Goal: Task Accomplishment & Management: Manage account settings

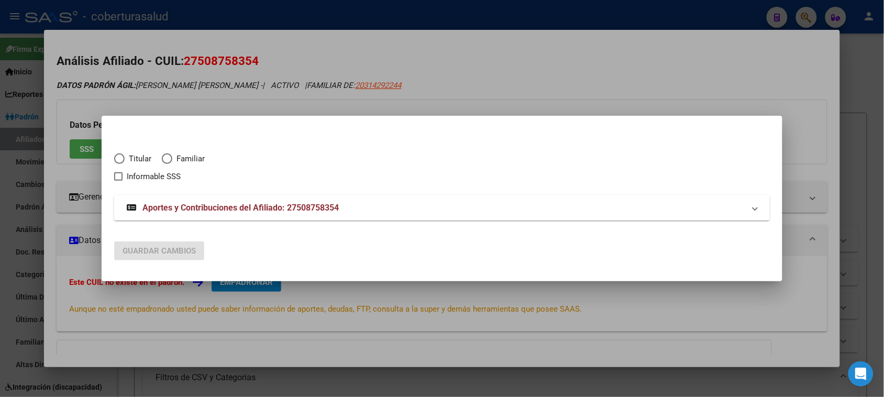
click at [189, 158] on span "Familiar" at bounding box center [188, 159] width 32 height 12
click at [172, 158] on input "Familiar" at bounding box center [167, 158] width 10 height 10
radio input "true"
checkbox input "true"
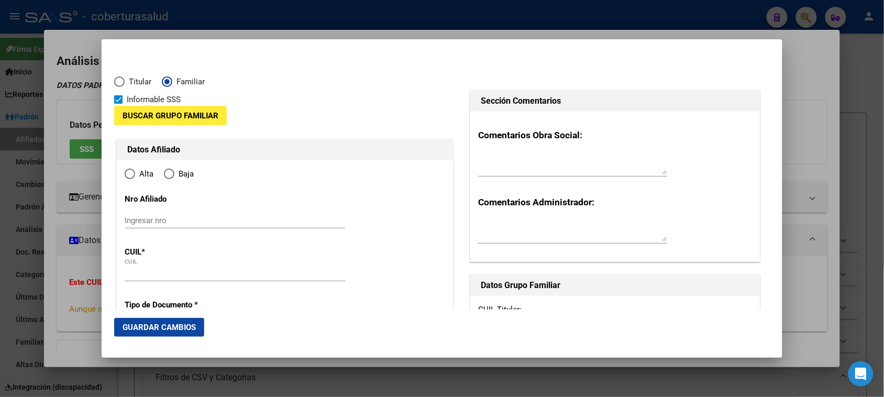
type input "27-50875835-4"
radio input "true"
type input "50875835"
type input "[PERSON_NAME] [PERSON_NAME]"
type input "[DATE]"
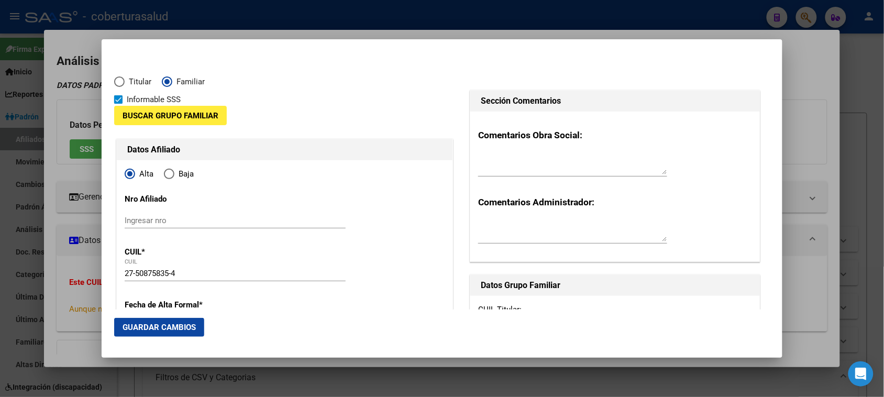
type input "INGENIO SAN JUA"
type input "4109"
type input "MZA A LOTE"
type input "11"
type input "00"
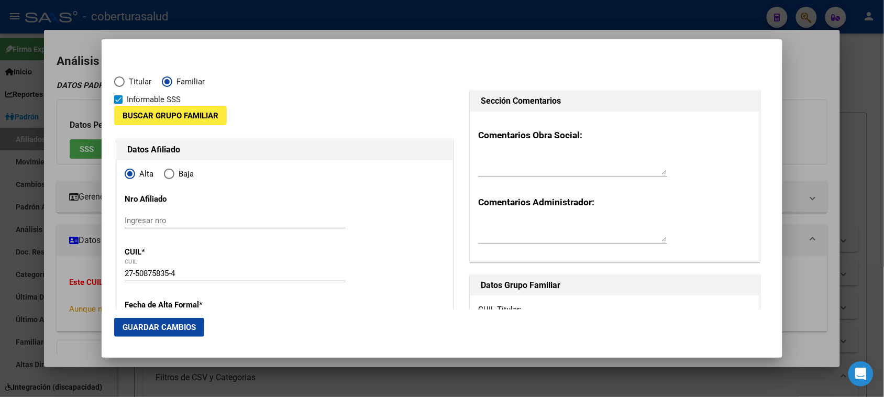
type input "INGENIO SAN JUA"
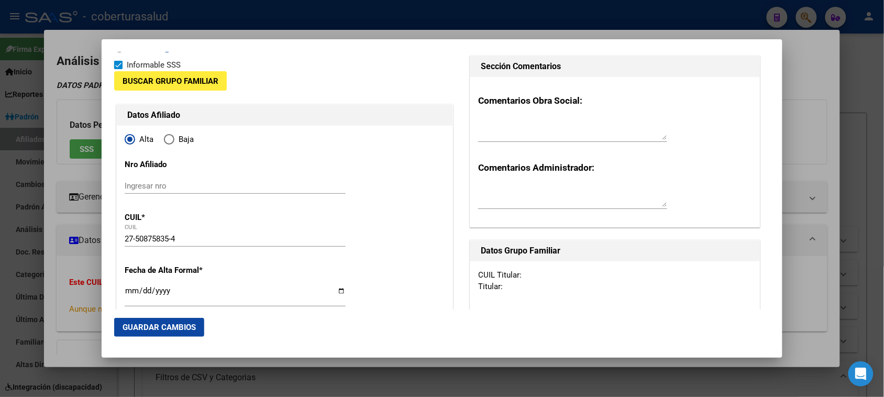
scroll to position [65, 0]
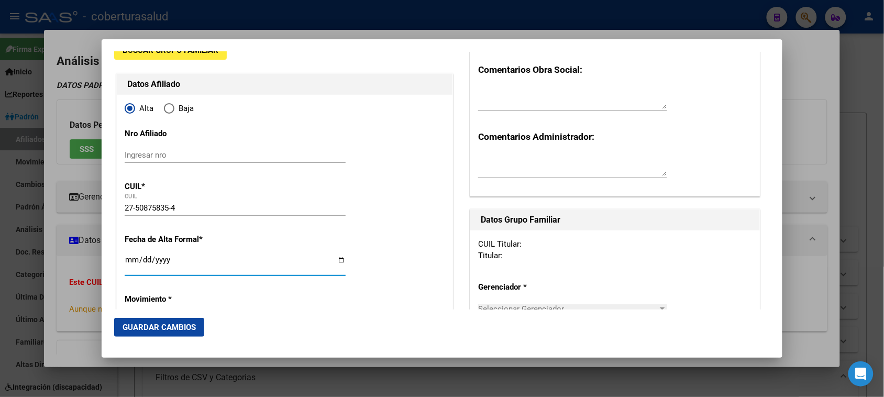
click at [127, 258] on input "Ingresar fecha" at bounding box center [235, 263] width 221 height 17
type input "[DATE]"
click at [146, 261] on input "[DATE]" at bounding box center [235, 263] width 221 height 17
type input "[DATE]"
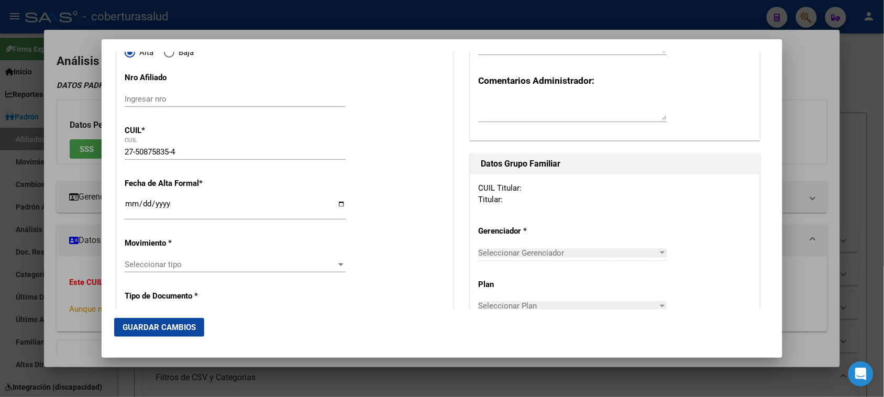
scroll to position [131, 0]
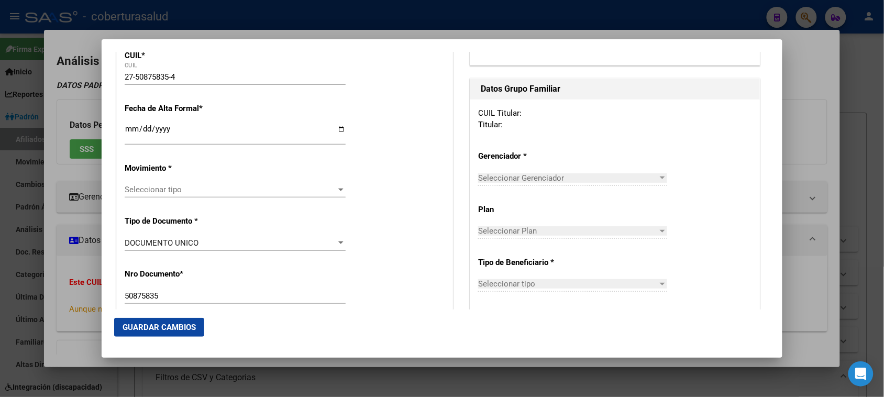
click at [329, 194] on span "Seleccionar tipo" at bounding box center [230, 189] width 211 height 9
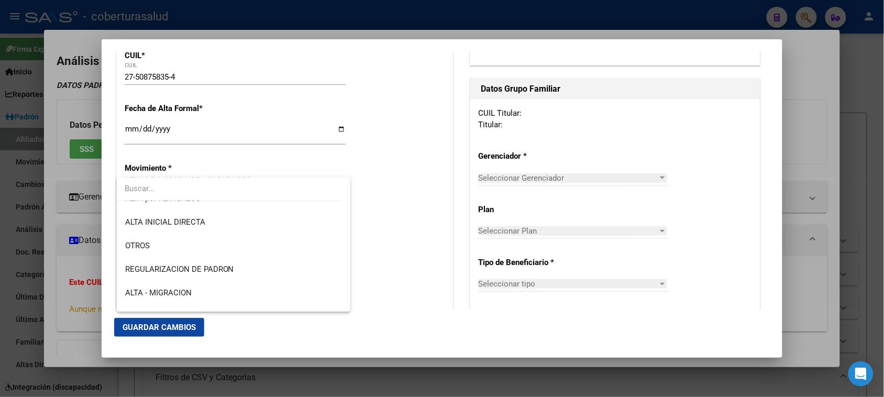
scroll to position [114, 0]
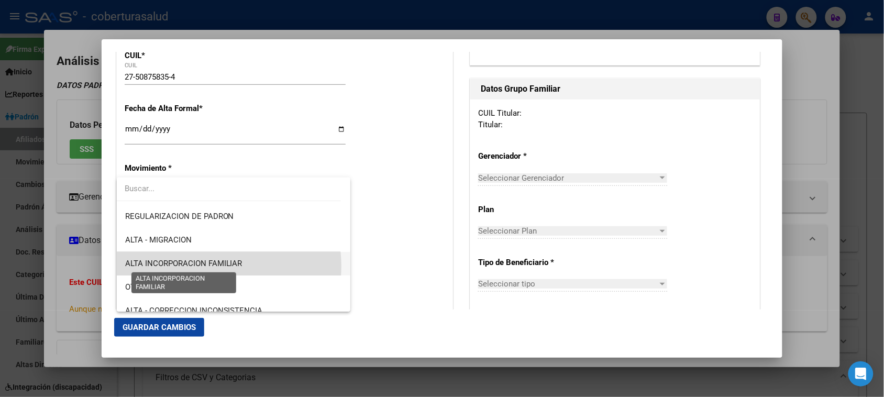
click at [214, 265] on span "ALTA INCORPORACION FAMILIAR" at bounding box center [183, 263] width 117 height 9
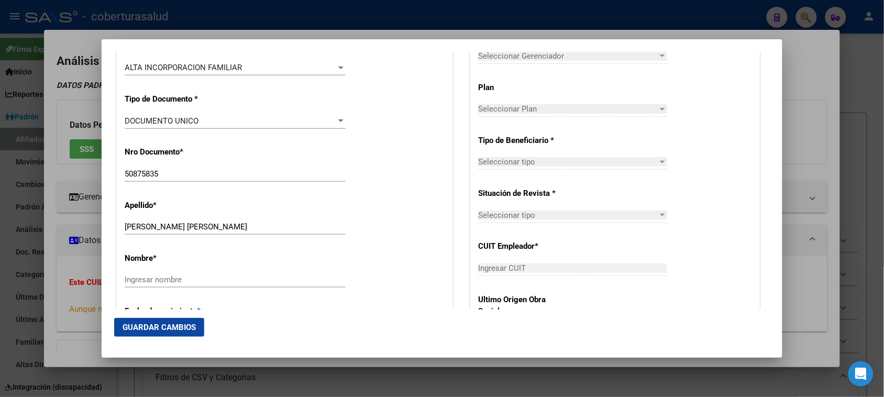
scroll to position [327, 0]
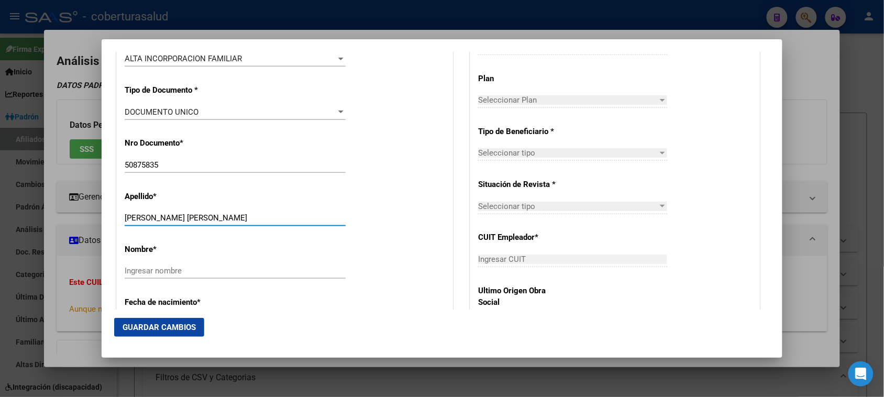
drag, startPoint x: 298, startPoint y: 222, endPoint x: 193, endPoint y: 218, distance: 105.8
click at [193, 218] on input "[PERSON_NAME] [PERSON_NAME]" at bounding box center [235, 217] width 221 height 9
type input "[PERSON_NAME]"
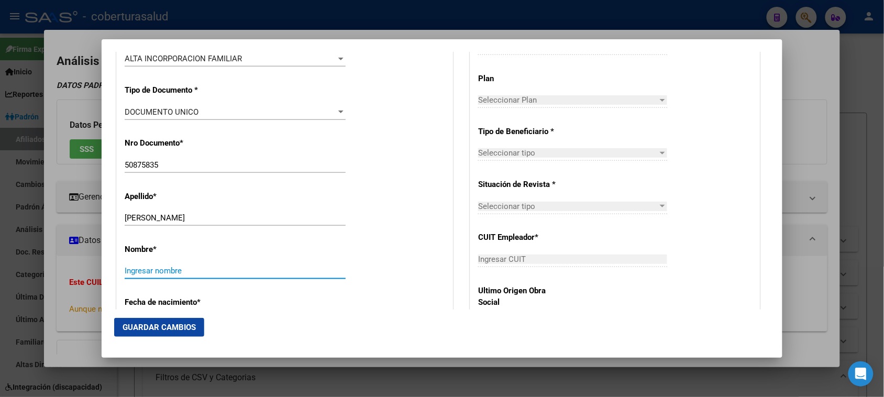
click at [197, 267] on input "Ingresar nombre" at bounding box center [235, 270] width 221 height 9
paste input "[PERSON_NAME]"
type input "[PERSON_NAME]"
click at [396, 224] on div "Apellido * [PERSON_NAME] Ingresar apellido" at bounding box center [285, 209] width 320 height 53
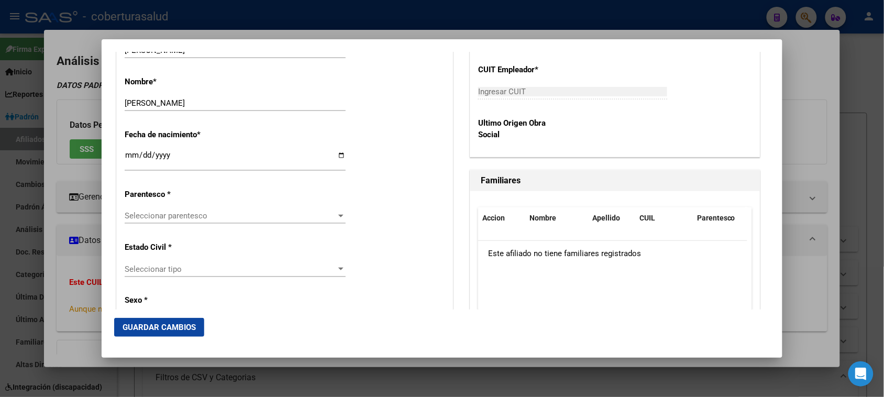
scroll to position [523, 0]
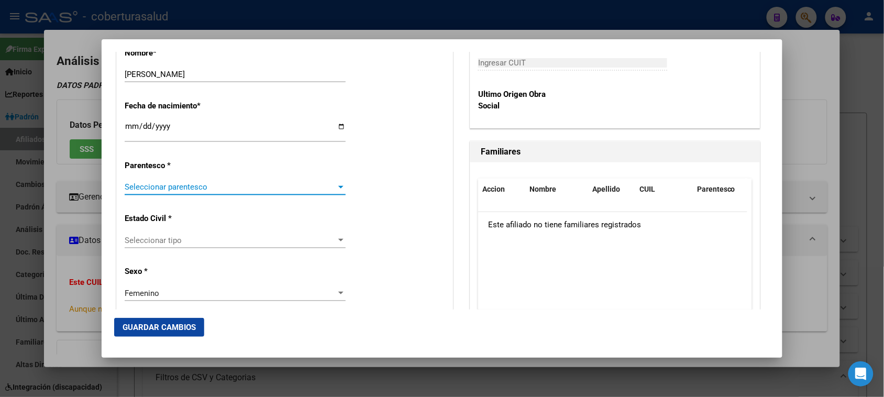
click at [220, 187] on span "Seleccionar parentesco" at bounding box center [230, 186] width 211 height 9
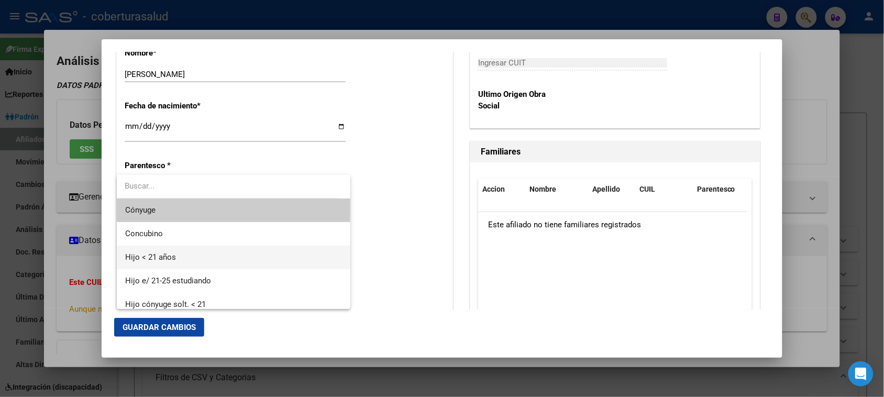
click at [207, 260] on span "Hijo < 21 años" at bounding box center [233, 257] width 217 height 24
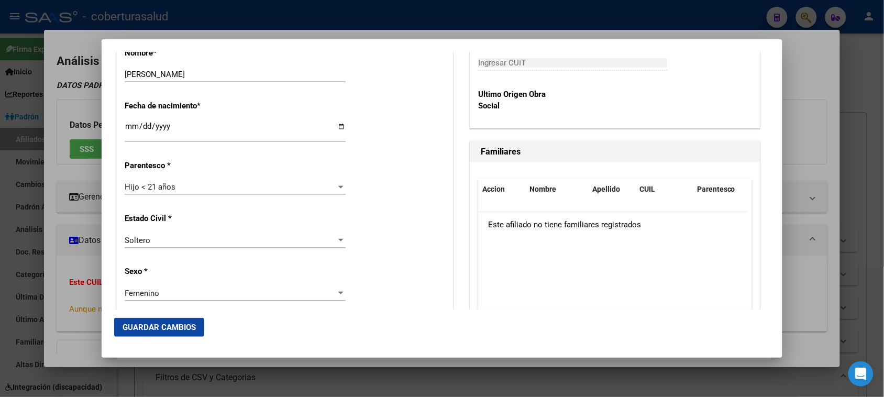
click at [381, 240] on div "Estado Civil * [DEMOGRAPHIC_DATA] Seleccionar tipo" at bounding box center [285, 231] width 320 height 53
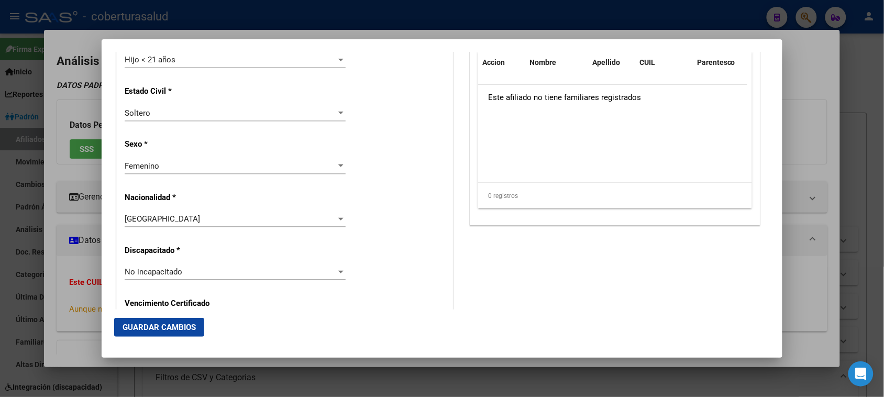
scroll to position [720, 0]
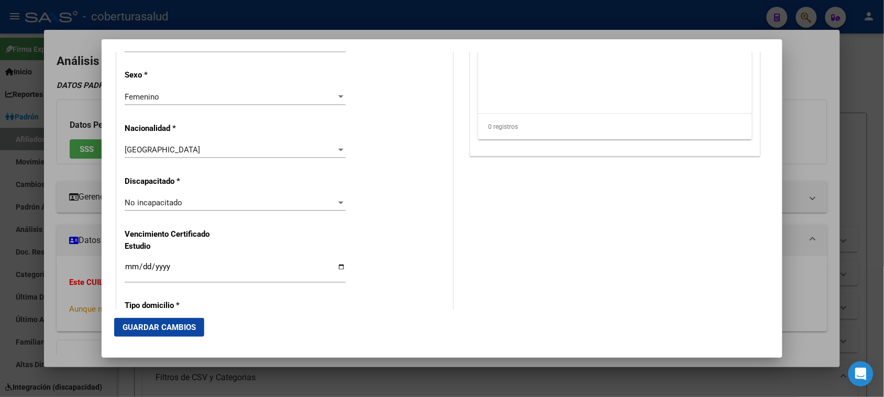
click at [399, 245] on div "Alta Baja Nro Afiliado Ingresar nro CUIL * 27-50875835-4 CUIL ARCA Padrón Fecha…" at bounding box center [285, 187] width 336 height 1495
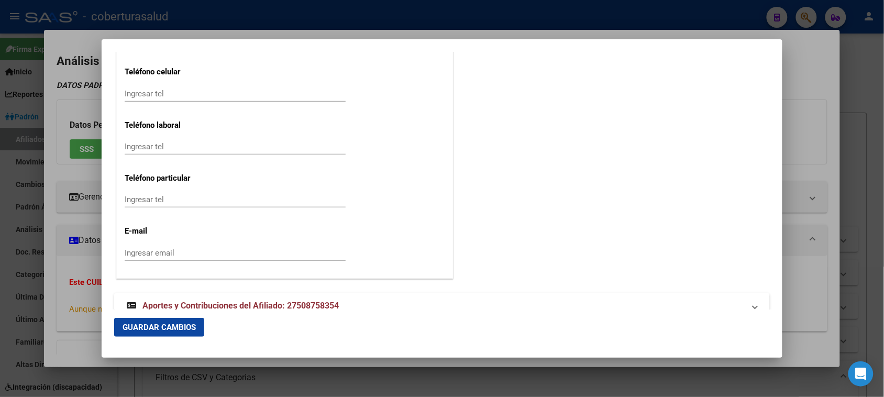
scroll to position [1398, 0]
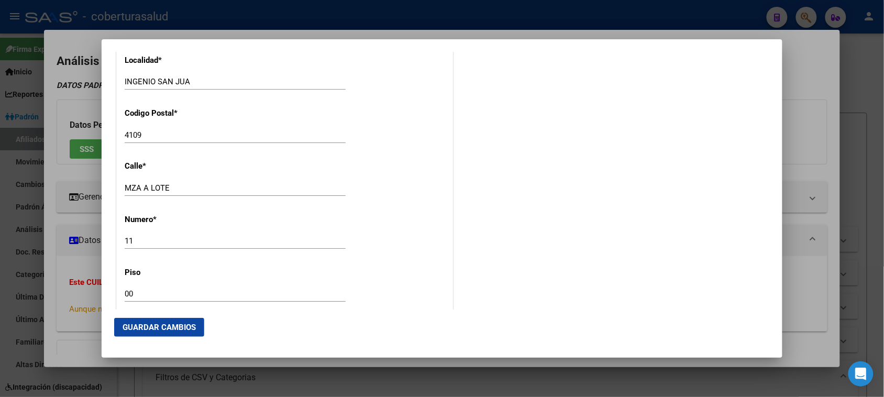
click at [174, 334] on button "Guardar Cambios" at bounding box center [159, 327] width 90 height 19
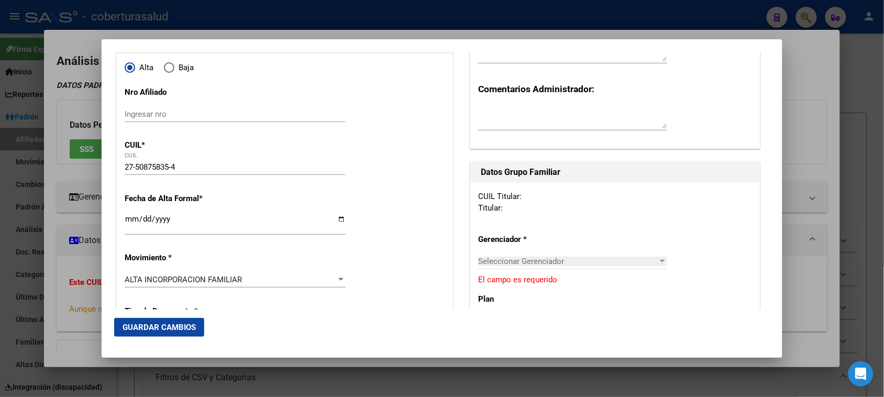
scroll to position [131, 0]
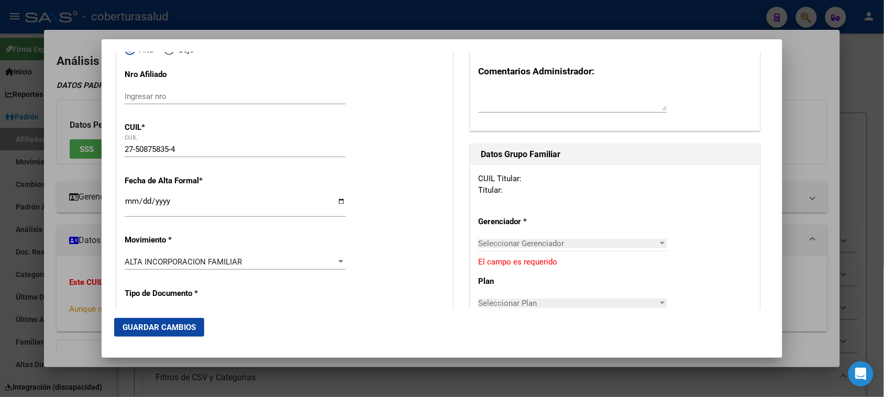
click at [521, 263] on p "El campo es requerido" at bounding box center [615, 262] width 274 height 12
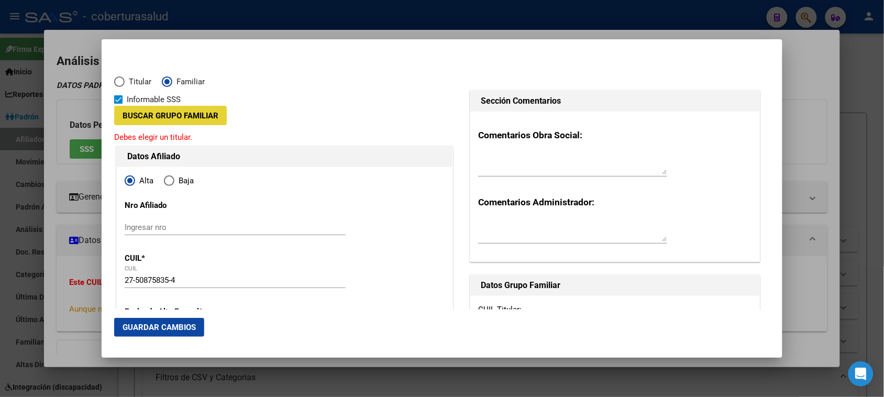
click at [181, 117] on span "Buscar Grupo Familiar" at bounding box center [170, 115] width 96 height 9
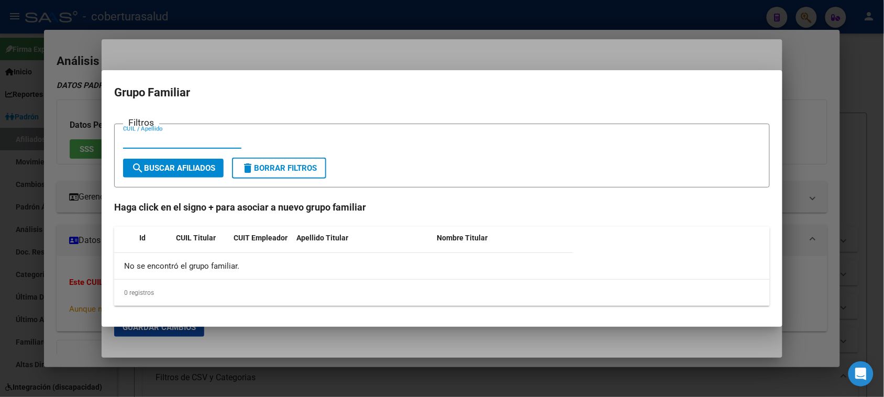
paste input "31429224"
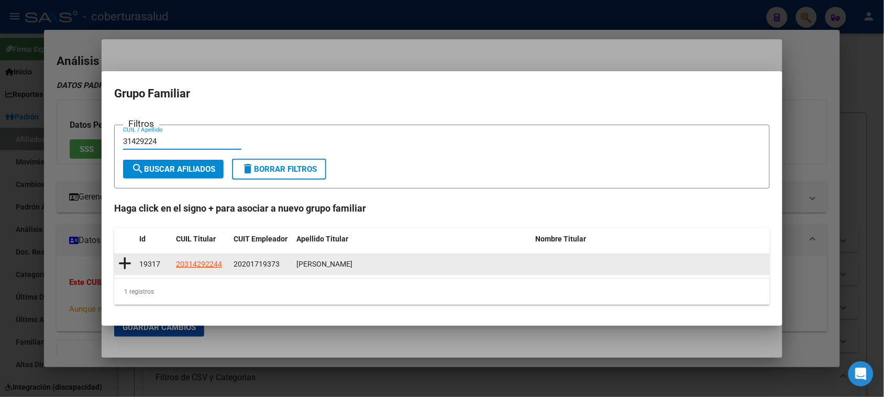
type input "31429224"
click at [123, 262] on icon at bounding box center [124, 263] width 13 height 15
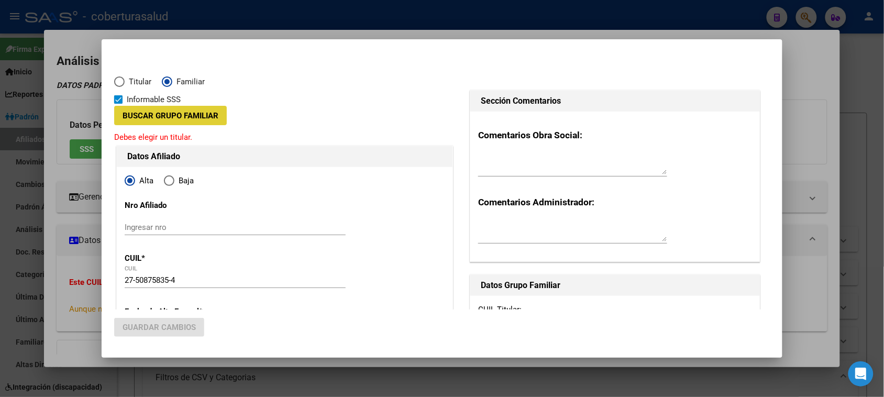
type input "20-20171937-3"
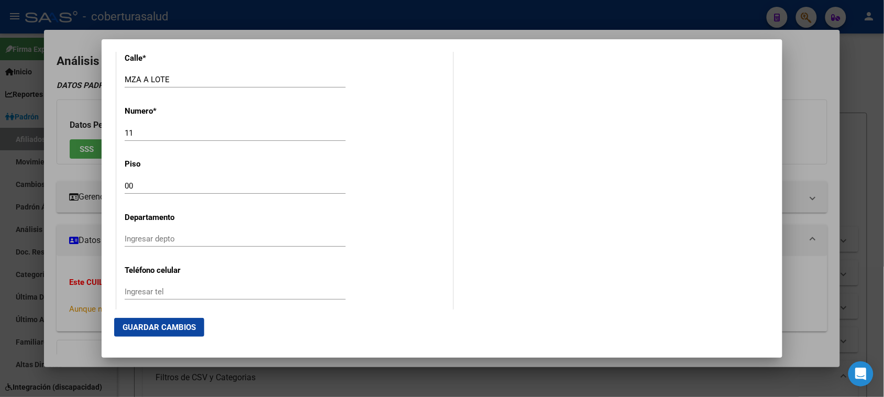
scroll to position [1178, 0]
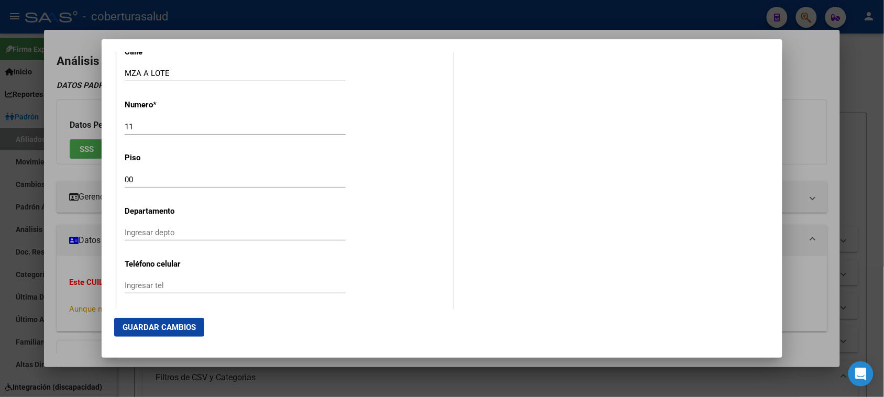
click at [160, 328] on span "Guardar Cambios" at bounding box center [158, 326] width 73 height 9
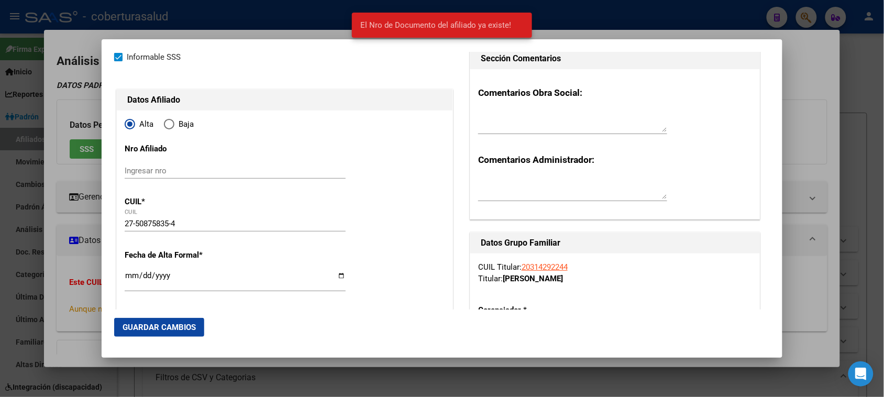
scroll to position [0, 0]
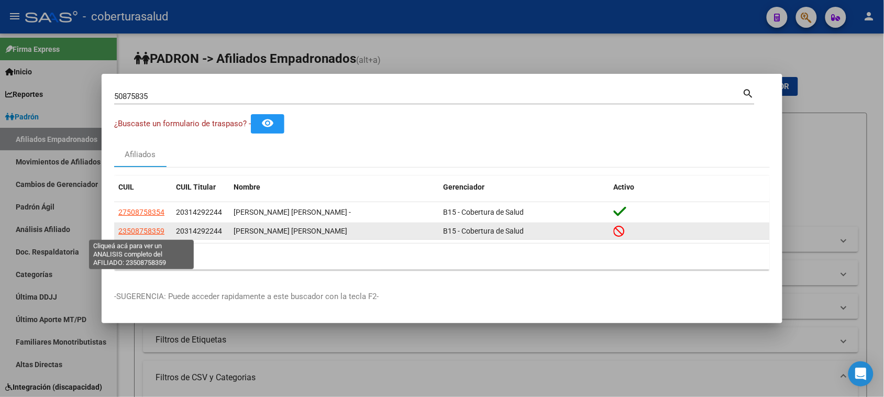
click at [144, 229] on span "23508758359" at bounding box center [141, 231] width 46 height 8
type textarea "23508758359"
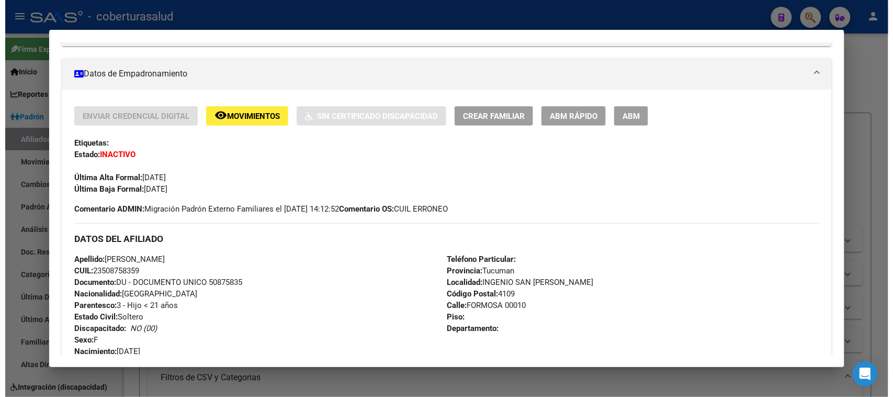
scroll to position [196, 0]
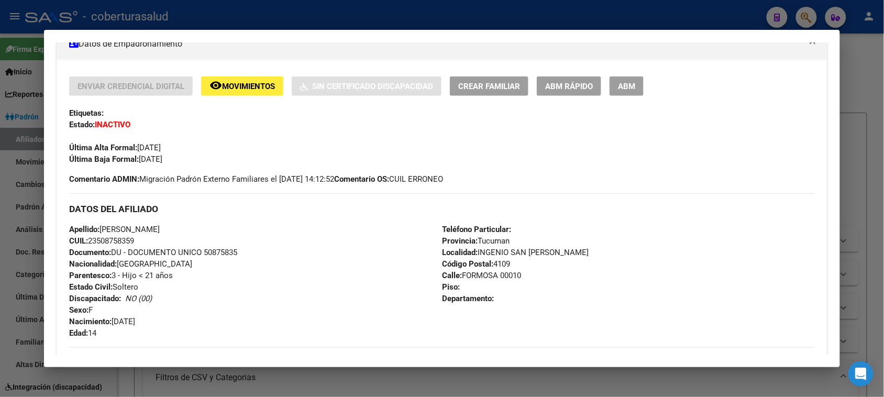
click at [625, 90] on span "ABM" at bounding box center [626, 86] width 17 height 9
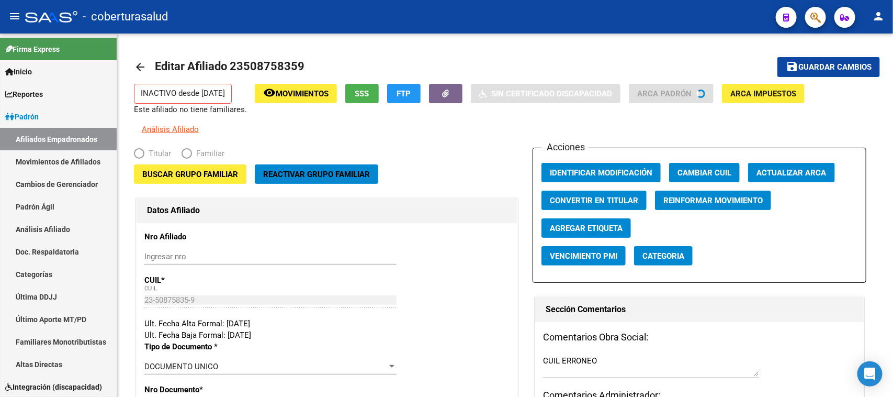
radio input "true"
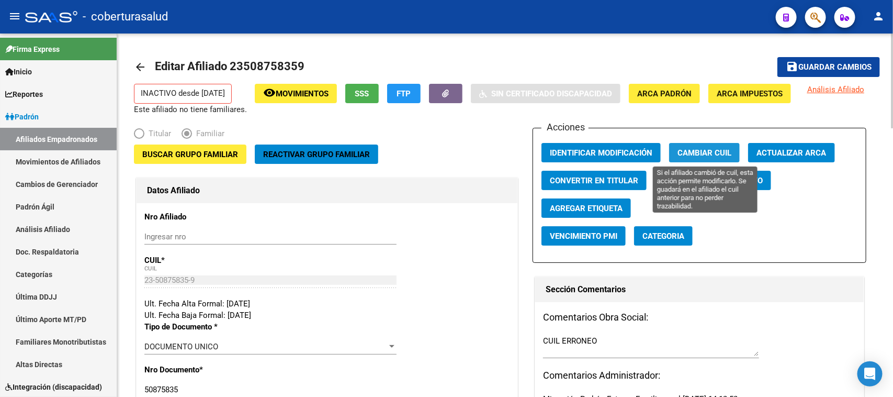
click at [699, 156] on span "Cambiar CUIL" at bounding box center [705, 152] width 54 height 9
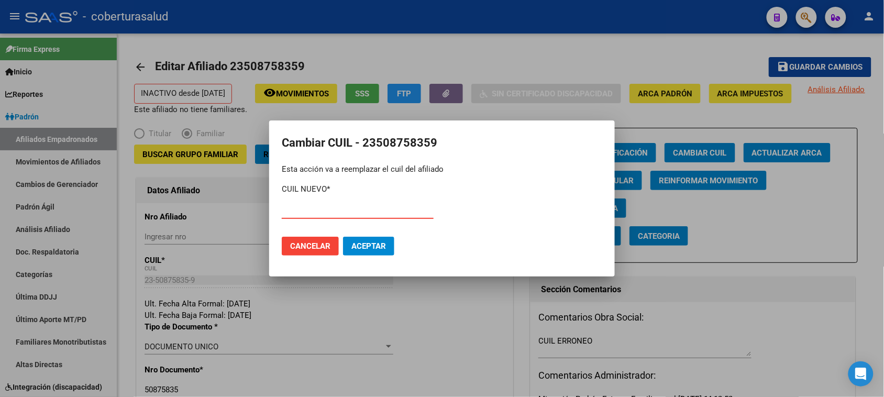
paste input "27-50875835-4"
type input "27-50875835-4"
click at [370, 248] on span "Aceptar" at bounding box center [368, 245] width 35 height 9
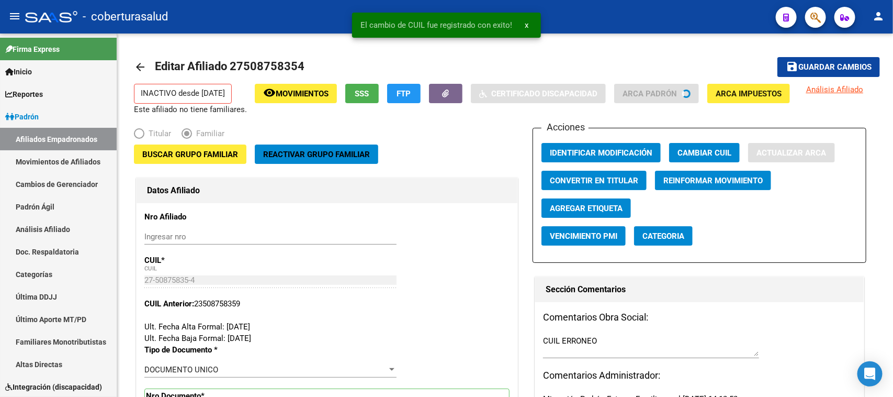
type input "[PERSON_NAME] [PERSON_NAME]"
type input "INGENIO SAN JUA"
type input "MZA A LOTE"
type input "11"
type input "00"
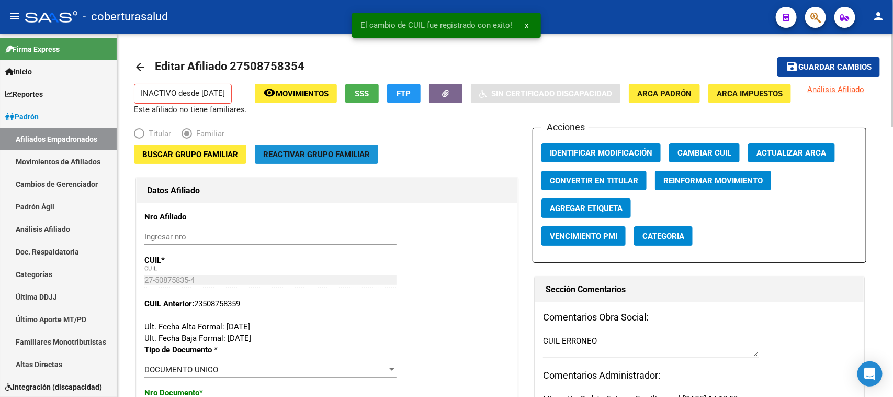
click at [351, 160] on button "Reactivar Grupo Familiar" at bounding box center [317, 153] width 124 height 19
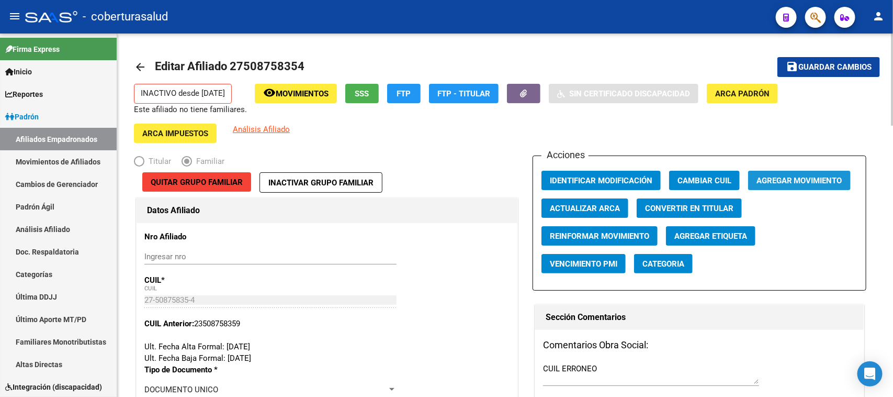
click at [780, 177] on span "Agregar Movimiento" at bounding box center [800, 180] width 86 height 9
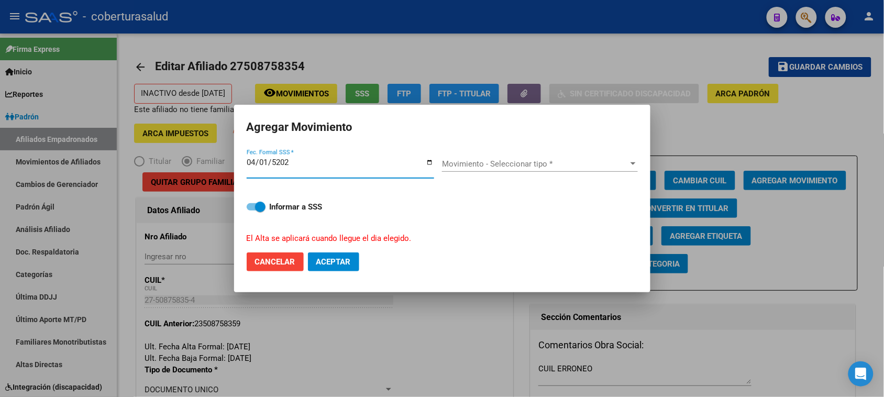
type input "[DATE]"
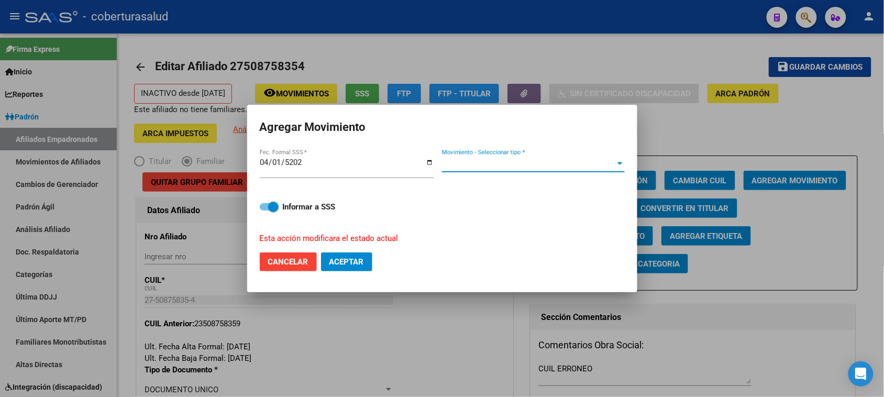
click at [498, 163] on span "Movimiento - Seleccionar tipo *" at bounding box center [528, 163] width 173 height 9
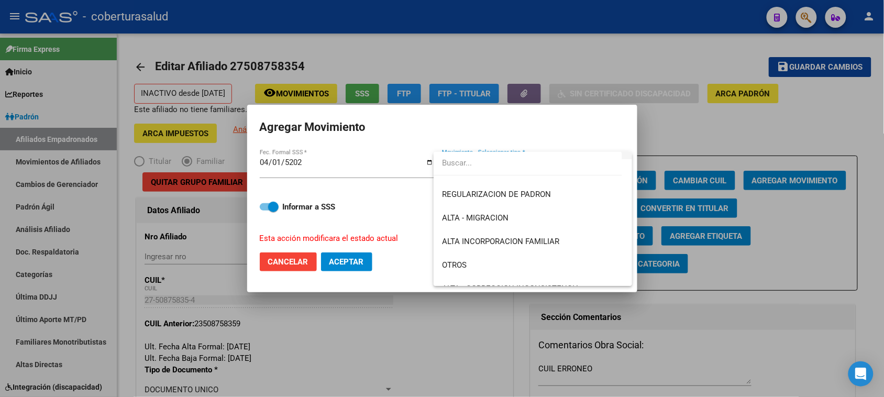
scroll to position [131, 0]
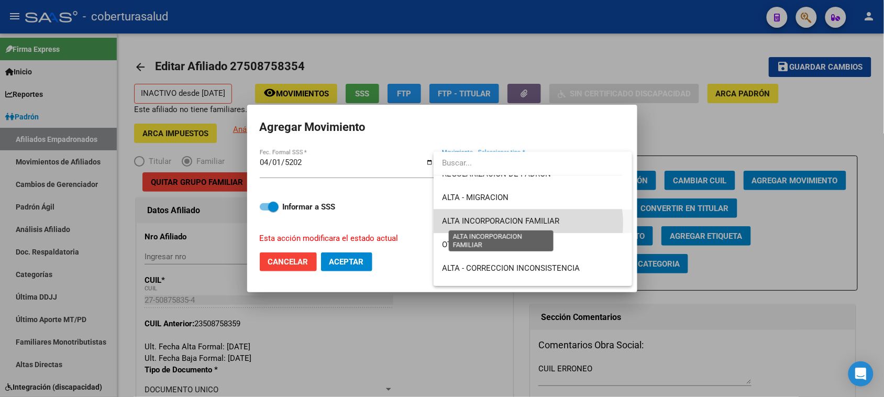
click at [525, 224] on span "ALTA INCORPORACION FAMILIAR" at bounding box center [500, 220] width 117 height 9
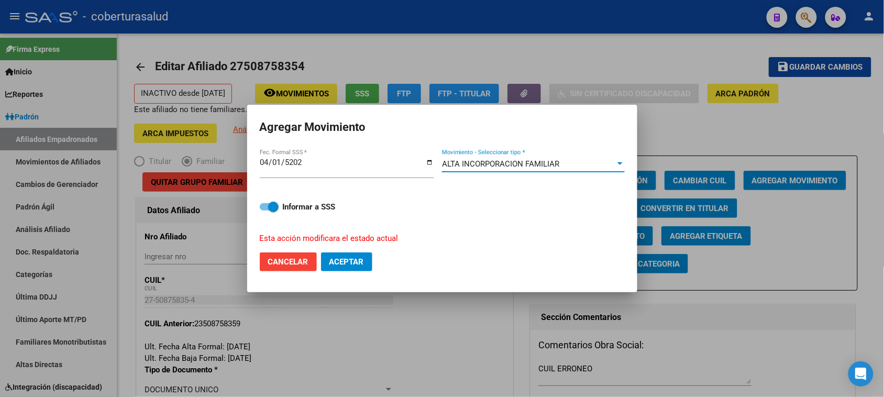
click at [355, 265] on span "Aceptar" at bounding box center [346, 261] width 35 height 9
checkbox input "false"
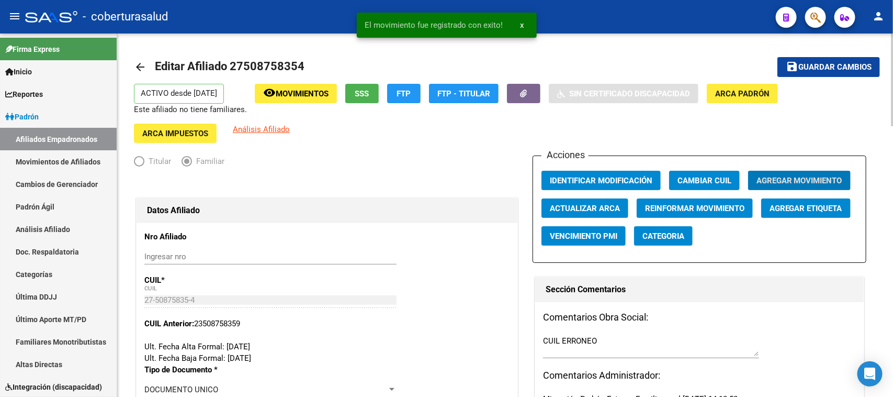
click at [838, 64] on span "Guardar cambios" at bounding box center [835, 67] width 73 height 9
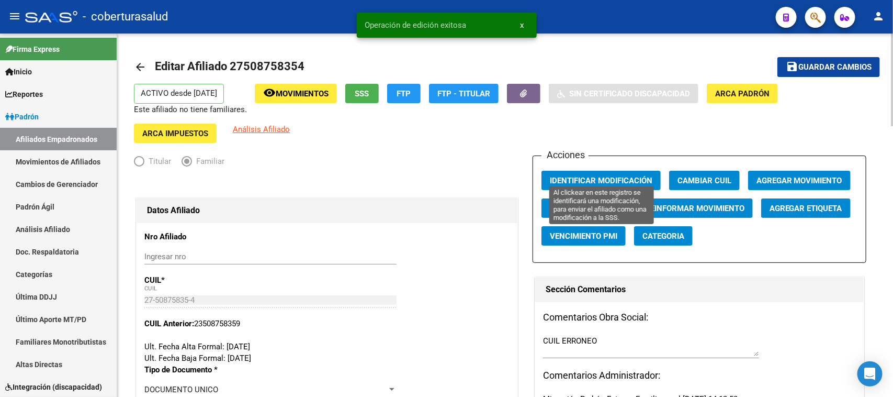
click at [584, 176] on span "Identificar Modificación" at bounding box center [601, 180] width 103 height 9
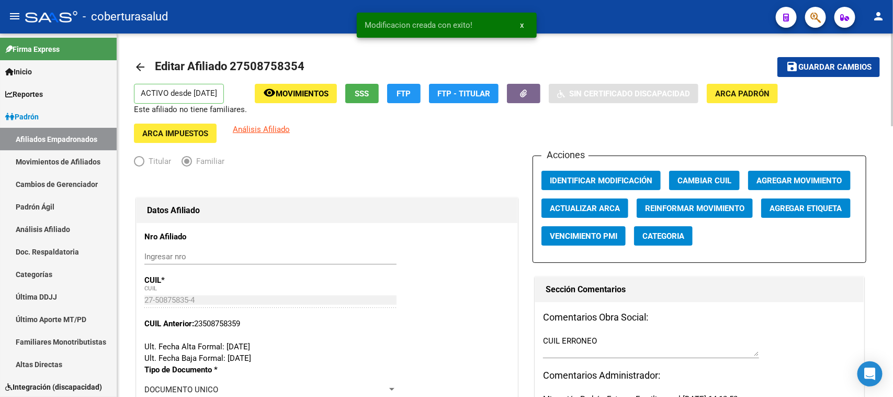
drag, startPoint x: 296, startPoint y: 67, endPoint x: 246, endPoint y: 62, distance: 50.5
click at [246, 62] on span "Editar Afiliado 27508758354" at bounding box center [230, 66] width 150 height 13
copy span "50875835"
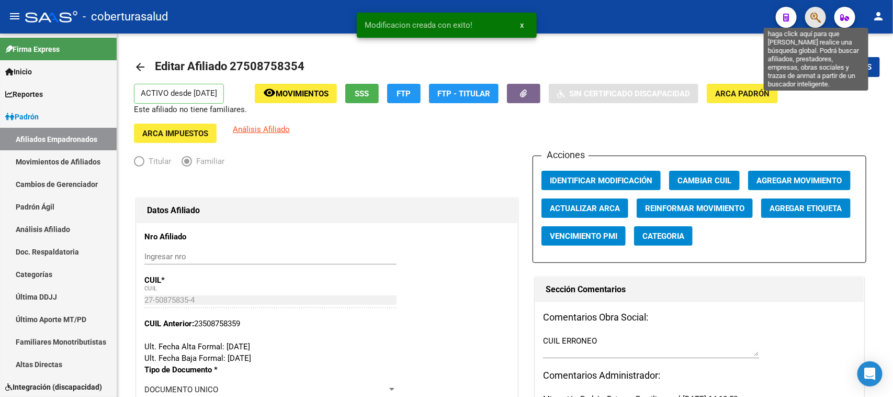
click at [820, 14] on icon "button" at bounding box center [816, 18] width 10 height 12
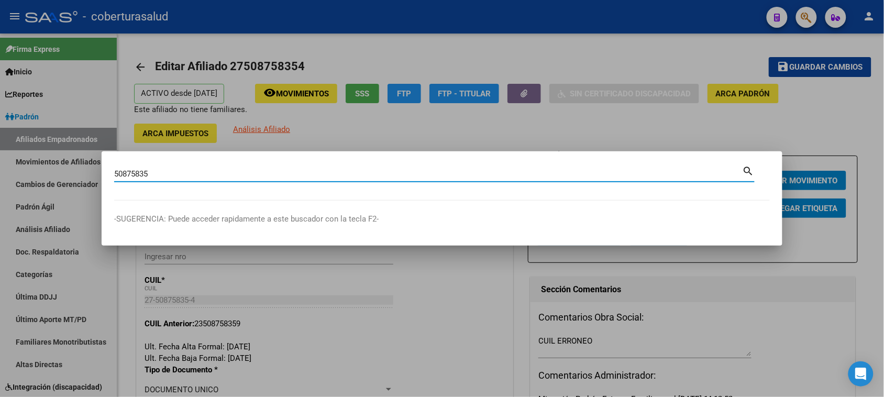
type input "50875835"
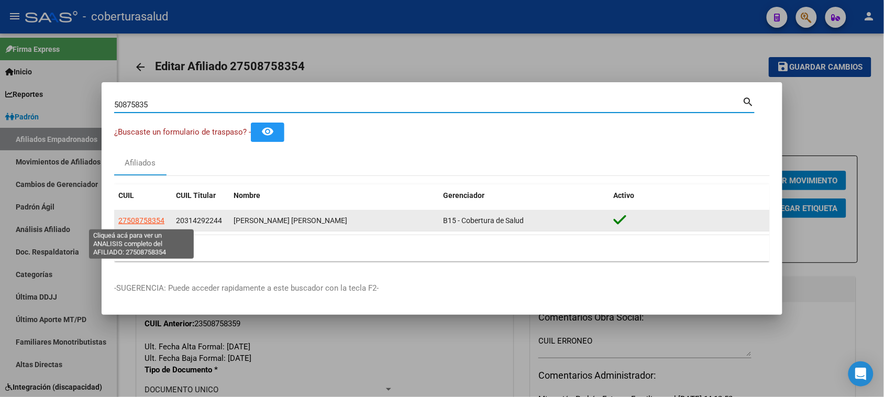
click at [140, 218] on span "27508758354" at bounding box center [141, 220] width 46 height 8
type textarea "27508758354"
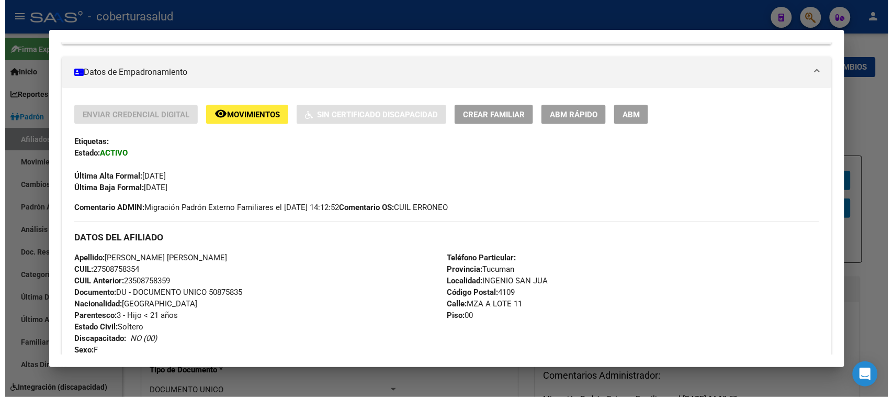
scroll to position [196, 0]
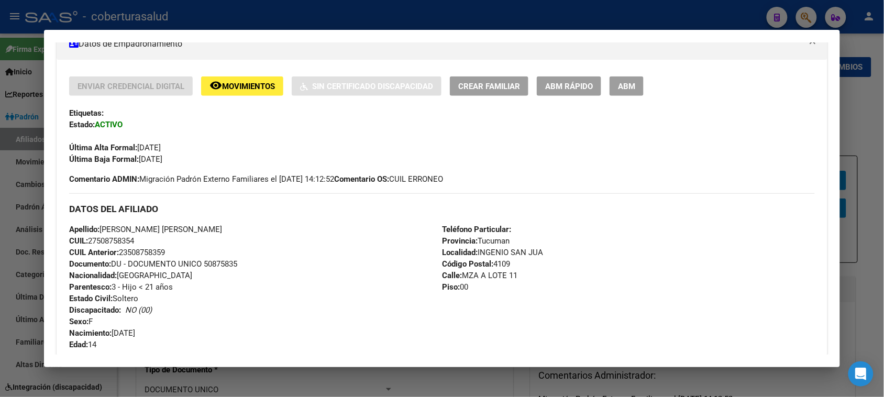
click at [618, 85] on span "ABM" at bounding box center [626, 86] width 17 height 9
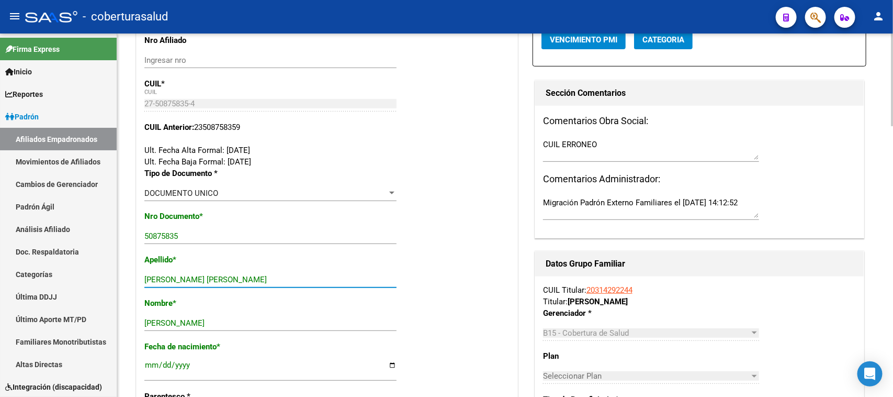
drag, startPoint x: 288, startPoint y: 270, endPoint x: 214, endPoint y: 271, distance: 74.9
click at [214, 275] on input "[PERSON_NAME] [PERSON_NAME]" at bounding box center [270, 279] width 252 height 9
type input "[PERSON_NAME]"
click at [446, 254] on div "Apellido * [PERSON_NAME] Ingresar apellido" at bounding box center [326, 275] width 365 height 43
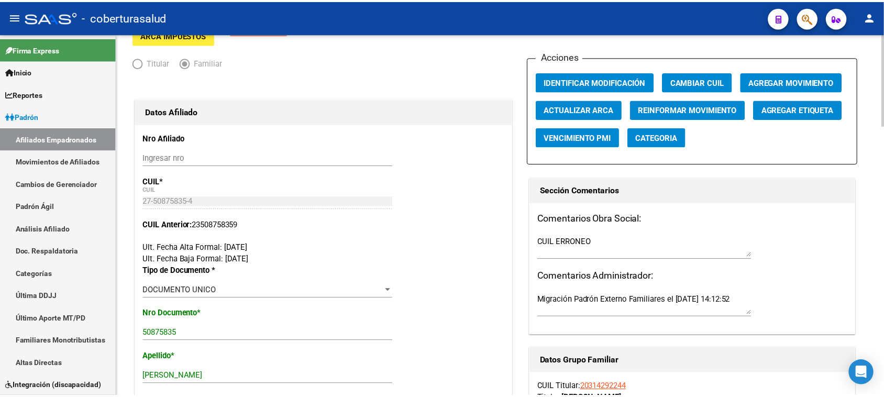
scroll to position [0, 0]
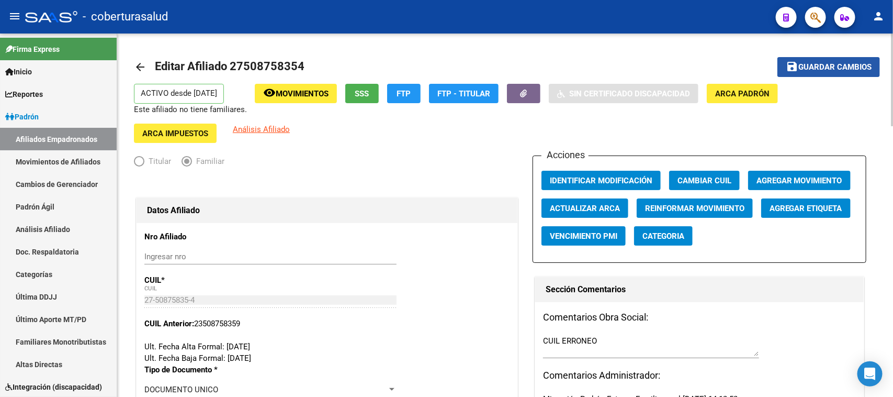
click at [805, 71] on span "Guardar cambios" at bounding box center [835, 67] width 73 height 9
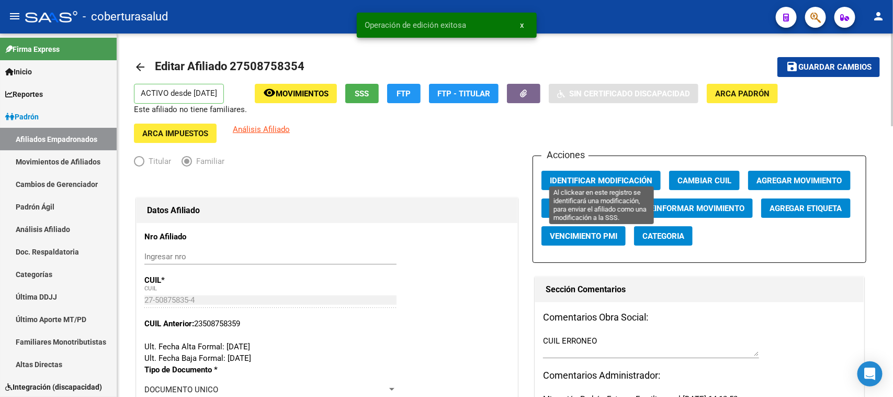
click at [604, 171] on button "Identificar Modificación" at bounding box center [601, 180] width 119 height 19
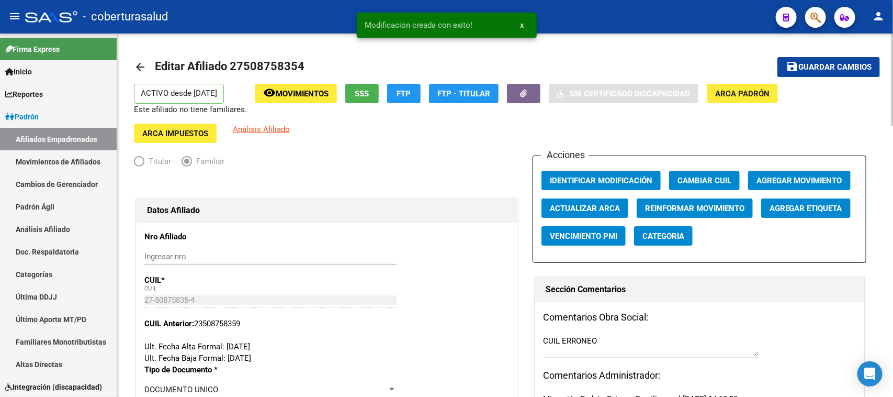
click at [308, 95] on span "Movimientos" at bounding box center [302, 93] width 53 height 9
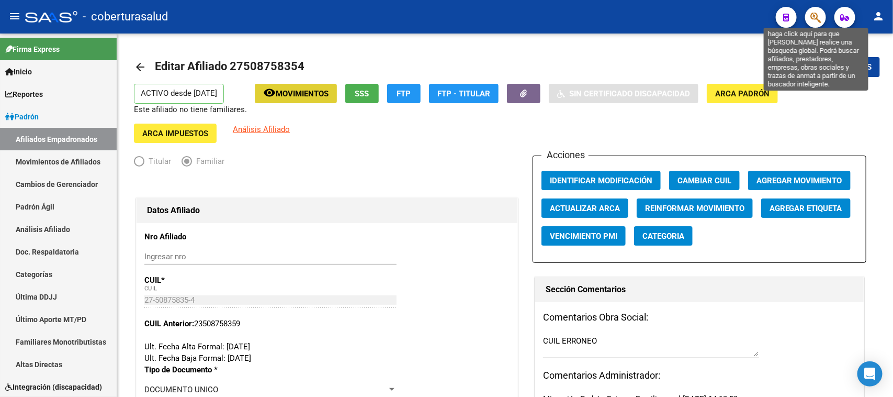
click at [818, 16] on icon "button" at bounding box center [816, 18] width 10 height 12
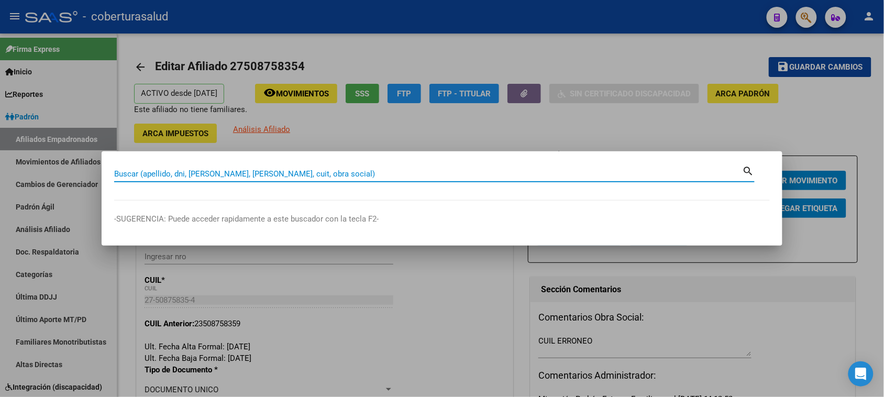
paste input "32892950"
type input "32892950"
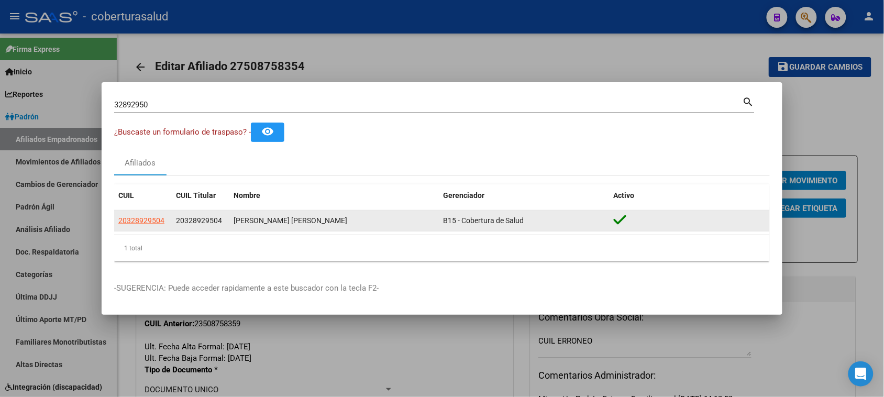
drag, startPoint x: 138, startPoint y: 215, endPoint x: 143, endPoint y: 225, distance: 11.7
click at [139, 216] on app-link-go-to "20328929504" at bounding box center [141, 221] width 46 height 12
click at [143, 225] on span "20328929504" at bounding box center [141, 220] width 46 height 8
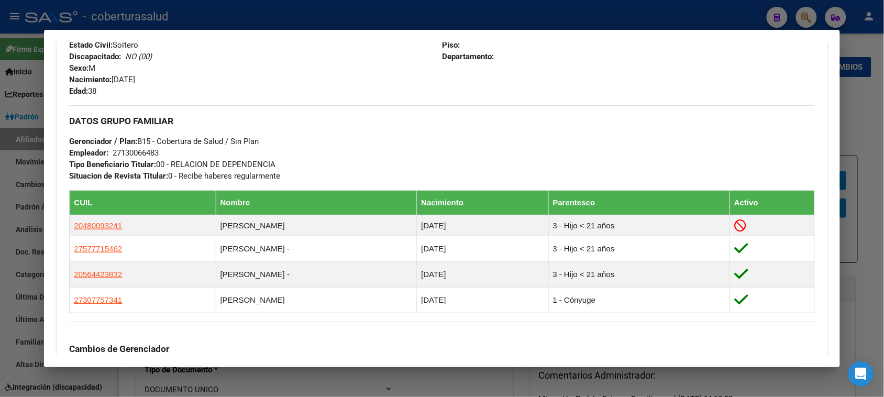
scroll to position [484, 0]
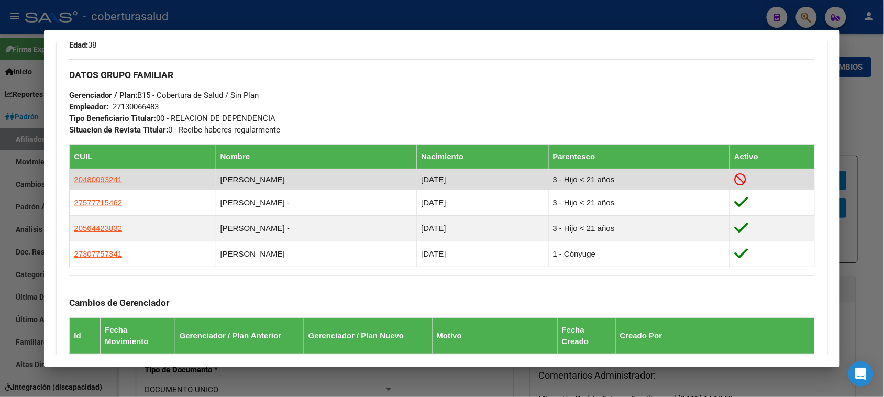
click at [271, 180] on td "[PERSON_NAME]" at bounding box center [316, 179] width 201 height 21
click at [93, 177] on span "20480093241" at bounding box center [98, 179] width 48 height 9
type textarea "20480093241"
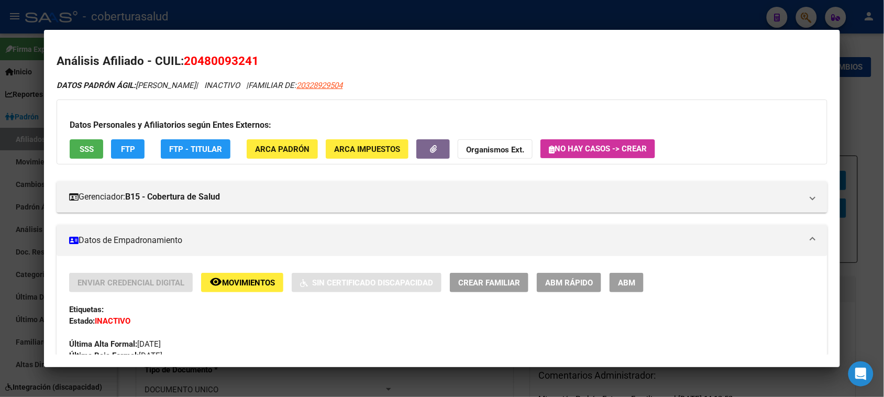
click at [246, 284] on span "Movimientos" at bounding box center [248, 282] width 53 height 9
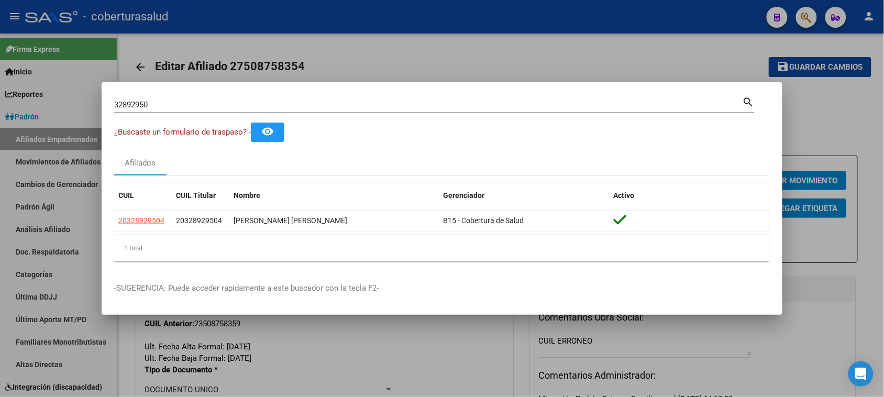
click at [195, 108] on input "32892950" at bounding box center [428, 104] width 628 height 9
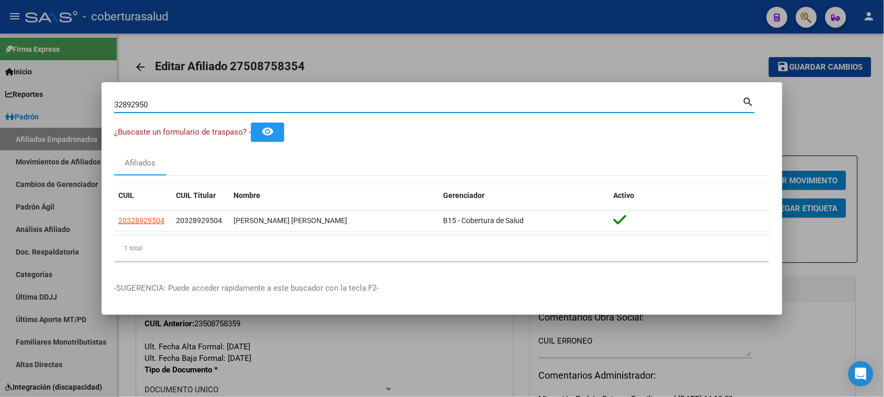
click at [195, 108] on input "32892950" at bounding box center [428, 104] width 628 height 9
paste input "6251058"
type input "36251058"
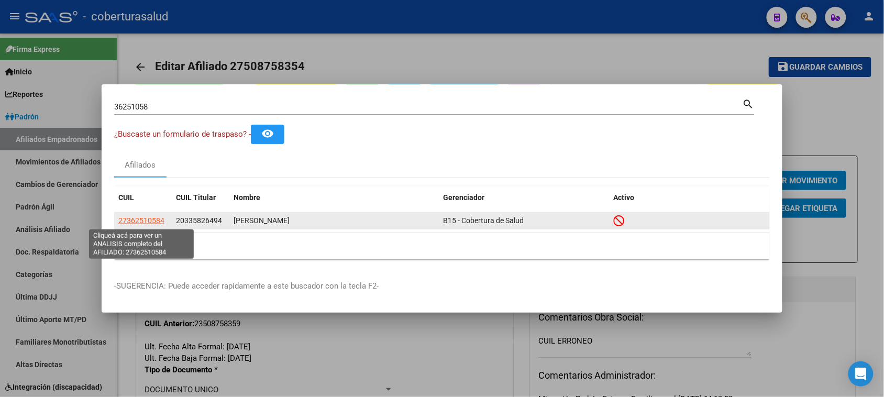
click at [148, 223] on span "27362510584" at bounding box center [141, 220] width 46 height 8
type textarea "27362510584"
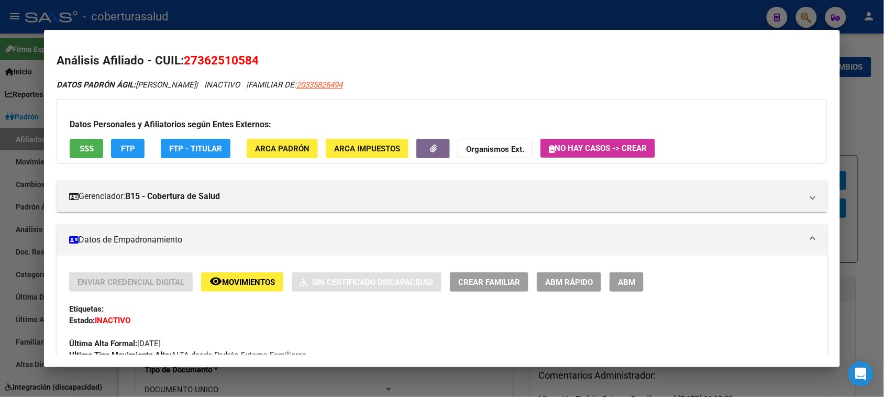
scroll to position [0, 0]
click at [619, 281] on span "ABM" at bounding box center [626, 282] width 17 height 9
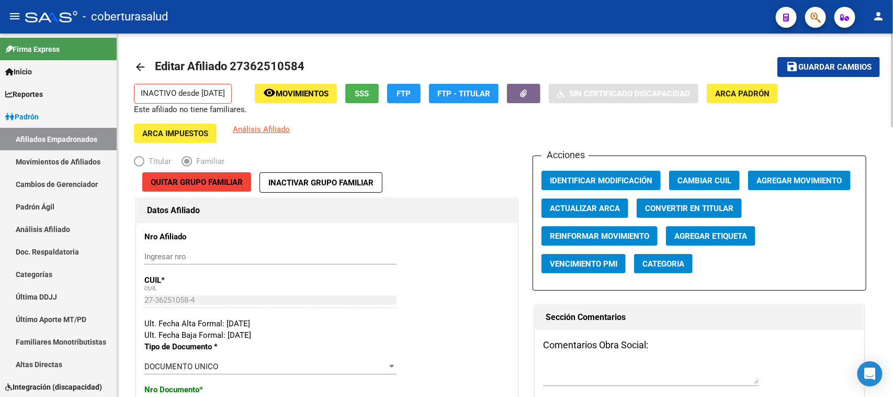
click at [291, 92] on span "Movimientos" at bounding box center [302, 93] width 53 height 9
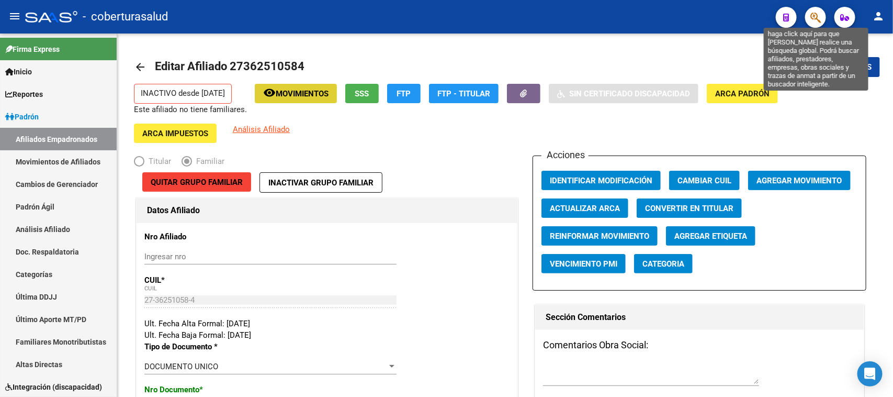
click at [812, 22] on icon "button" at bounding box center [816, 18] width 10 height 12
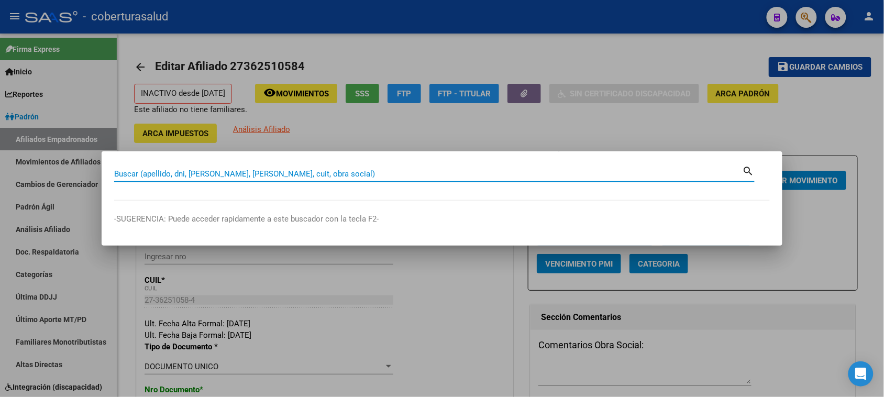
paste input "34768377"
type input "34768377"
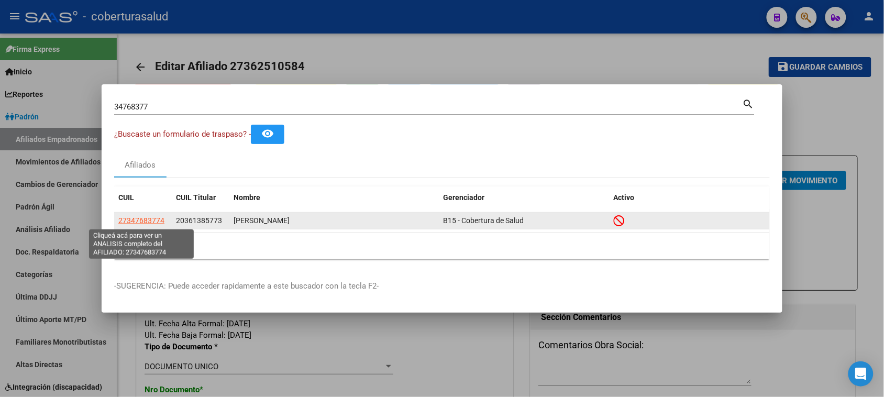
click at [137, 218] on span "27347683774" at bounding box center [141, 220] width 46 height 8
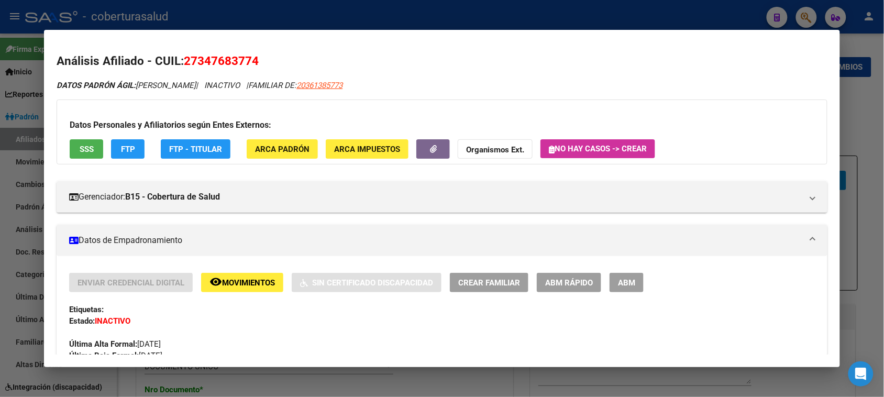
click at [342, 82] on span "20361385773" at bounding box center [319, 85] width 46 height 9
type textarea "20361385773"
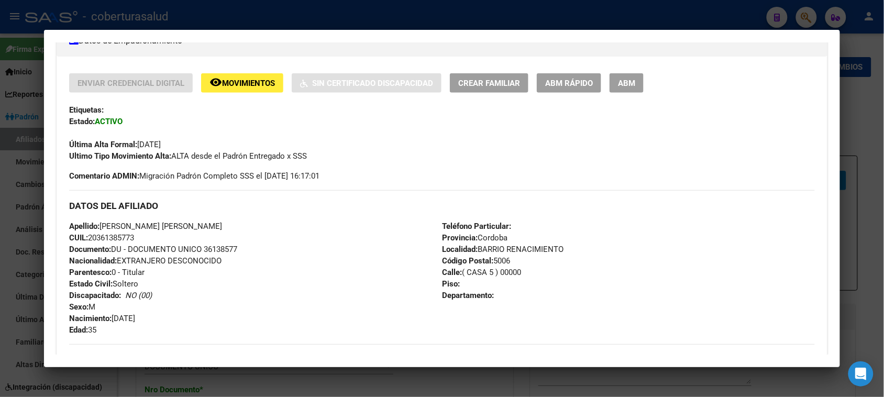
scroll to position [262, 0]
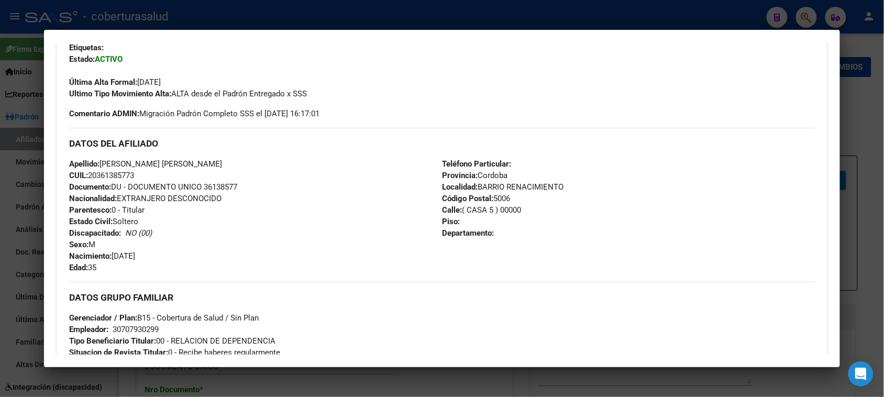
click at [487, 189] on div "Teléfono Particular: Provincia: Cordoba Localidad: BARRIO RENACIMIENTO Código P…" at bounding box center [628, 215] width 373 height 115
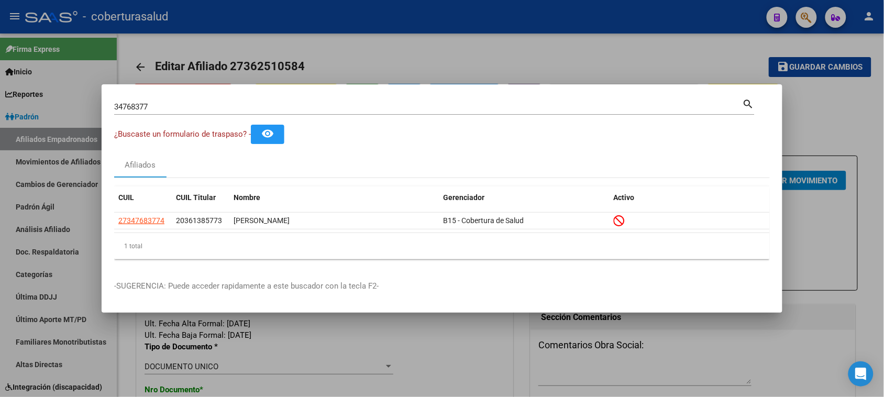
click at [228, 106] on input "34768377" at bounding box center [428, 106] width 628 height 9
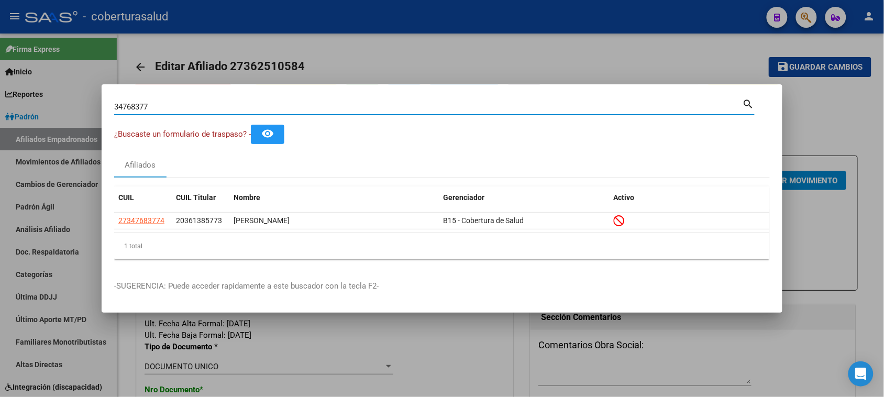
click at [228, 106] on input "34768377" at bounding box center [428, 106] width 628 height 9
paste input "20361385773"
type input "36138577"
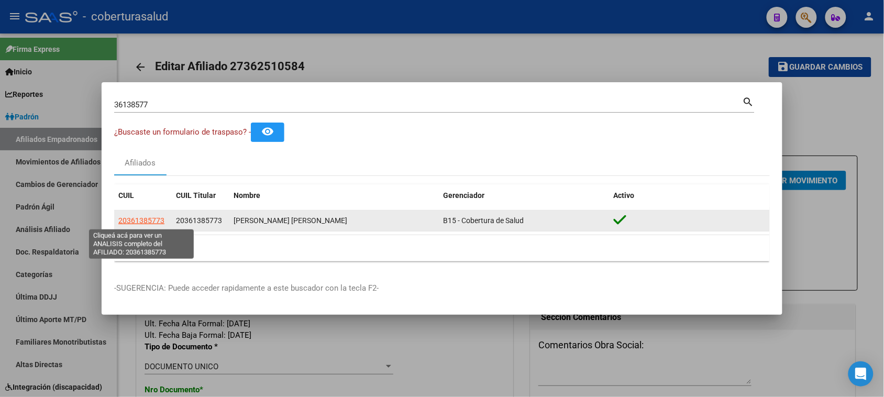
click at [137, 219] on span "20361385773" at bounding box center [141, 220] width 46 height 8
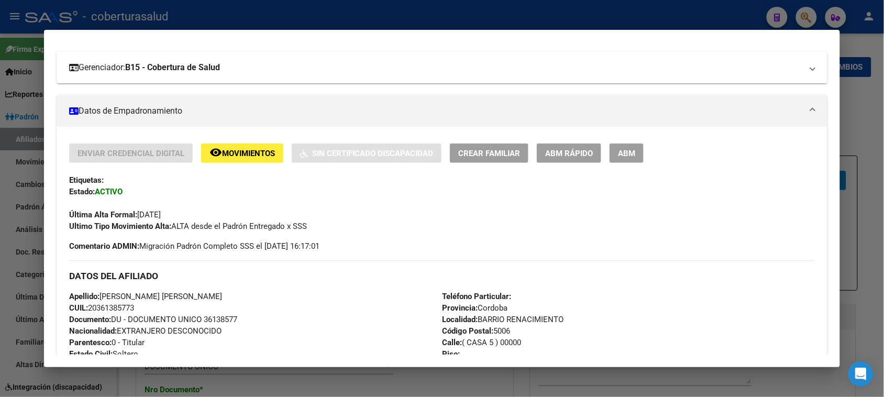
scroll to position [196, 0]
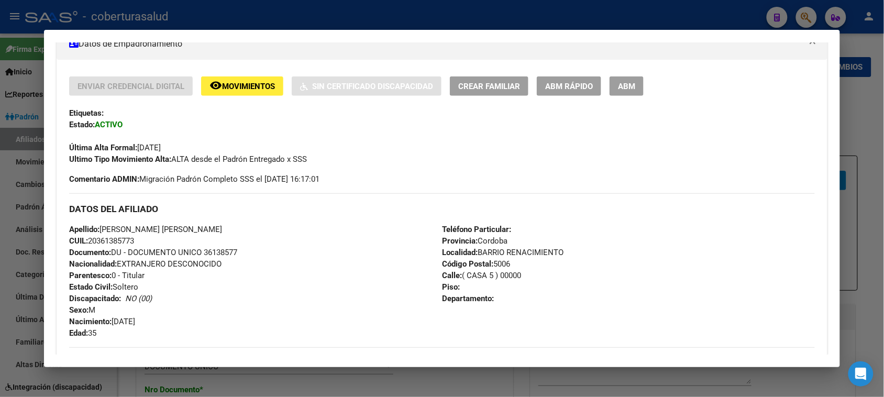
click at [226, 95] on div "Enviar Credencial Digital remove_red_eye Movimientos Sin Certificado Discapacid…" at bounding box center [441, 120] width 745 height 88
click at [225, 87] on span "Movimientos" at bounding box center [248, 86] width 53 height 9
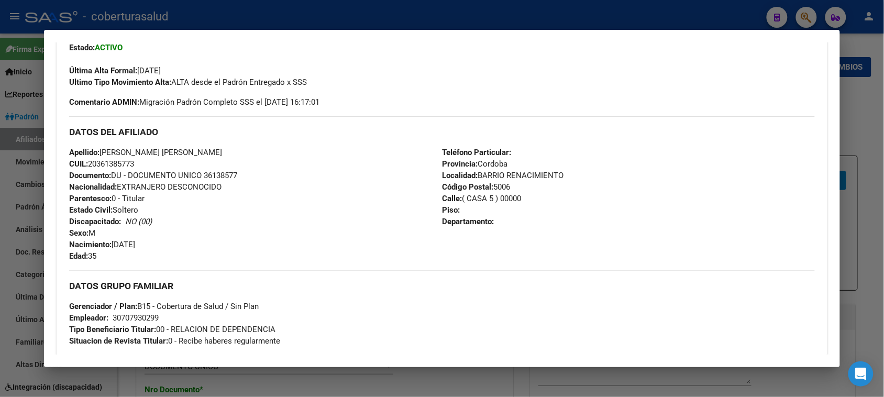
scroll to position [523, 0]
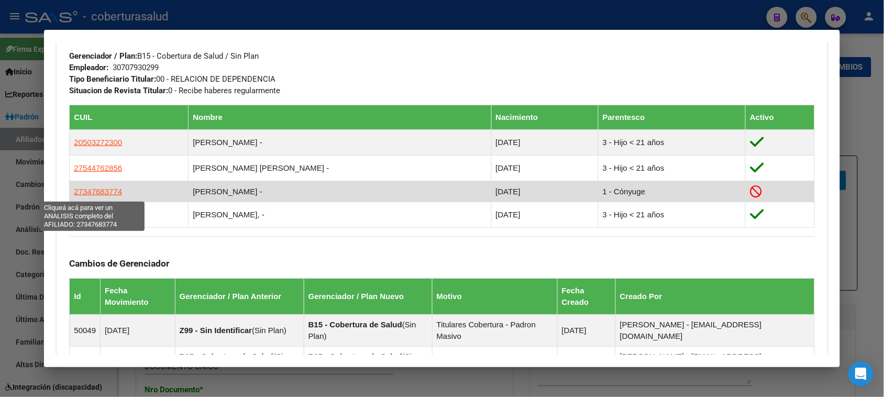
click at [86, 192] on span "27347683774" at bounding box center [98, 191] width 48 height 9
type textarea "27347683774"
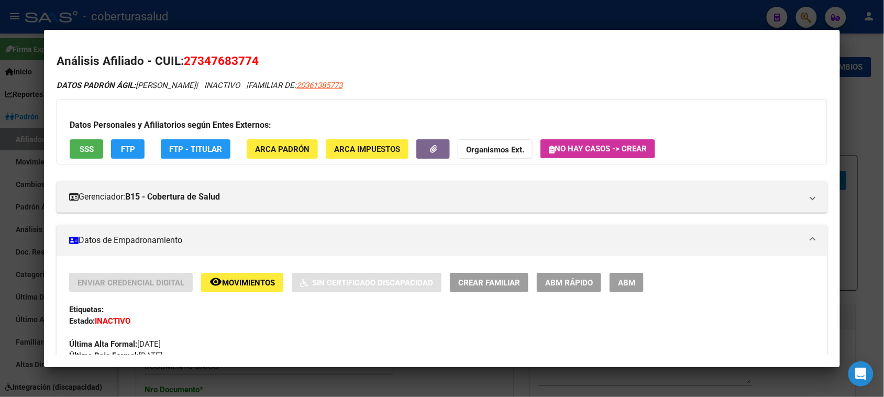
click at [262, 286] on span "Movimientos" at bounding box center [248, 282] width 53 height 9
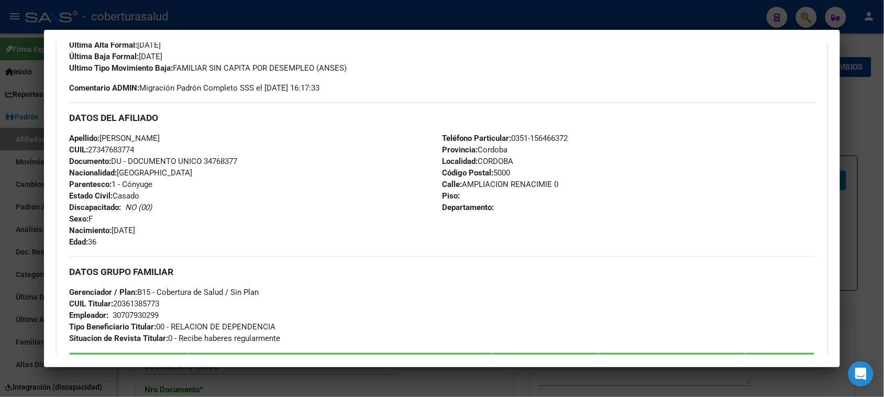
scroll to position [327, 0]
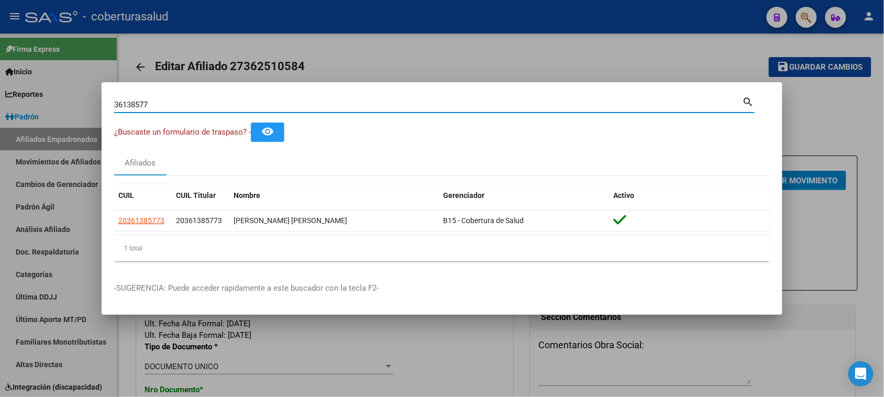
click at [199, 105] on input "36138577" at bounding box center [428, 104] width 628 height 9
paste input "41183201"
type input "41183201"
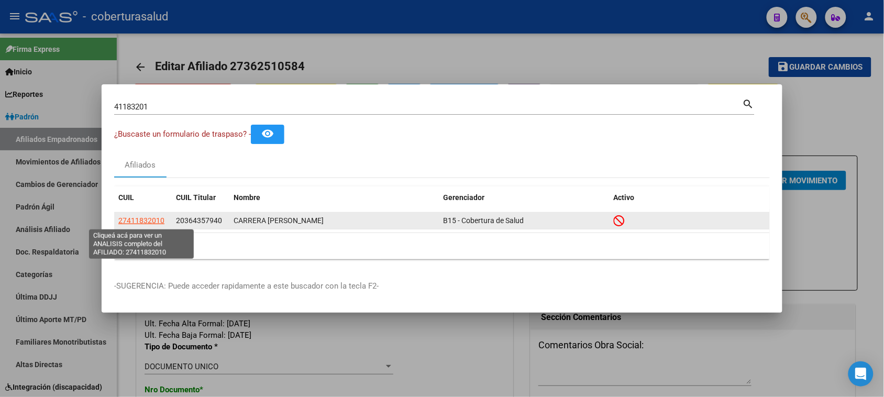
click at [154, 219] on span "27411832010" at bounding box center [141, 220] width 46 height 8
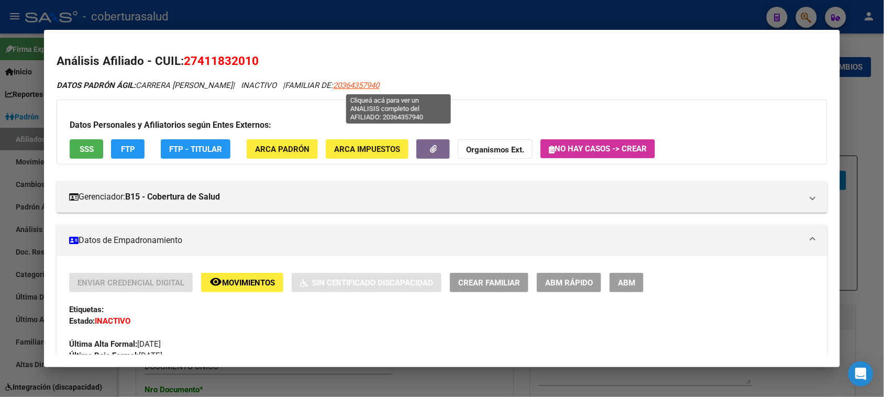
click at [379, 87] on span "20364357940" at bounding box center [356, 85] width 46 height 9
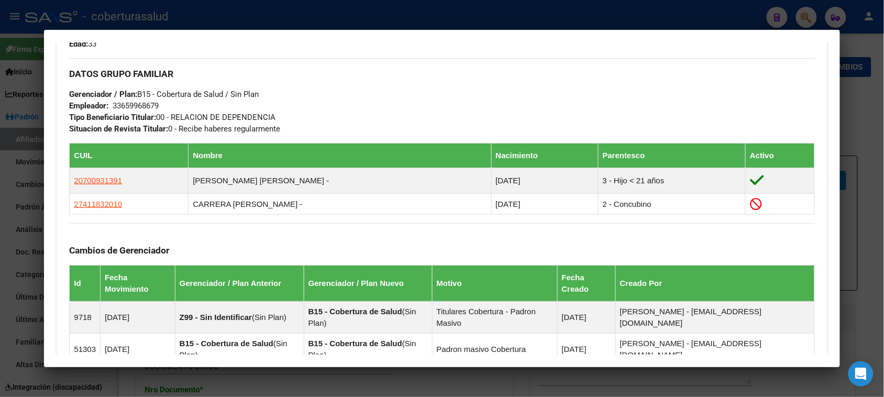
scroll to position [523, 0]
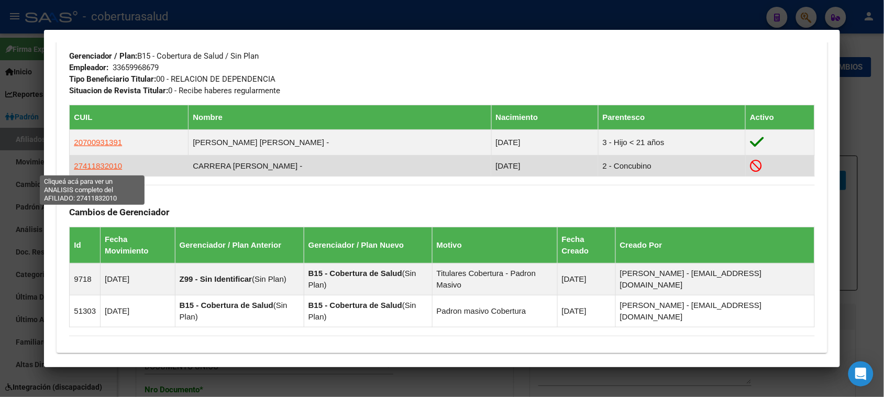
click at [87, 166] on span "27411832010" at bounding box center [98, 165] width 48 height 9
type textarea "27411832010"
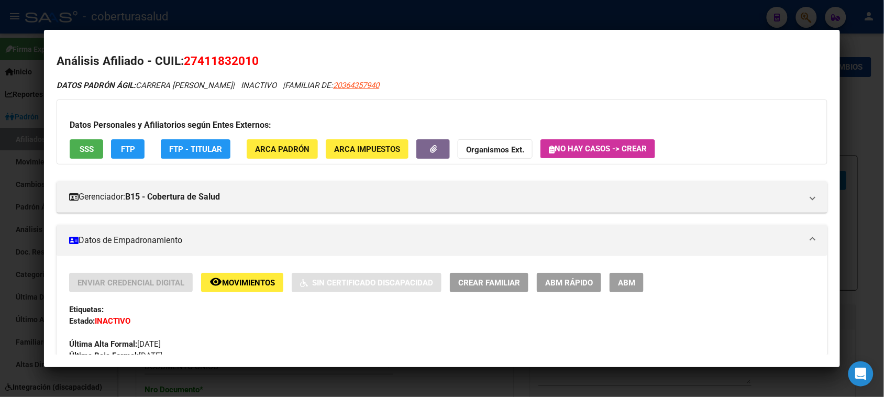
click at [250, 273] on button "remove_red_eye Movimientos" at bounding box center [242, 282] width 82 height 19
click at [241, 55] on span "27411832010" at bounding box center [221, 61] width 75 height 14
copy span "27411832010"
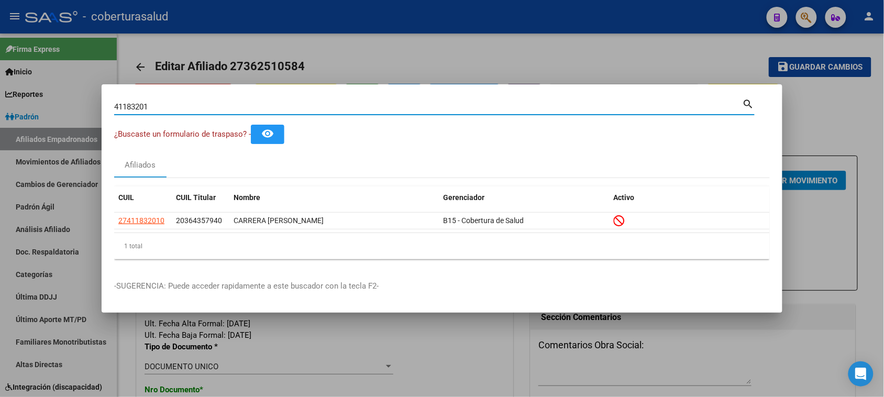
click at [223, 106] on input "41183201" at bounding box center [428, 106] width 628 height 9
paste input "36920592"
type input "36920592"
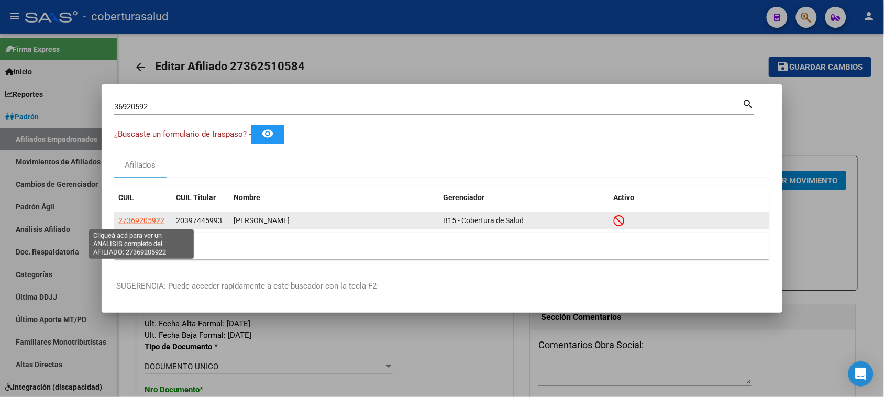
click at [140, 219] on span "27369205922" at bounding box center [141, 220] width 46 height 8
type textarea "27369205922"
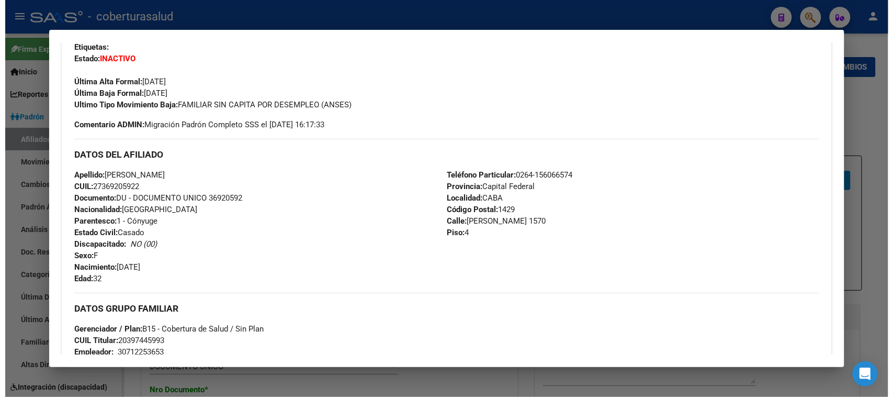
scroll to position [262, 0]
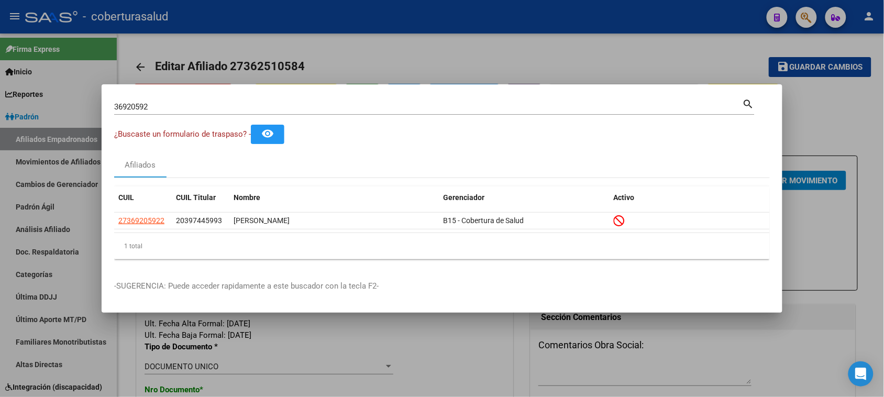
click at [193, 103] on input "36920592" at bounding box center [428, 106] width 628 height 9
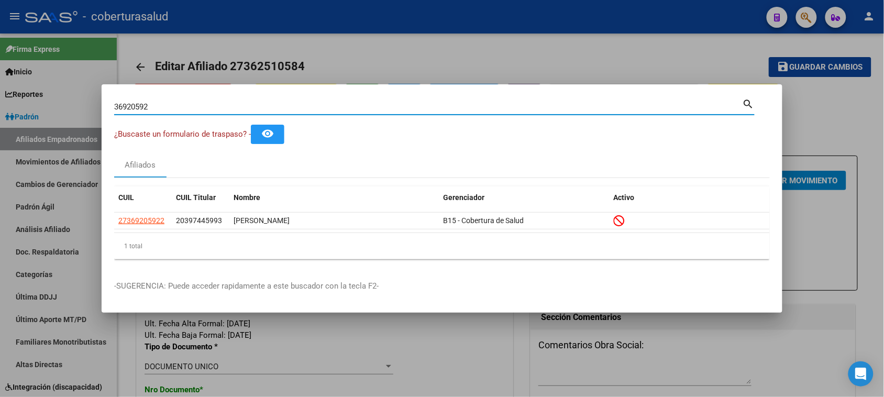
click at [193, 103] on input "36920592" at bounding box center [428, 106] width 628 height 9
paste input "59482624"
type input "59482624"
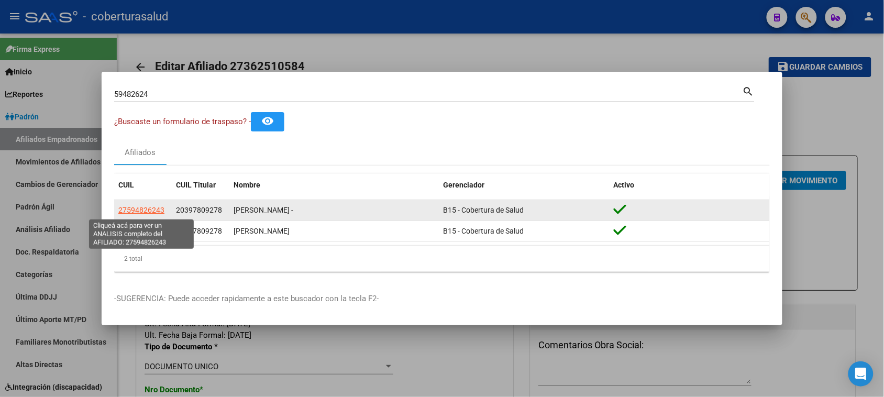
click at [139, 214] on span "27594826243" at bounding box center [141, 210] width 46 height 8
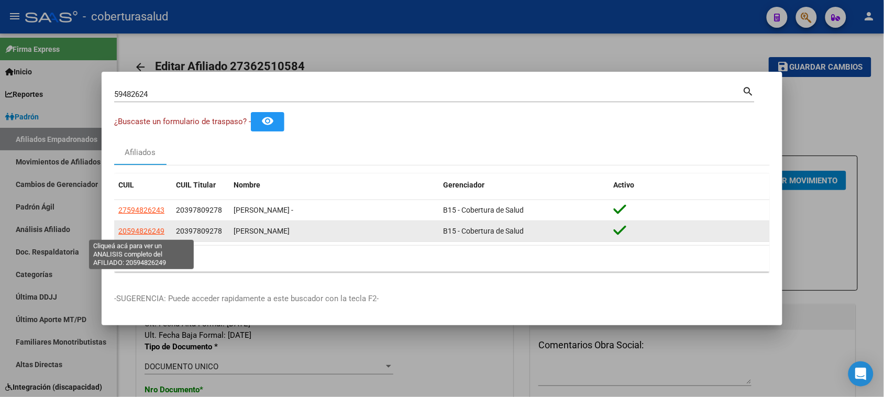
click at [137, 234] on span "20594826249" at bounding box center [141, 231] width 46 height 8
type textarea "20594826249"
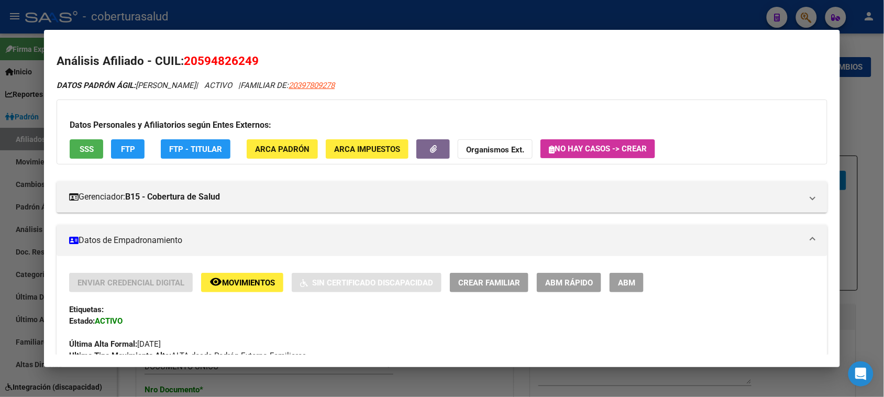
click at [632, 286] on button "ABM" at bounding box center [626, 282] width 34 height 19
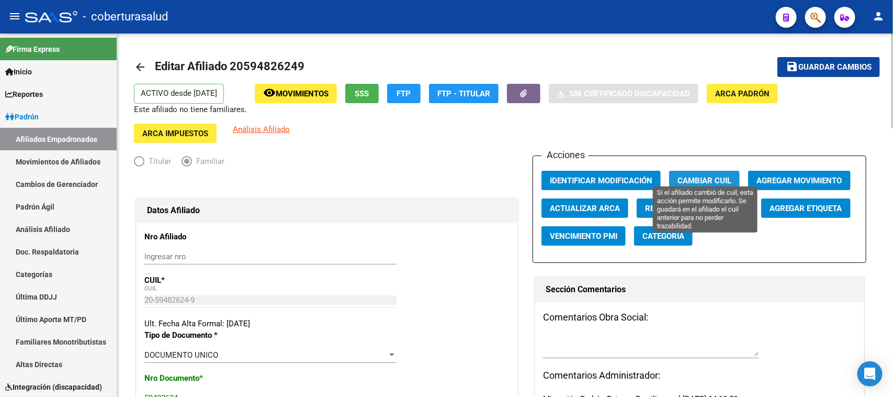
click at [707, 176] on span "Cambiar CUIL" at bounding box center [705, 180] width 54 height 9
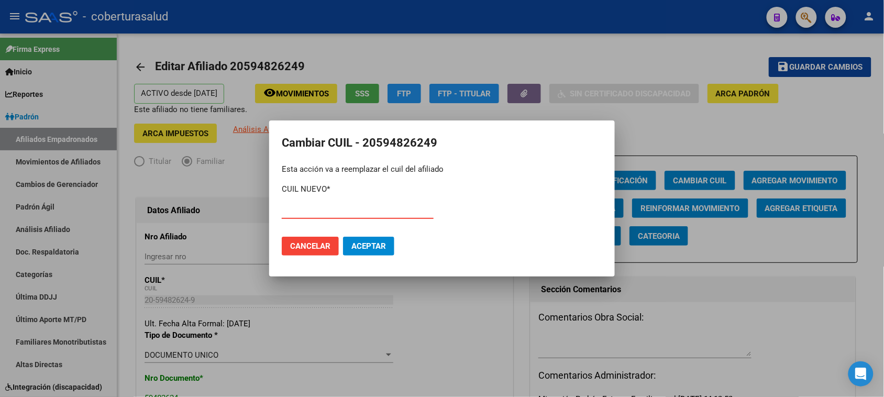
paste input "27-59482624-3"
type input "27-59482624-3"
click at [375, 246] on span "Aceptar" at bounding box center [368, 245] width 35 height 9
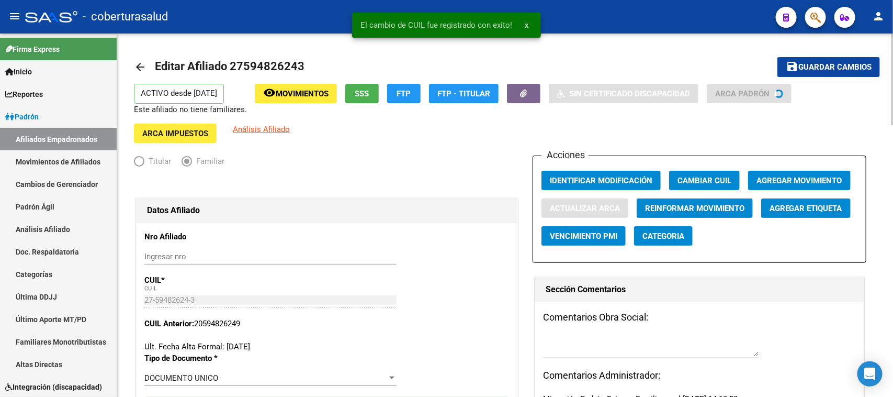
type input "[PERSON_NAME]"
type input "ROSARIO DE LA F"
type input "[PERSON_NAME] SUR"
type input "357"
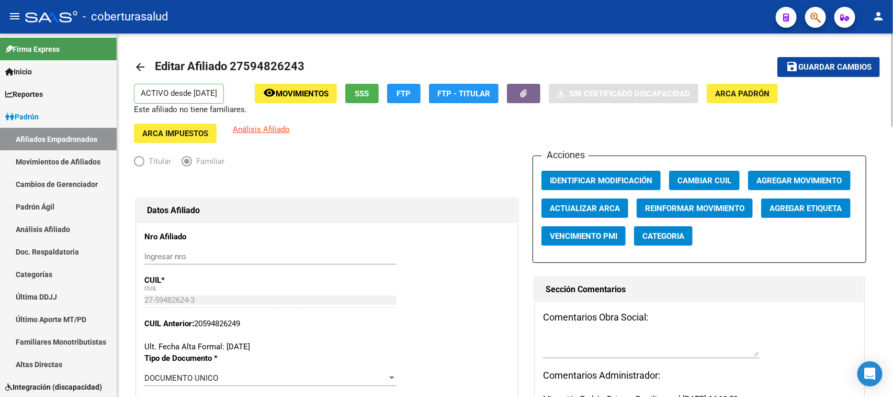
click at [770, 176] on span "Agregar Movimiento" at bounding box center [800, 180] width 86 height 9
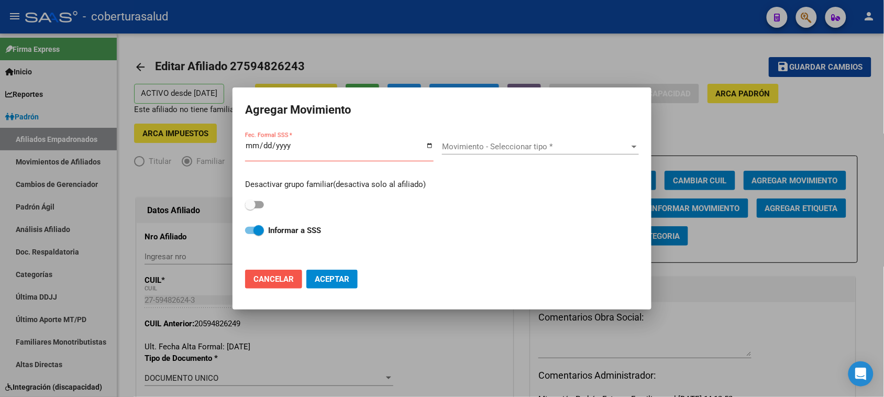
click at [275, 281] on span "Cancelar" at bounding box center [273, 278] width 40 height 9
checkbox input "false"
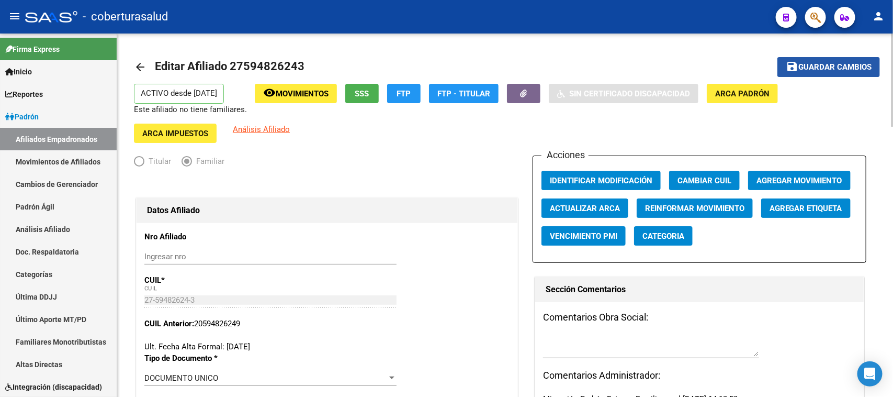
click at [813, 64] on span "Guardar cambios" at bounding box center [835, 67] width 73 height 9
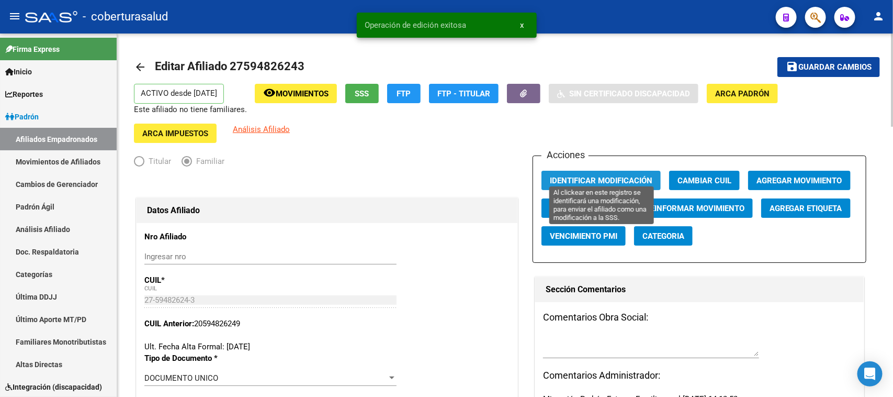
click at [596, 176] on span "Identificar Modificación" at bounding box center [601, 180] width 103 height 9
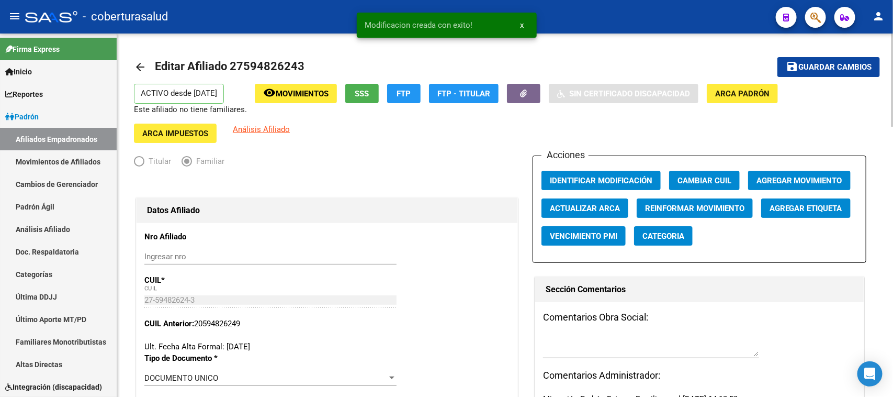
click at [271, 65] on span "Editar Afiliado 27594826243" at bounding box center [230, 66] width 150 height 13
copy h1 "27594826243"
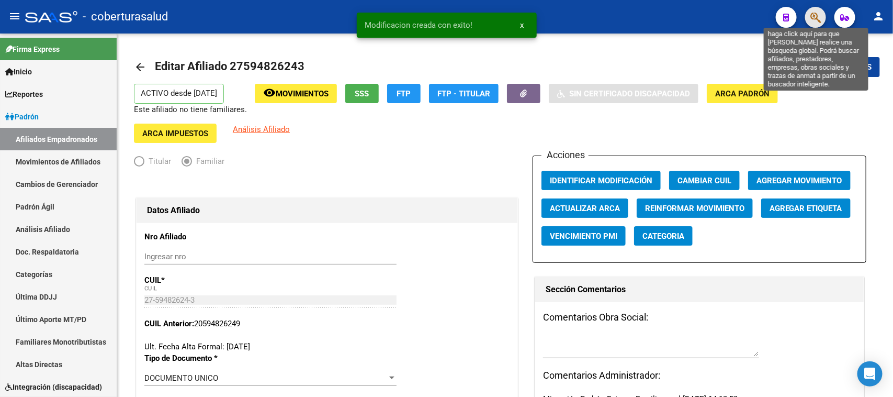
click at [817, 19] on icon "button" at bounding box center [816, 18] width 10 height 12
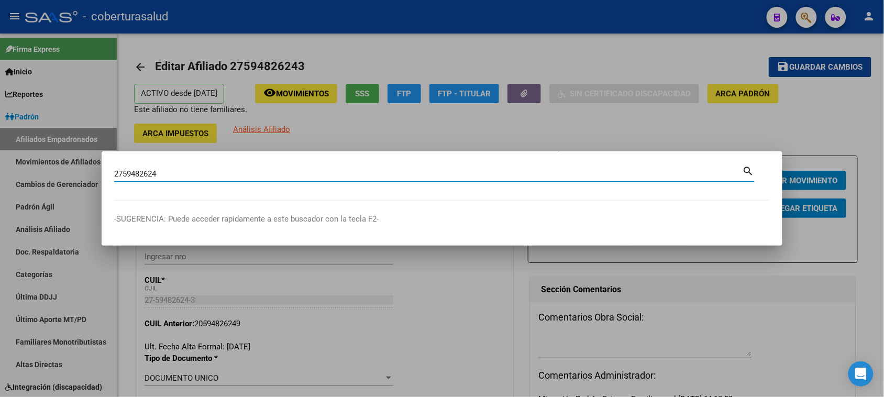
click at [124, 178] on input "2759482624" at bounding box center [428, 173] width 628 height 9
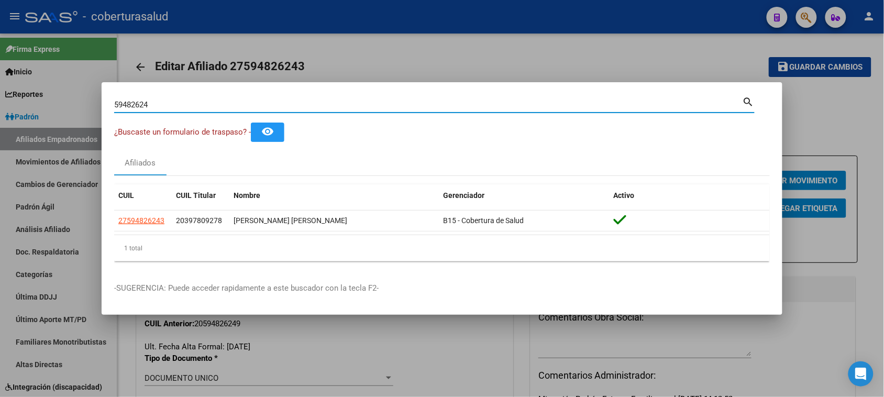
click at [284, 114] on div "59482624 Buscar (apellido, dni, [PERSON_NAME], [PERSON_NAME], cuit, obra social…" at bounding box center [434, 109] width 640 height 28
click at [284, 107] on input "59482624" at bounding box center [428, 104] width 628 height 9
paste input "41763354"
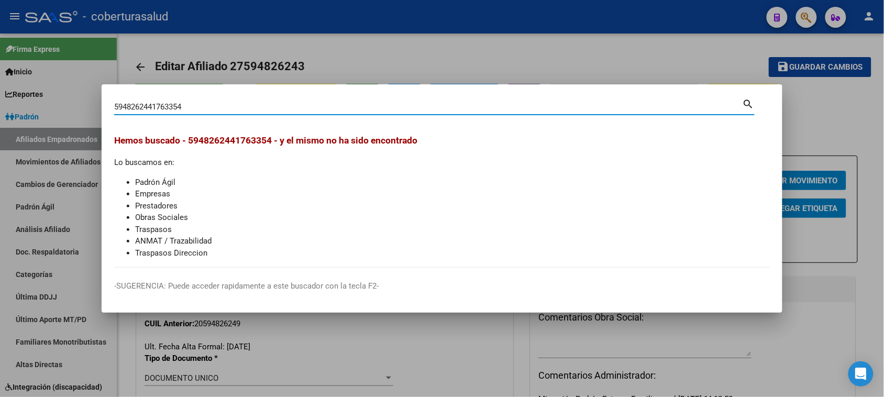
paste input "41763354"
drag, startPoint x: 284, startPoint y: 107, endPoint x: 0, endPoint y: 81, distance: 284.9
click at [0, 81] on div "594826244176335441763354 Buscar (apellido, dni, cuil, nro traspaso, cuit, obra …" at bounding box center [442, 198] width 884 height 397
paste input
type input "41763354"
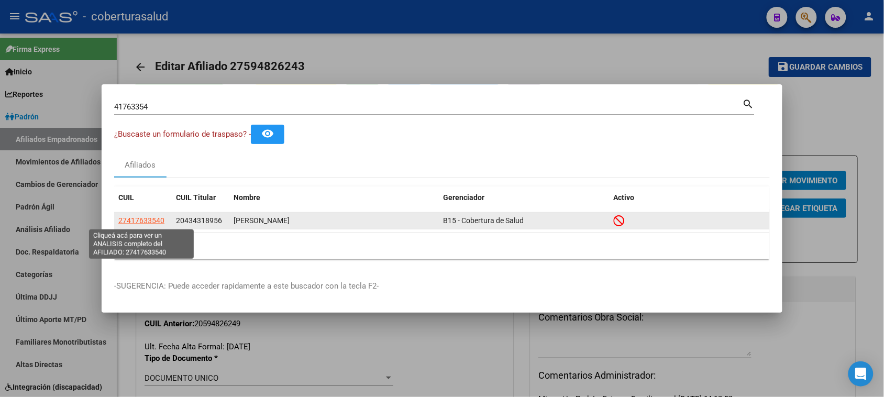
click at [148, 222] on span "27417633540" at bounding box center [141, 220] width 46 height 8
type textarea "27417633540"
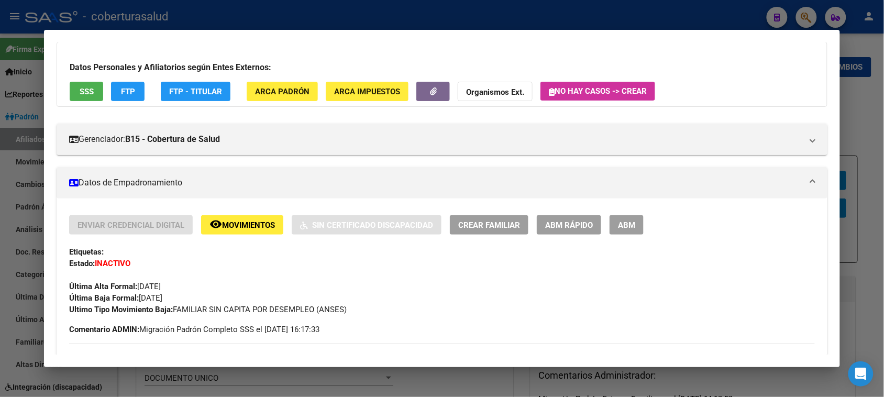
scroll to position [131, 0]
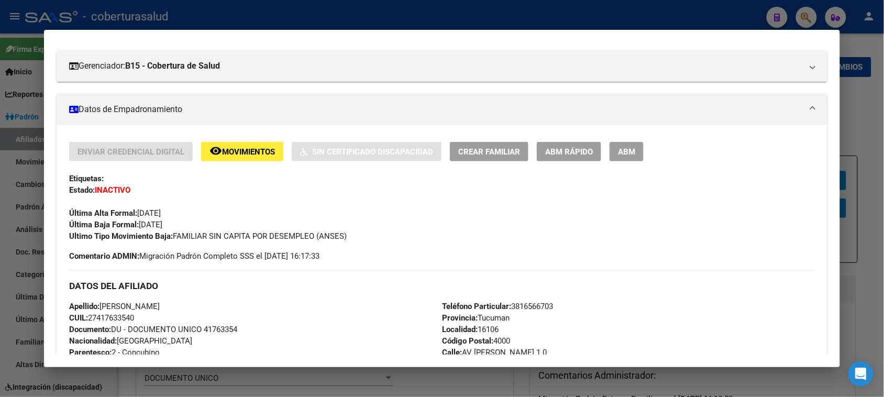
click at [205, 282] on h3 "DATOS DEL AFILIADO" at bounding box center [441, 286] width 745 height 12
drag, startPoint x: 358, startPoint y: 234, endPoint x: 171, endPoint y: 232, distance: 186.4
click at [171, 232] on div "Ultimo Tipo Movimiento Baja: FAMILIAR SIN CAPITA POR DESEMPLEO (ANSES)" at bounding box center [441, 236] width 745 height 12
copy span "FAMILIAR SIN CAPITA POR DESEMPLEO (ANSES)"
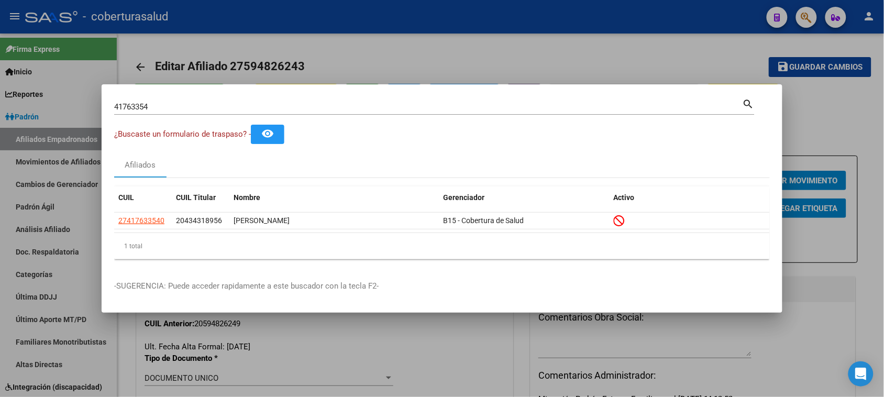
click at [240, 106] on input "41763354" at bounding box center [428, 106] width 628 height 9
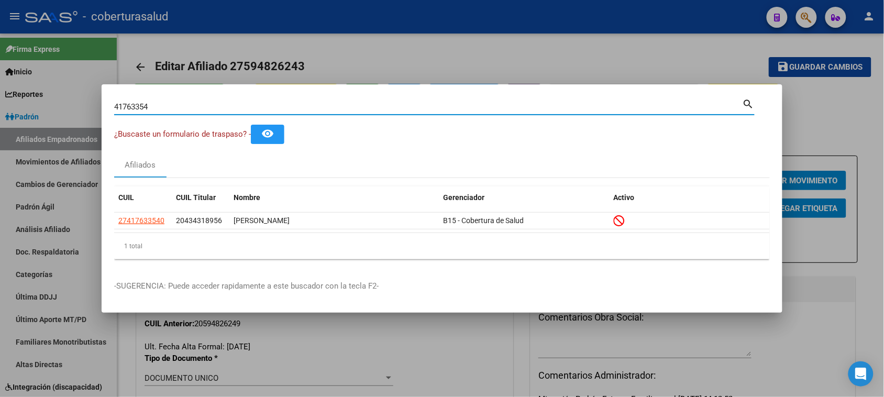
click at [240, 106] on input "41763354" at bounding box center [428, 106] width 628 height 9
paste input "33406219"
type input "33406219"
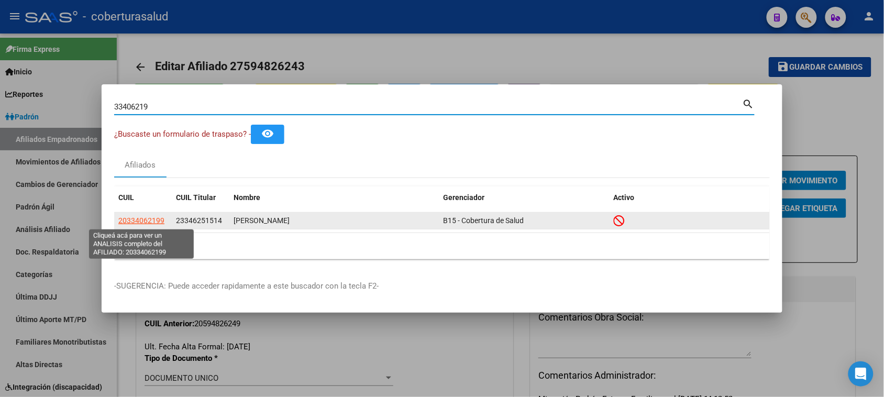
click at [148, 221] on span "20334062199" at bounding box center [141, 220] width 46 height 8
type textarea "20334062199"
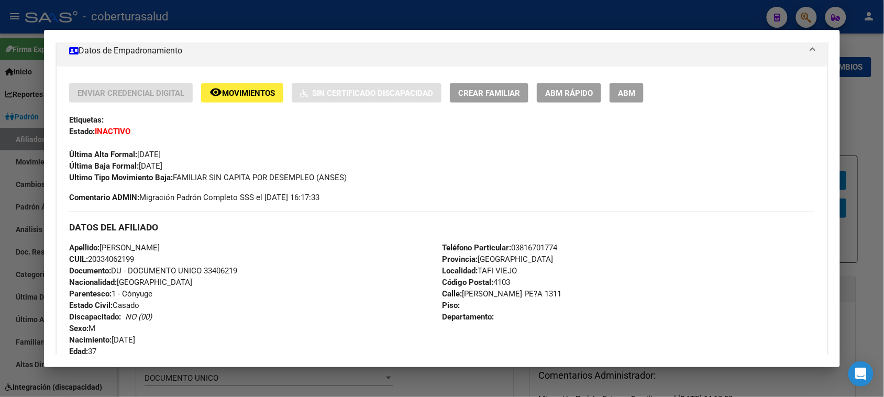
scroll to position [196, 0]
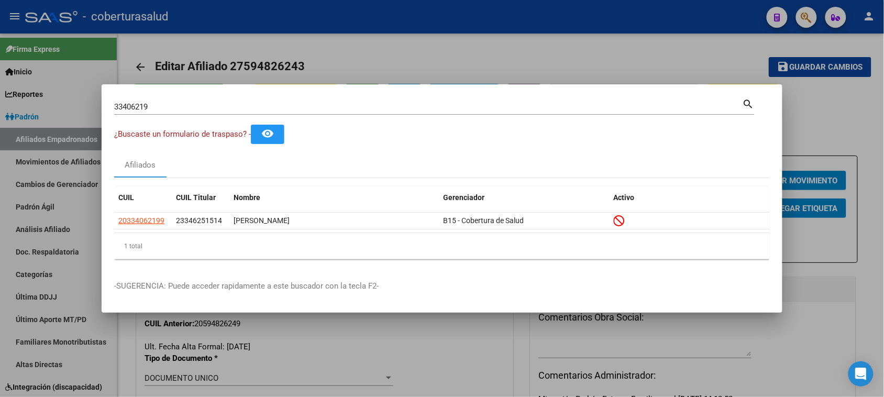
click at [204, 101] on div "33406219 Buscar (apellido, dni, [PERSON_NAME], nro traspaso, cuit, obra social)" at bounding box center [428, 107] width 628 height 16
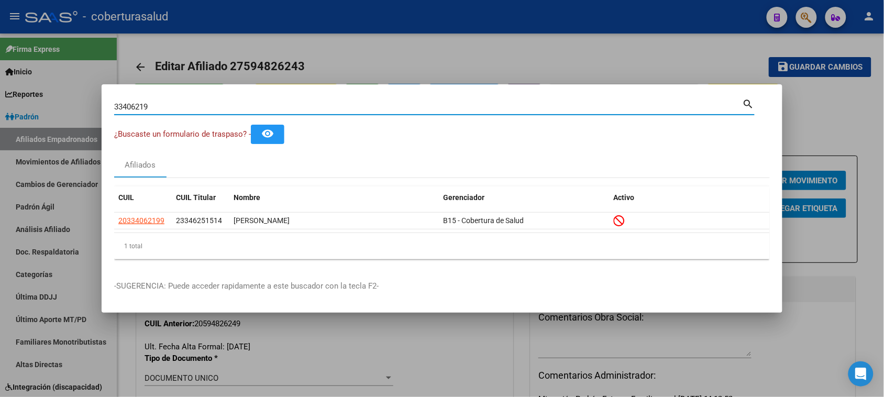
paste input "29453414"
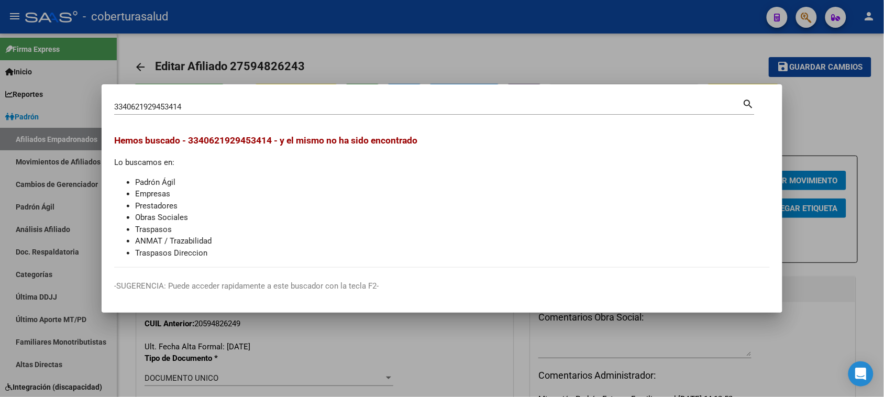
drag, startPoint x: 204, startPoint y: 101, endPoint x: 0, endPoint y: 100, distance: 204.1
click at [0, 100] on div "3340621929453414 Buscar (apellido, dni, cuil, nro traspaso, cuit, obra social) …" at bounding box center [442, 198] width 884 height 397
click at [184, 106] on input "3340621929453414" at bounding box center [428, 106] width 628 height 9
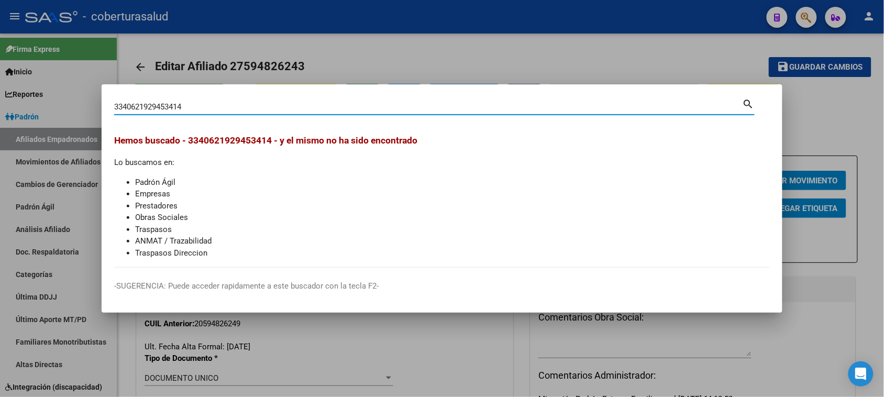
click at [184, 106] on input "3340621929453414" at bounding box center [428, 106] width 628 height 9
paste input
type input "29453414"
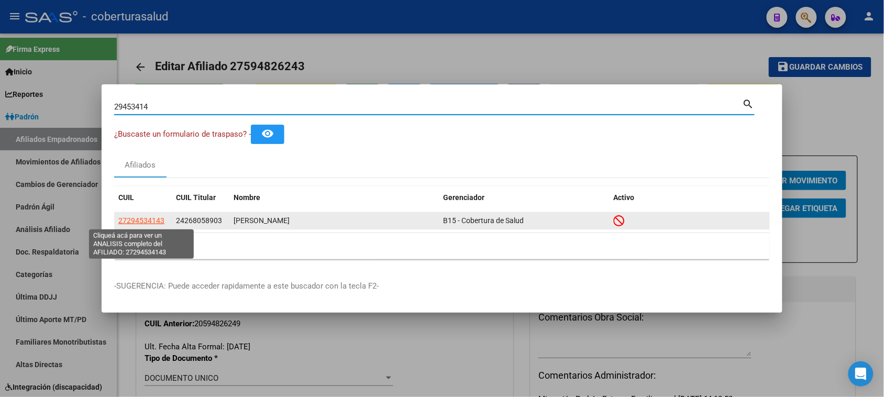
click at [143, 218] on span "27294534143" at bounding box center [141, 220] width 46 height 8
type textarea "27294534143"
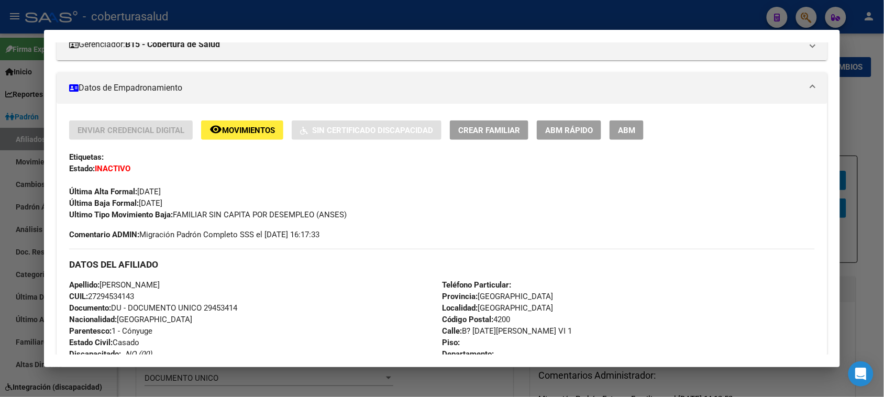
scroll to position [262, 0]
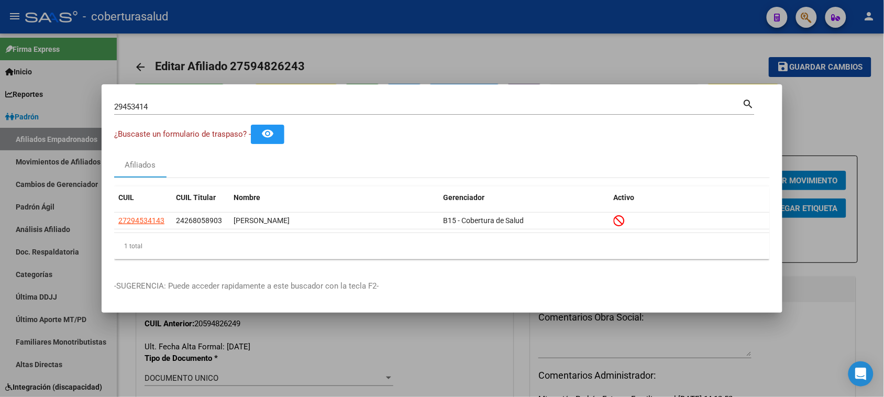
click at [221, 113] on div "29453414 Buscar (apellido, dni, [PERSON_NAME], [PERSON_NAME], cuit, obra social)" at bounding box center [428, 107] width 628 height 16
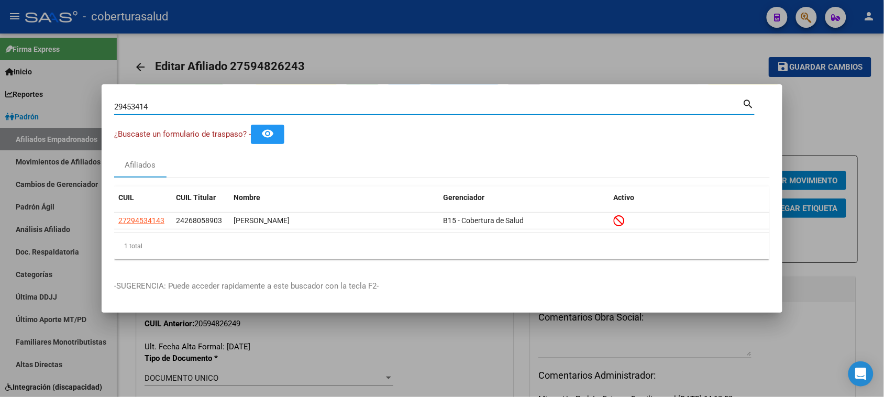
click at [221, 113] on div "29453414 Buscar (apellido, dni, [PERSON_NAME], [PERSON_NAME], cuit, obra social)" at bounding box center [428, 107] width 628 height 16
click at [218, 108] on input "29453414" at bounding box center [428, 106] width 628 height 9
paste input "3283504239"
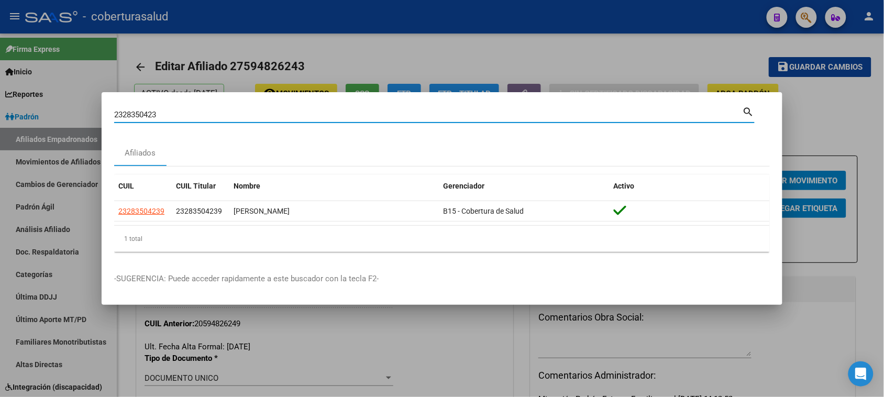
click at [120, 115] on input "2328350423" at bounding box center [428, 114] width 628 height 9
click at [121, 114] on input "2328350423" at bounding box center [428, 114] width 628 height 9
type input "28350423"
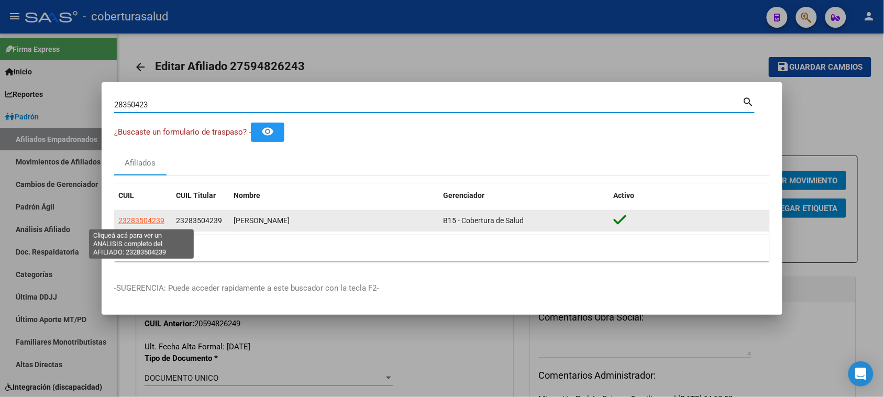
click at [137, 216] on span "23283504239" at bounding box center [141, 220] width 46 height 8
type textarea "23283504239"
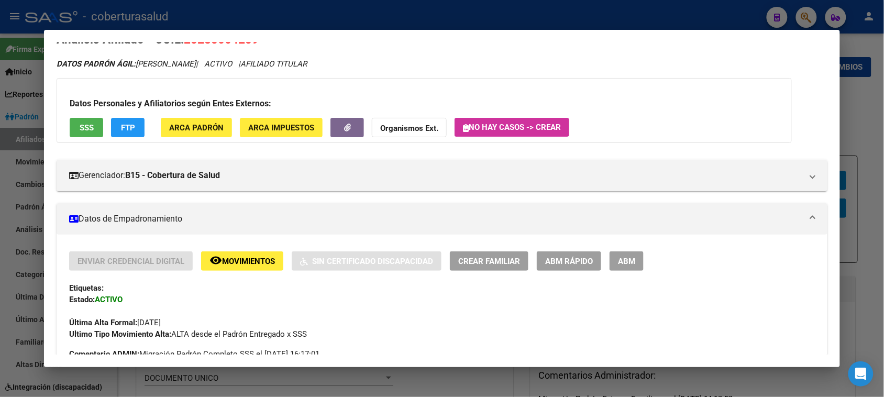
scroll to position [0, 0]
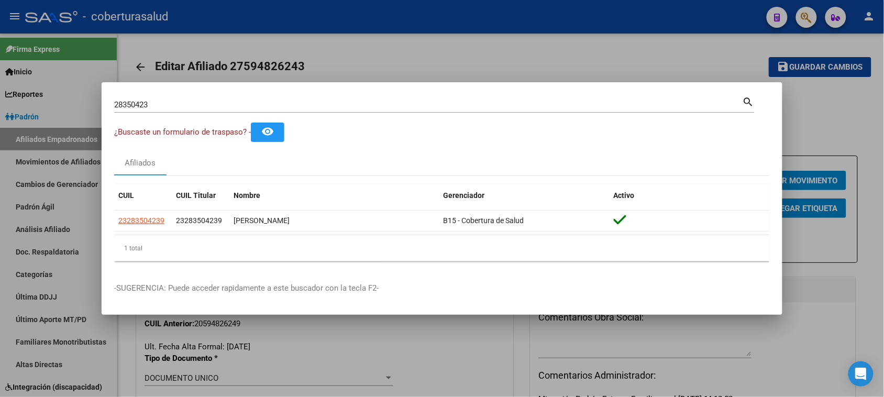
click at [200, 110] on div "28350423 Buscar (apellido, dni, [PERSON_NAME], [PERSON_NAME], cuit, obra social)" at bounding box center [428, 105] width 628 height 16
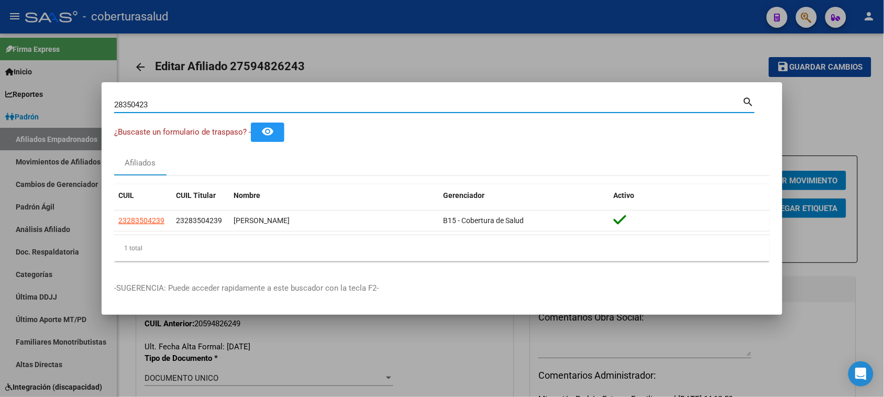
paste input "29453414"
click at [200, 110] on div "2945341428350423 Buscar (apellido, dni, cuil, [PERSON_NAME], cuit, obra social)" at bounding box center [428, 105] width 628 height 16
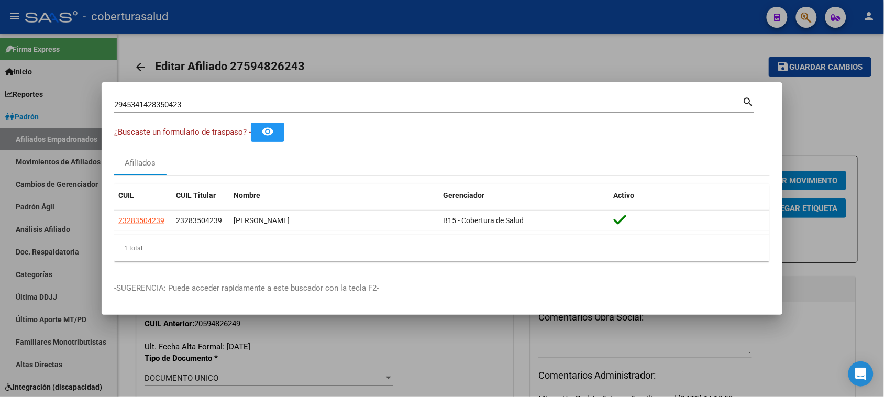
click at [200, 110] on div "2945341428350423 Buscar (apellido, dni, cuil, [PERSON_NAME], cuit, obra social)" at bounding box center [428, 105] width 628 height 16
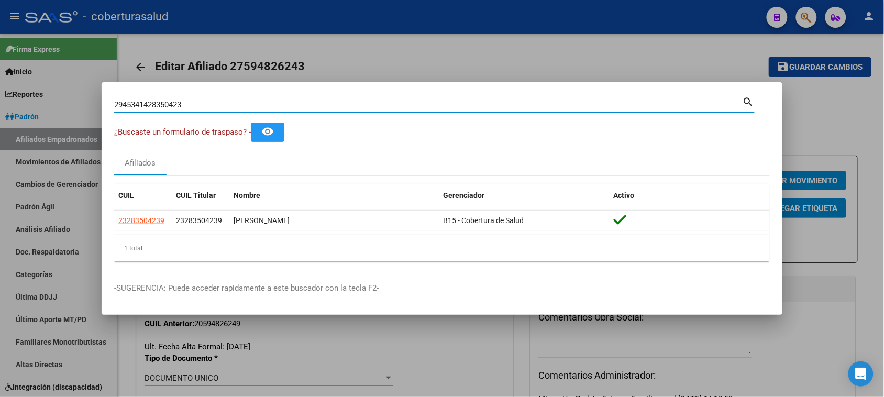
click at [200, 110] on div "2945341428350423 Buscar (apellido, dni, cuil, [PERSON_NAME], cuit, obra social)" at bounding box center [428, 105] width 628 height 16
click at [200, 108] on input "2945341428350423" at bounding box center [428, 104] width 628 height 9
drag, startPoint x: 200, startPoint y: 108, endPoint x: 163, endPoint y: 111, distance: 36.8
click at [198, 108] on input "2945341428350423" at bounding box center [428, 104] width 628 height 9
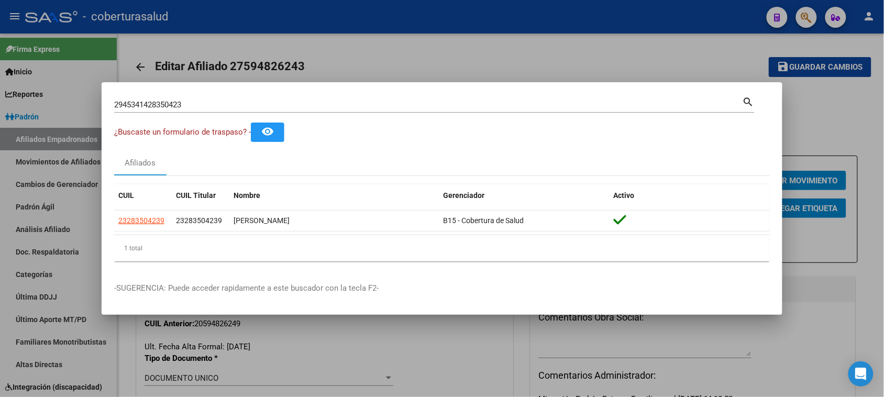
drag, startPoint x: 163, startPoint y: 111, endPoint x: 123, endPoint y: 114, distance: 40.4
click at [131, 113] on div "2945341428350423 Buscar (apellido, dni, [PERSON_NAME], [PERSON_NAME], cuit, obr…" at bounding box center [434, 109] width 640 height 28
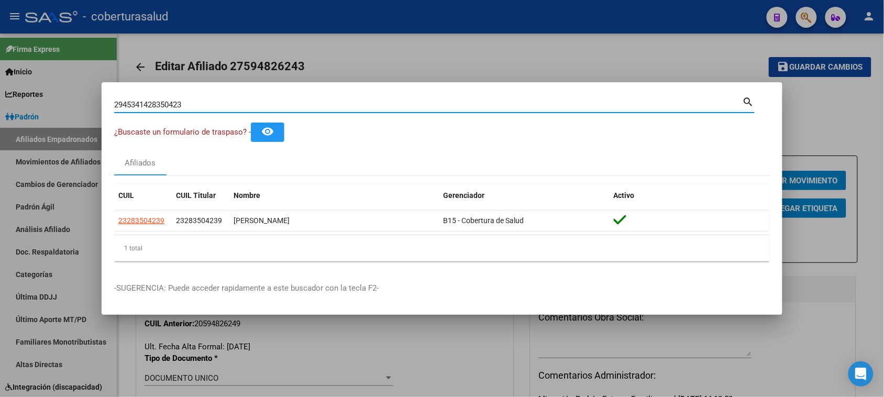
drag, startPoint x: 213, startPoint y: 105, endPoint x: 0, endPoint y: 100, distance: 213.1
click at [0, 100] on div "2945341428350423 Buscar (apellido, dni, cuil, [PERSON_NAME], cuit, obra social)…" at bounding box center [442, 198] width 884 height 397
paste input
type input "29453414"
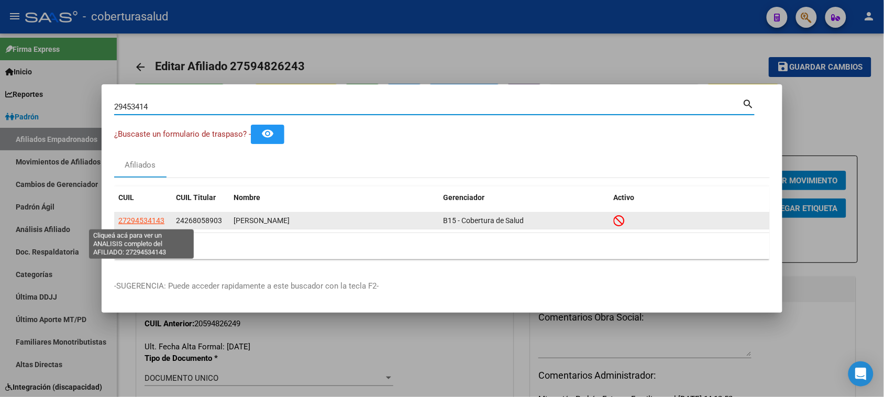
click at [135, 224] on span "27294534143" at bounding box center [141, 220] width 46 height 8
type textarea "27294534143"
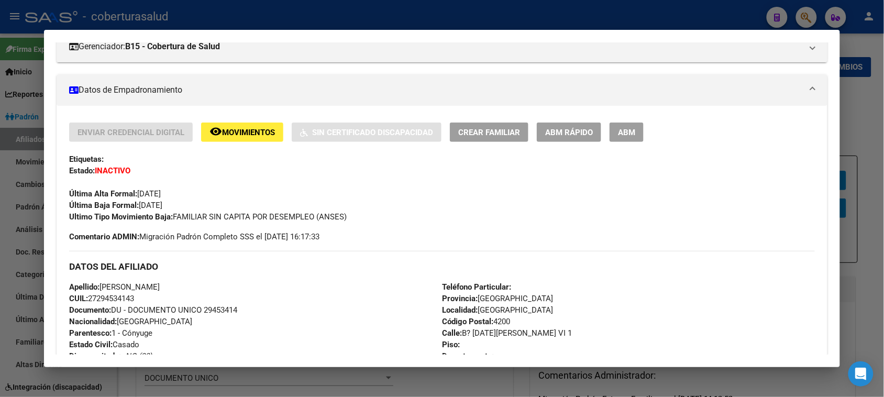
scroll to position [131, 0]
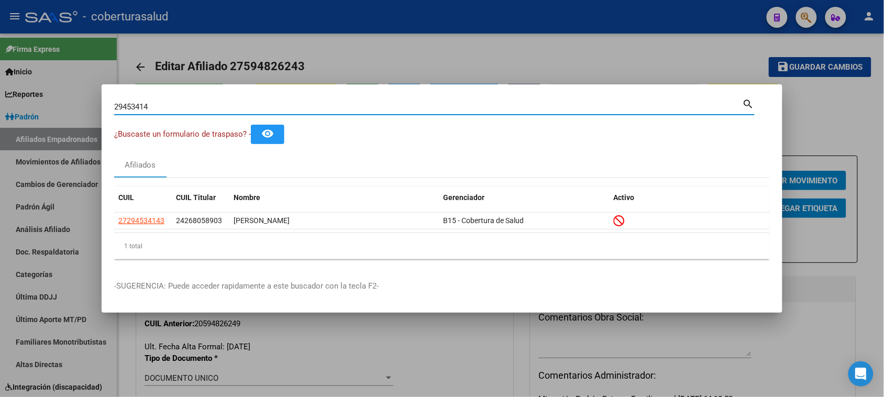
click at [165, 110] on input "29453414" at bounding box center [428, 106] width 628 height 9
paste input "58860330"
type input "58860330"
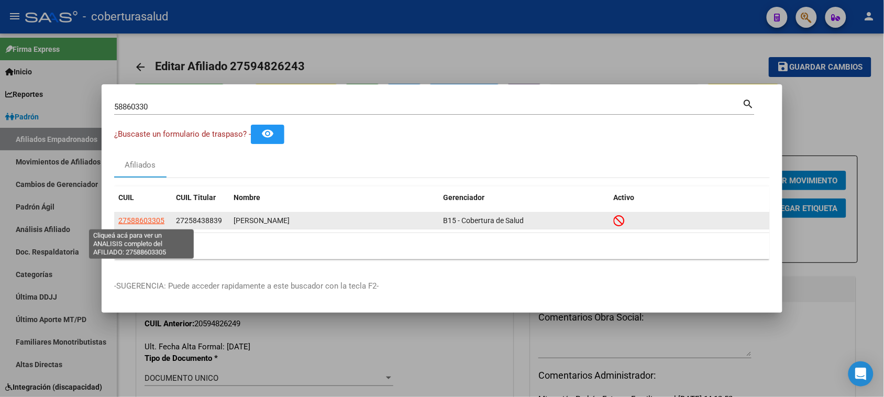
click at [142, 217] on span "27588603305" at bounding box center [141, 220] width 46 height 8
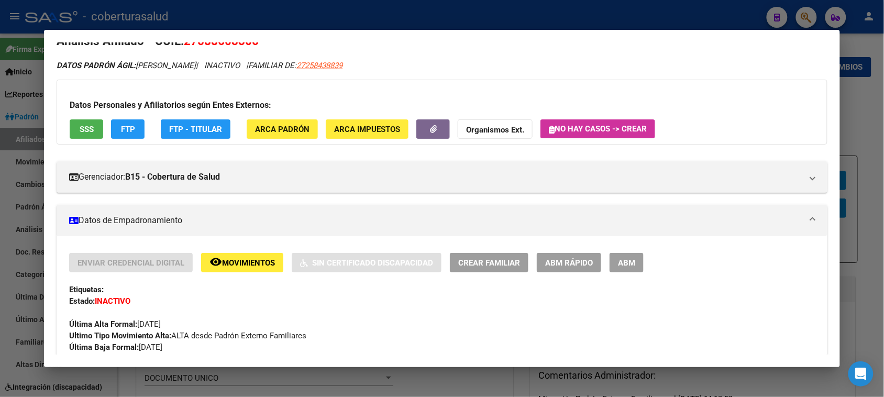
scroll to position [0, 0]
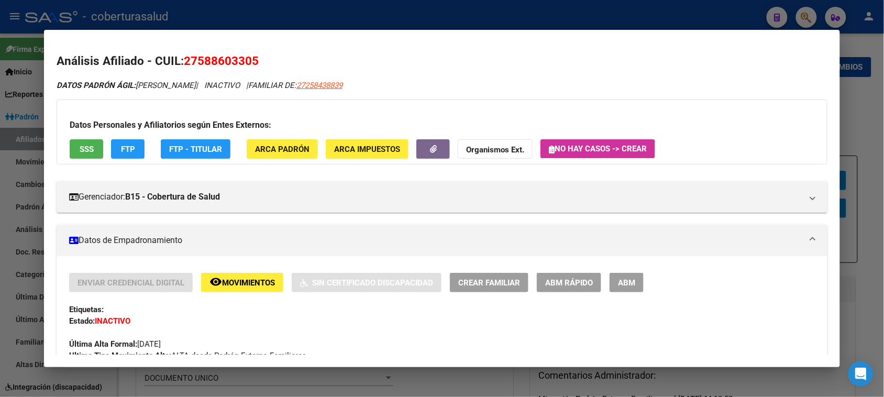
click at [327, 82] on span "27258438839" at bounding box center [319, 85] width 46 height 9
type textarea "27258438839"
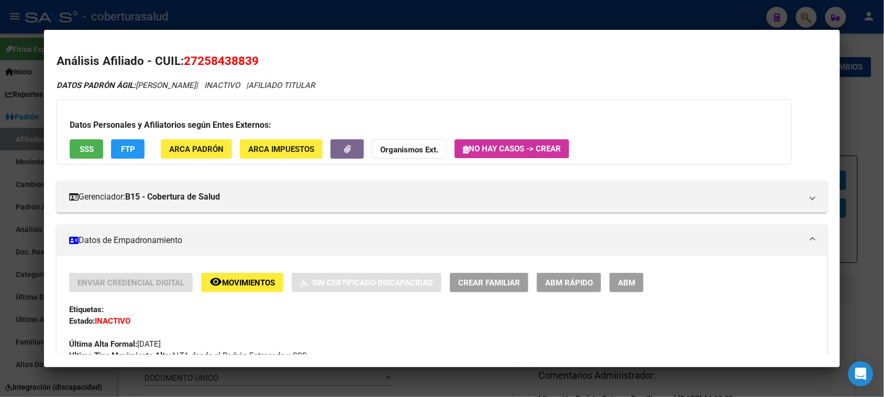
scroll to position [196, 0]
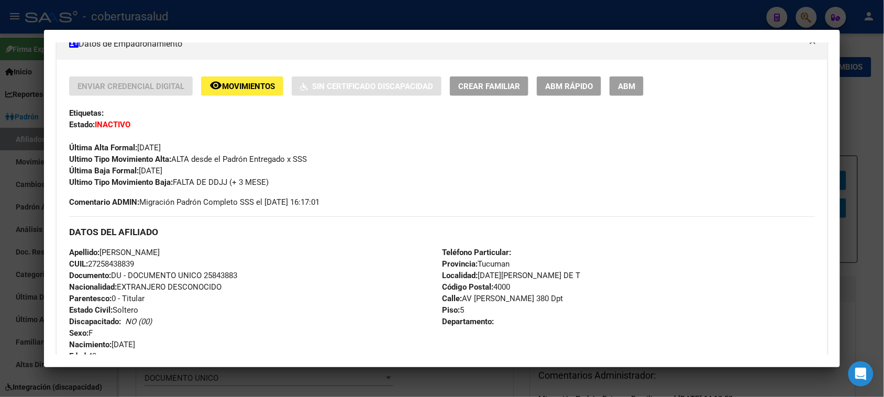
click at [347, 205] on div "Enviar Credencial Digital remove_red_eye Movimientos Sin Certificado Discapacid…" at bounding box center [441, 141] width 745 height 131
drag, startPoint x: 237, startPoint y: 185, endPoint x: 173, endPoint y: 179, distance: 64.6
click at [173, 179] on div "Ultimo Tipo Movimiento Baja: FALTA DE DDJJ (+ 3 MESE)" at bounding box center [441, 182] width 745 height 12
copy span "FALTA DE DDJJ (+ 3 MESE)"
click at [233, 82] on span "Movimientos" at bounding box center [248, 86] width 53 height 9
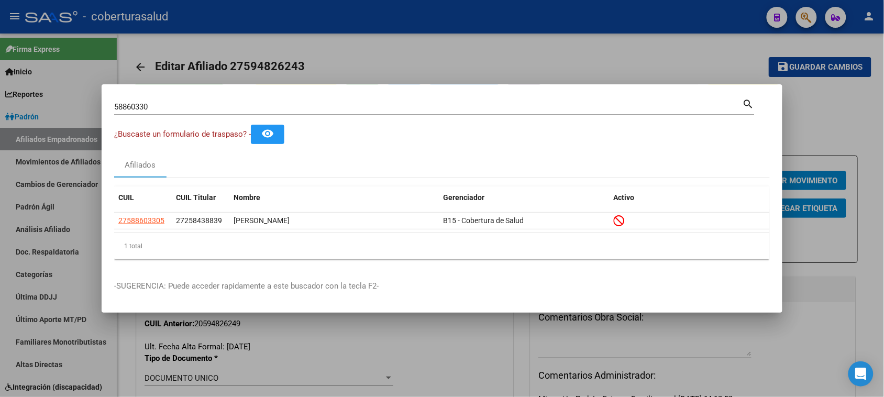
click at [213, 108] on input "58860330" at bounding box center [428, 106] width 628 height 9
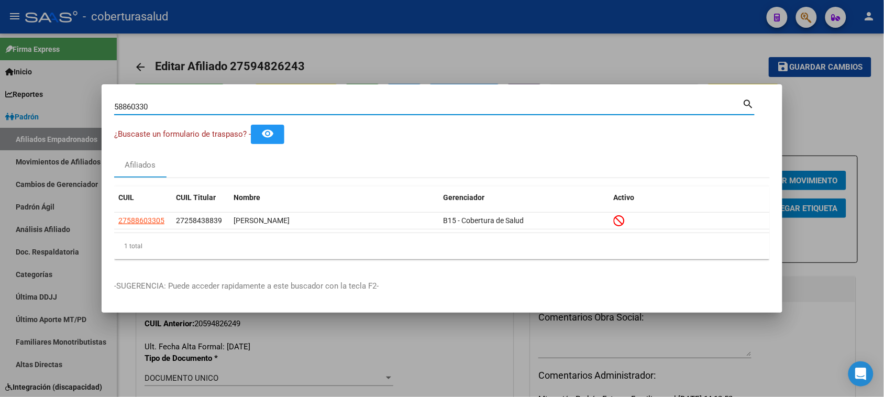
click at [213, 108] on input "58860330" at bounding box center [428, 106] width 628 height 9
paste input "237125"
type input "58237125"
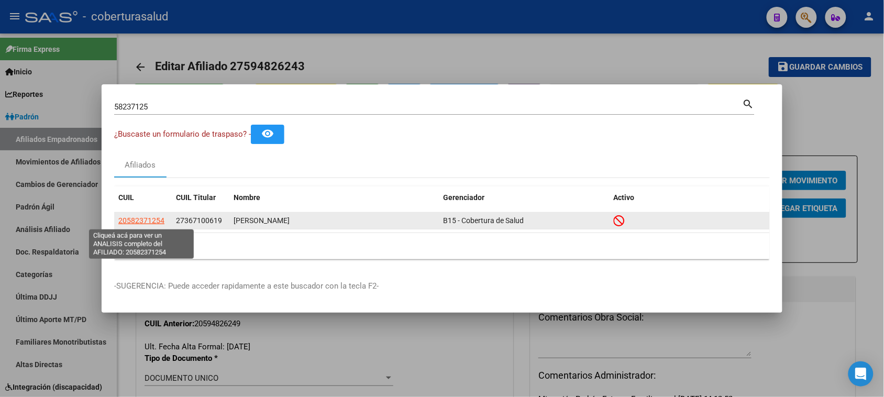
click at [140, 216] on span "20582371254" at bounding box center [141, 220] width 46 height 8
type textarea "20582371254"
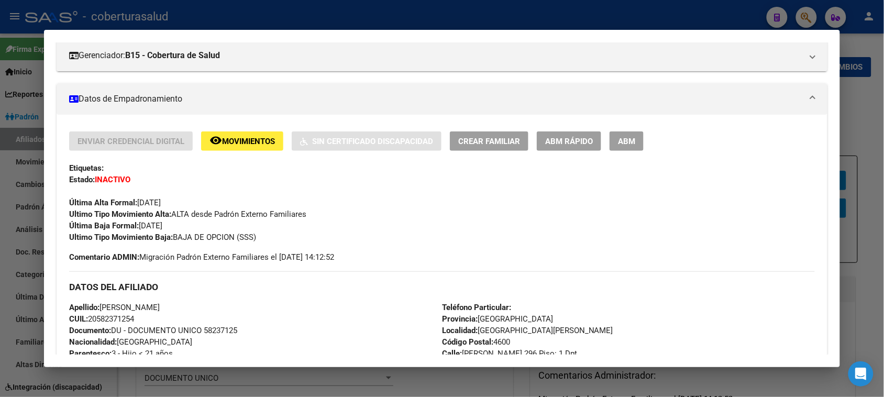
scroll to position [131, 0]
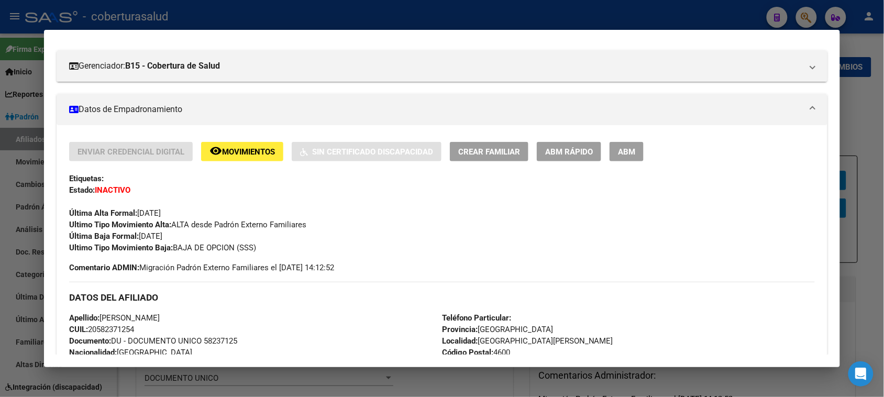
drag, startPoint x: 263, startPoint y: 246, endPoint x: 182, endPoint y: 241, distance: 81.3
click at [182, 242] on div "Ultimo Tipo Movimiento Baja: BAJA DE OPCION (SSS)" at bounding box center [441, 248] width 745 height 12
click at [229, 243] on span "Ultimo Tipo Movimiento Baja: BAJA DE OPCION (SSS)" at bounding box center [162, 247] width 187 height 9
click at [265, 247] on div "Ultimo Tipo Movimiento Baja: BAJA DE OPCION (SSS)" at bounding box center [441, 248] width 745 height 12
drag, startPoint x: 244, startPoint y: 252, endPoint x: 170, endPoint y: 254, distance: 74.4
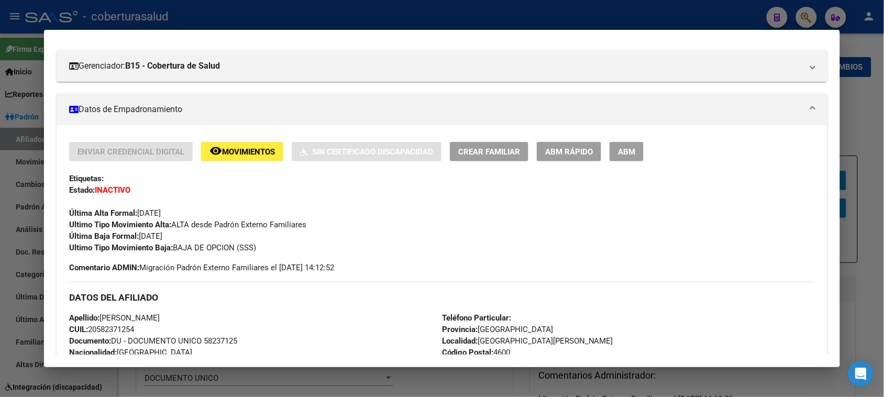
click at [170, 254] on div "Enviar Credencial Digital remove_red_eye Movimientos Sin Certificado Discapacid…" at bounding box center [441, 207] width 745 height 131
copy span "BAJA DE OPCION (SSS)"
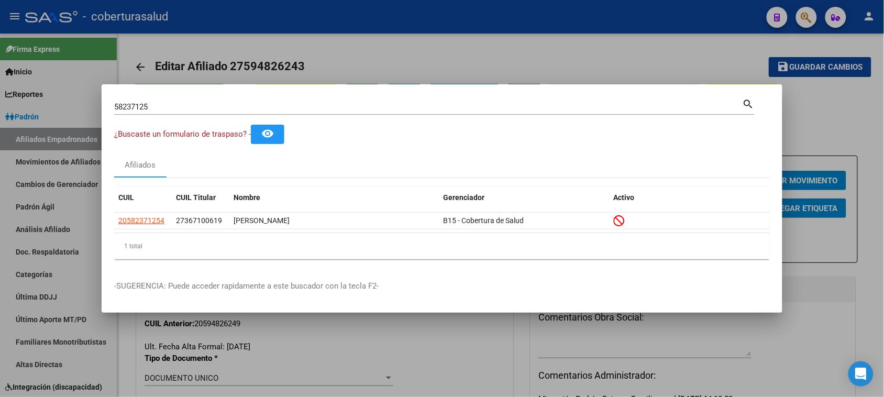
click at [265, 108] on input "58237125" at bounding box center [428, 106] width 628 height 9
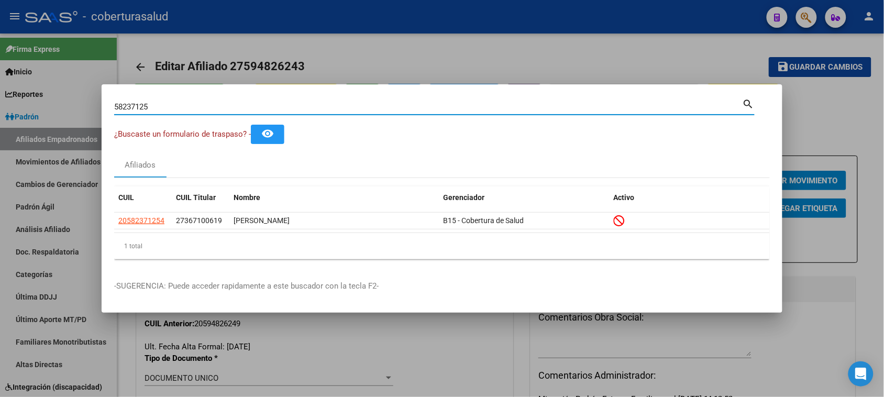
click at [265, 108] on input "58237125" at bounding box center [428, 106] width 628 height 9
paste input "6015843"
type input "56015843"
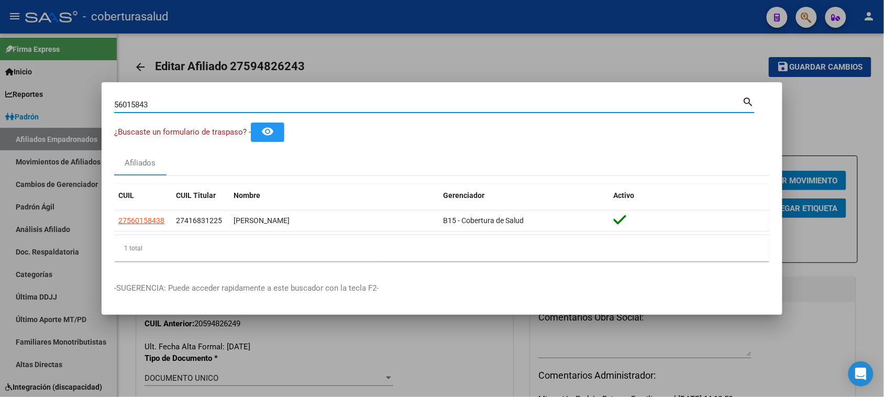
click at [191, 109] on input "56015843" at bounding box center [428, 104] width 628 height 9
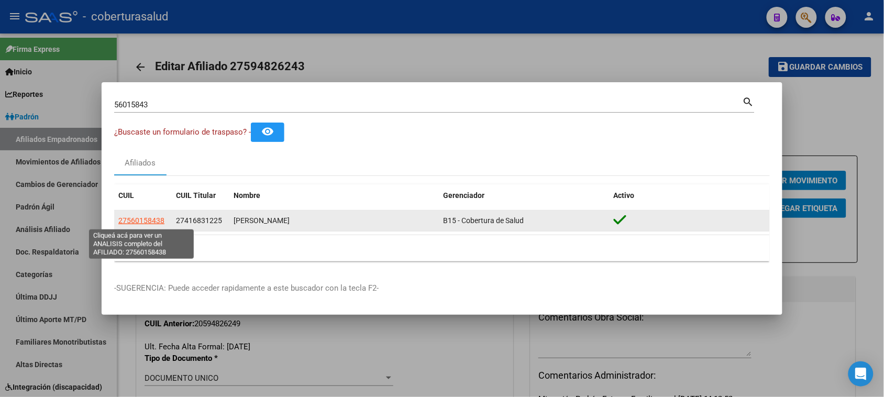
click at [132, 221] on span "27560158438" at bounding box center [141, 220] width 46 height 8
type textarea "27560158438"
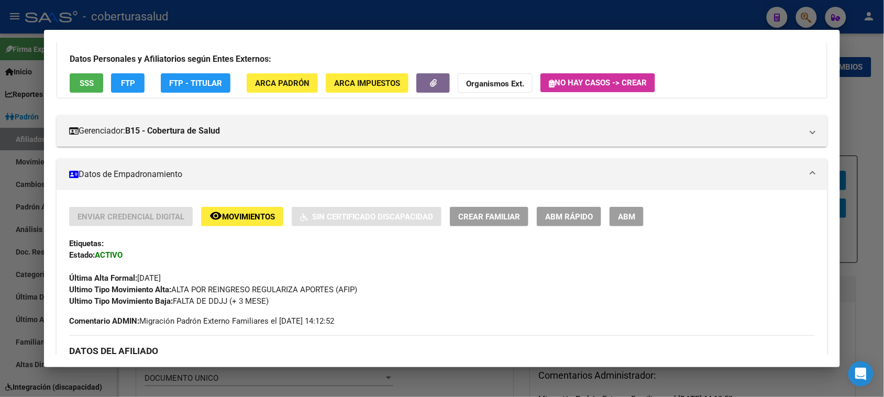
scroll to position [65, 0]
drag, startPoint x: 250, startPoint y: 203, endPoint x: 252, endPoint y: 216, distance: 13.8
click at [252, 216] on span "Movimientos" at bounding box center [248, 217] width 53 height 9
drag, startPoint x: 358, startPoint y: 291, endPoint x: 171, endPoint y: 288, distance: 186.9
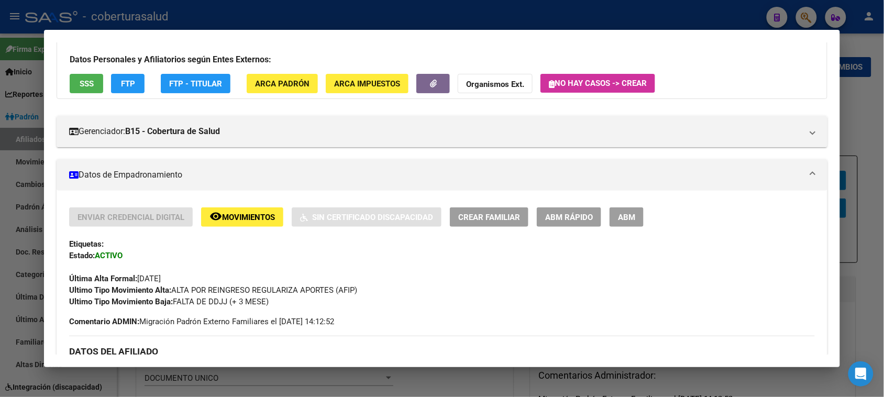
click at [171, 288] on div "Ultimo Tipo Movimiento Alta: ALTA POR REINGRESO REGULARIZA APORTES (AFIP)" at bounding box center [441, 290] width 745 height 12
copy span "ALTA POR REINGRESO REGULARIZA APORTES (AFIP)"
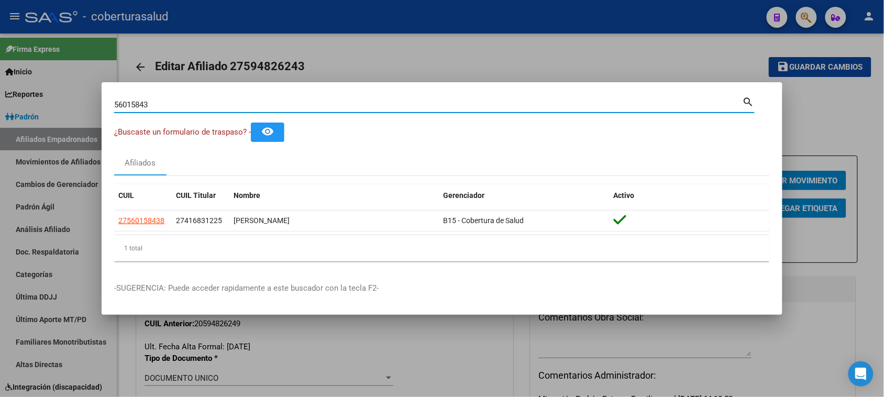
click at [142, 101] on input "56015843" at bounding box center [428, 104] width 628 height 9
paste input "4100460"
type input "41004603"
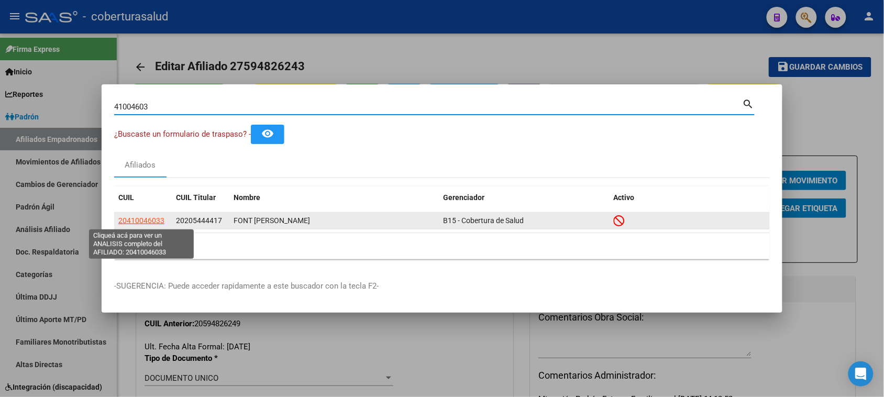
click at [153, 222] on span "20410046033" at bounding box center [141, 220] width 46 height 8
type textarea "20410046033"
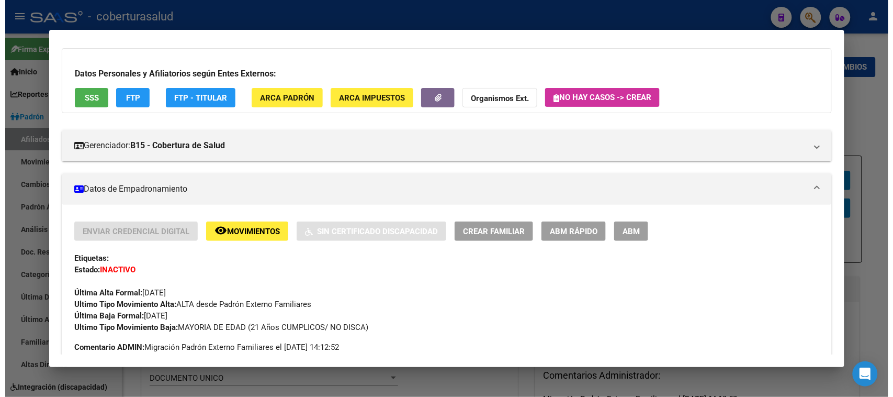
scroll to position [131, 0]
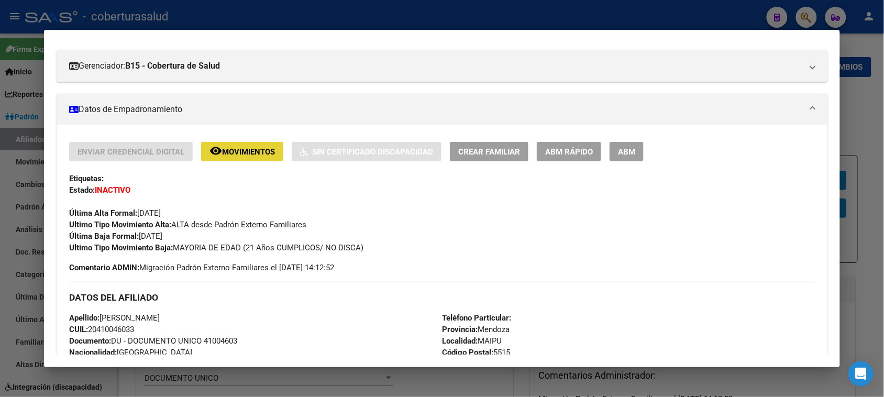
click at [253, 149] on span "Movimientos" at bounding box center [248, 151] width 53 height 9
click at [605, 154] on div "Enviar Credencial Digital remove_red_eye Movimientos Sin Certificado Discapacid…" at bounding box center [441, 151] width 745 height 19
click at [618, 150] on span "ABM" at bounding box center [626, 151] width 17 height 9
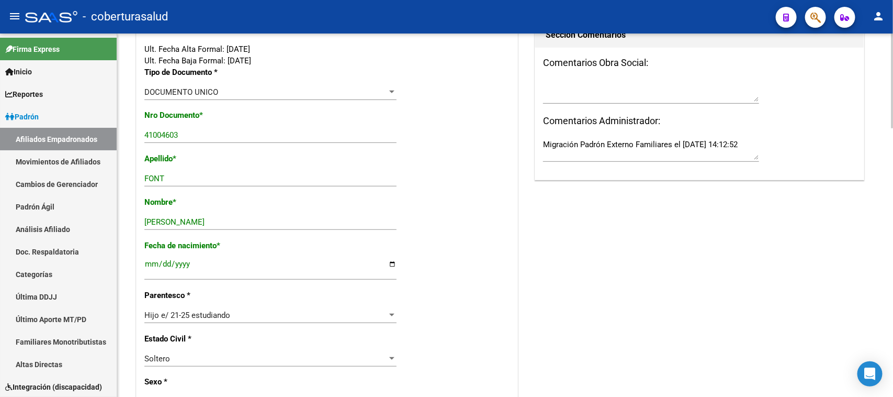
scroll to position [262, 0]
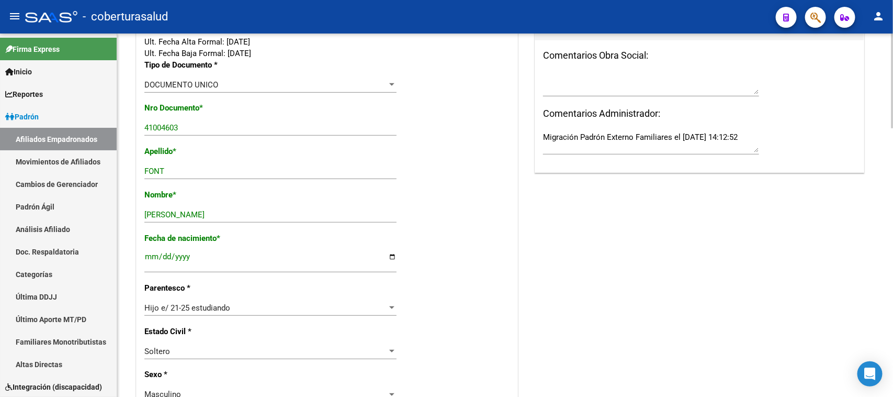
click at [228, 210] on input "[PERSON_NAME]" at bounding box center [270, 214] width 252 height 9
click at [229, 213] on input "[PERSON_NAME]" at bounding box center [270, 214] width 252 height 9
drag, startPoint x: 169, startPoint y: 213, endPoint x: 182, endPoint y: 197, distance: 20.0
click at [171, 210] on input "[PERSON_NAME]" at bounding box center [270, 214] width 252 height 9
type input "[PERSON_NAME]"
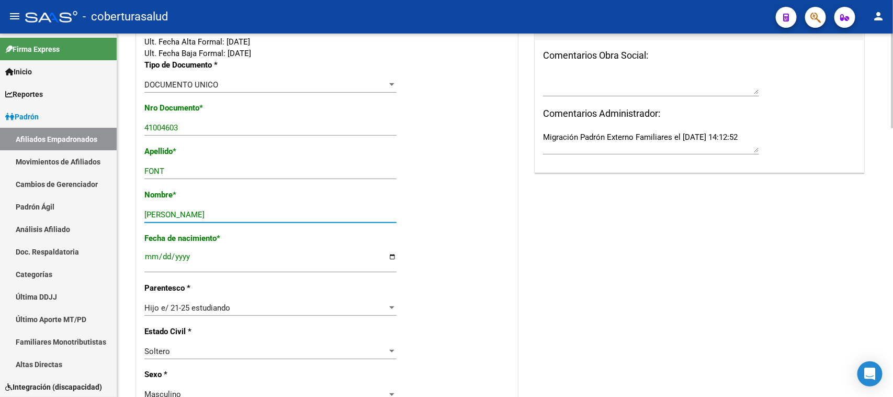
click at [485, 234] on div "Fecha de nacimiento * [DEMOGRAPHIC_DATA] Ingresar fecha" at bounding box center [326, 257] width 365 height 50
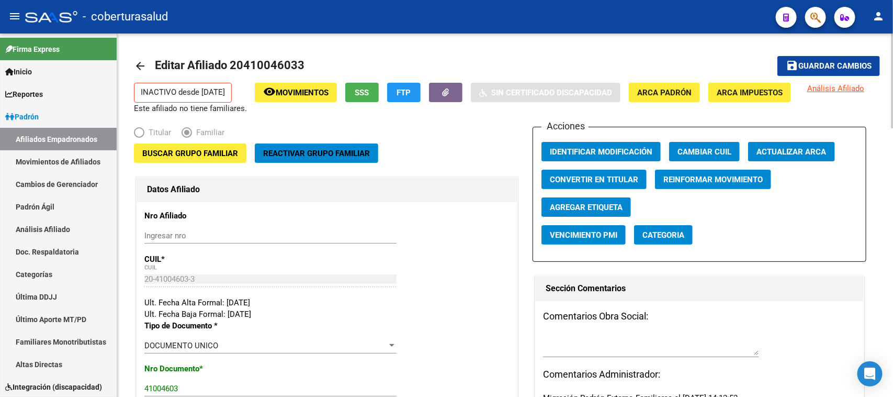
scroll to position [0, 0]
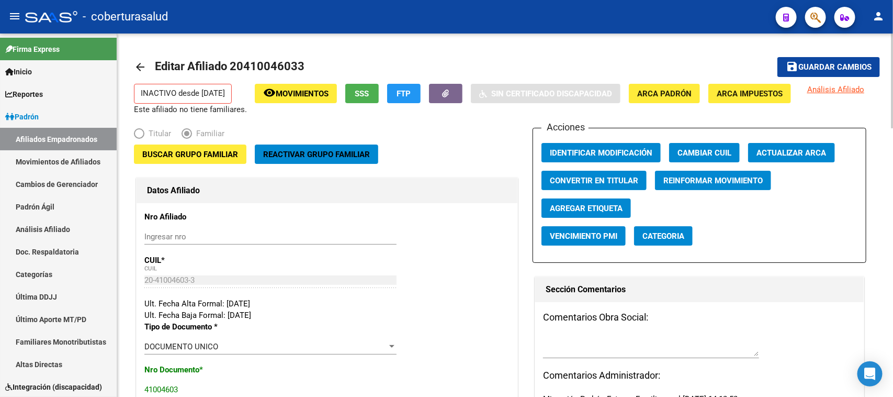
click at [807, 69] on span "Guardar cambios" at bounding box center [835, 67] width 73 height 9
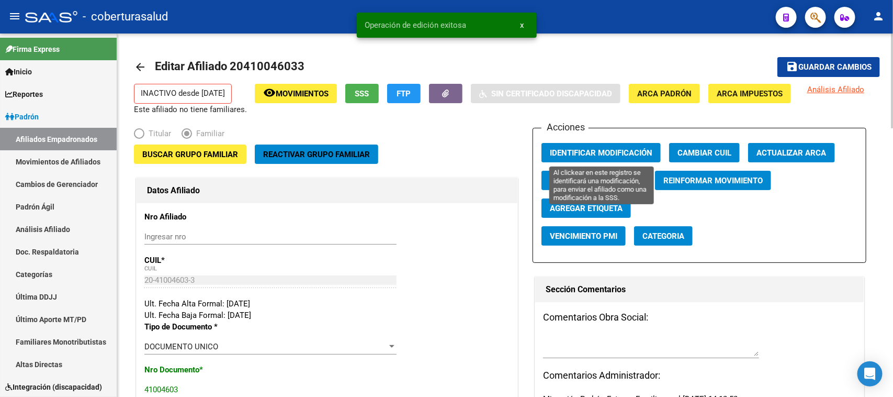
click at [637, 145] on button "Identificar Modificación" at bounding box center [601, 152] width 119 height 19
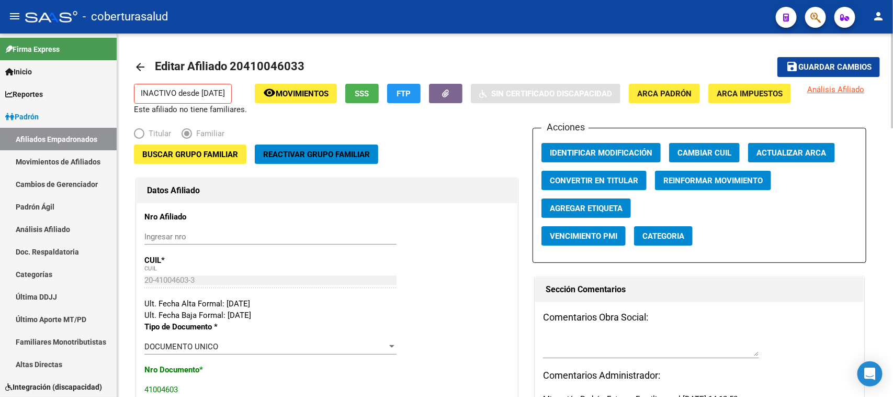
click at [305, 91] on span "Movimientos" at bounding box center [302, 93] width 53 height 9
click at [275, 61] on span "Editar Afiliado 20410046033" at bounding box center [230, 66] width 150 height 13
copy h1 "20410046033"
click at [818, 17] on icon "button" at bounding box center [816, 18] width 10 height 12
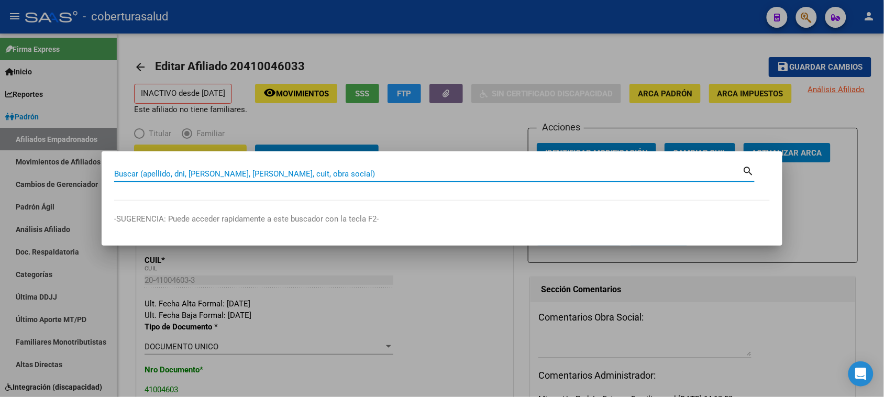
paste input "20410046033"
type input "20410046033"
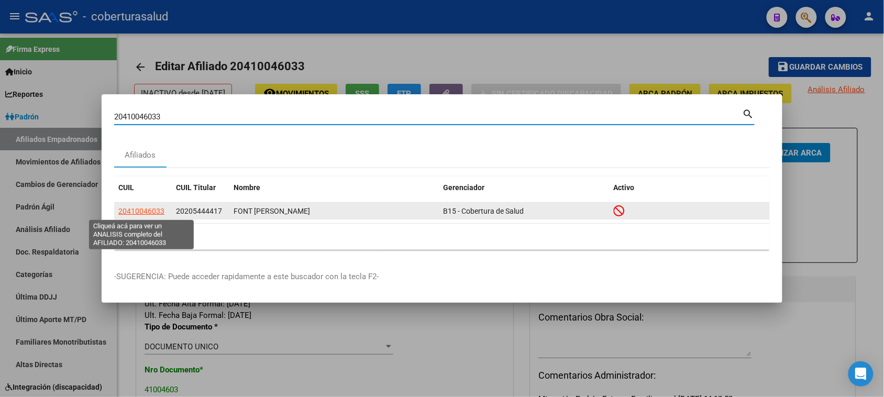
click at [124, 214] on span "20410046033" at bounding box center [141, 211] width 46 height 8
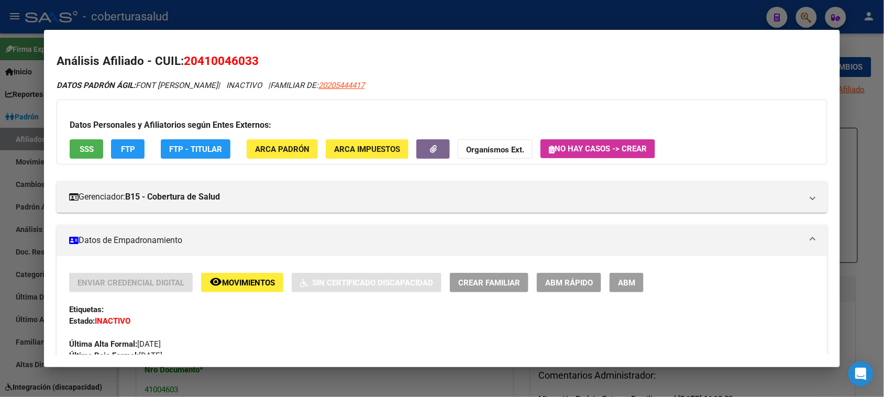
click at [242, 278] on span "Movimientos" at bounding box center [248, 282] width 53 height 9
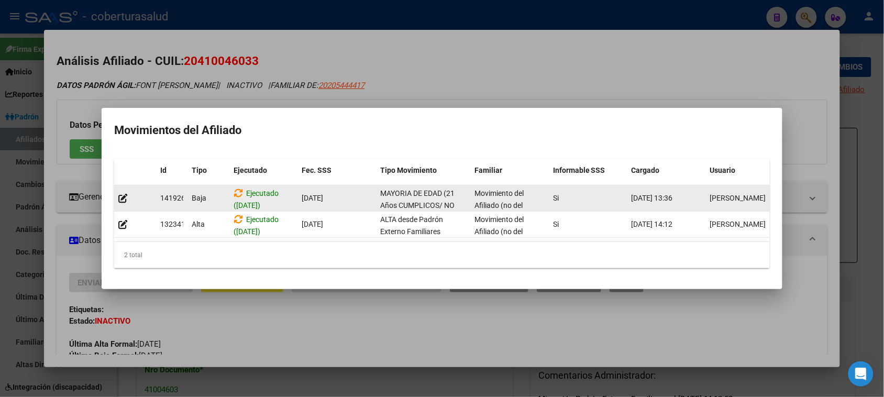
scroll to position [14, 0]
drag, startPoint x: 382, startPoint y: 188, endPoint x: 456, endPoint y: 203, distance: 75.7
click at [456, 203] on div "MAYORIA DE EDAD (21 Años CUMPLICOS/ NO DISCA)" at bounding box center [423, 198] width 86 height 22
copy span "MAYORIA DE EDAD (21 Años CUMPLICOS/ NO DISCA)"
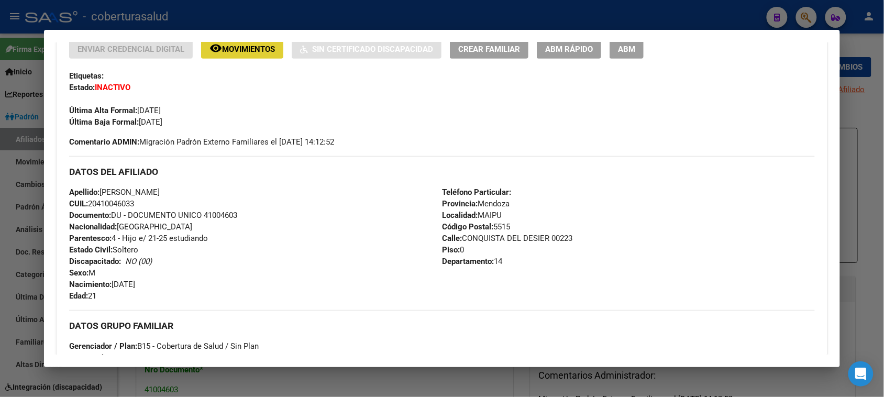
scroll to position [262, 0]
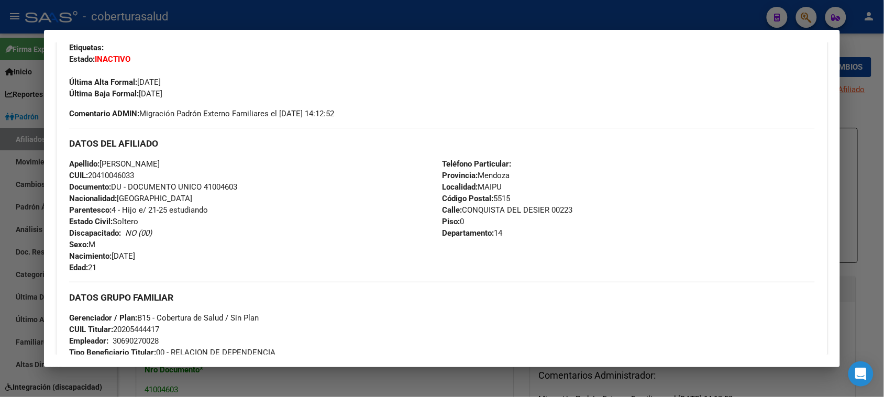
click at [163, 256] on div "Apellido: [PERSON_NAME] FONT CUIL: 20410046033 Documento: DU - DOCUMENTO UNICO …" at bounding box center [255, 215] width 373 height 115
drag, startPoint x: 161, startPoint y: 256, endPoint x: 90, endPoint y: 253, distance: 71.8
click at [90, 253] on div "Apellido: [PERSON_NAME] FONT CUIL: 20410046033 Documento: DU - DOCUMENTO UNICO …" at bounding box center [255, 215] width 373 height 115
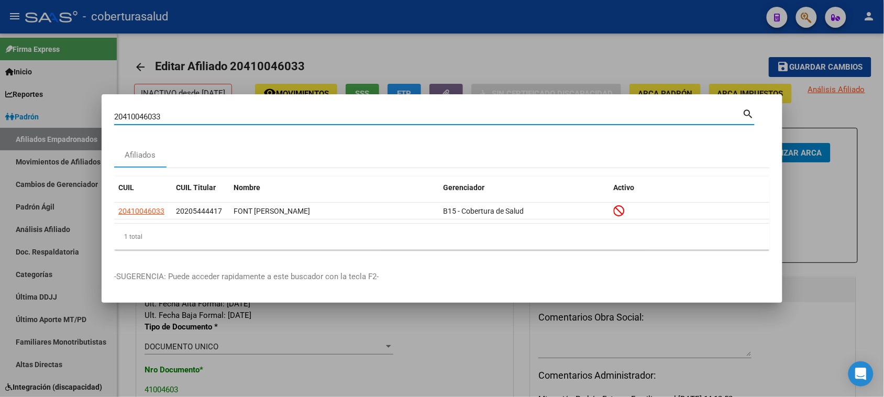
click at [164, 113] on input "20410046033" at bounding box center [428, 116] width 628 height 9
paste input "70083472"
type input "70083472"
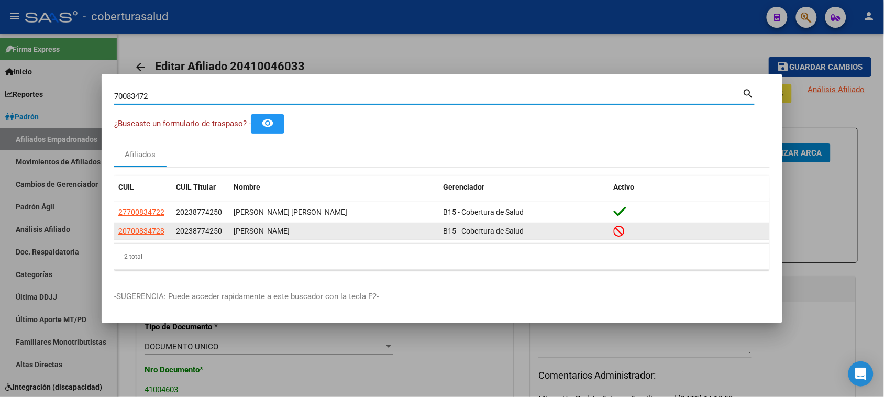
click at [134, 227] on span "20700834728" at bounding box center [141, 231] width 46 height 8
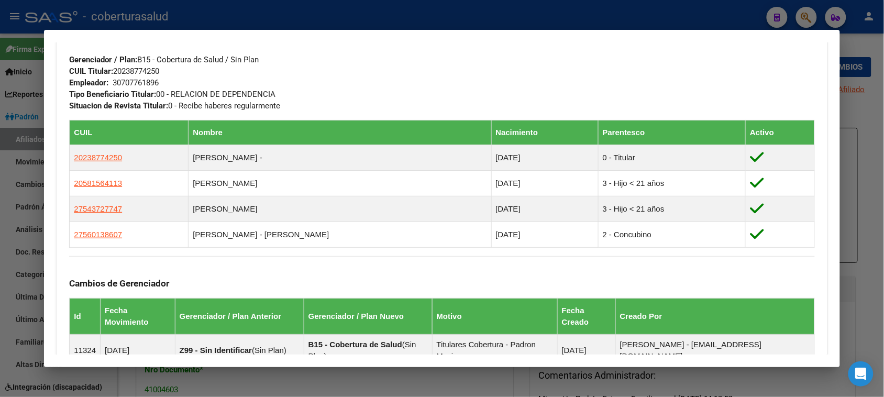
scroll to position [523, 0]
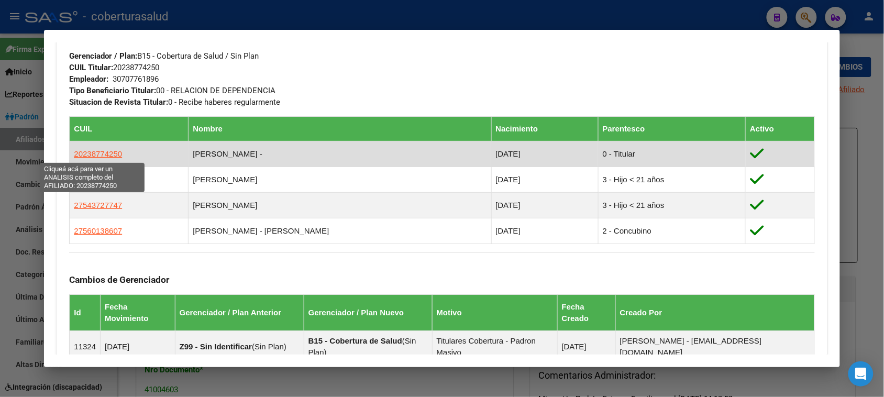
click at [98, 152] on span "20238774250" at bounding box center [98, 153] width 48 height 9
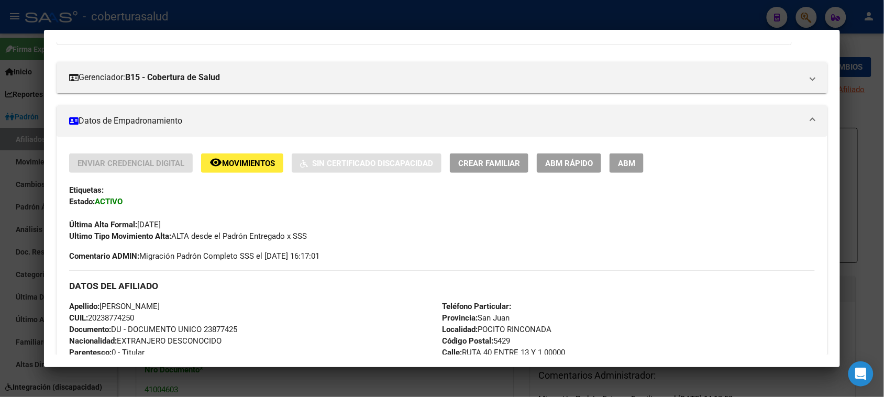
scroll to position [0, 0]
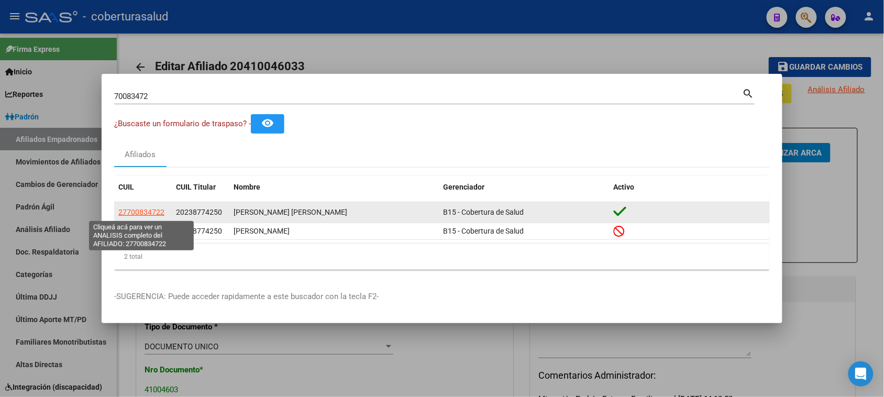
click at [148, 213] on span "27700834722" at bounding box center [141, 212] width 46 height 8
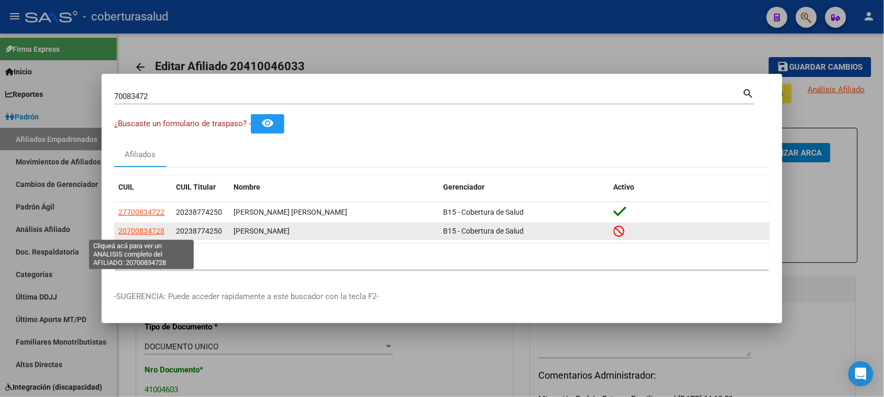
click at [129, 233] on span "20700834728" at bounding box center [141, 231] width 46 height 8
type textarea "20700834728"
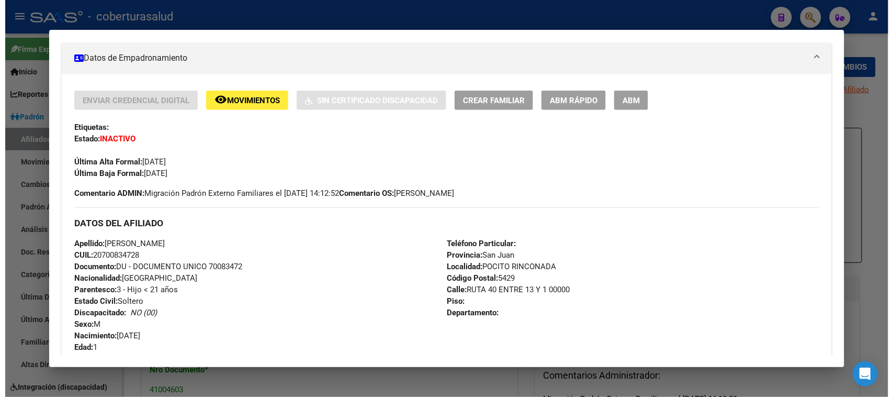
scroll to position [196, 0]
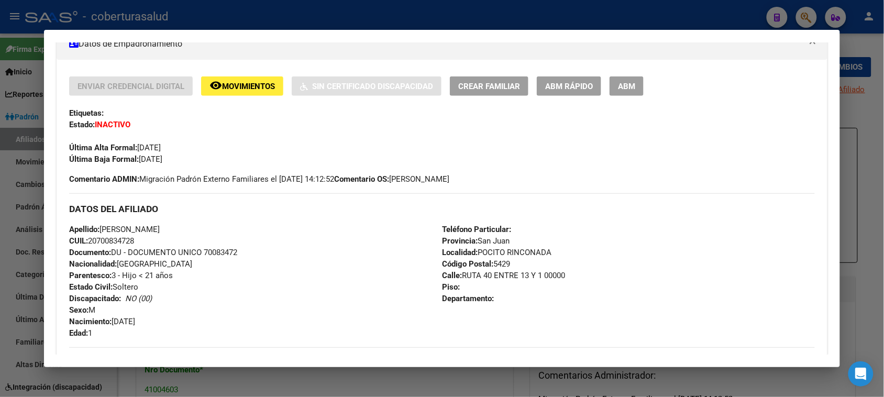
click at [619, 86] on span "ABM" at bounding box center [626, 86] width 17 height 9
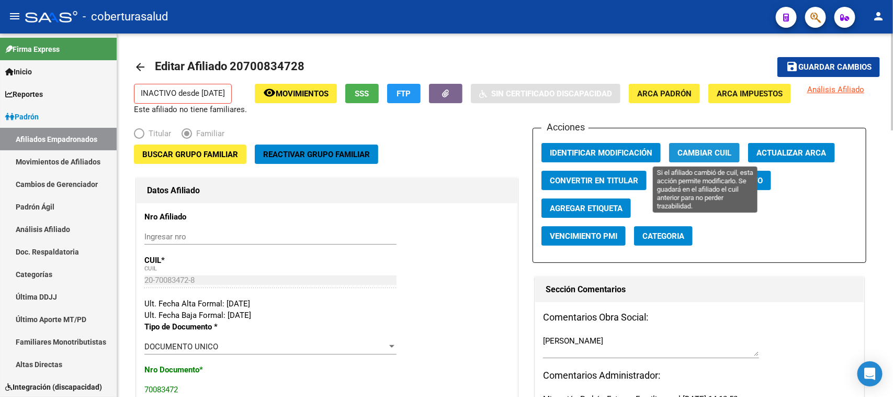
click at [697, 160] on button "Cambiar CUIL" at bounding box center [704, 152] width 71 height 19
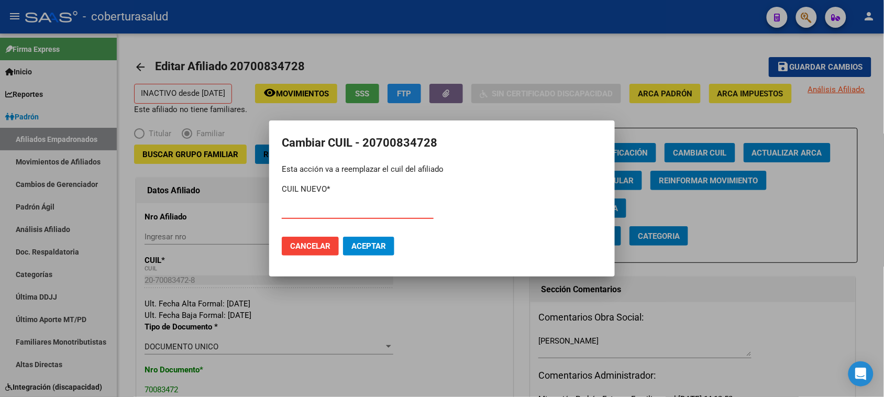
paste input "27-70083472-2"
type input "27-70083472-2"
click at [363, 242] on span "Aceptar" at bounding box center [368, 245] width 35 height 9
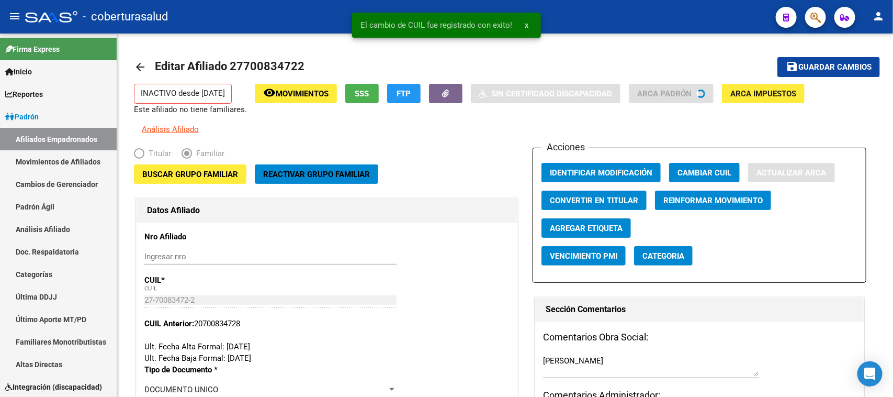
type input "[PERSON_NAME]"
type input "SIN INFORMAR"
type input "5407"
type input "MZNA 14 CASA 3"
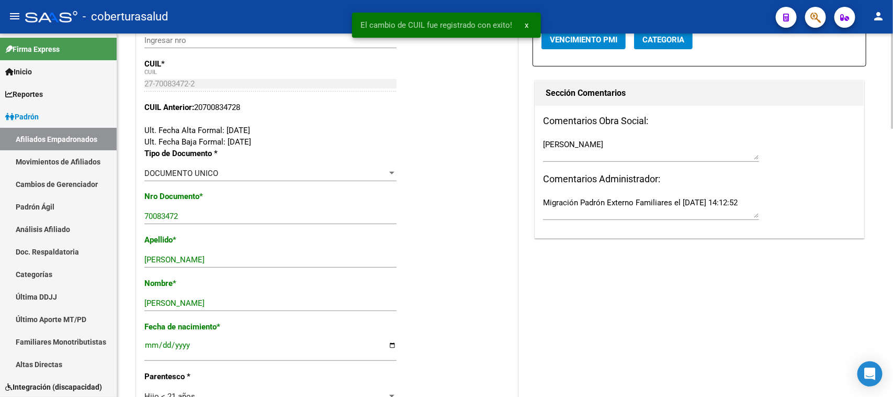
scroll to position [65, 0]
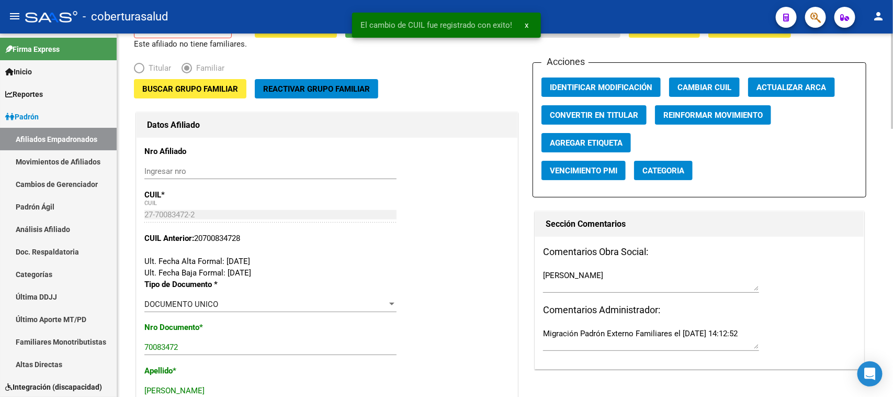
click at [351, 85] on span "Reactivar Grupo Familiar" at bounding box center [316, 88] width 107 height 9
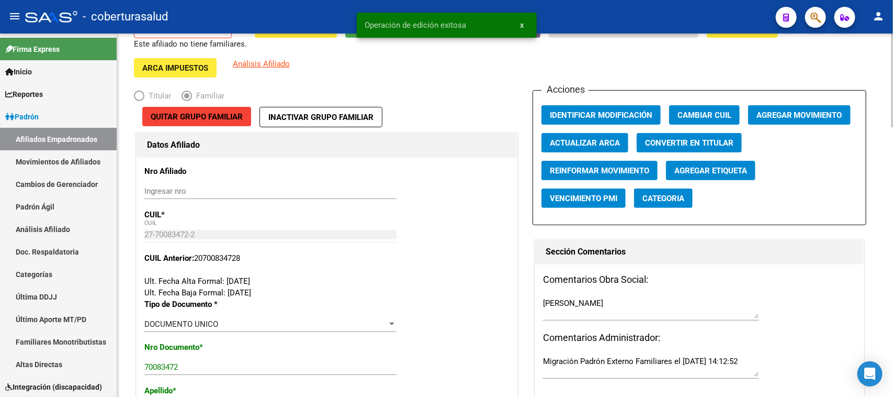
scroll to position [0, 0]
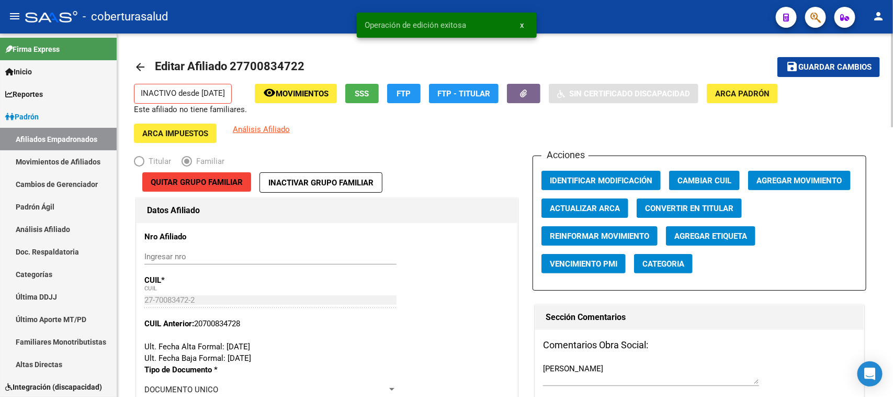
click at [764, 176] on span "Agregar Movimiento" at bounding box center [800, 180] width 86 height 9
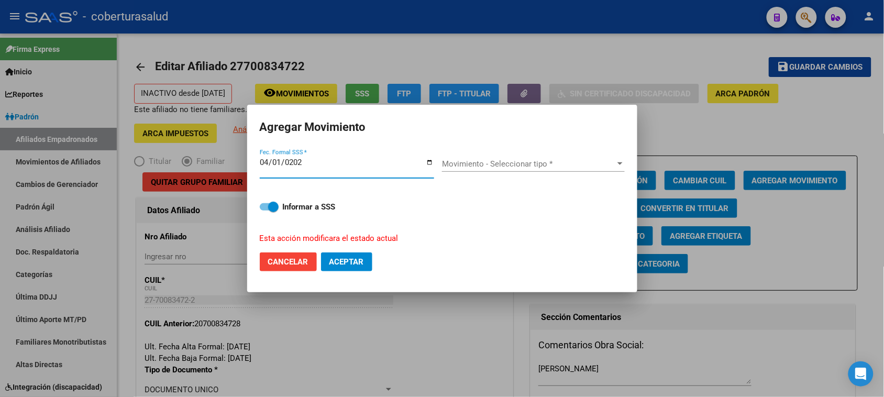
type input "[DATE]"
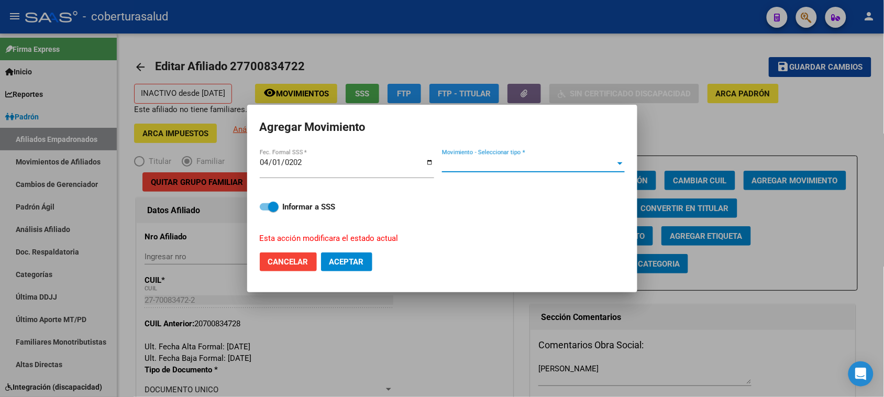
click at [511, 161] on span "Movimiento - Seleccionar tipo *" at bounding box center [528, 163] width 173 height 9
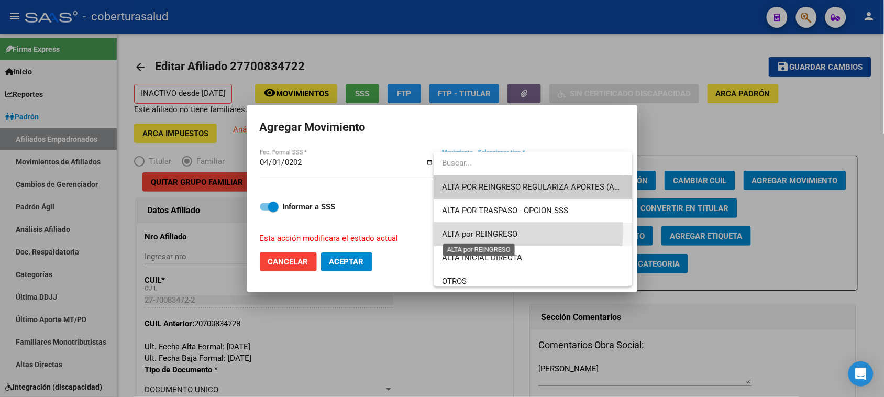
click at [514, 231] on span "ALTA por REINGRESO" at bounding box center [479, 233] width 75 height 9
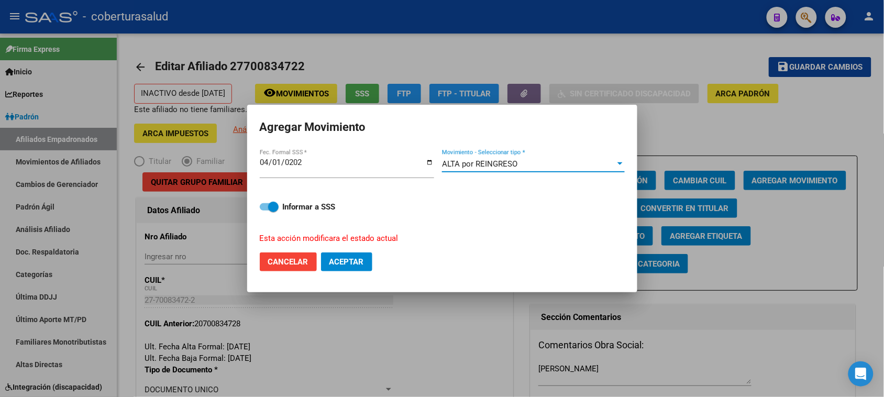
click at [350, 264] on span "Aceptar" at bounding box center [346, 261] width 35 height 9
checkbox input "false"
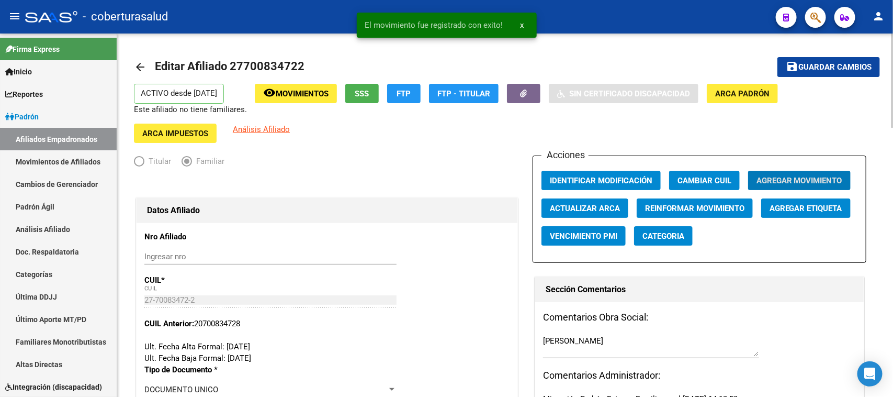
click at [843, 64] on span "Guardar cambios" at bounding box center [835, 67] width 73 height 9
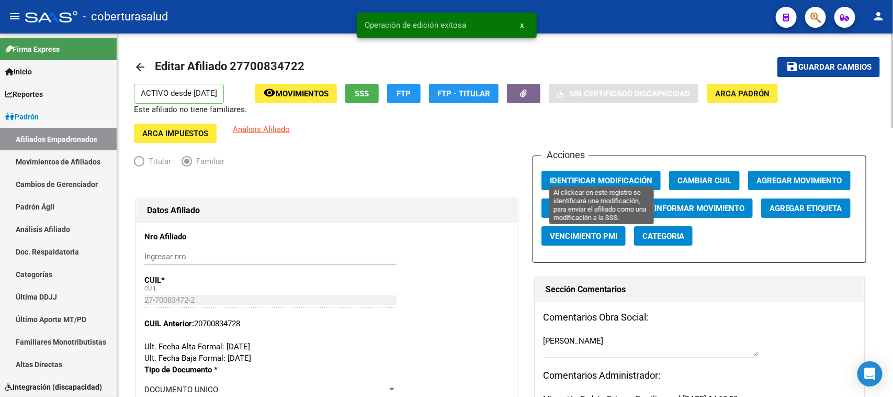
click at [587, 176] on span "Identificar Modificación" at bounding box center [601, 180] width 103 height 9
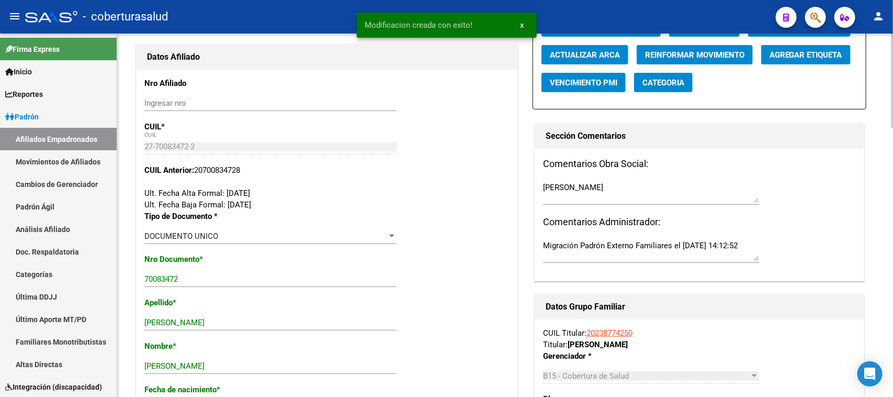
scroll to position [196, 0]
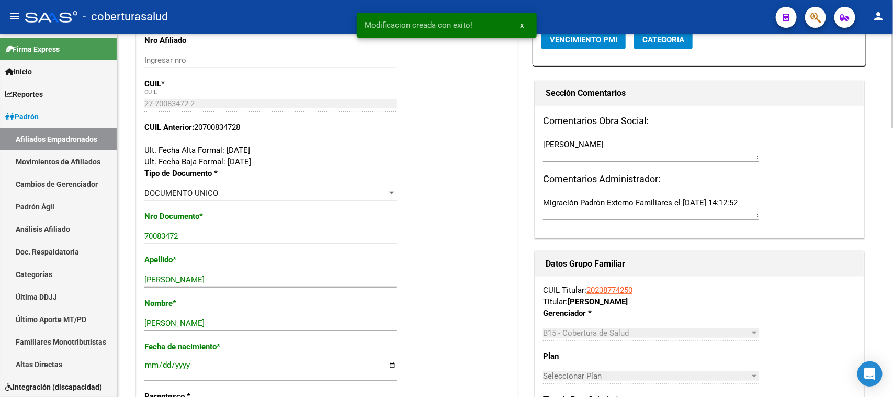
click at [612, 285] on link "20238774250" at bounding box center [610, 289] width 46 height 9
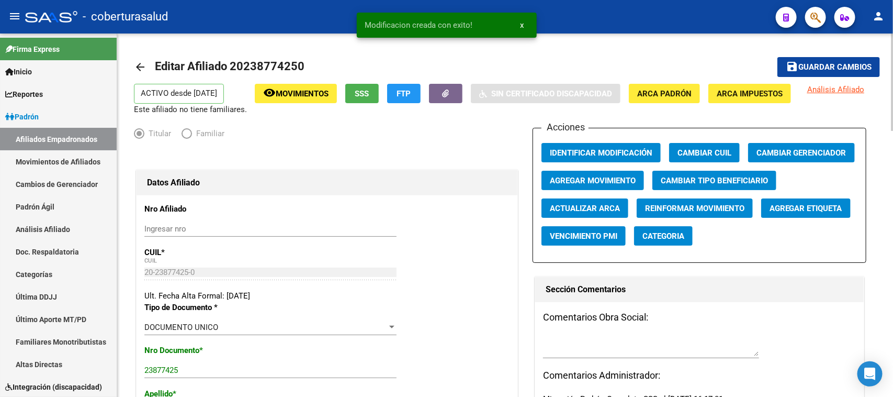
click at [271, 66] on span "Editar Afiliado 20238774250" at bounding box center [230, 66] width 150 height 13
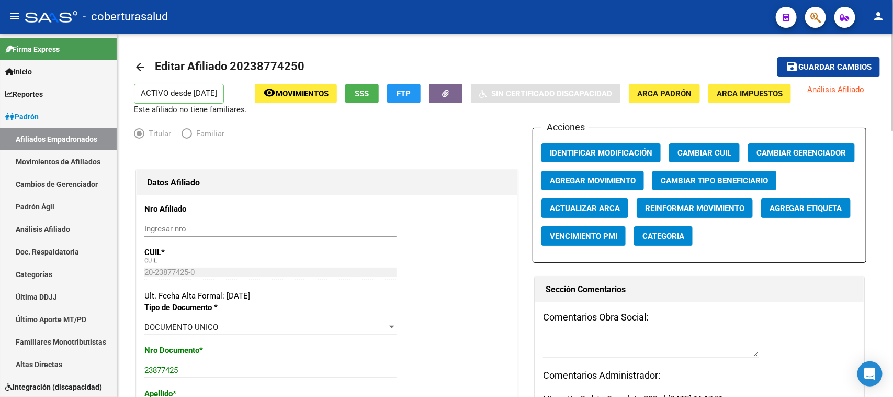
copy h1 "20238774250"
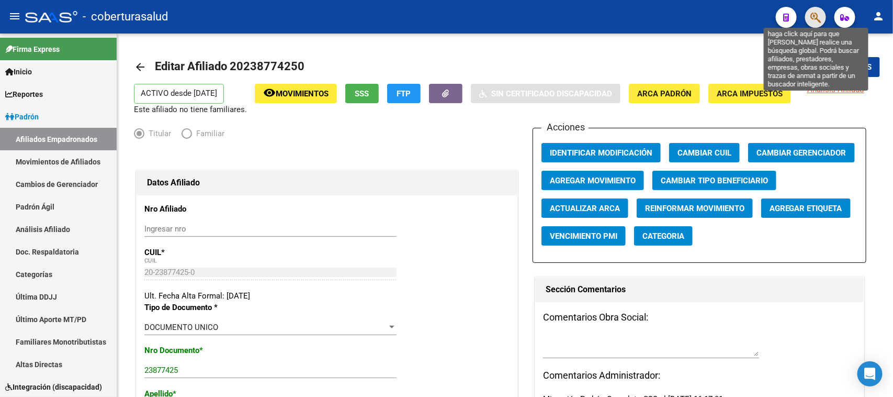
click at [818, 16] on icon "button" at bounding box center [816, 18] width 10 height 12
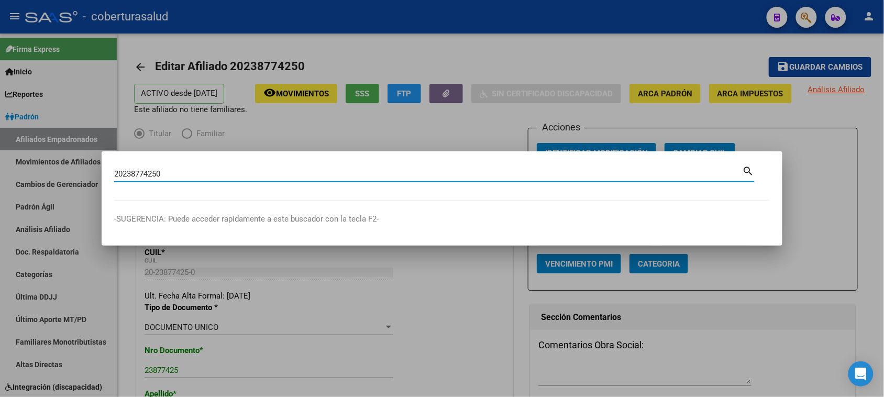
type input "20238774250"
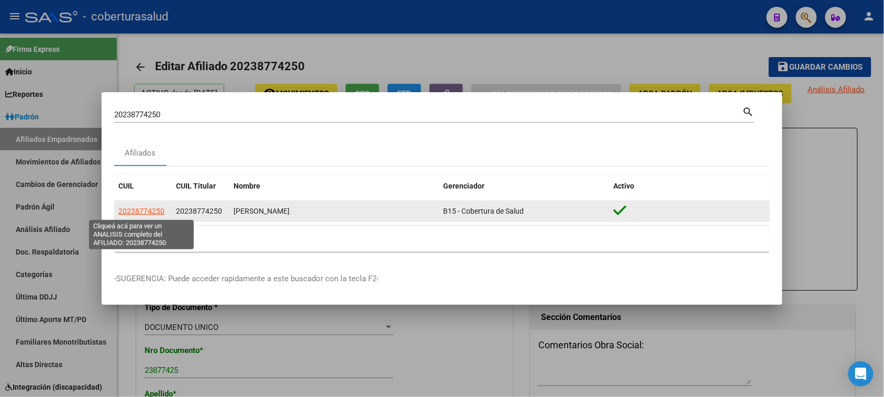
click at [154, 207] on span "20238774250" at bounding box center [141, 211] width 46 height 8
type textarea "20238774250"
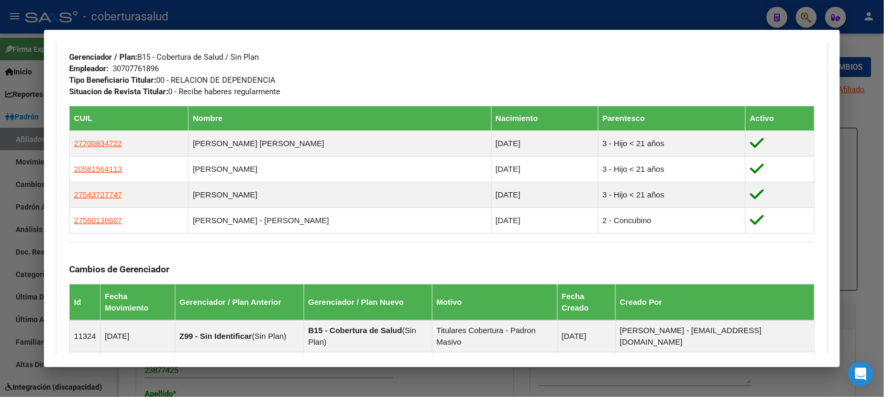
scroll to position [523, 0]
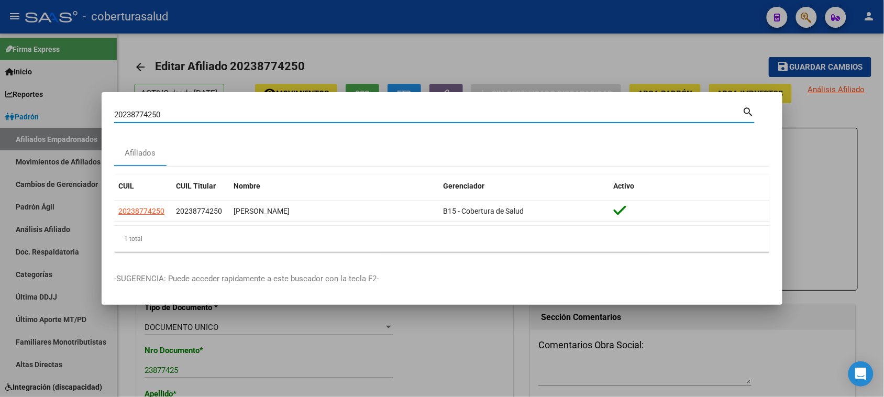
click at [187, 114] on input "20238774250" at bounding box center [428, 114] width 628 height 9
paste input "9602884"
type input "29602884"
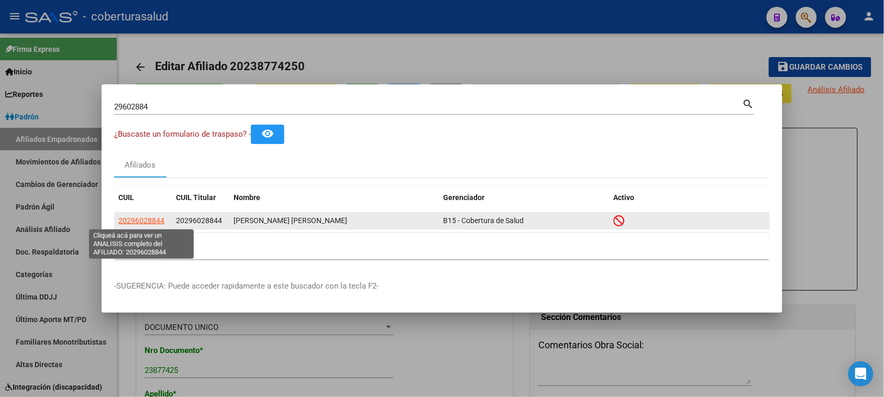
click at [141, 221] on span "20296028844" at bounding box center [141, 220] width 46 height 8
type textarea "20296028844"
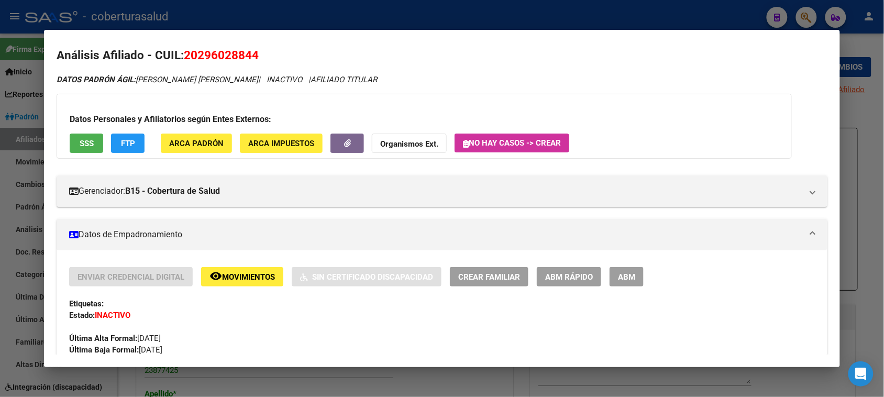
scroll to position [0, 0]
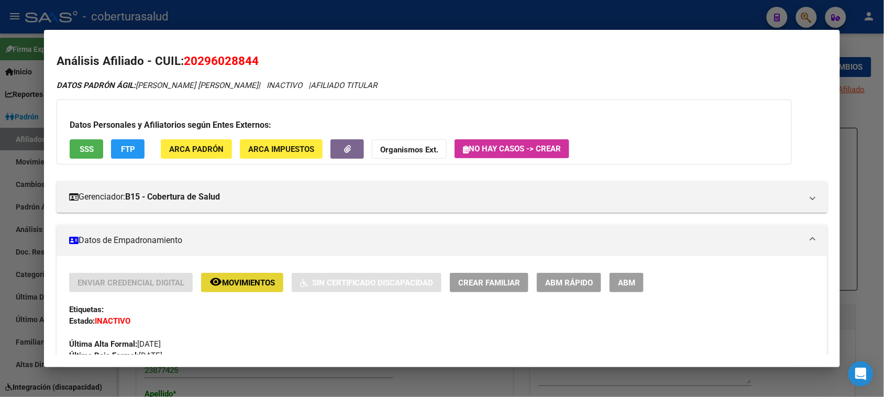
click at [247, 284] on span "Movimientos" at bounding box center [248, 282] width 53 height 9
click at [237, 278] on span "Movimientos" at bounding box center [248, 282] width 53 height 9
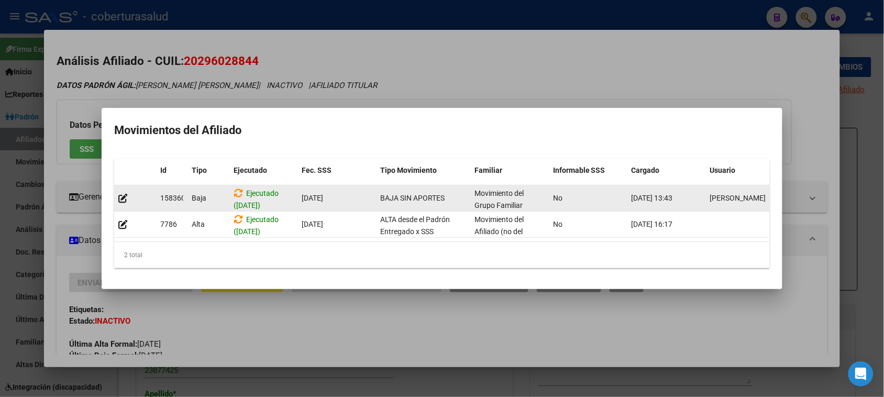
drag, startPoint x: 381, startPoint y: 195, endPoint x: 458, endPoint y: 190, distance: 77.6
click at [458, 192] on div "BAJA SIN APORTES" at bounding box center [423, 198] width 86 height 12
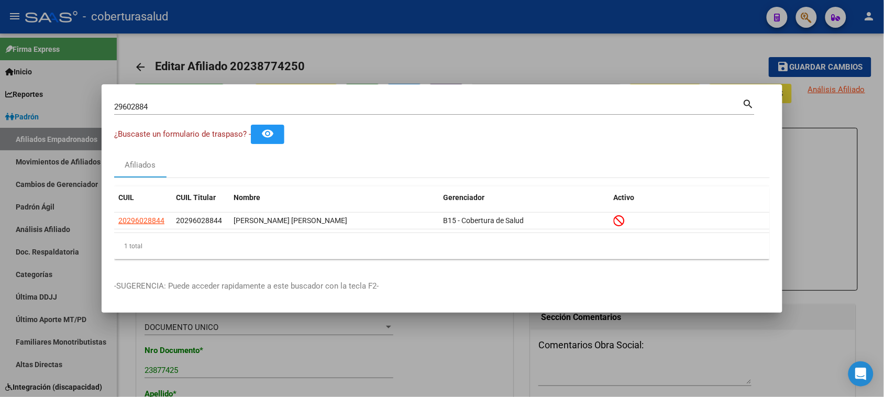
click at [175, 99] on div "29602884 Buscar (apellido, dni, [PERSON_NAME], [PERSON_NAME], cuit, obra social)" at bounding box center [428, 107] width 628 height 16
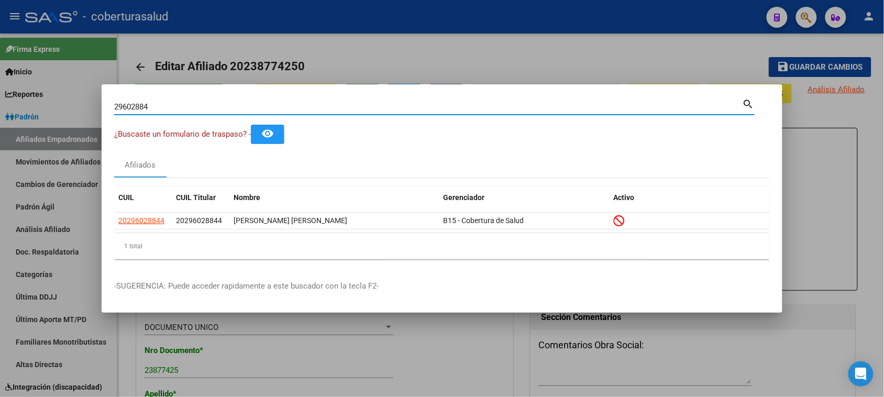
click at [179, 105] on input "29602884" at bounding box center [428, 106] width 628 height 9
paste input "59501216"
type input "59501216"
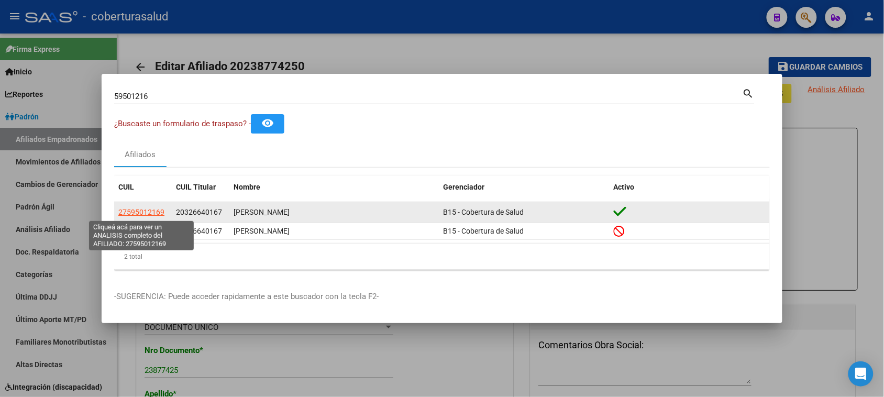
click at [126, 210] on span "27595012169" at bounding box center [141, 212] width 46 height 8
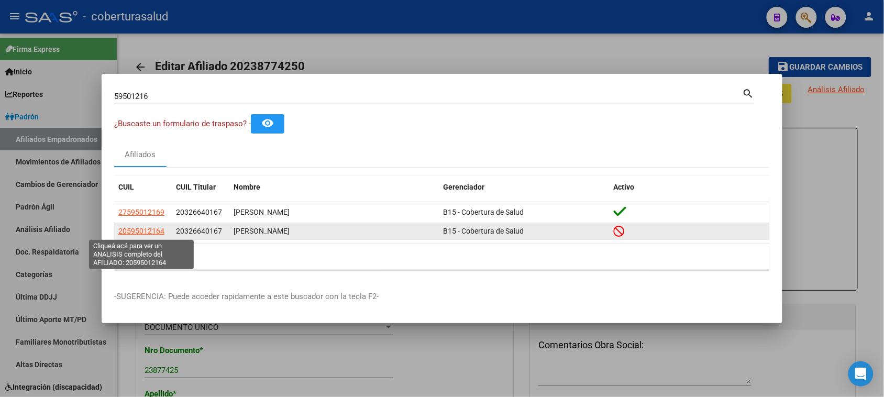
click at [135, 227] on span "20595012164" at bounding box center [141, 231] width 46 height 8
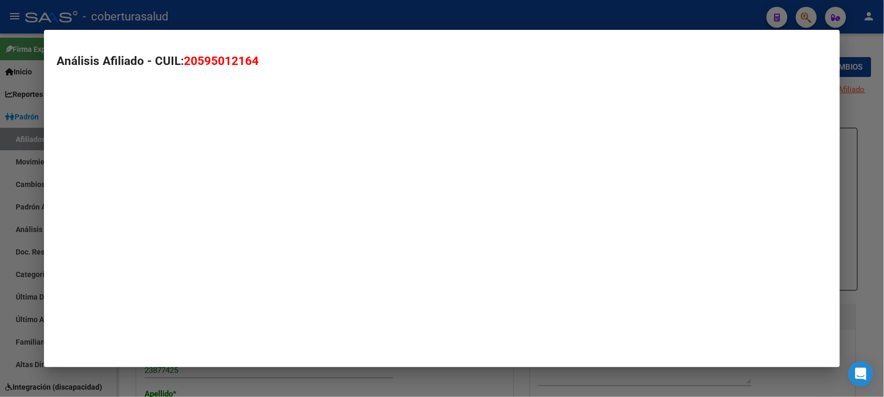
type textarea "20595012164"
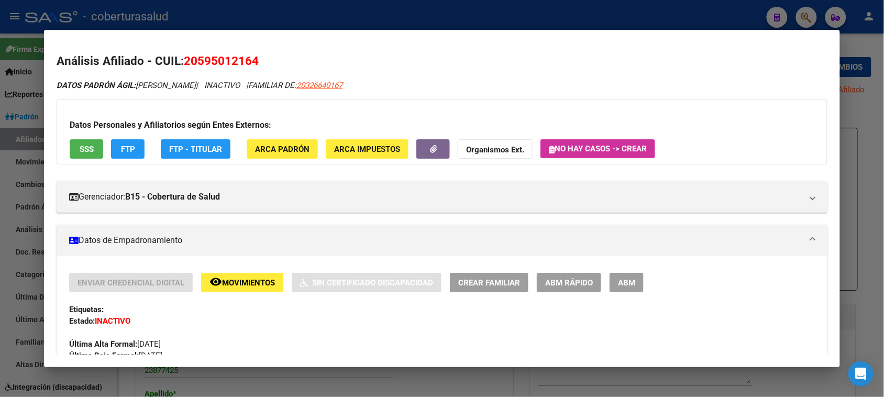
scroll to position [196, 0]
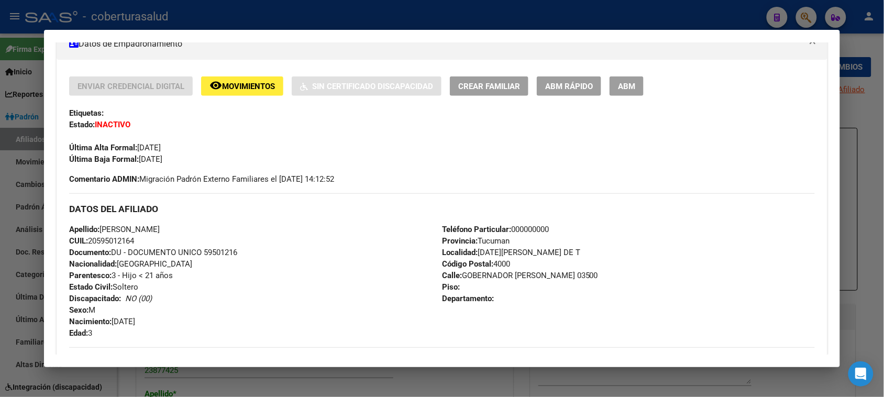
click at [234, 89] on span "Movimientos" at bounding box center [248, 86] width 53 height 9
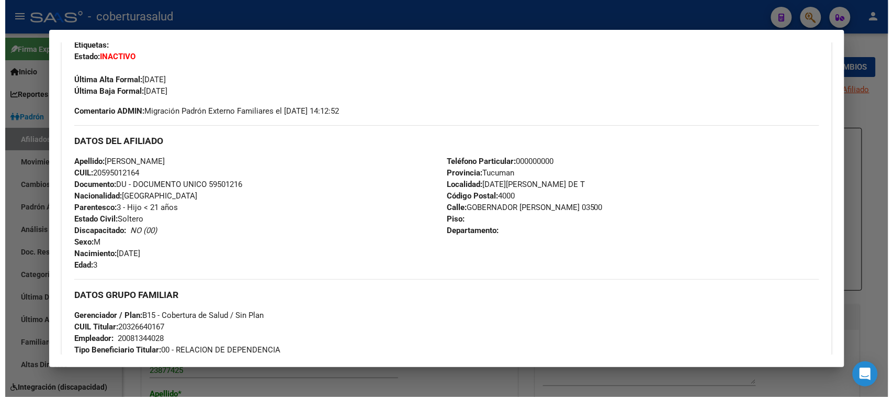
scroll to position [131, 0]
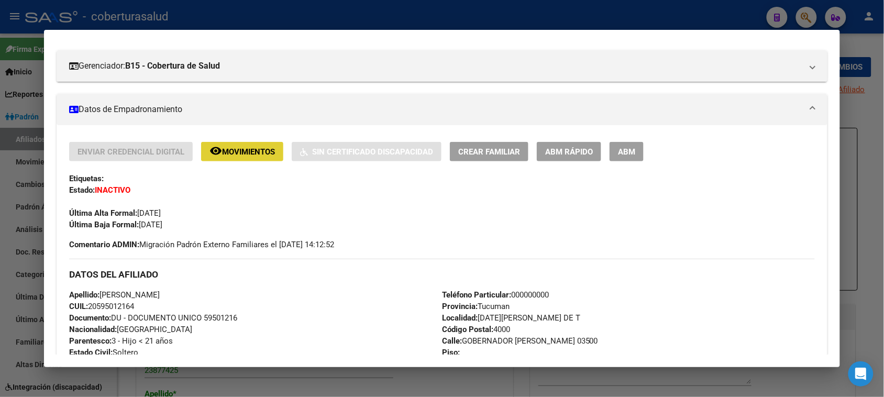
click at [624, 152] on span "ABM" at bounding box center [626, 151] width 17 height 9
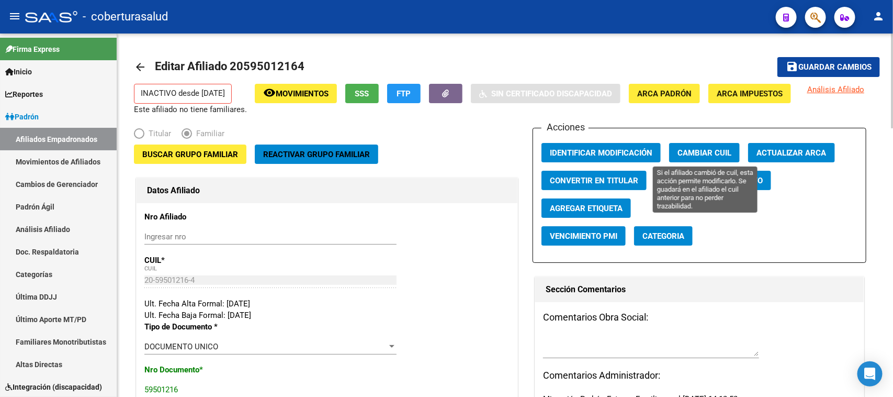
click at [702, 147] on button "Cambiar CUIL" at bounding box center [704, 152] width 71 height 19
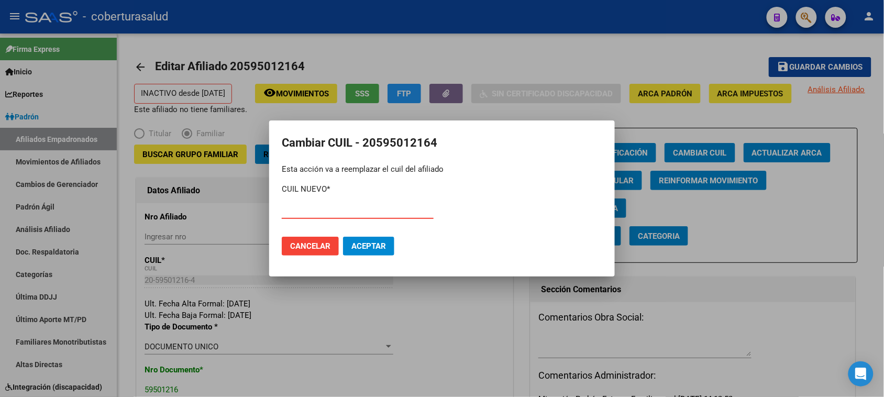
paste input "27-59501216-9"
type input "27-59501216-9"
click at [382, 249] on span "Aceptar" at bounding box center [368, 245] width 35 height 9
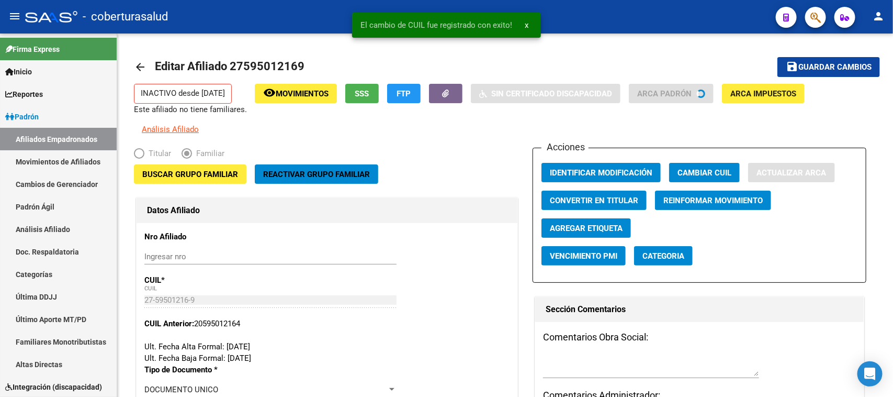
type input "[PERSON_NAME]"
type input "LAS TALITAS"
type input "4101"
type input "MZNA 4 LOTE"
type input "11"
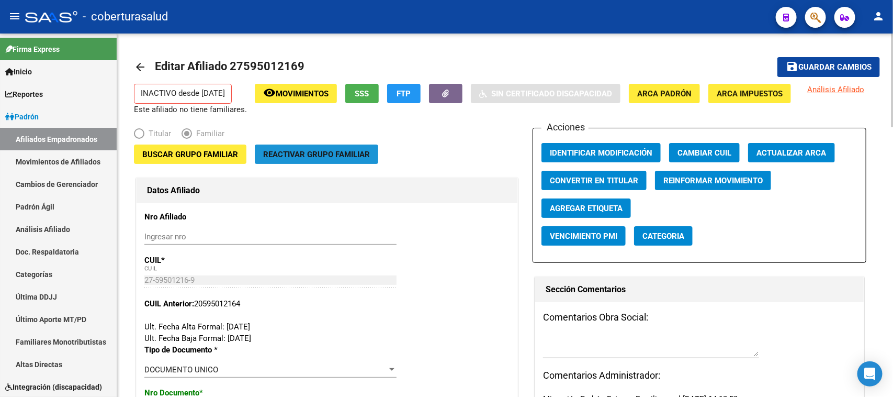
click at [325, 155] on span "Reactivar Grupo Familiar" at bounding box center [316, 154] width 107 height 9
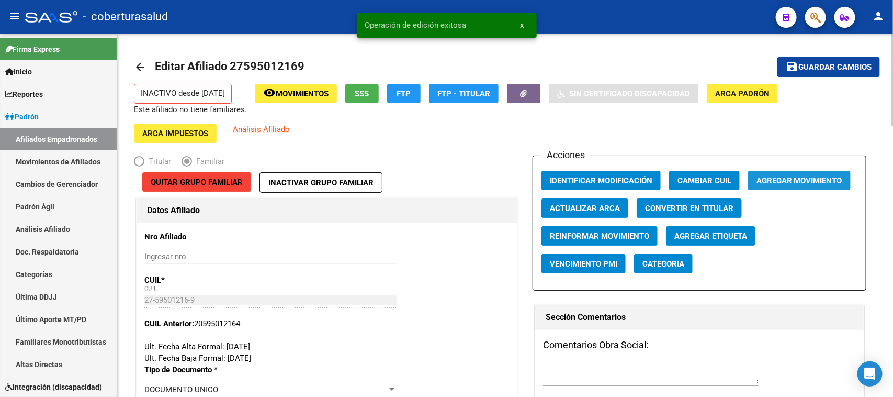
click at [808, 176] on span "Agregar Movimiento" at bounding box center [800, 180] width 86 height 9
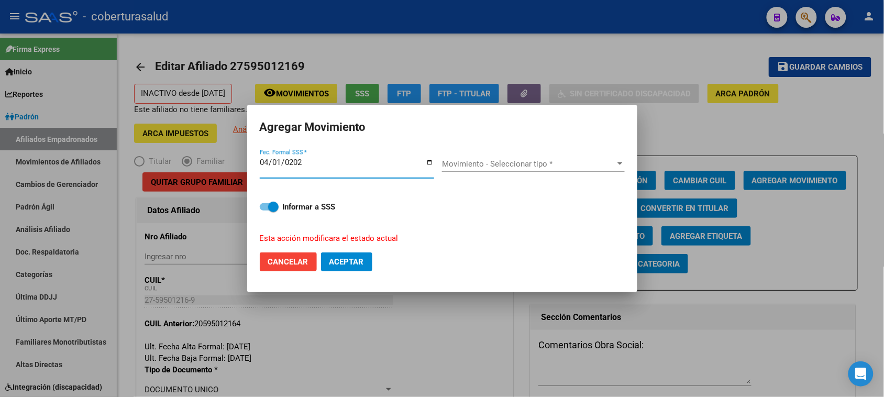
type input "[DATE]"
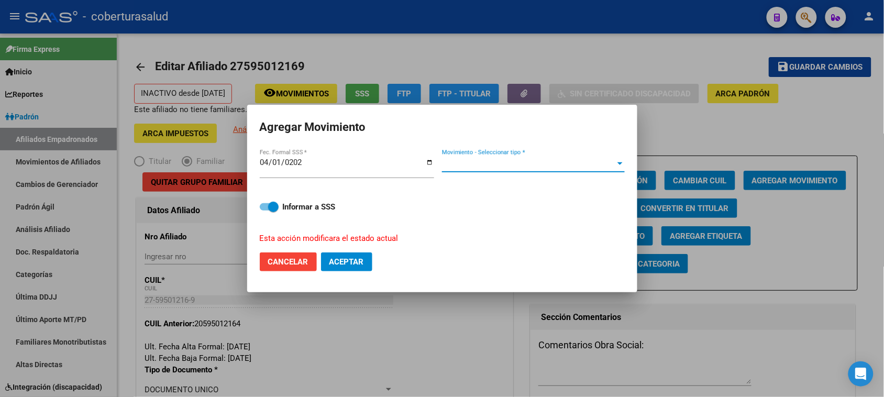
click at [497, 163] on span "Movimiento - Seleccionar tipo *" at bounding box center [528, 163] width 173 height 9
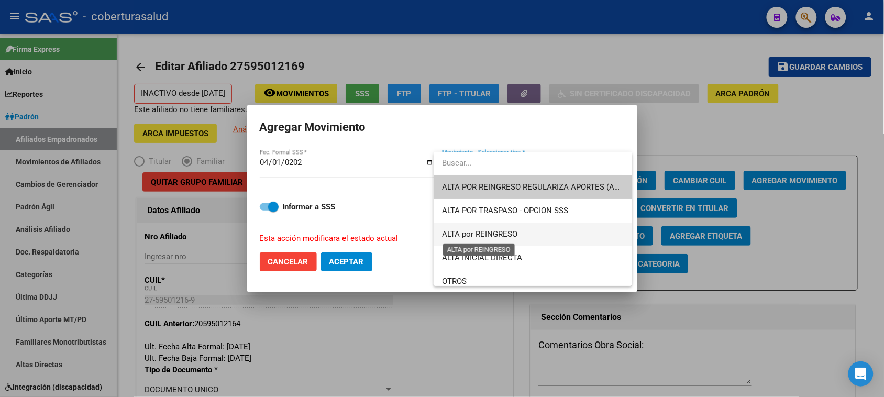
click at [500, 229] on span "ALTA por REINGRESO" at bounding box center [479, 233] width 75 height 9
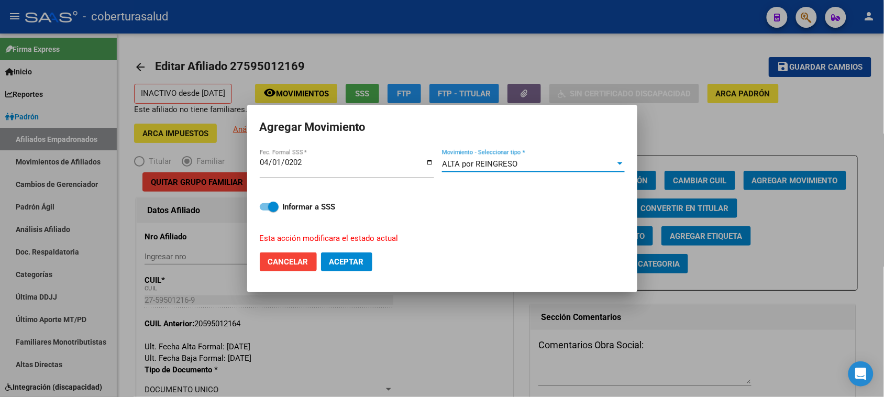
click at [347, 259] on span "Aceptar" at bounding box center [346, 261] width 35 height 9
checkbox input "false"
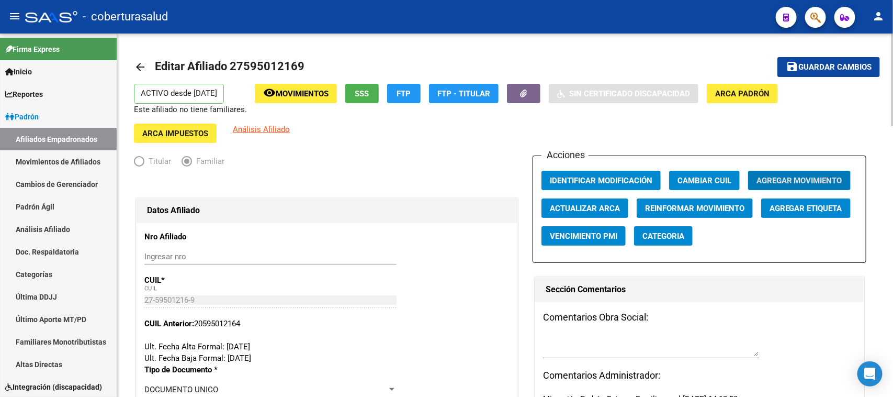
click at [800, 55] on mat-toolbar-row "save Guardar cambios" at bounding box center [803, 66] width 156 height 33
click at [805, 66] on span "Guardar cambios" at bounding box center [835, 67] width 73 height 9
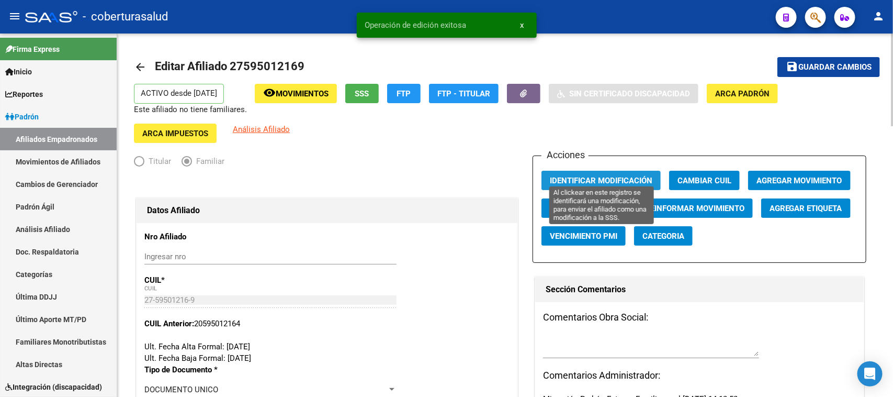
click at [580, 176] on span "Identificar Modificación" at bounding box center [601, 180] width 103 height 9
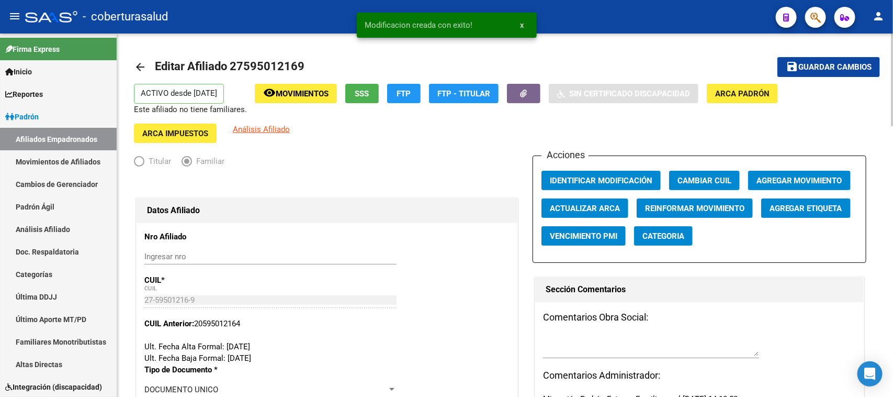
click at [281, 66] on span "Editar Afiliado 27595012169" at bounding box center [230, 66] width 150 height 13
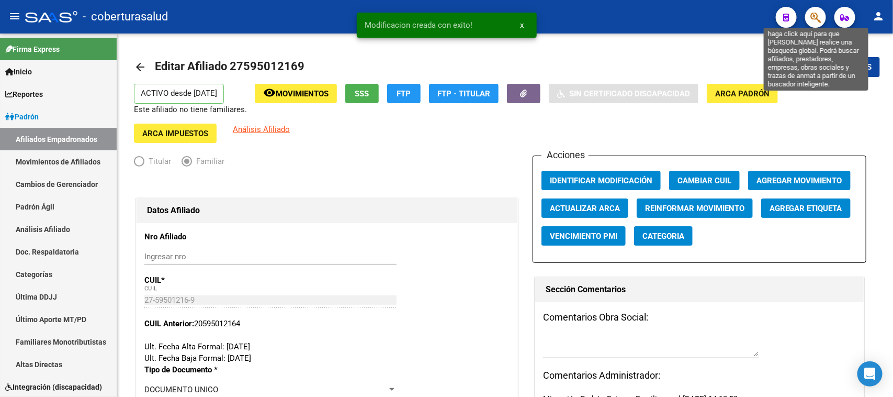
click at [820, 16] on icon "button" at bounding box center [816, 18] width 10 height 12
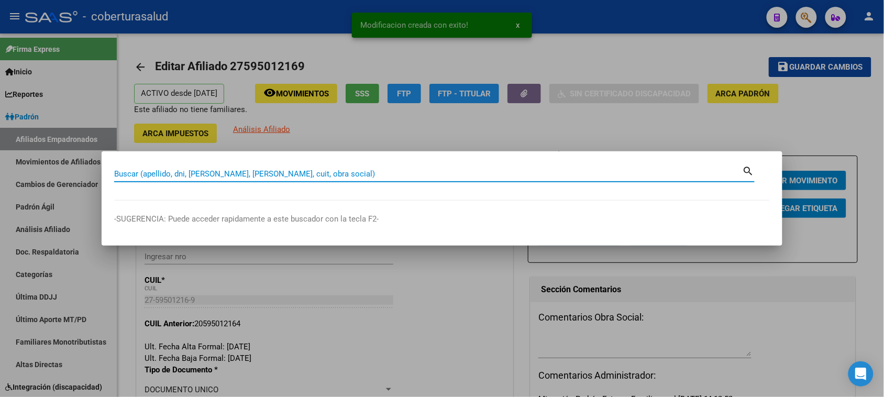
paste input "27595012169"
click at [122, 176] on input "2759501216" at bounding box center [428, 173] width 628 height 9
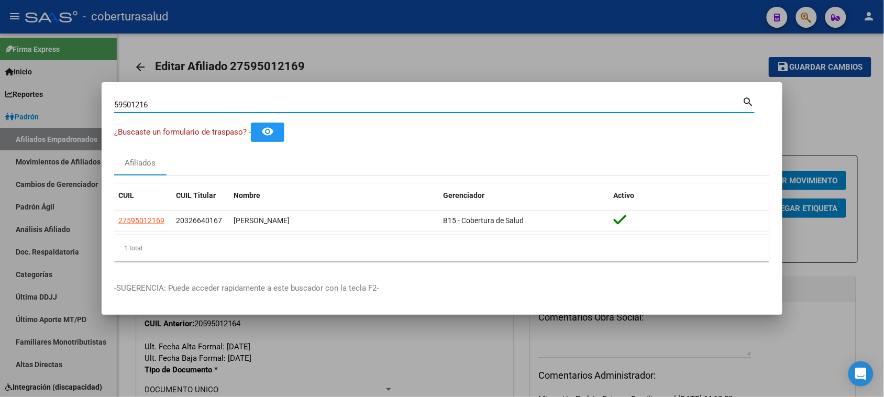
click at [173, 99] on div "59501216 Buscar (apellido, dni, cuil, [PERSON_NAME], cuit, obra social)" at bounding box center [428, 105] width 628 height 16
click at [175, 104] on input "59501216" at bounding box center [428, 104] width 628 height 9
paste input "34603280"
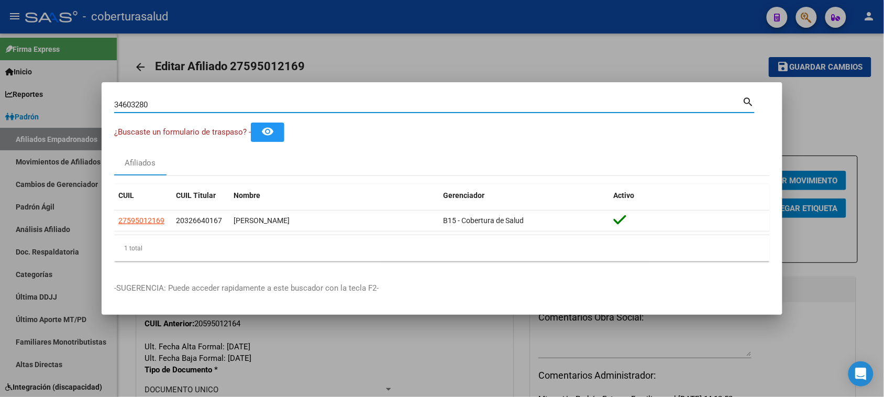
type input "34603280"
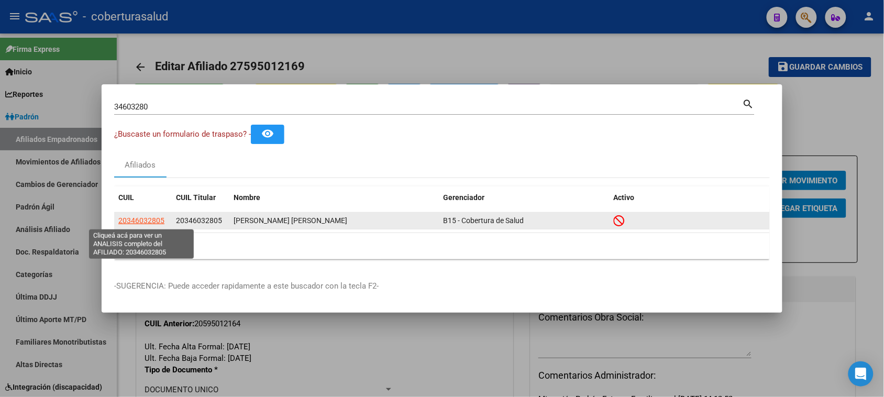
click at [138, 224] on span "20346032805" at bounding box center [141, 220] width 46 height 8
type textarea "20346032805"
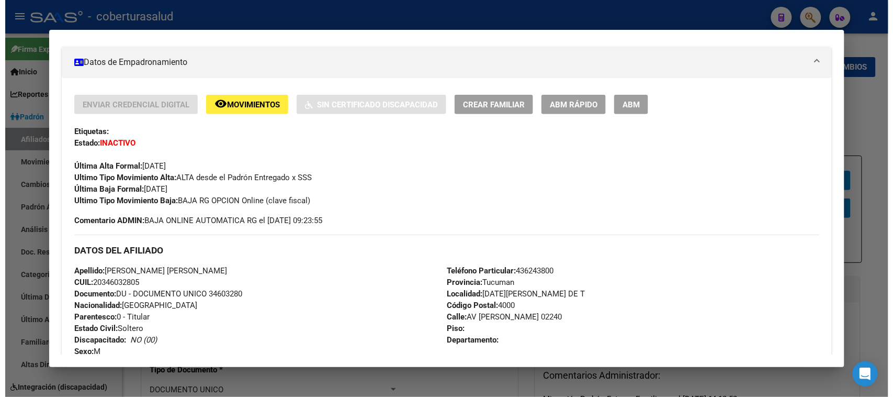
scroll to position [196, 0]
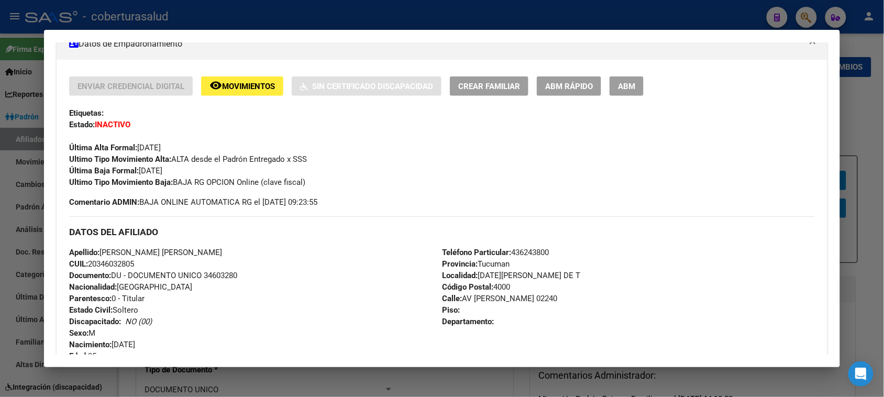
drag, startPoint x: 316, startPoint y: 176, endPoint x: 171, endPoint y: 176, distance: 144.5
click at [171, 176] on div "Ultimo Tipo Movimiento Baja: BAJA RG OPCION Online (clave fiscal)" at bounding box center [441, 182] width 745 height 12
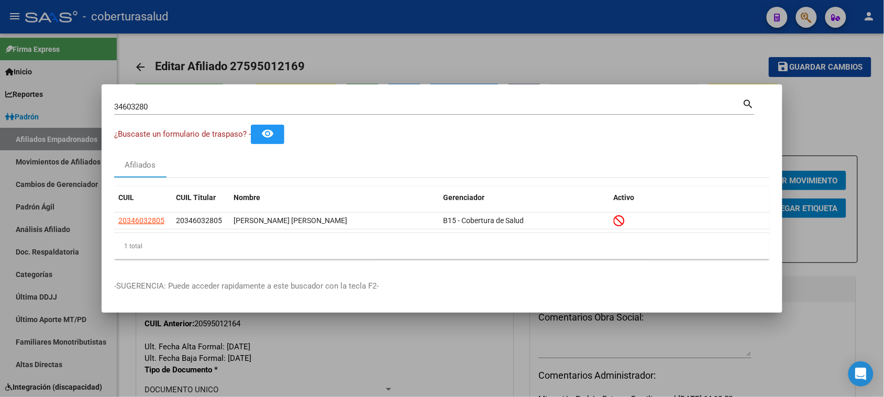
click at [191, 108] on input "34603280" at bounding box center [428, 106] width 628 height 9
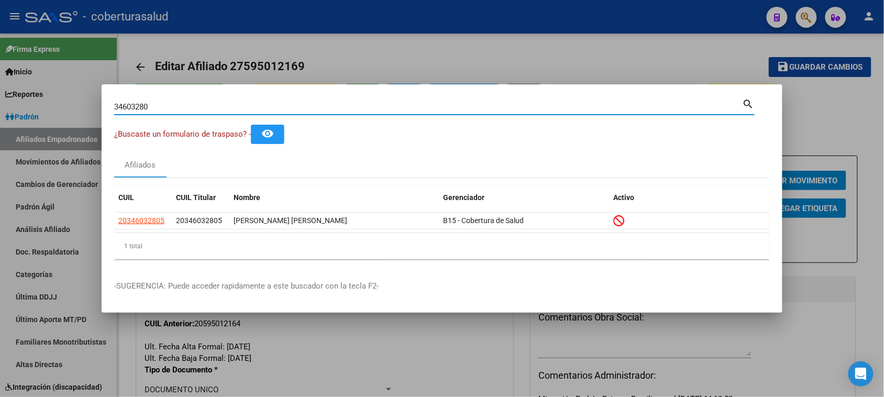
click at [191, 108] on input "34603280" at bounding box center [428, 106] width 628 height 9
paste input "59986228"
type input "59986228"
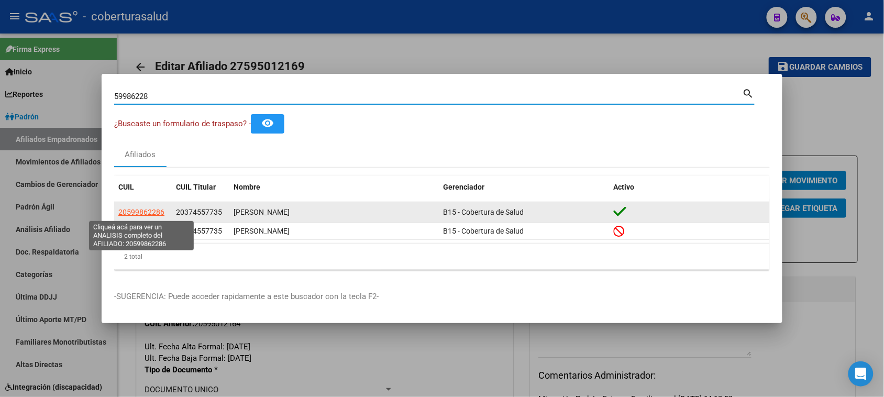
click at [142, 208] on span "20599862286" at bounding box center [141, 212] width 46 height 8
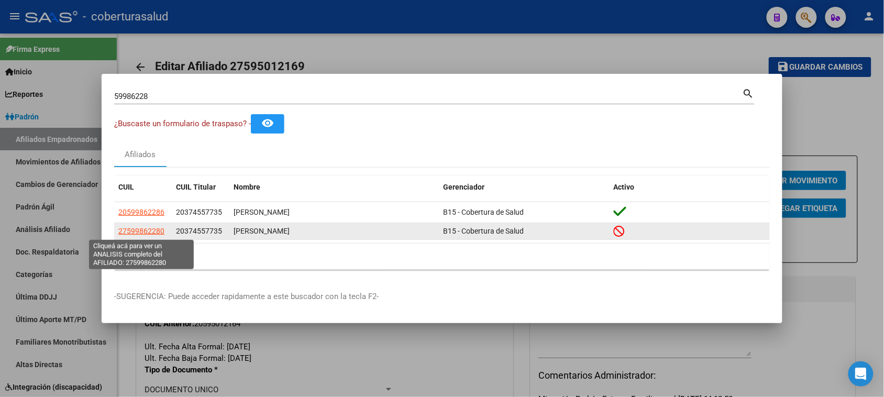
click at [151, 231] on span "27599862280" at bounding box center [141, 231] width 46 height 8
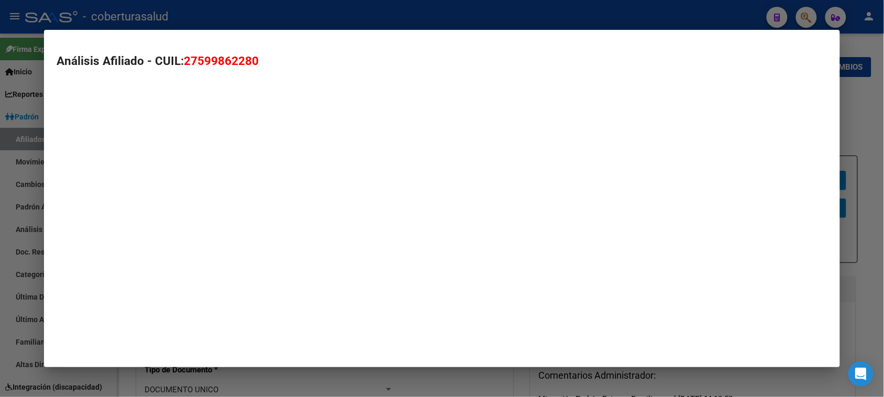
type textarea "27599862280"
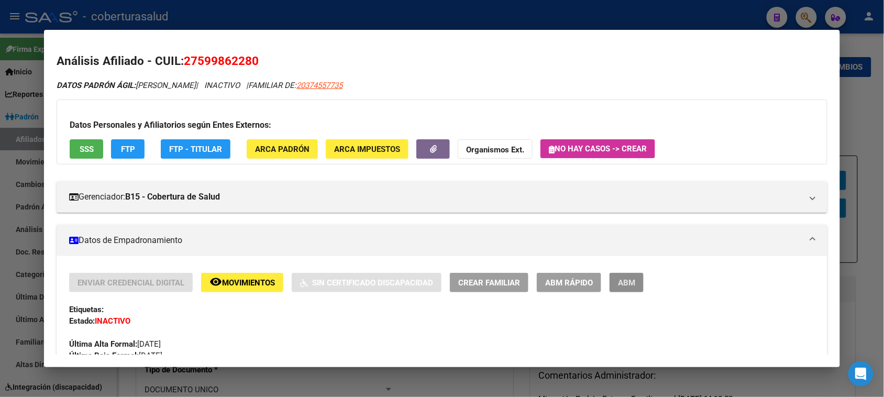
click at [621, 282] on span "ABM" at bounding box center [626, 282] width 17 height 9
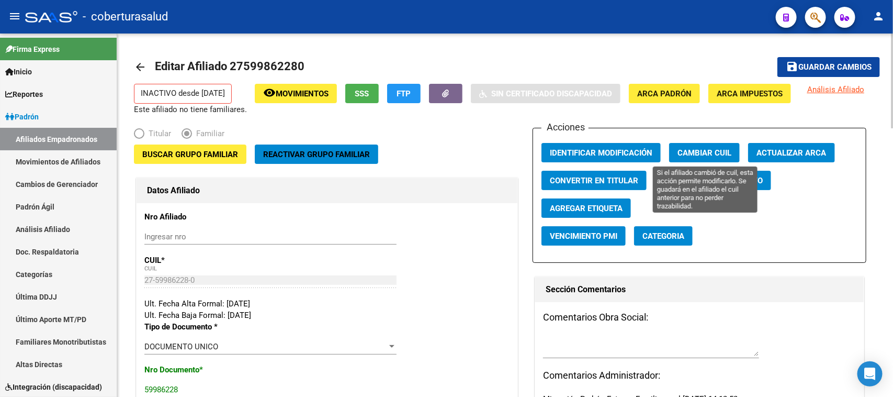
click at [718, 159] on button "Cambiar CUIL" at bounding box center [704, 152] width 71 height 19
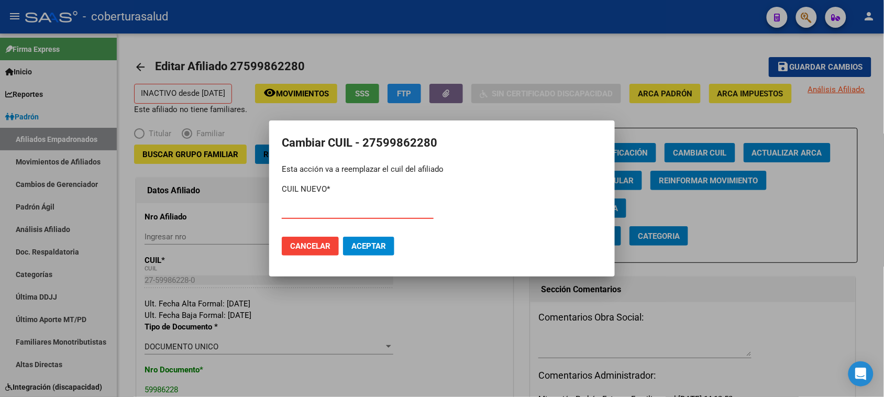
paste input "20-59986228-6"
type input "20-59986228-6"
click at [370, 242] on span "Aceptar" at bounding box center [368, 245] width 35 height 9
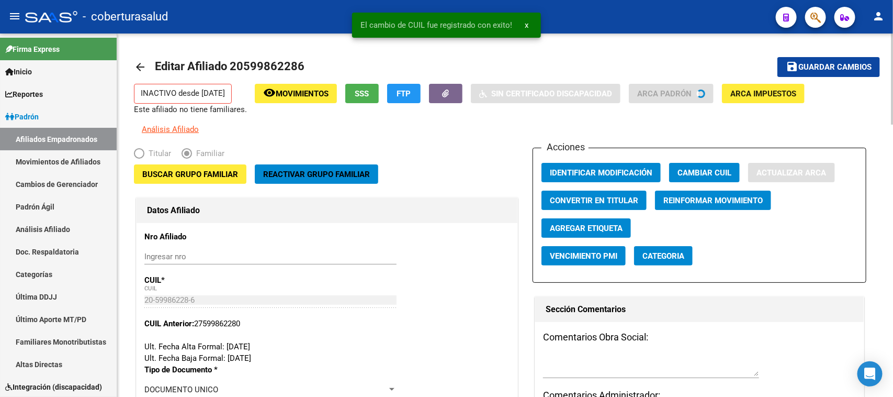
type input "[PERSON_NAME]"
type input "LAS TALITAS"
type input "0000"
type input "MZA D CASA"
type input "7"
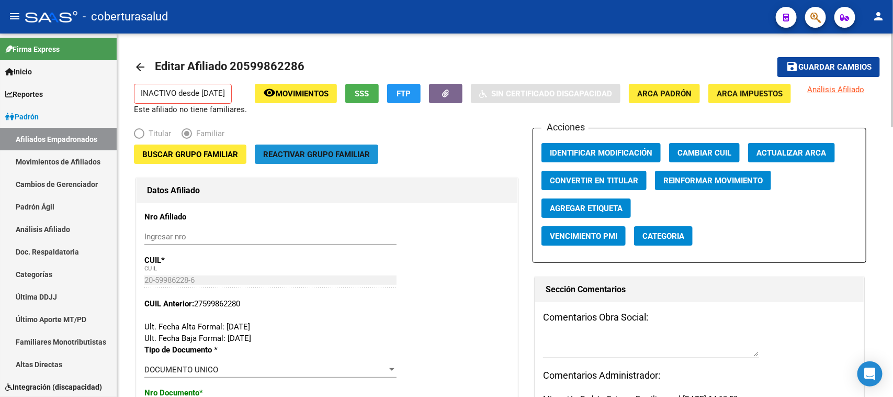
click at [332, 158] on span "Reactivar Grupo Familiar" at bounding box center [316, 154] width 107 height 9
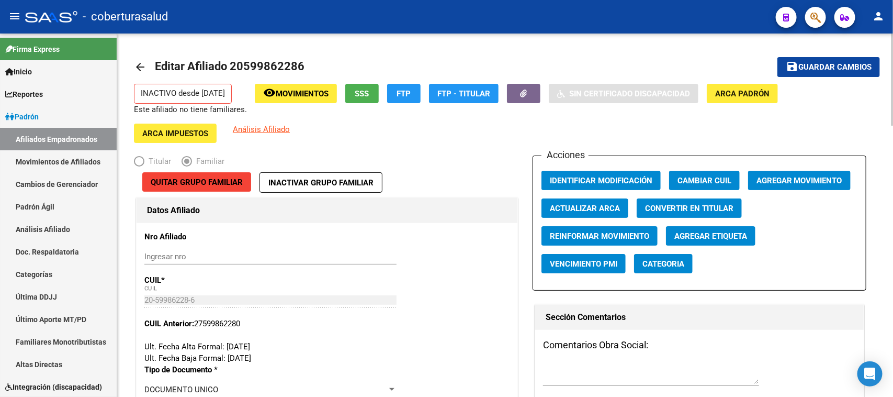
click at [809, 179] on span "Agregar Movimiento" at bounding box center [800, 180] width 86 height 9
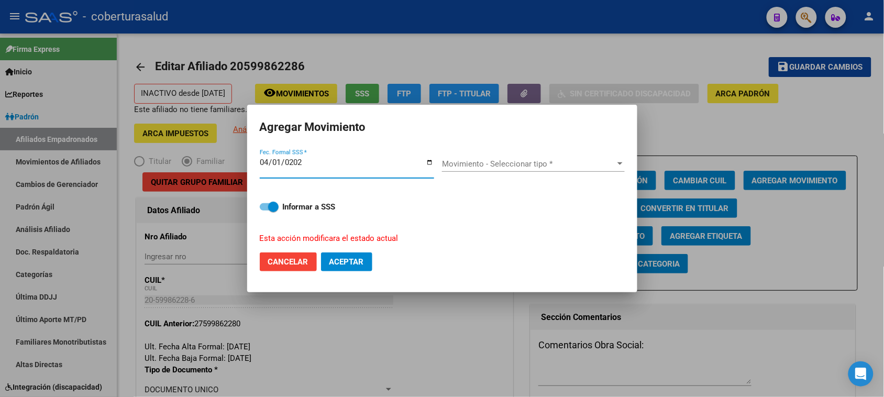
type input "[DATE]"
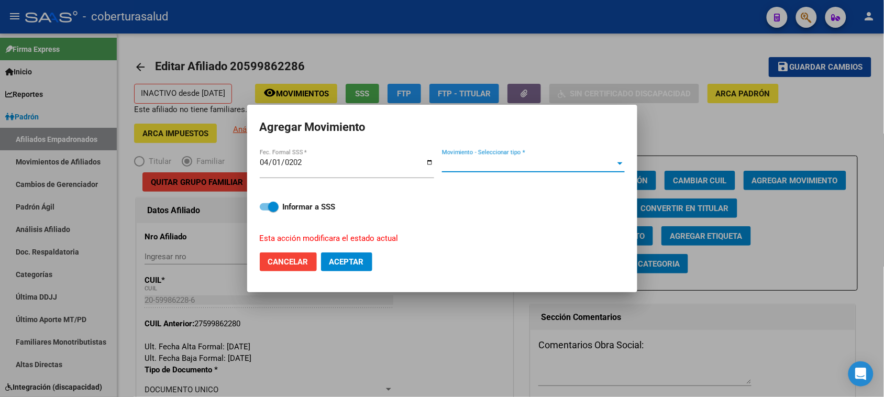
click at [518, 161] on span "Movimiento - Seleccionar tipo *" at bounding box center [528, 163] width 173 height 9
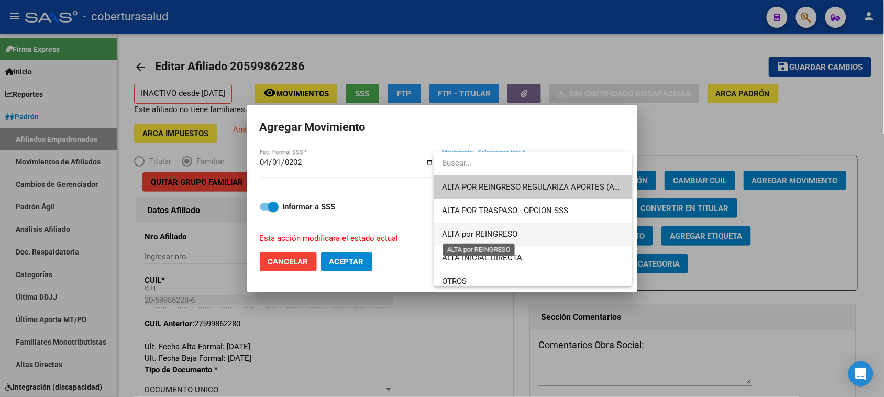
click at [511, 234] on span "ALTA por REINGRESO" at bounding box center [479, 233] width 75 height 9
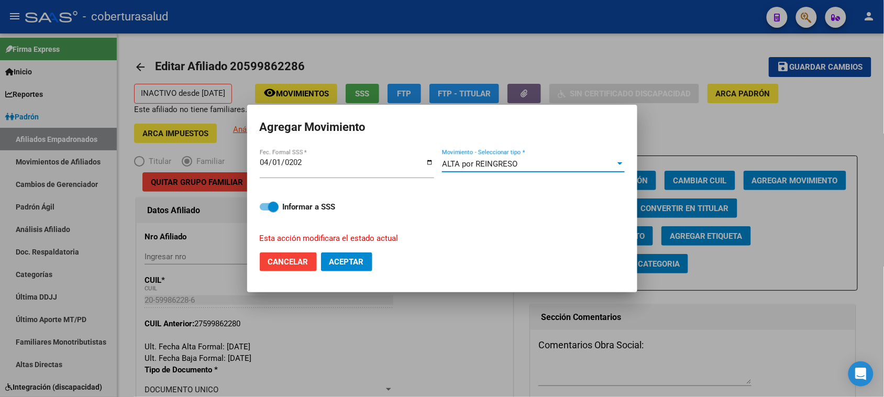
click at [349, 265] on span "Aceptar" at bounding box center [346, 261] width 35 height 9
checkbox input "false"
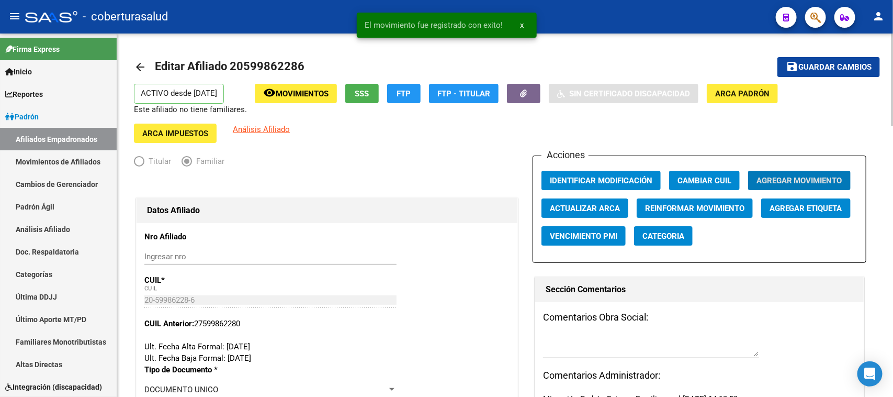
click at [823, 61] on button "save Guardar cambios" at bounding box center [829, 66] width 103 height 19
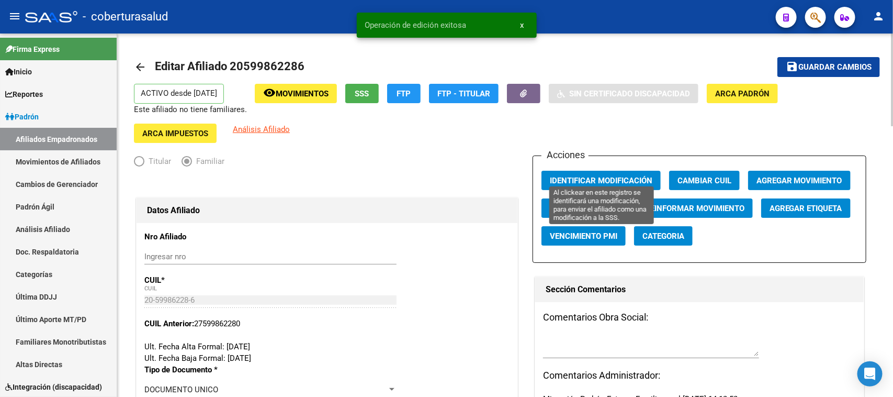
click at [583, 176] on span "Identificar Modificación" at bounding box center [601, 180] width 103 height 9
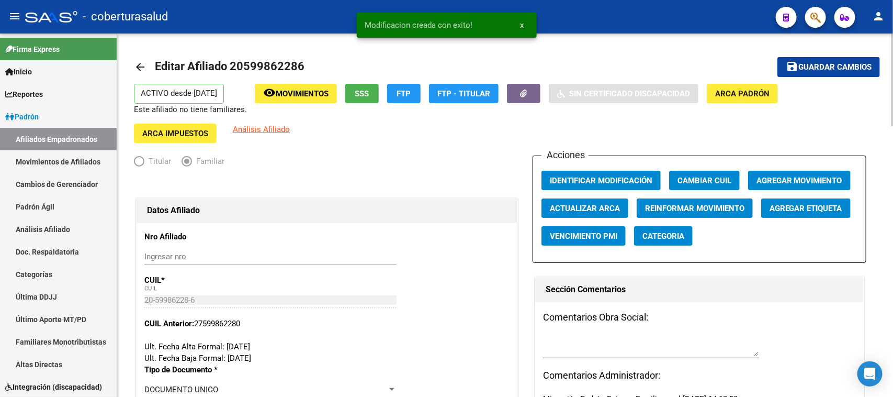
drag, startPoint x: 297, startPoint y: 66, endPoint x: 244, endPoint y: 63, distance: 53.0
click at [244, 63] on span "Editar Afiliado 20599862286" at bounding box center [230, 66] width 150 height 13
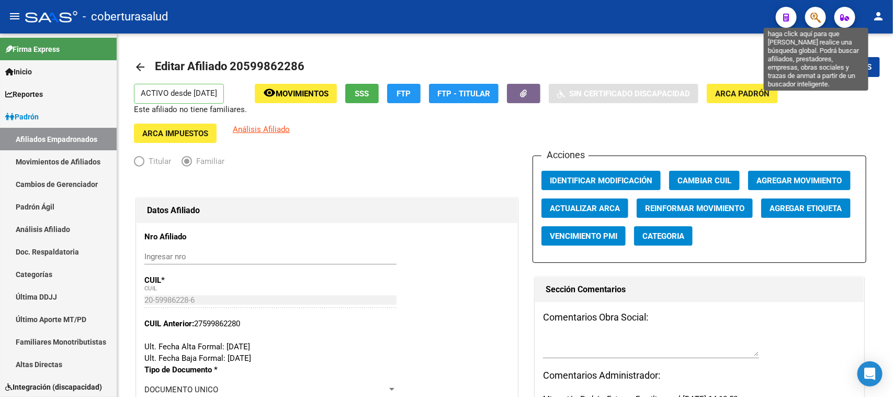
click at [818, 17] on icon "button" at bounding box center [816, 18] width 10 height 12
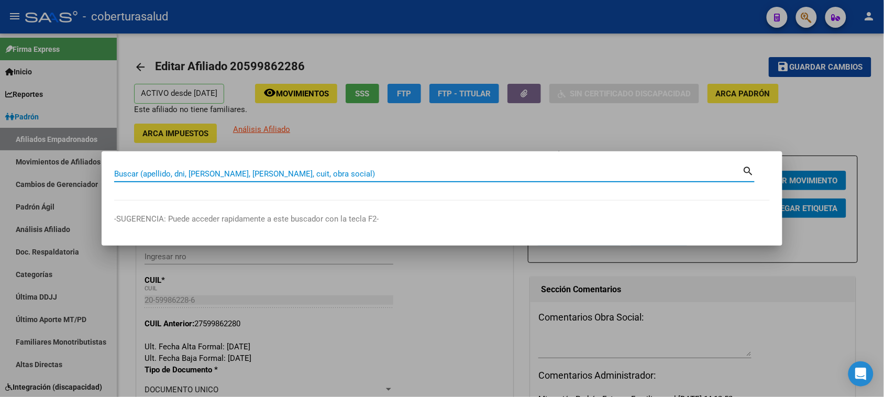
paste input "59986228"
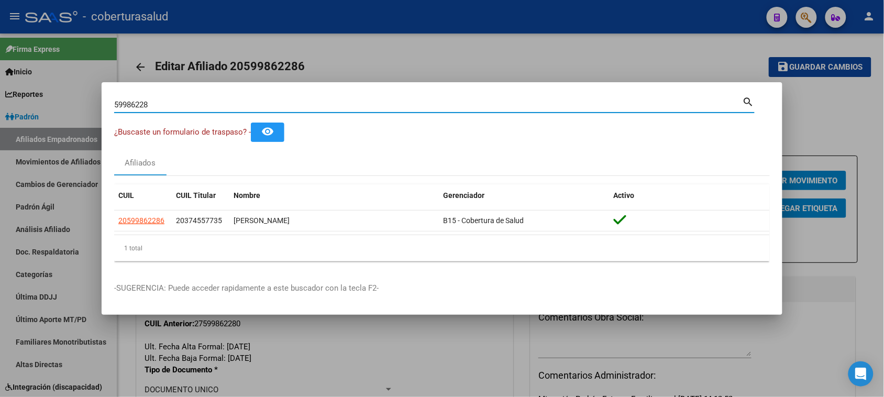
click at [150, 105] on input "59986228" at bounding box center [428, 104] width 628 height 9
paste input "432967"
type input "54329678"
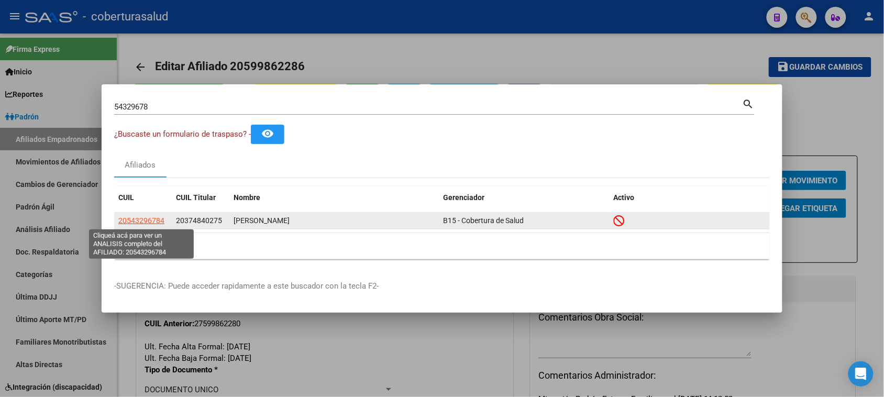
click at [132, 217] on span "20543296784" at bounding box center [141, 220] width 46 height 8
type textarea "20543296784"
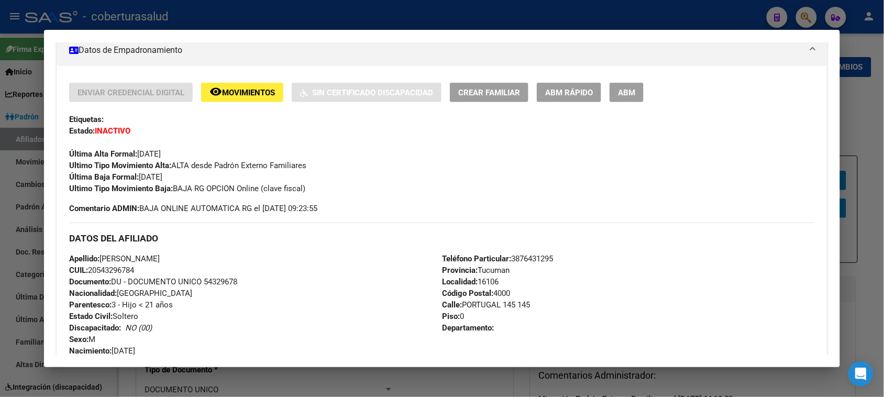
scroll to position [196, 0]
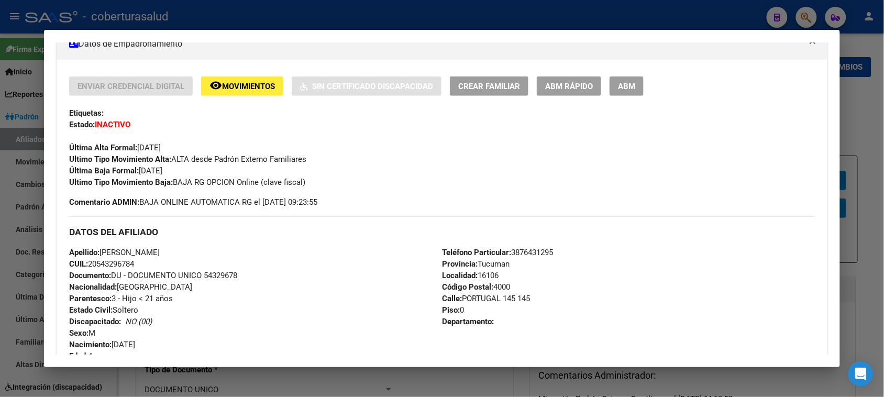
drag, startPoint x: 340, startPoint y: 198, endPoint x: 147, endPoint y: 199, distance: 193.2
click at [147, 199] on div "Enviar Credencial Digital remove_red_eye Movimientos Sin Certificado Discapacid…" at bounding box center [441, 141] width 745 height 131
click at [325, 177] on div "Ultimo Tipo Movimiento Baja: BAJA RG OPCION Online (clave fiscal)" at bounding box center [441, 182] width 745 height 12
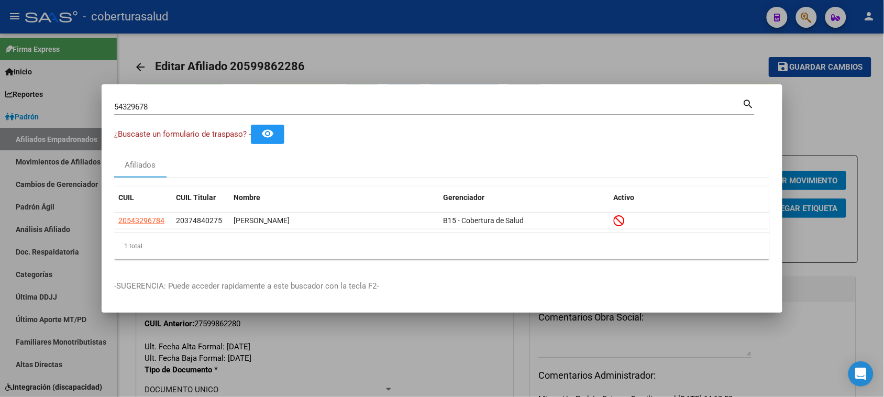
click at [223, 110] on input "54329678" at bounding box center [428, 106] width 628 height 9
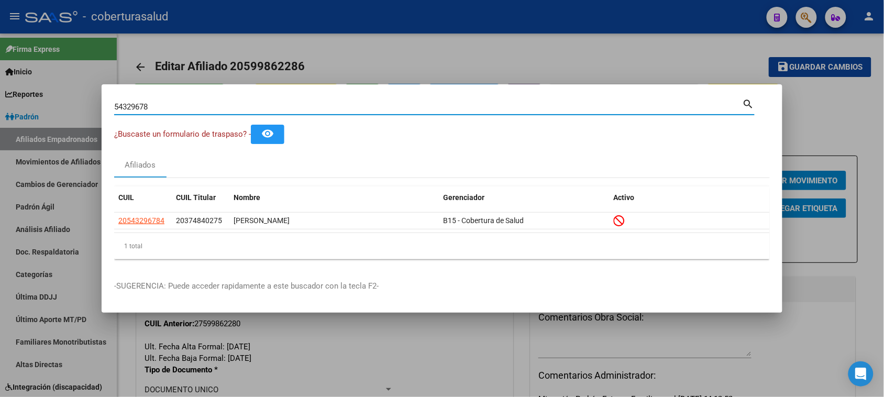
click at [223, 110] on input "54329678" at bounding box center [428, 106] width 628 height 9
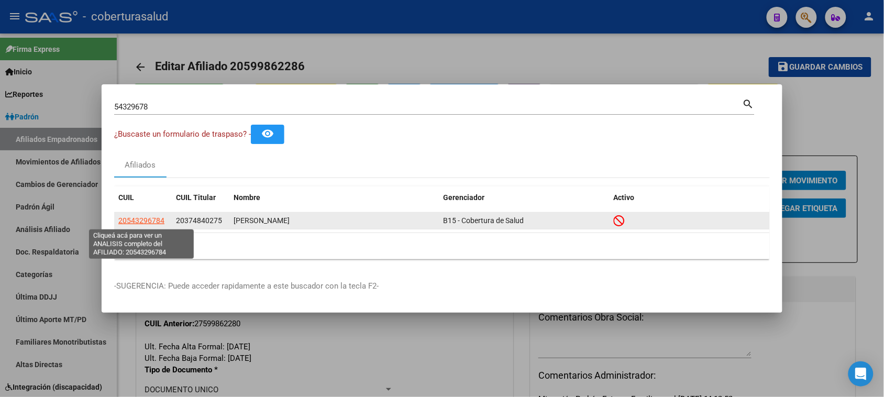
click at [148, 224] on span "20543296784" at bounding box center [141, 220] width 46 height 8
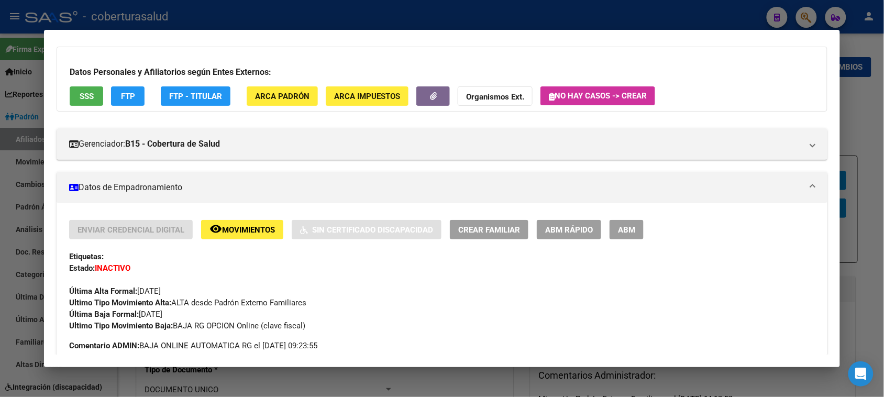
scroll to position [131, 0]
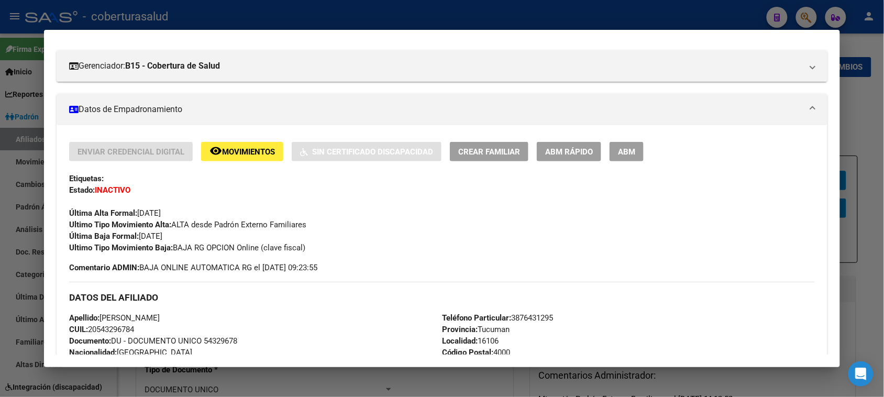
drag, startPoint x: 318, startPoint y: 250, endPoint x: 171, endPoint y: 250, distance: 146.6
click at [171, 250] on div "Ultimo Tipo Movimiento Baja: BAJA RG OPCION Online (clave fiscal)" at bounding box center [441, 248] width 745 height 12
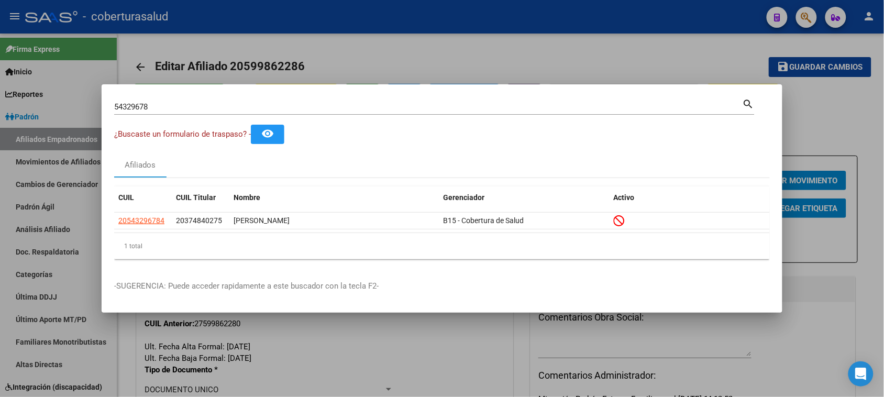
click at [253, 105] on input "54329678" at bounding box center [428, 106] width 628 height 9
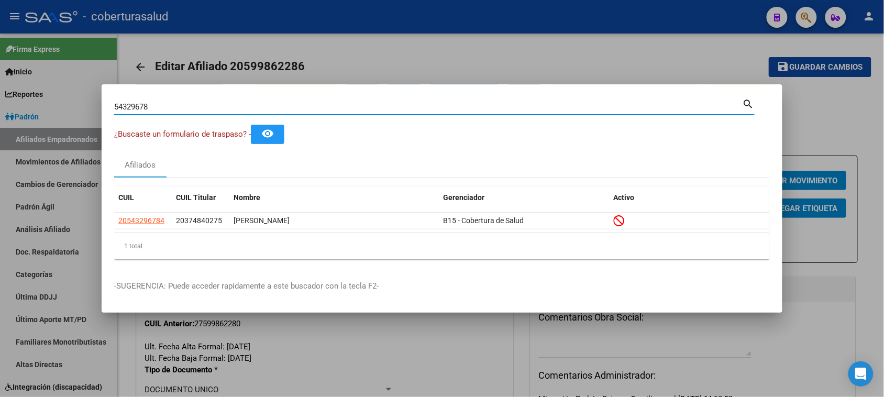
click at [253, 105] on input "54329678" at bounding box center [428, 106] width 628 height 9
paste input "18340629"
type input "18340629"
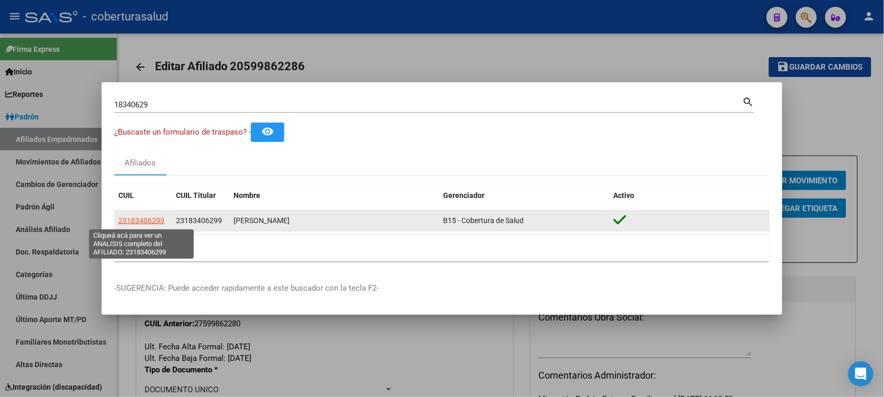
click at [145, 224] on span "23183406299" at bounding box center [141, 220] width 46 height 8
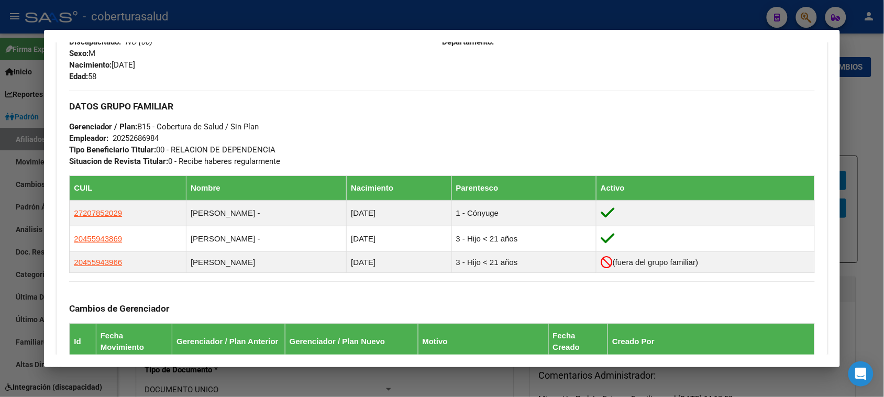
scroll to position [458, 0]
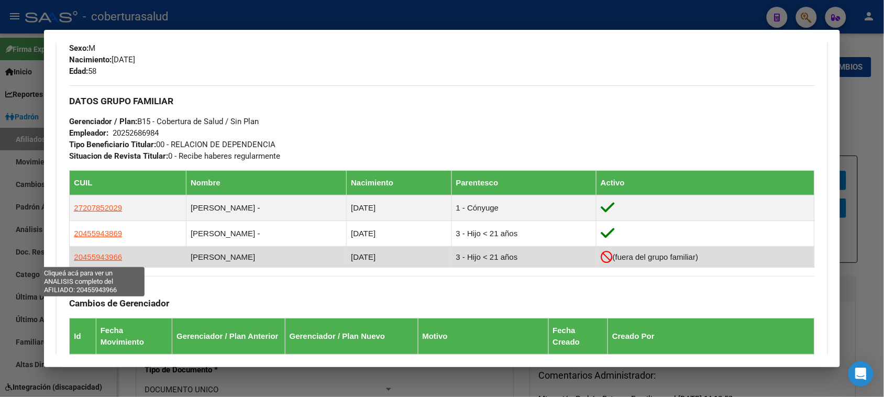
click at [79, 260] on span "20455943966" at bounding box center [98, 256] width 48 height 9
type textarea "20455943966"
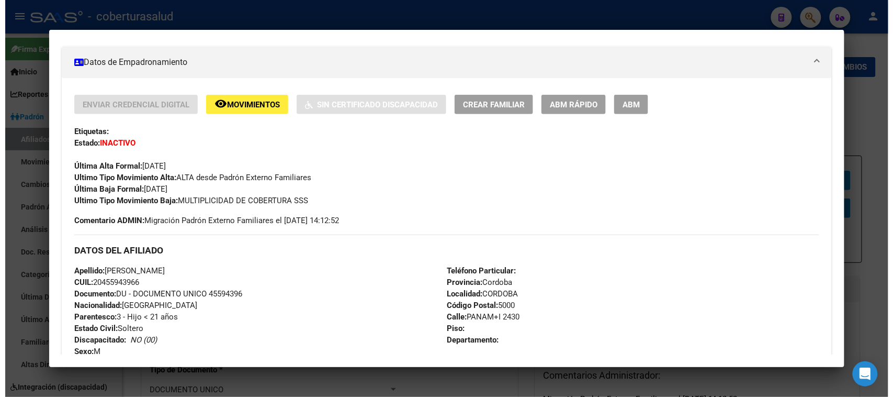
scroll to position [131, 0]
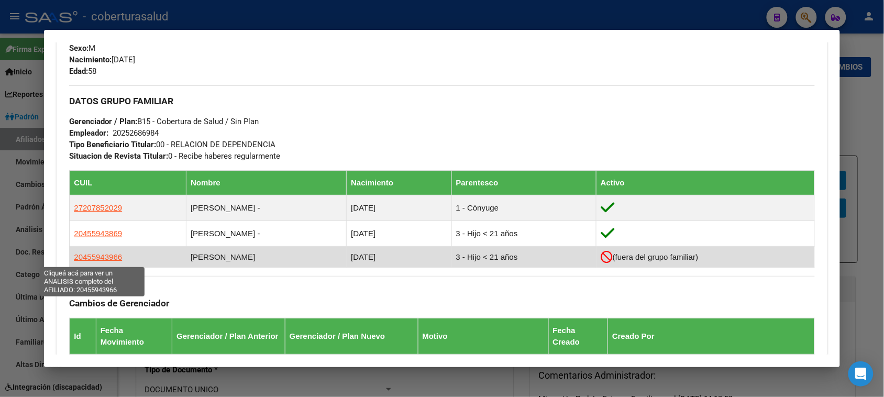
click at [108, 260] on span "20455943966" at bounding box center [98, 256] width 48 height 9
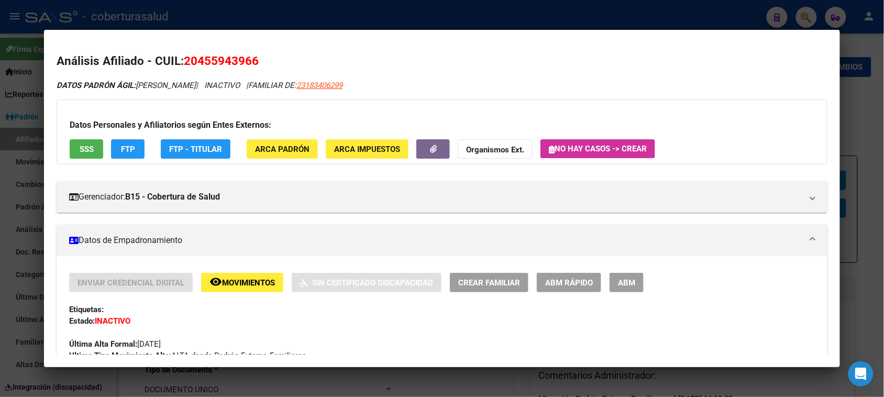
click at [624, 288] on button "ABM" at bounding box center [626, 282] width 34 height 19
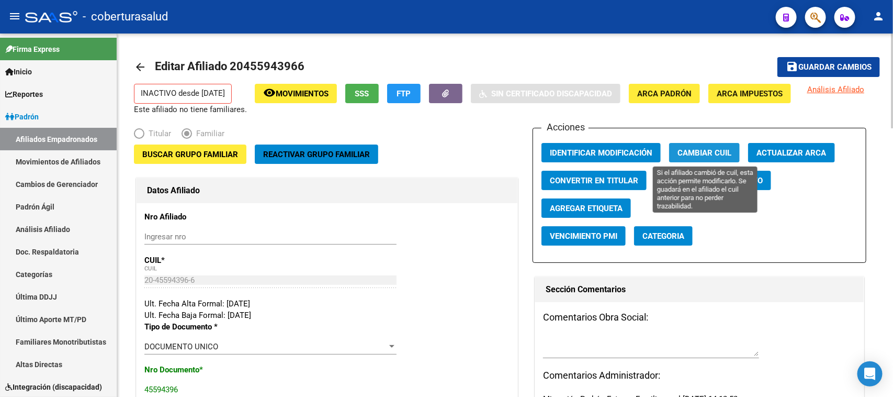
click at [705, 145] on button "Cambiar CUIL" at bounding box center [704, 152] width 71 height 19
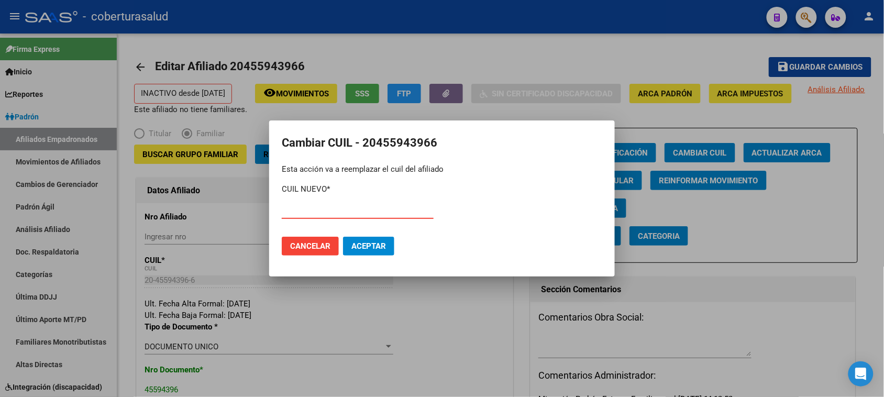
paste input "20-45594386-9"
type input "20-45594386-9"
click at [379, 248] on span "Aceptar" at bounding box center [368, 245] width 35 height 9
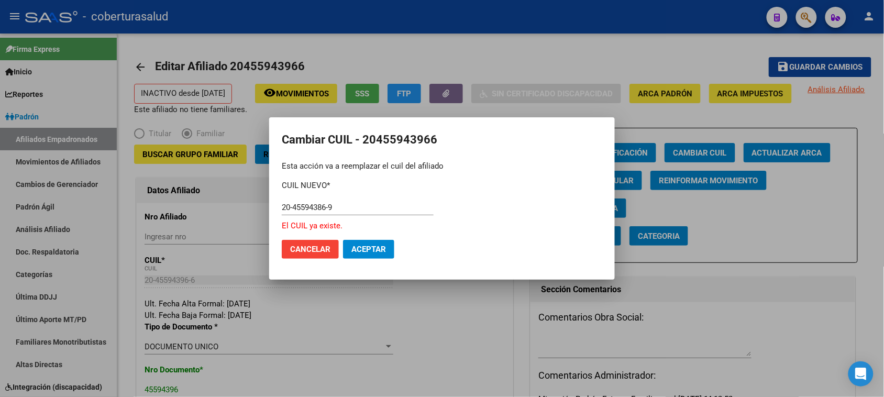
click at [318, 248] on span "Cancelar" at bounding box center [310, 248] width 40 height 9
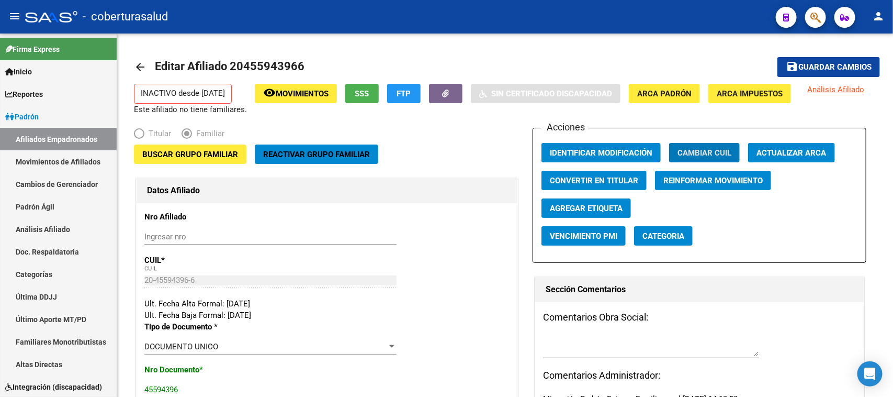
click at [822, 17] on button "button" at bounding box center [816, 17] width 21 height 21
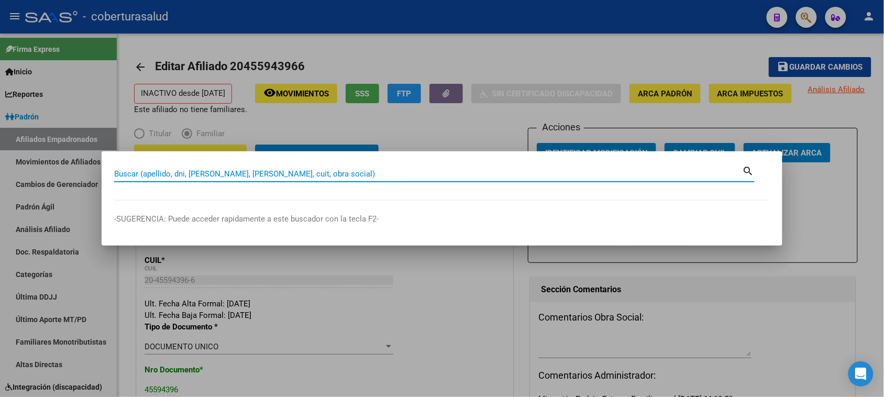
paste input "45594386"
type input "45594386"
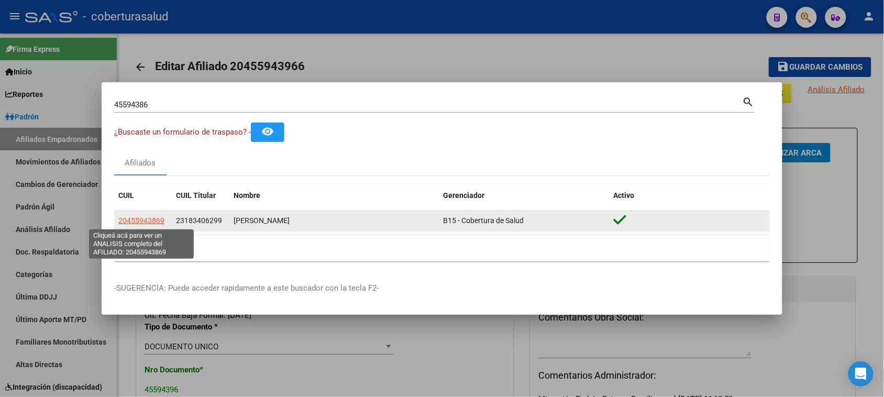
click at [153, 220] on span "20455943869" at bounding box center [141, 220] width 46 height 8
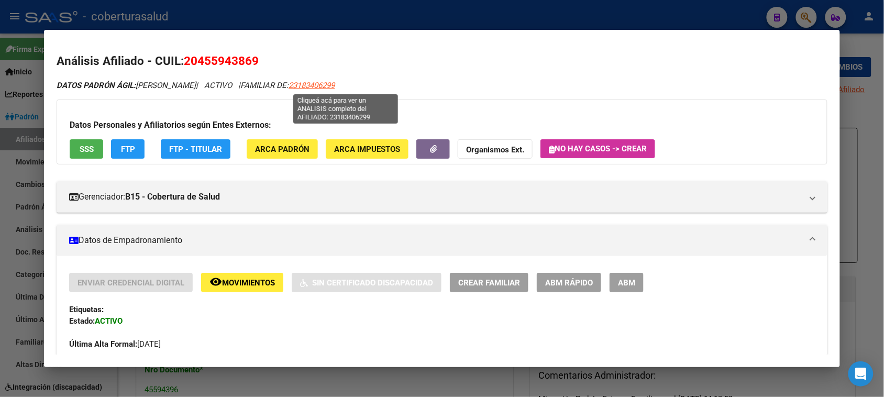
click at [334, 85] on span "23183406299" at bounding box center [311, 85] width 46 height 9
type textarea "23183406299"
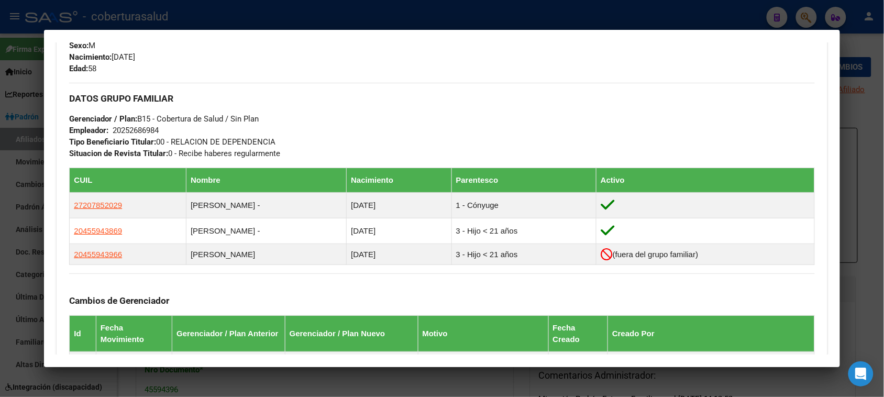
scroll to position [458, 0]
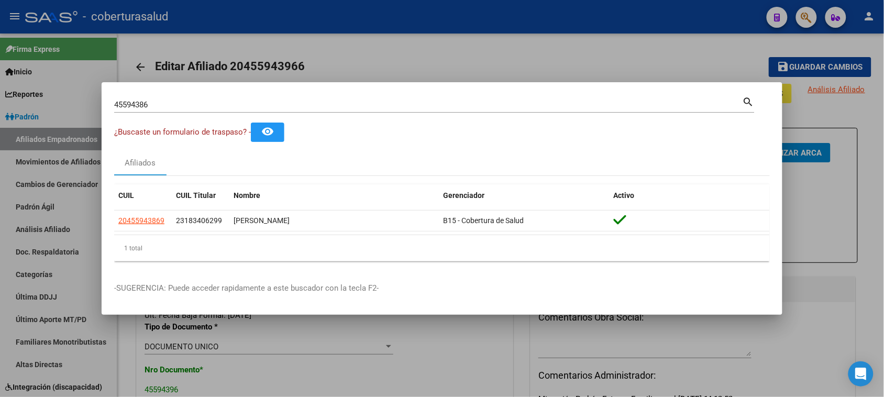
click at [195, 108] on input "45594386" at bounding box center [428, 104] width 628 height 9
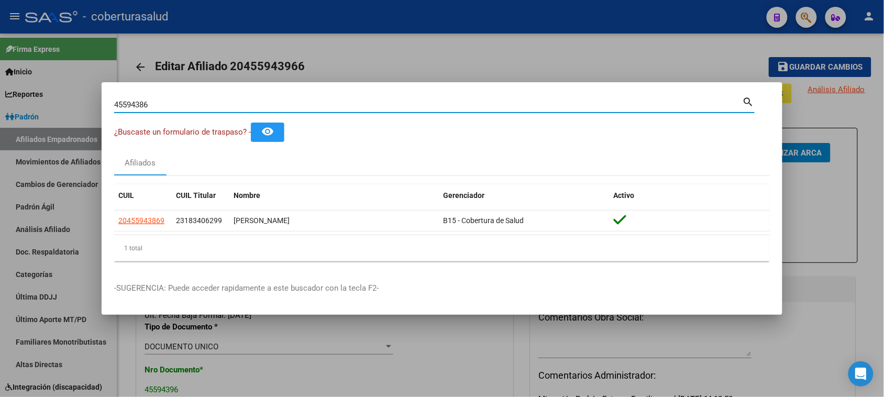
click at [195, 108] on input "45594386" at bounding box center [428, 104] width 628 height 9
paste input "3184653"
type input "31846536"
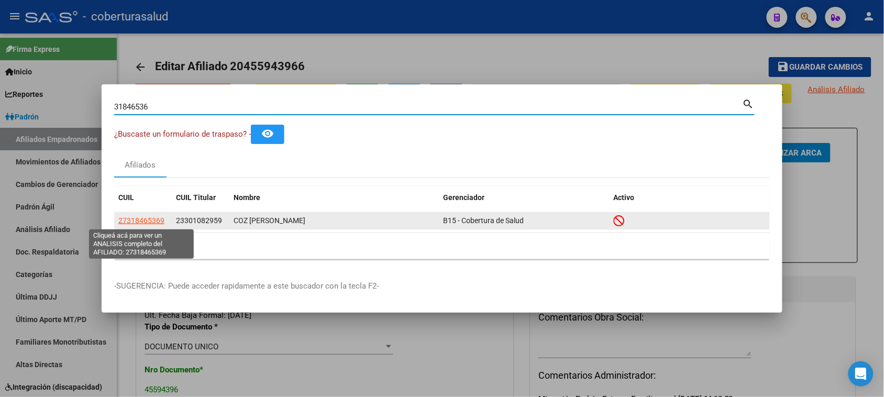
click at [145, 219] on span "27318465369" at bounding box center [141, 220] width 46 height 8
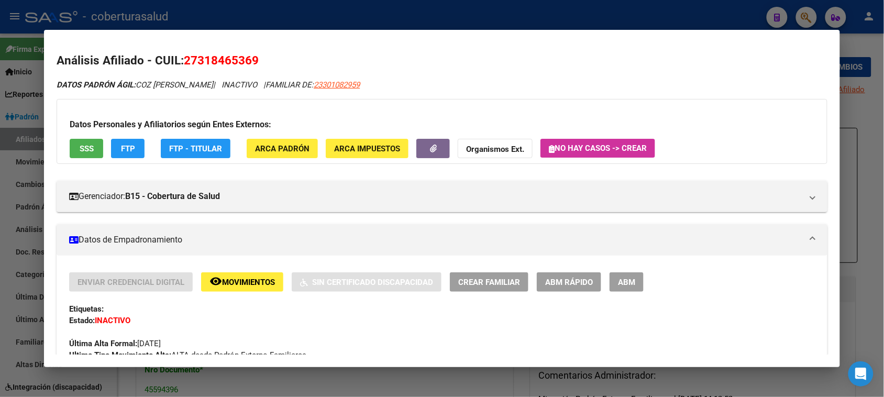
scroll to position [0, 0]
click at [249, 278] on span "Movimientos" at bounding box center [248, 282] width 53 height 9
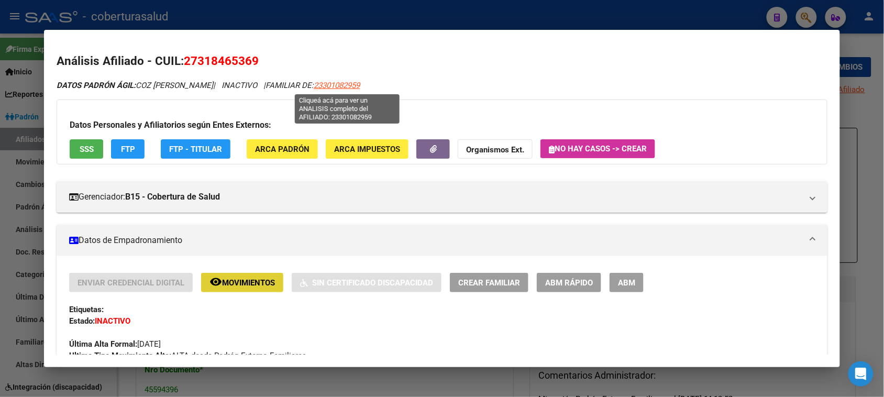
click at [345, 82] on span "23301082959" at bounding box center [337, 85] width 46 height 9
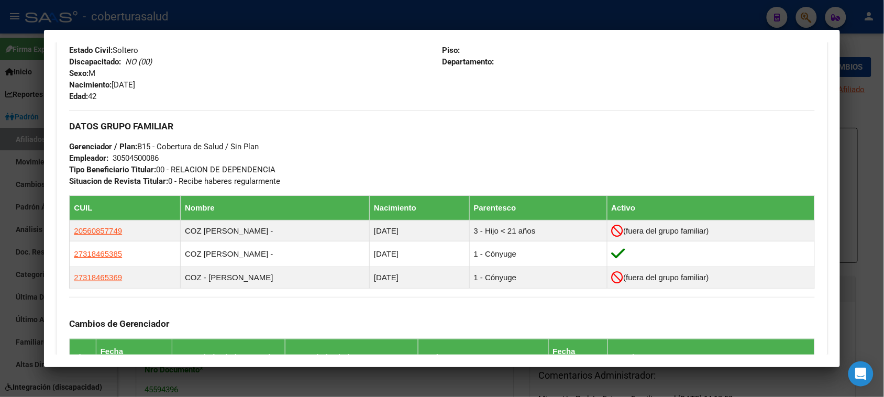
scroll to position [458, 0]
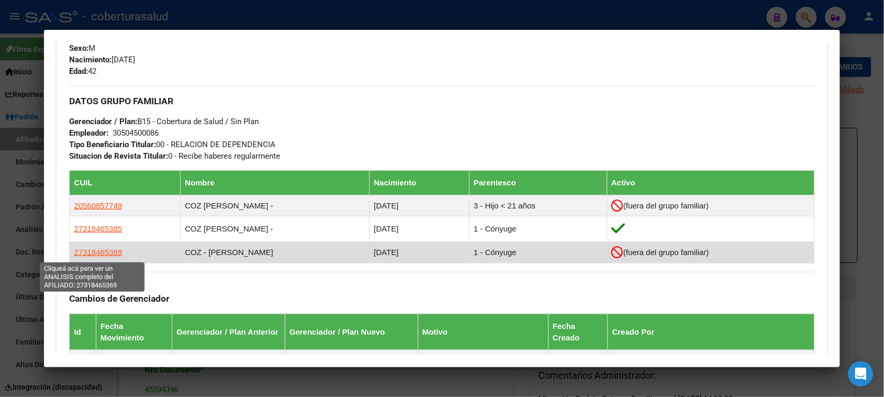
click at [79, 256] on span "27318465369" at bounding box center [98, 252] width 48 height 9
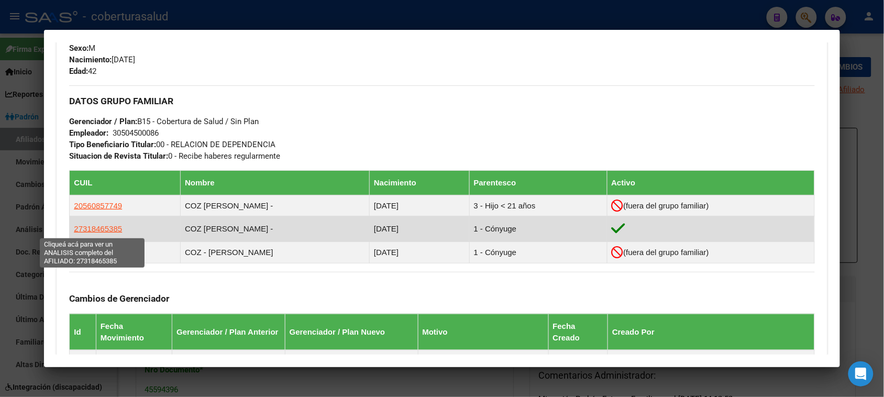
click at [87, 229] on span "27318465385" at bounding box center [98, 228] width 48 height 9
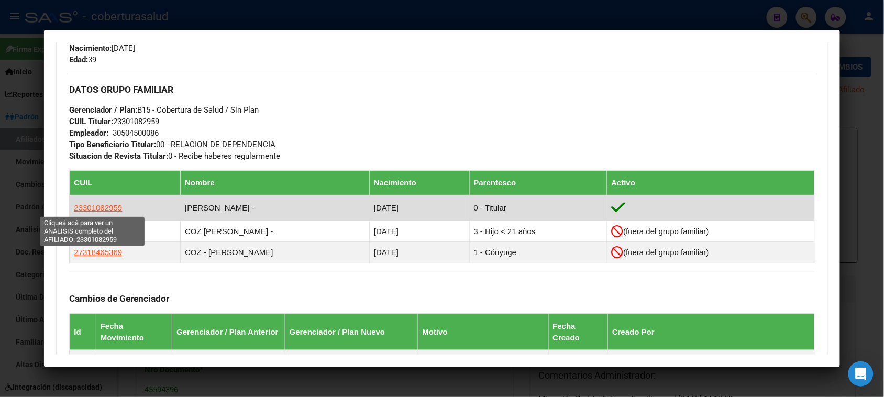
click at [100, 206] on span "23301082959" at bounding box center [98, 207] width 48 height 9
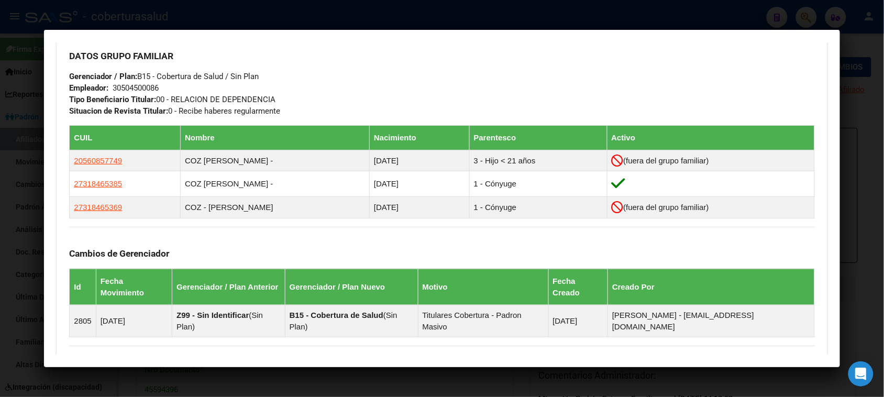
scroll to position [523, 0]
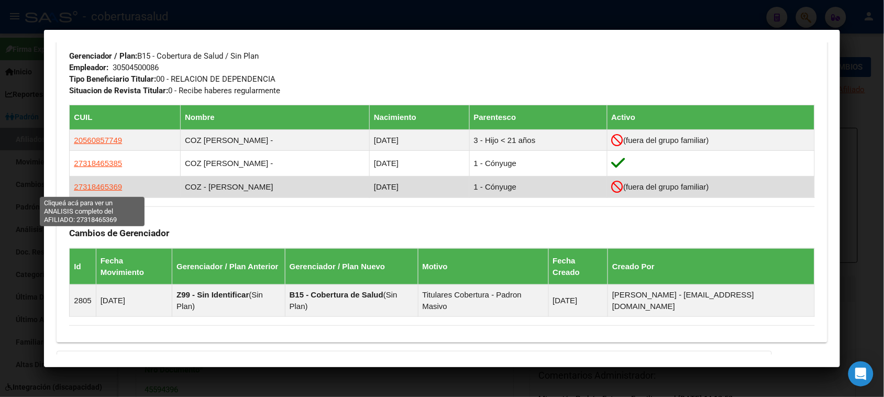
click at [90, 186] on span "27318465369" at bounding box center [98, 186] width 48 height 9
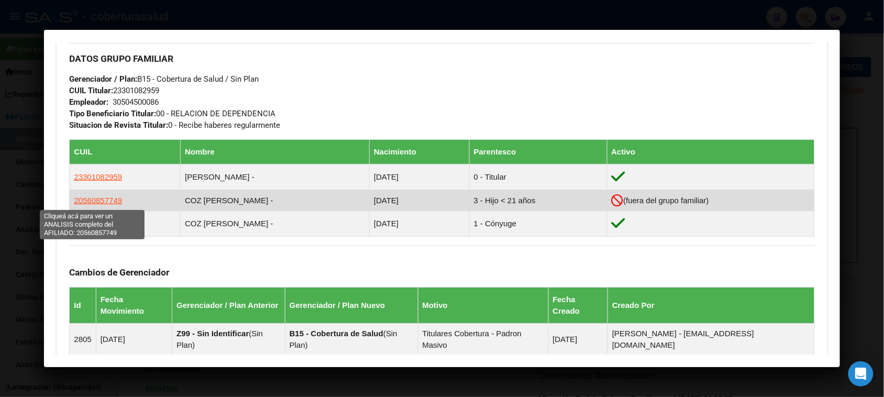
click at [103, 200] on span "20560857749" at bounding box center [98, 200] width 48 height 9
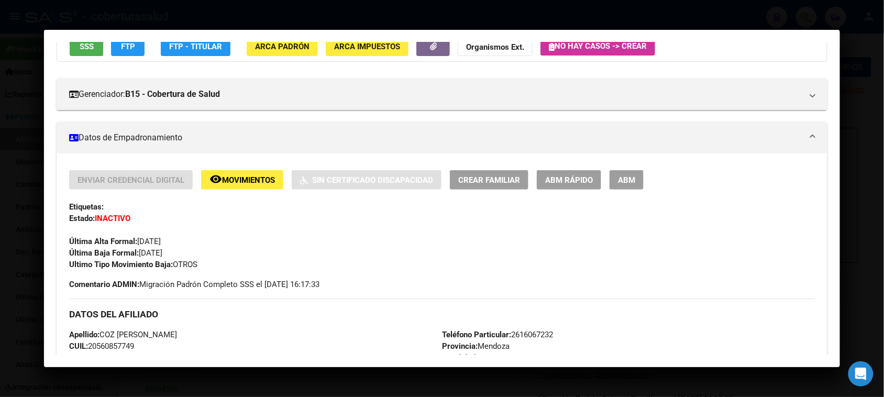
scroll to position [0, 0]
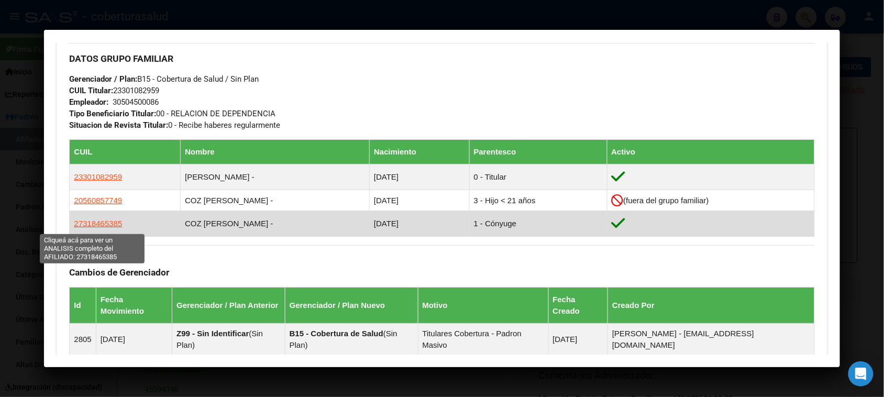
click at [97, 226] on span "27318465385" at bounding box center [98, 223] width 48 height 9
type textarea "27318465385"
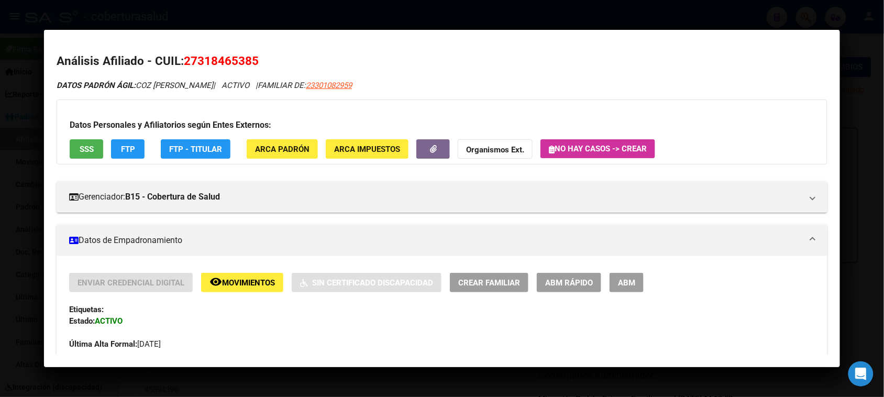
click at [618, 286] on span "ABM" at bounding box center [626, 282] width 17 height 9
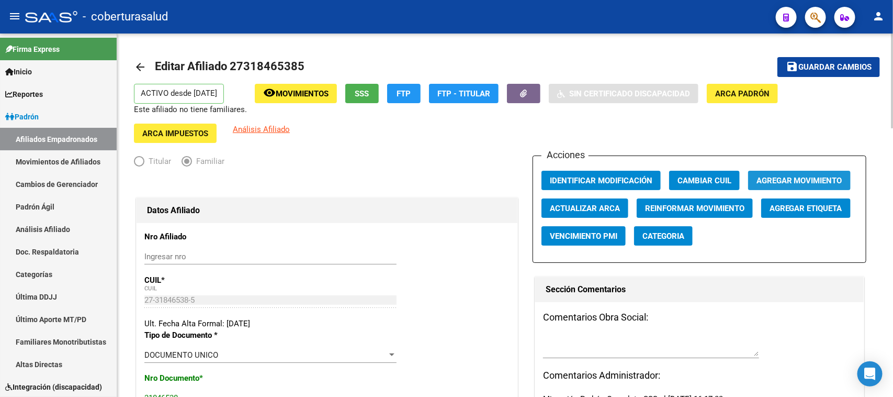
click at [777, 176] on span "Agregar Movimiento" at bounding box center [800, 180] width 86 height 9
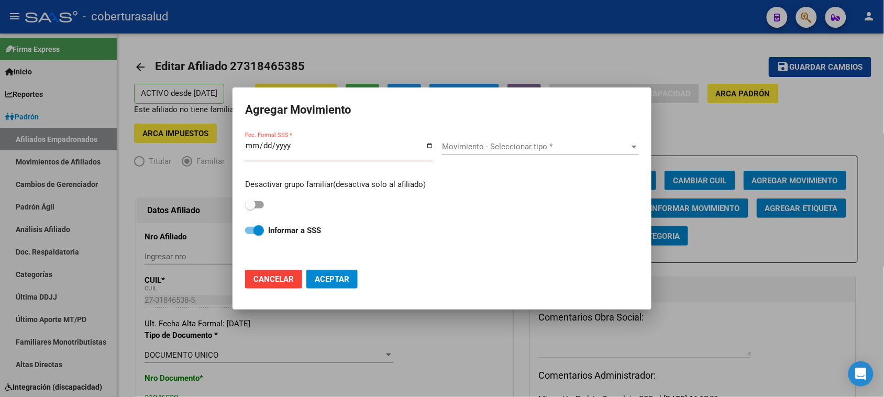
click at [254, 148] on input "Fec. Formal SSS *" at bounding box center [339, 149] width 188 height 17
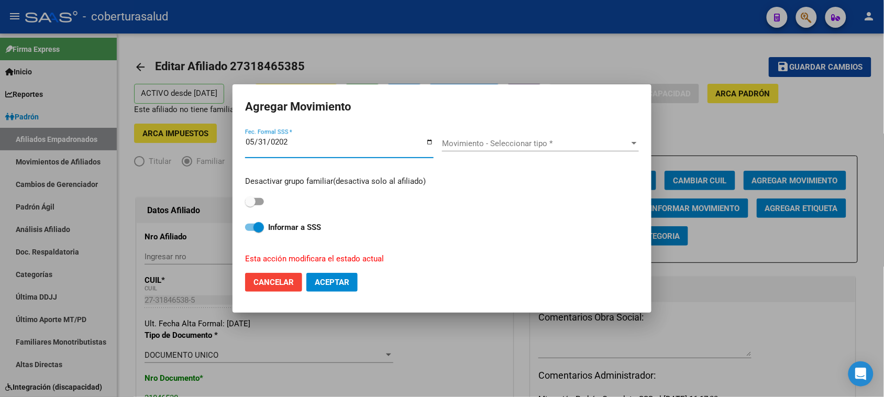
type input "[DATE]"
click at [522, 139] on span "Movimiento - Seleccionar tipo *" at bounding box center [535, 143] width 187 height 9
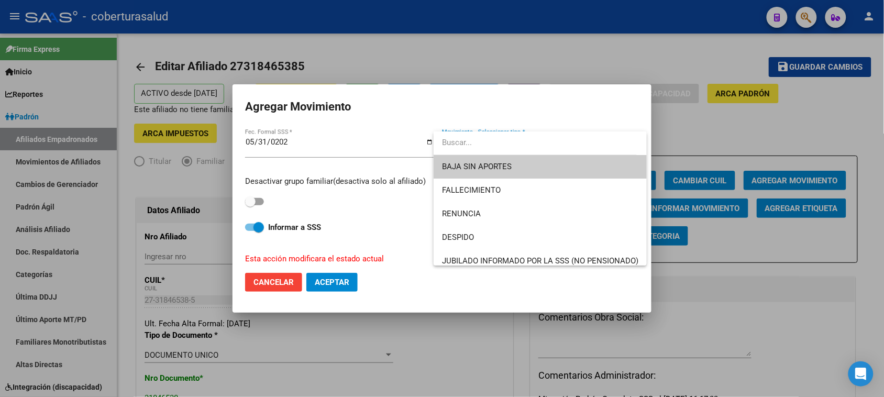
scroll to position [65, 0]
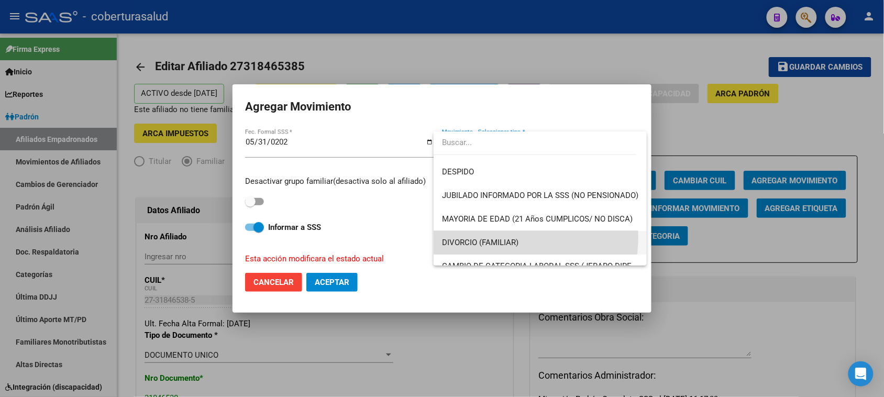
click at [508, 237] on span "DIVORCIO (FAMILIAR)" at bounding box center [540, 243] width 196 height 24
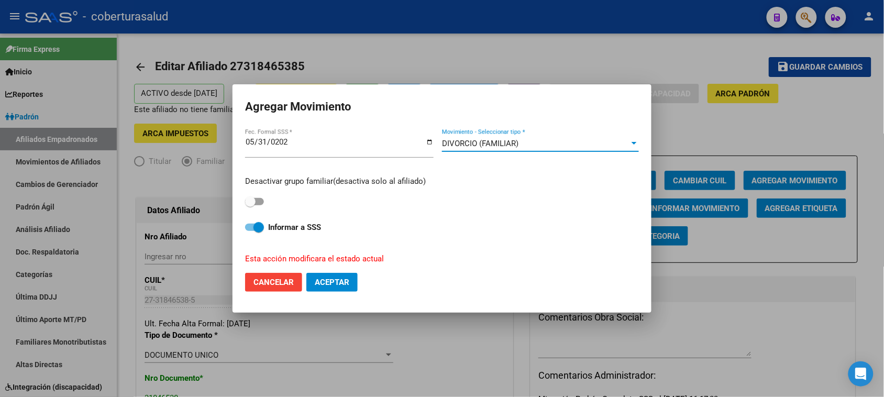
click at [551, 132] on div "DIVORCIO (FAMILIAR) Movimiento - Seleccionar tipo *" at bounding box center [540, 147] width 197 height 40
click at [551, 140] on div "DIVORCIO (FAMILIAR)" at bounding box center [535, 143] width 187 height 9
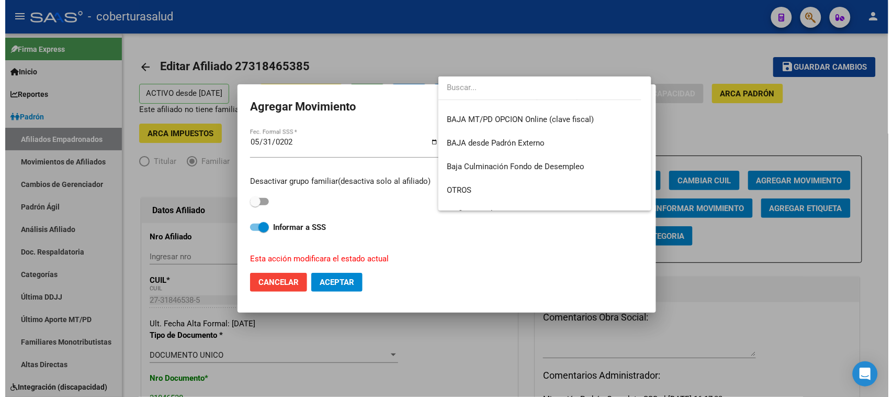
scroll to position [761, 0]
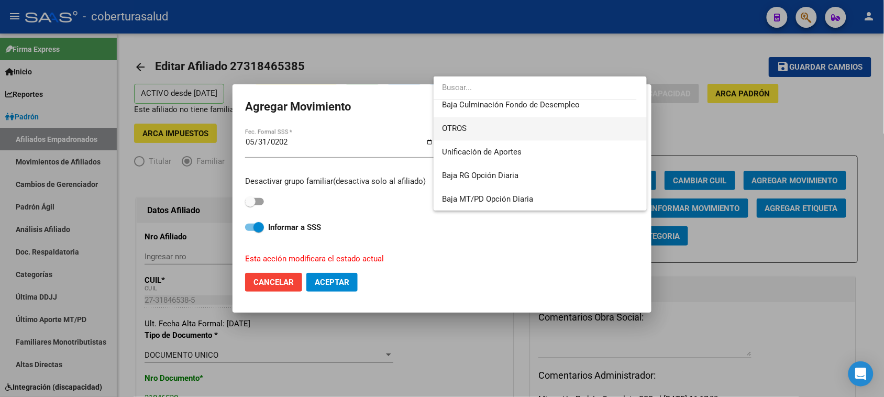
click at [505, 130] on span "OTROS" at bounding box center [540, 129] width 196 height 24
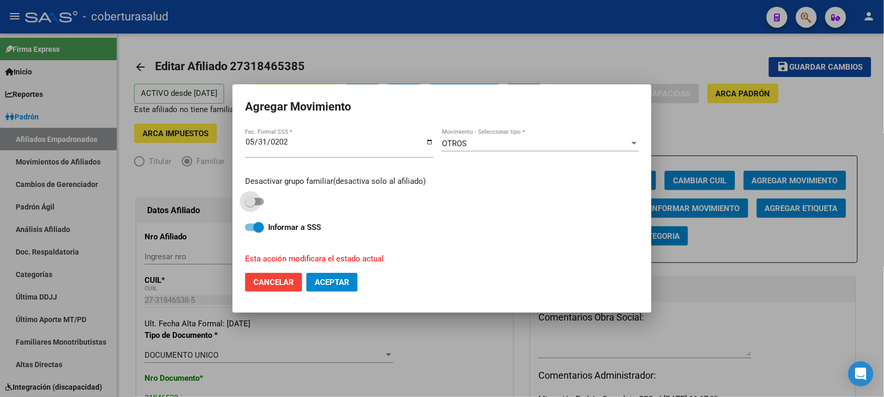
click at [262, 197] on label at bounding box center [254, 201] width 19 height 13
click at [250, 205] on input "checkbox" at bounding box center [250, 205] width 1 height 1
checkbox input "true"
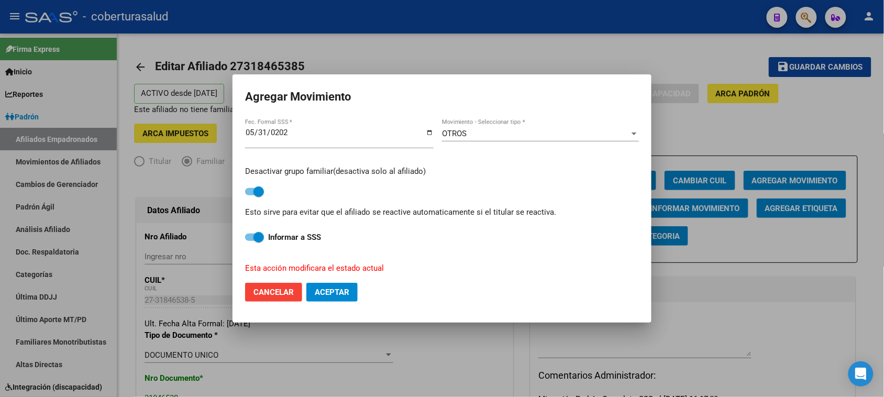
click at [344, 289] on span "Aceptar" at bounding box center [332, 291] width 35 height 9
checkbox input "false"
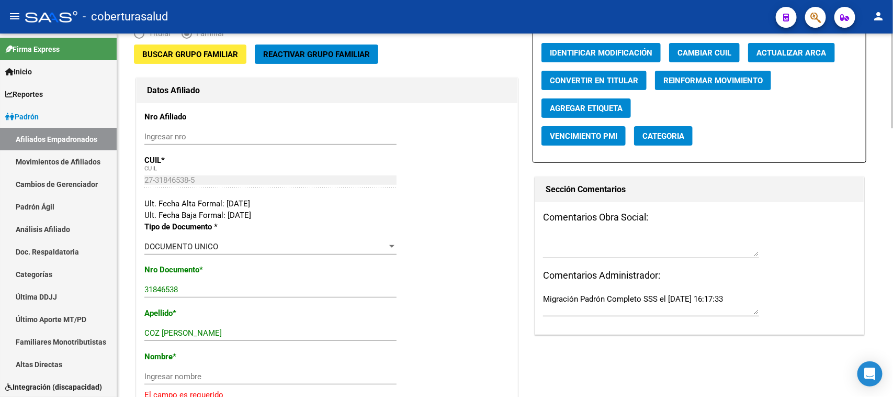
scroll to position [131, 0]
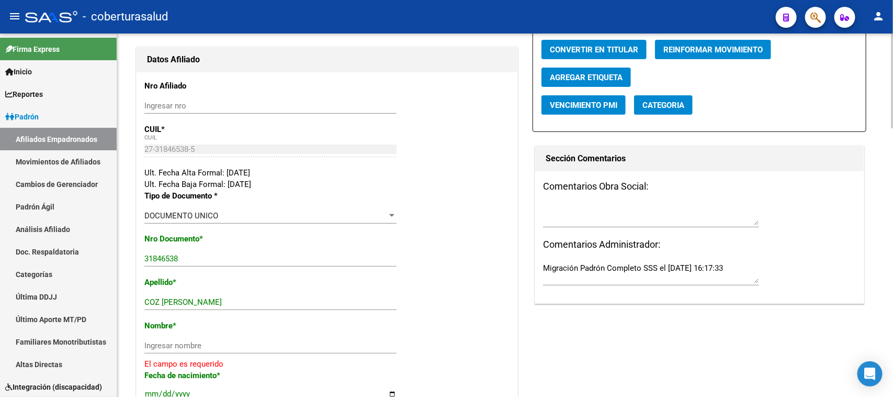
click at [266, 294] on div "COZ [PERSON_NAME] apellido" at bounding box center [270, 302] width 252 height 16
click at [274, 301] on input "COZ [PERSON_NAME]" at bounding box center [270, 301] width 252 height 9
drag, startPoint x: 295, startPoint y: 302, endPoint x: 162, endPoint y: 299, distance: 132.5
click at [162, 299] on input "COZ [PERSON_NAME]" at bounding box center [270, 301] width 252 height 9
type input "COZ"
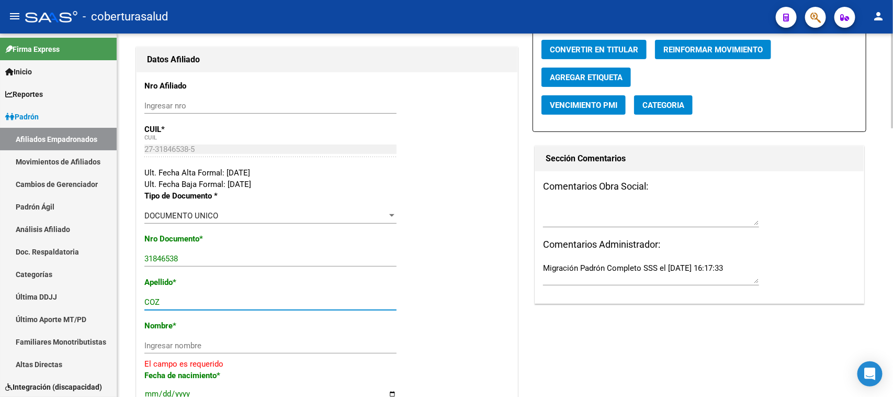
click at [187, 344] on input "Ingresar nombre" at bounding box center [270, 345] width 252 height 9
paste input "[PERSON_NAME]"
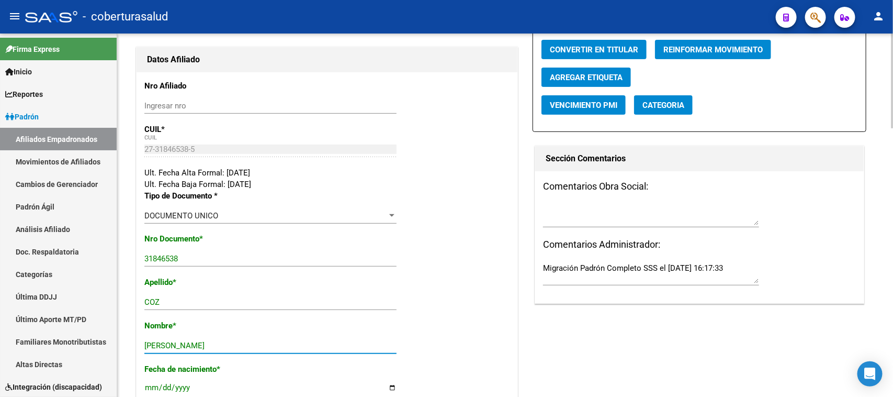
type input "[PERSON_NAME]"
click at [487, 297] on div "Apellido * COZ Ingresar apellido" at bounding box center [326, 297] width 365 height 43
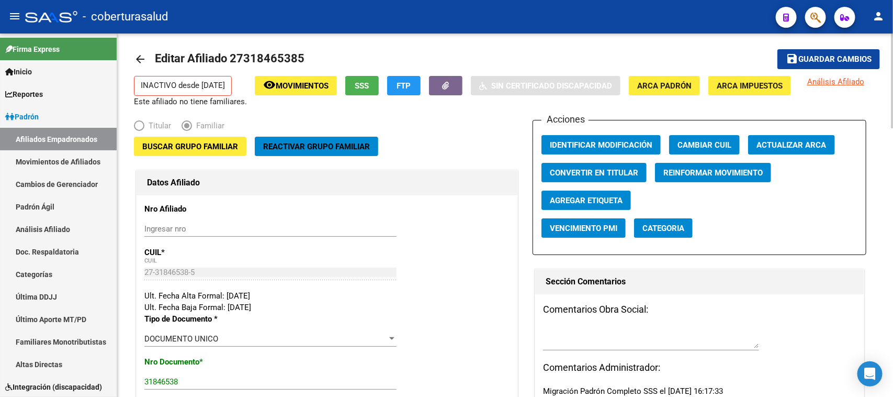
scroll to position [0, 0]
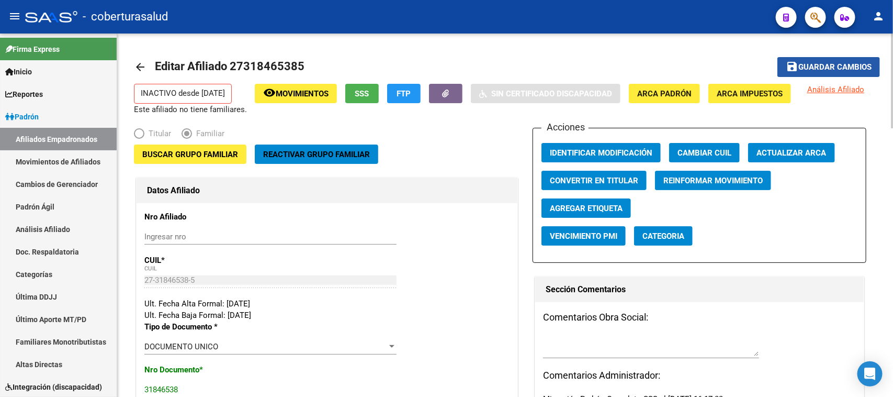
click at [817, 66] on span "Guardar cambios" at bounding box center [835, 67] width 73 height 9
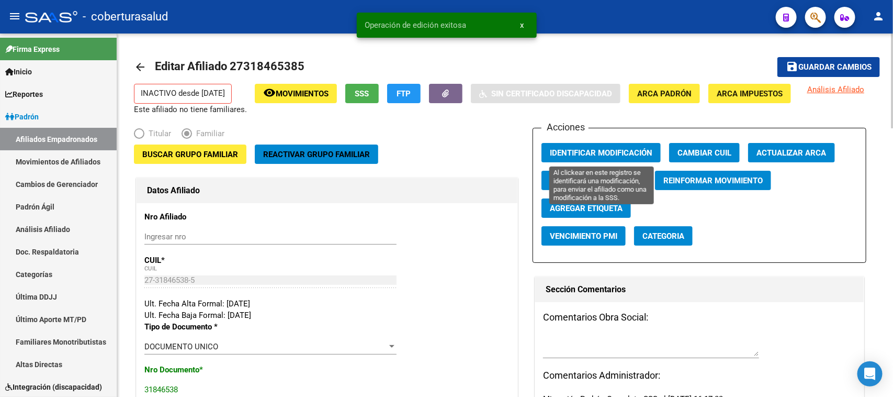
click at [597, 152] on span "Identificar Modificación" at bounding box center [601, 152] width 103 height 9
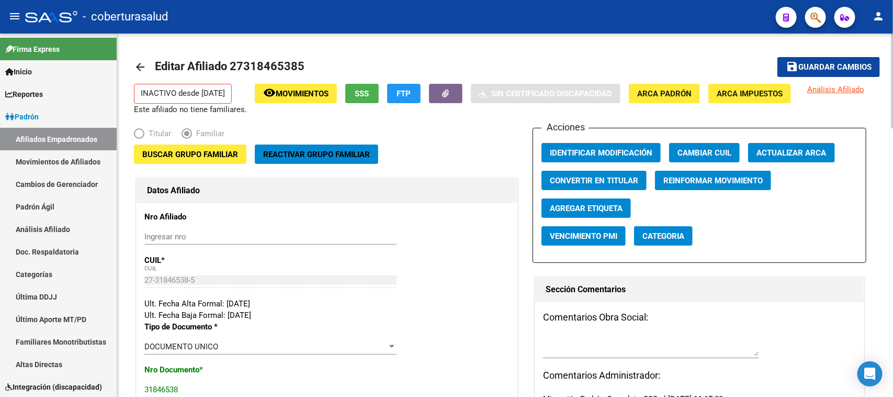
click at [266, 70] on span "Editar Afiliado 27318465385" at bounding box center [230, 66] width 150 height 13
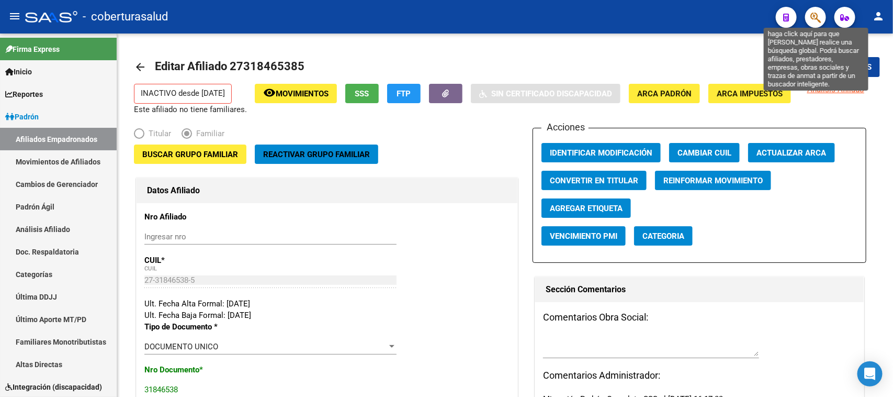
click at [817, 19] on icon "button" at bounding box center [816, 18] width 10 height 12
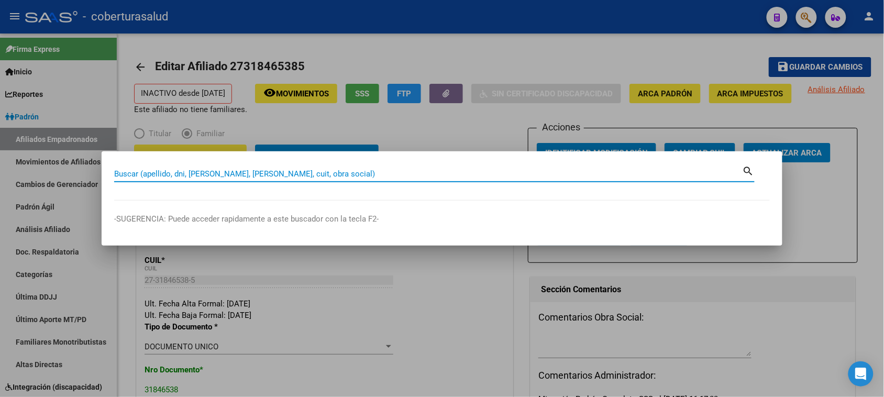
paste input "30108295"
type input "30108295"
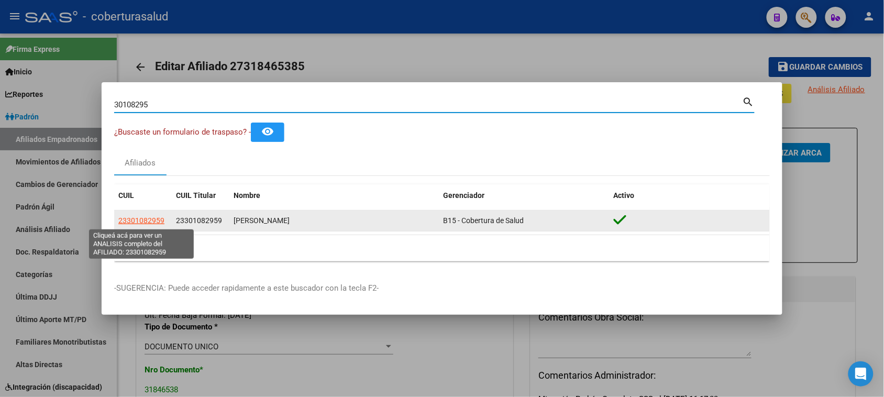
click at [139, 221] on span "23301082959" at bounding box center [141, 220] width 46 height 8
type textarea "23301082959"
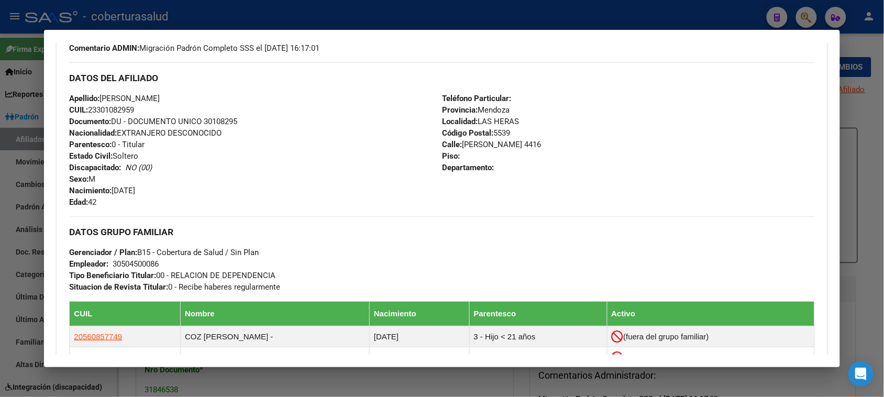
scroll to position [458, 0]
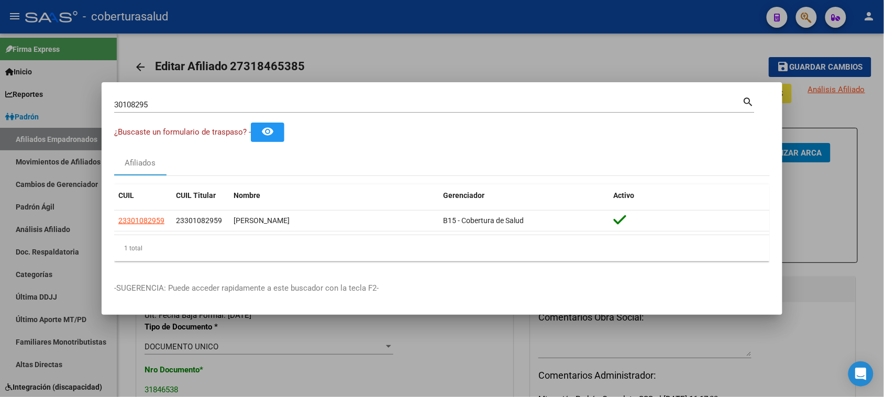
click at [249, 104] on input "30108295" at bounding box center [428, 104] width 628 height 9
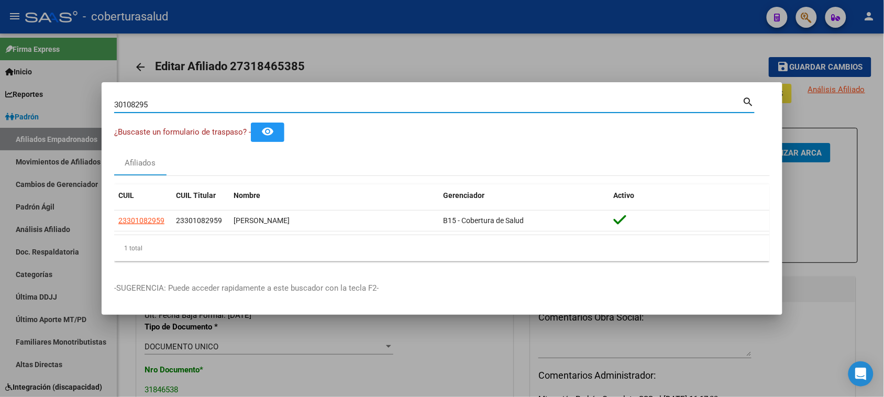
click at [249, 104] on input "30108295" at bounding box center [428, 104] width 628 height 9
paste input "59531702"
type input "59531702"
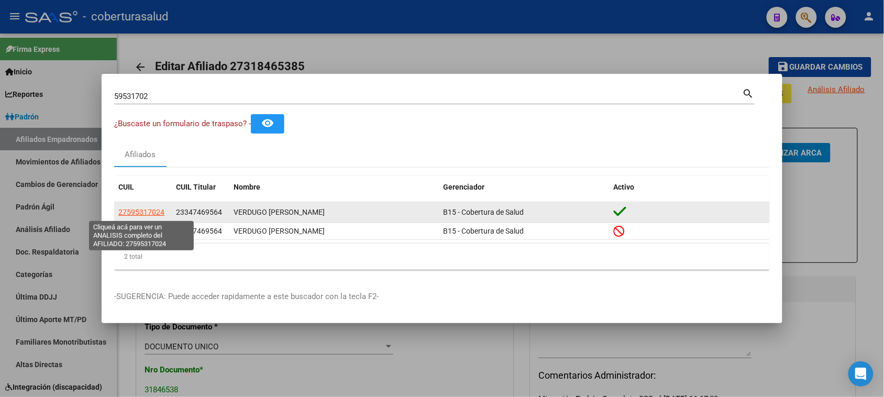
click at [158, 208] on span "27595317024" at bounding box center [141, 212] width 46 height 8
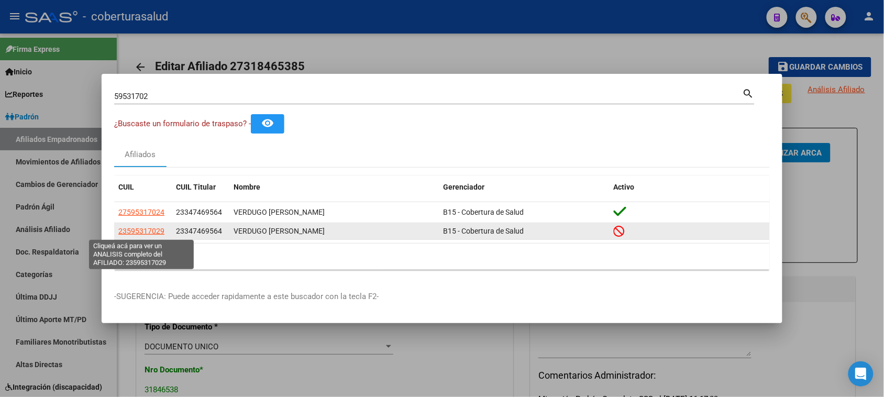
click at [150, 231] on span "23595317029" at bounding box center [141, 231] width 46 height 8
type textarea "23595317029"
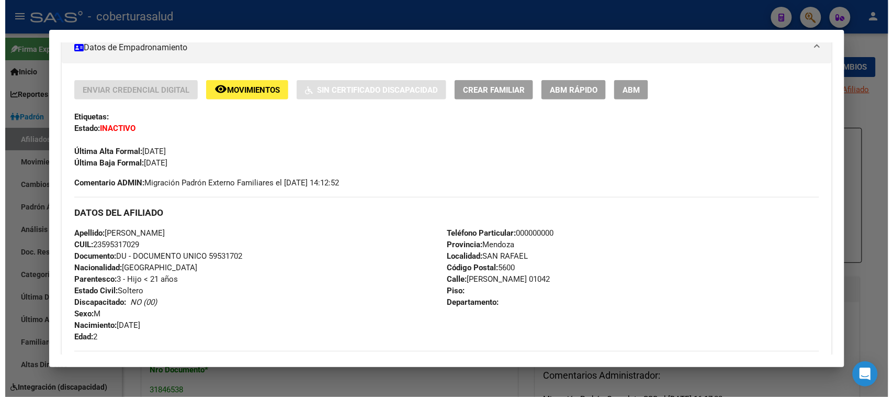
scroll to position [131, 0]
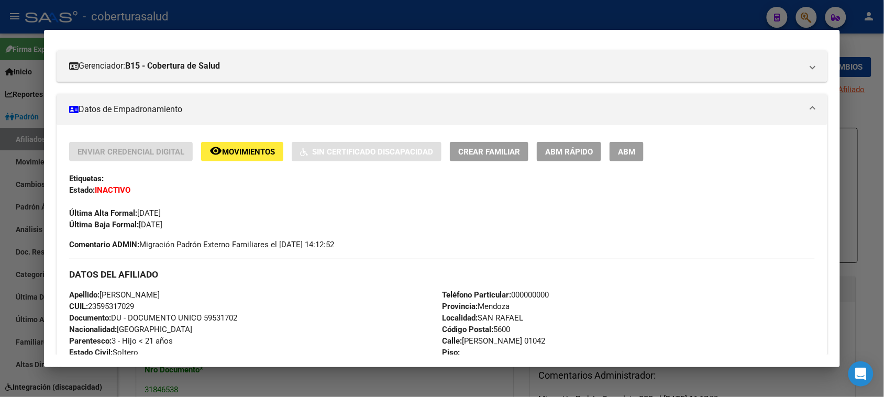
click at [628, 147] on span "ABM" at bounding box center [626, 151] width 17 height 9
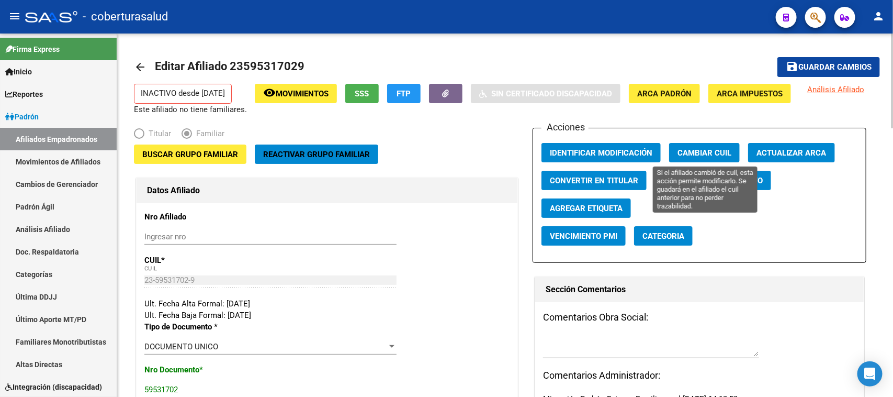
click at [707, 143] on button "Cambiar CUIL" at bounding box center [704, 152] width 71 height 19
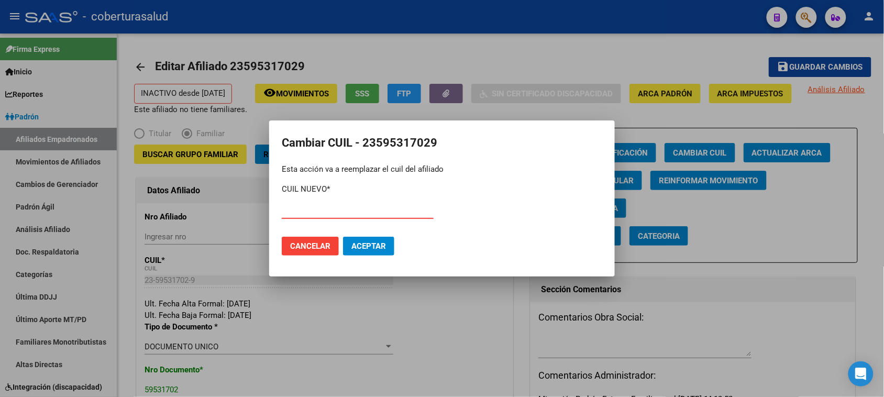
paste input "27-59531702-4"
type input "27-59531702-4"
click at [361, 241] on span "Aceptar" at bounding box center [368, 245] width 35 height 9
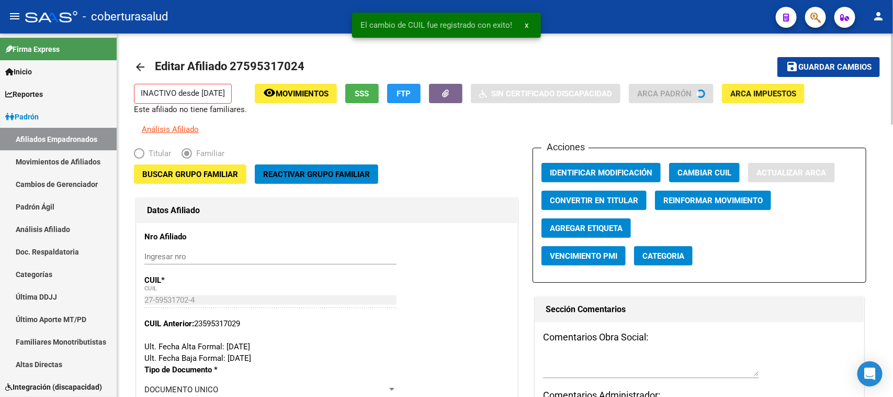
type input "[PERSON_NAME]"
type input "SAN RAFAEL"
type input "[PERSON_NAME]"
type input "1042"
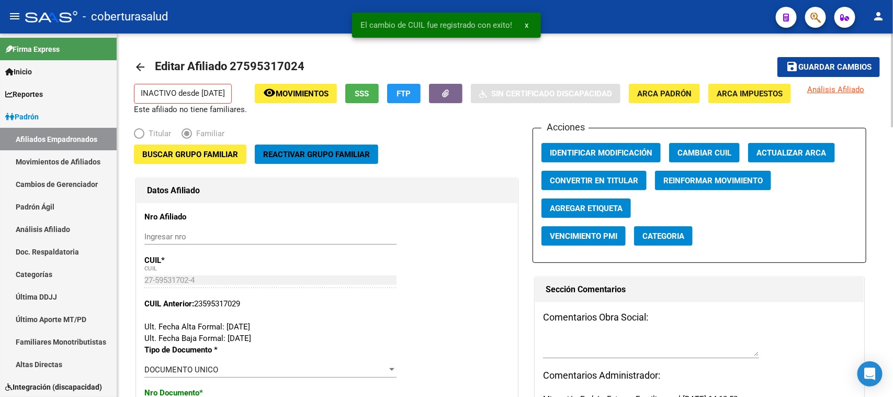
click at [317, 171] on div "Buscar Grupo Familiar Reactivar Grupo Familiar" at bounding box center [327, 159] width 386 height 31
click at [308, 162] on button "Reactivar Grupo Familiar" at bounding box center [317, 153] width 124 height 19
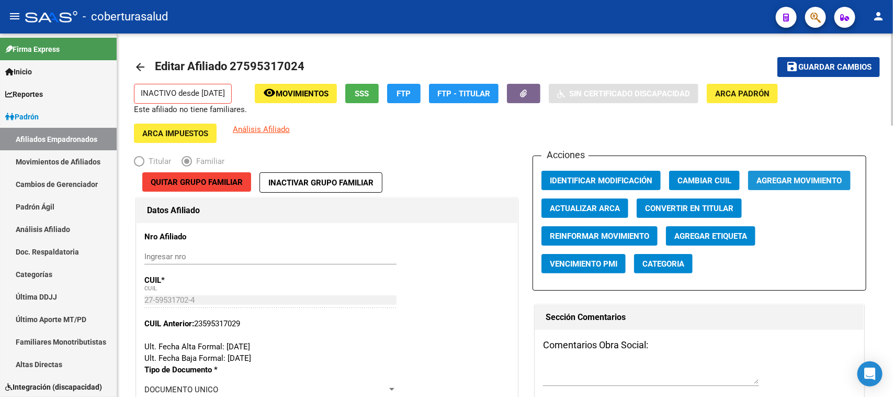
click at [777, 173] on button "Agregar Movimiento" at bounding box center [800, 180] width 103 height 19
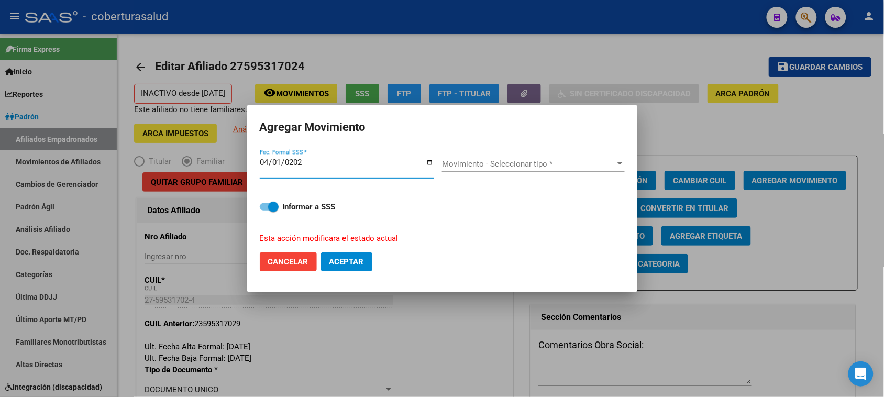
type input "[DATE]"
click at [522, 160] on span "Movimiento - Seleccionar tipo *" at bounding box center [528, 163] width 173 height 9
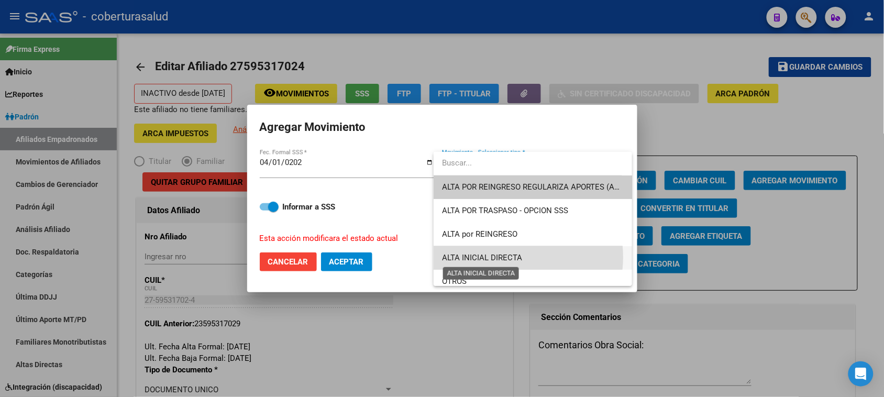
click at [508, 257] on span "ALTA INICIAL DIRECTA" at bounding box center [482, 257] width 80 height 9
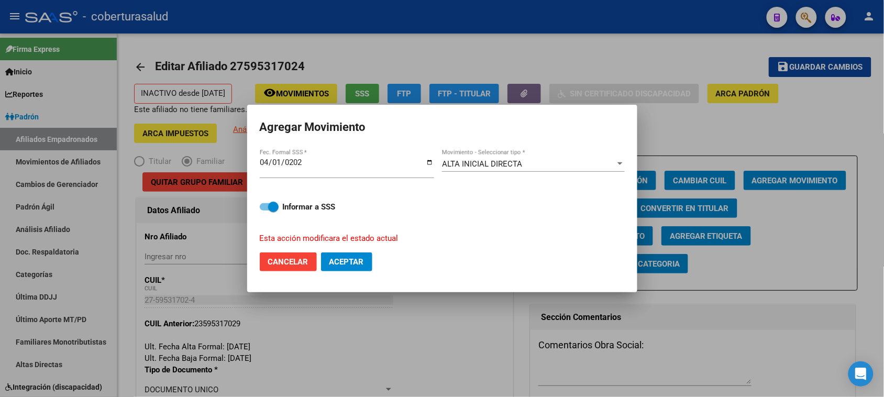
click at [537, 154] on div "ALTA INICIAL DIRECTA Movimiento - Seleccionar tipo *" at bounding box center [533, 168] width 183 height 40
click at [538, 166] on div "ALTA INICIAL DIRECTA" at bounding box center [528, 163] width 173 height 9
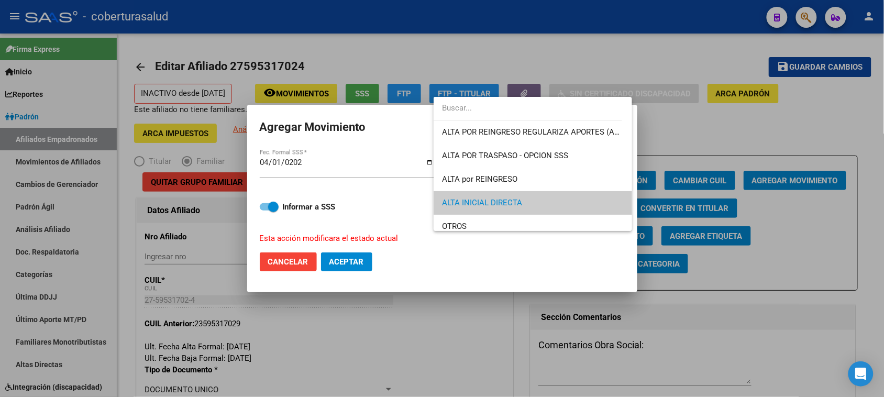
scroll to position [39, 0]
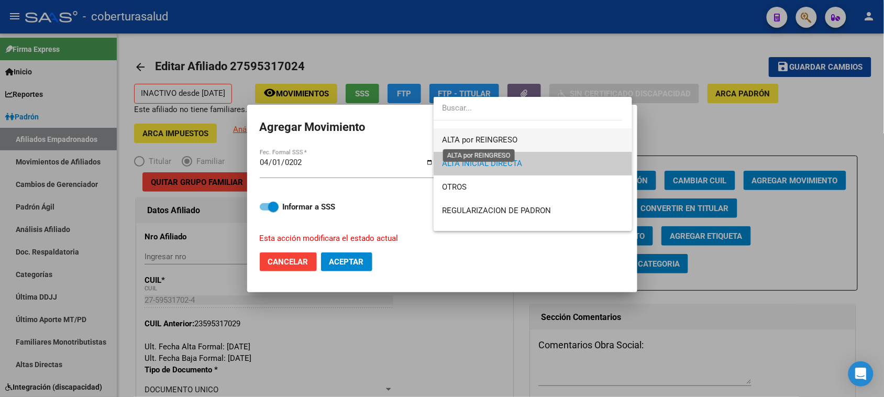
click at [500, 140] on span "ALTA por REINGRESO" at bounding box center [479, 139] width 75 height 9
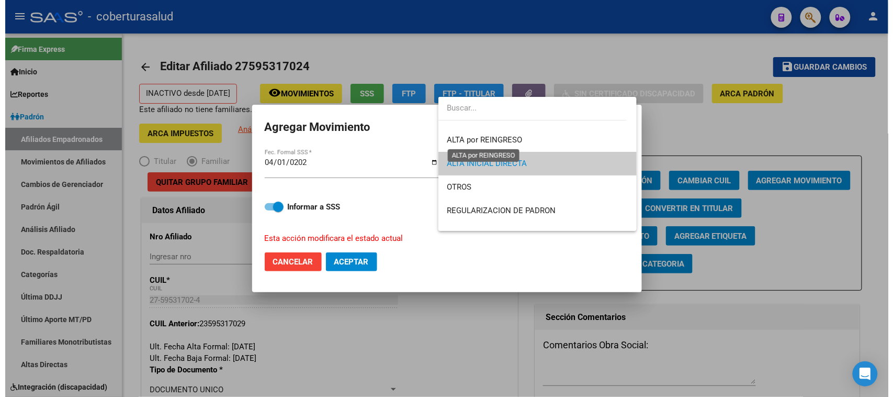
scroll to position [47, 0]
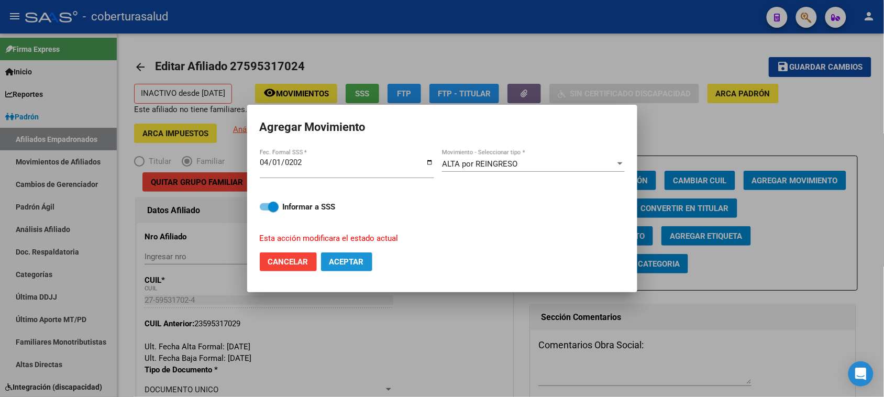
click at [336, 266] on button "Aceptar" at bounding box center [346, 261] width 51 height 19
checkbox input "false"
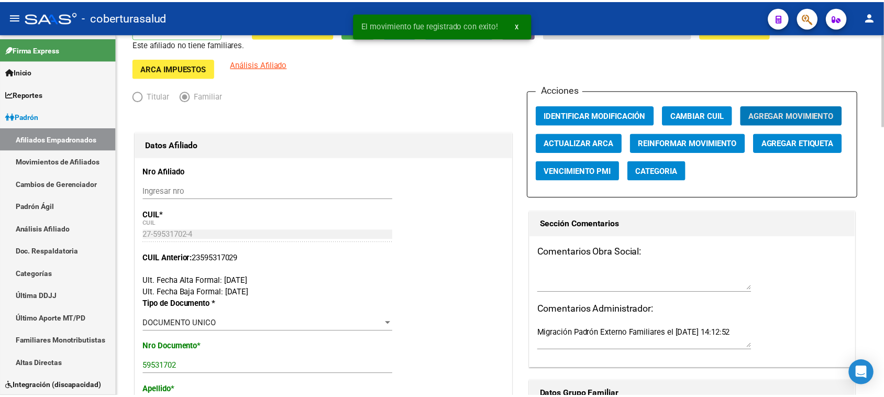
scroll to position [0, 0]
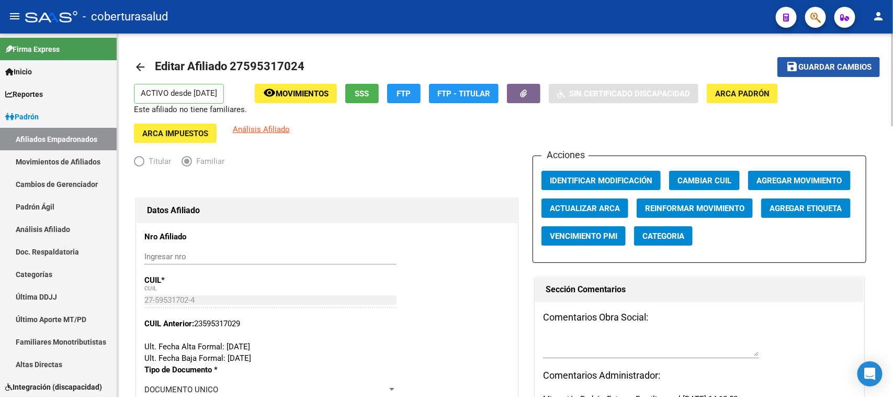
click at [812, 63] on span "Guardar cambios" at bounding box center [835, 67] width 73 height 9
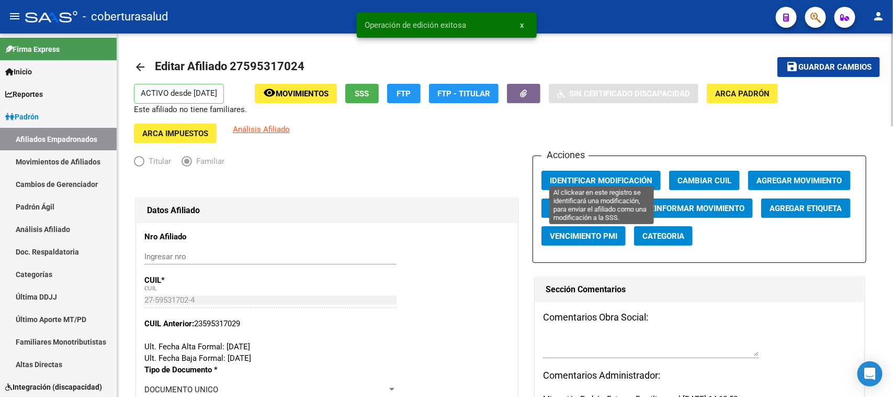
click at [640, 176] on span "Identificar Modificación" at bounding box center [601, 180] width 103 height 9
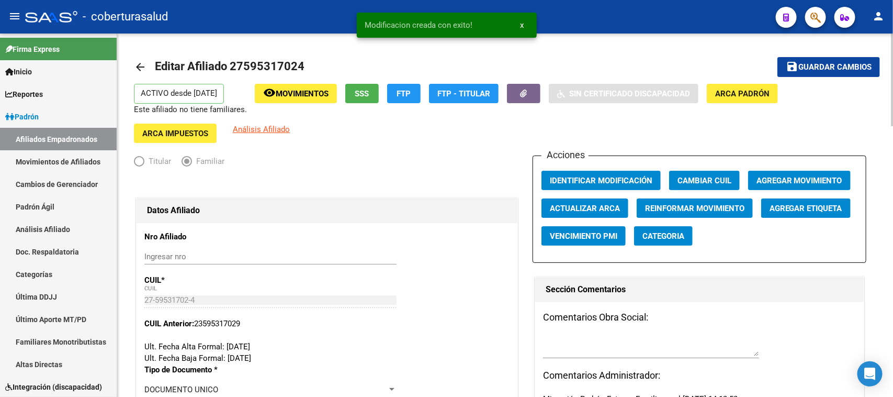
drag, startPoint x: 297, startPoint y: 68, endPoint x: 245, endPoint y: 63, distance: 52.6
click at [245, 63] on span "Editar Afiliado 27595317024" at bounding box center [230, 66] width 150 height 13
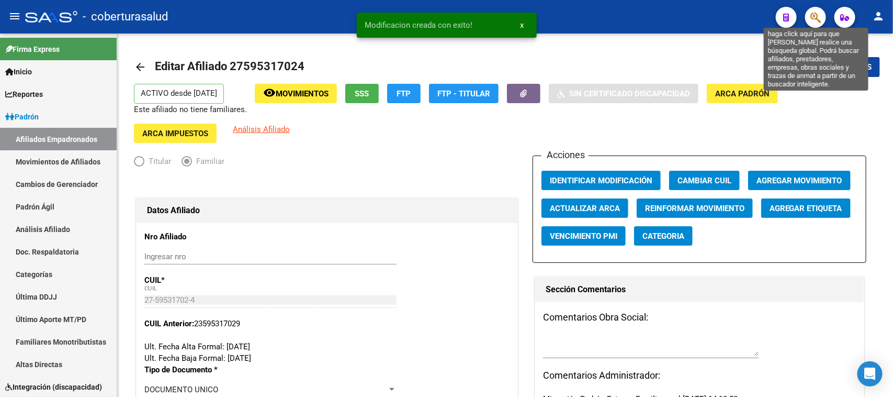
click at [814, 17] on icon "button" at bounding box center [816, 18] width 10 height 12
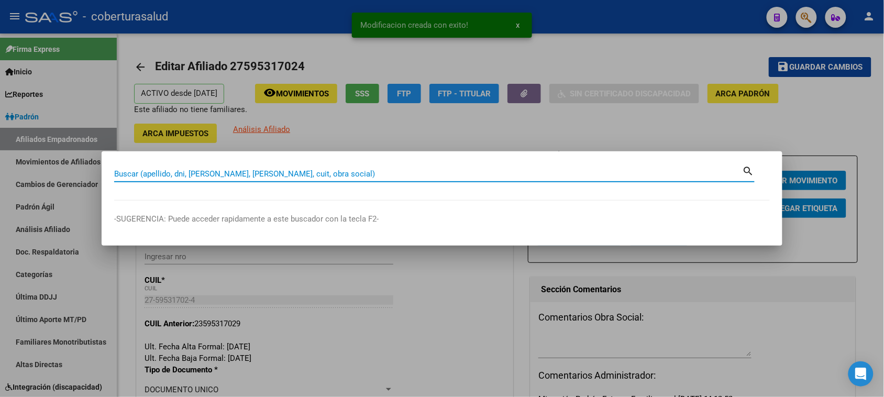
paste input "59531702"
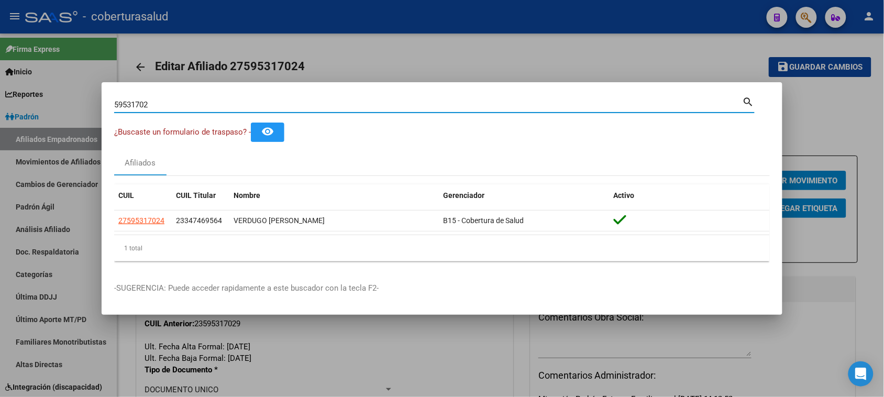
click at [212, 105] on input "59531702" at bounding box center [428, 104] width 628 height 9
paste input "888996"
type input "59888996"
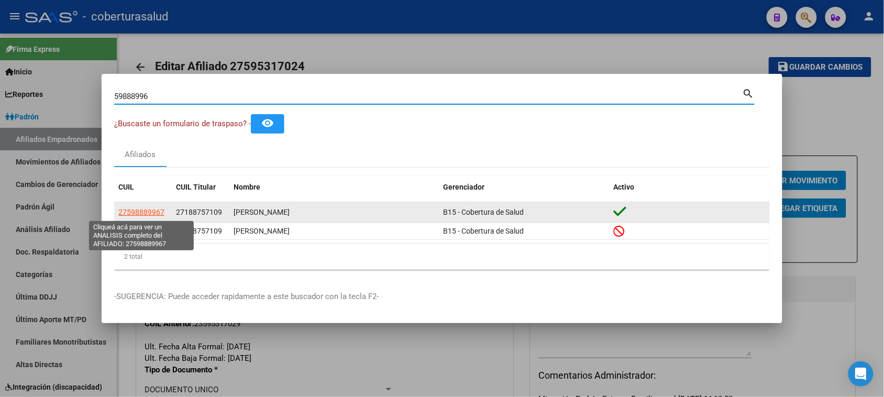
click at [148, 208] on span "27598889967" at bounding box center [141, 212] width 46 height 8
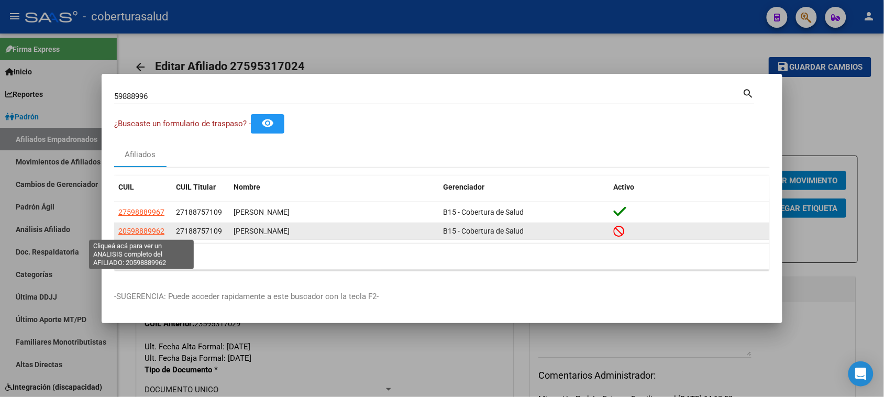
click at [157, 229] on span "20598889962" at bounding box center [141, 231] width 46 height 8
type textarea "20598889962"
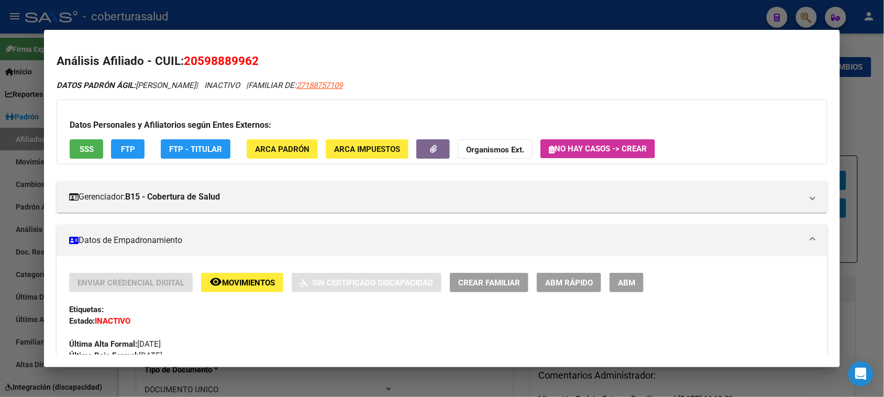
click at [474, 327] on div "Última Alta Formal: [DATE]" at bounding box center [441, 338] width 745 height 23
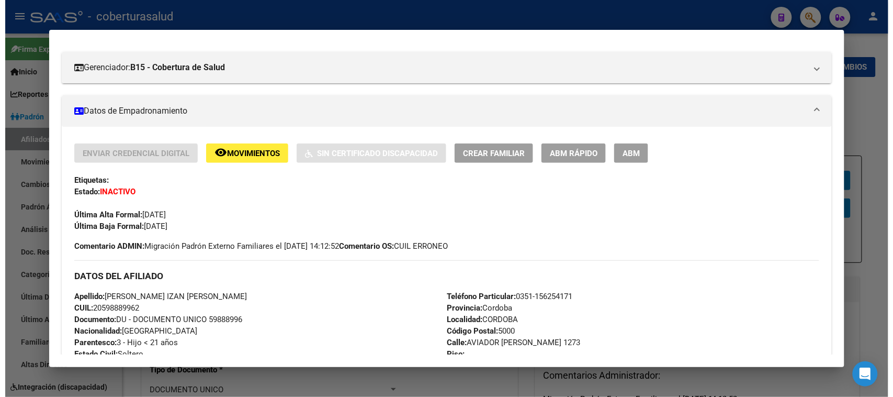
scroll to position [131, 0]
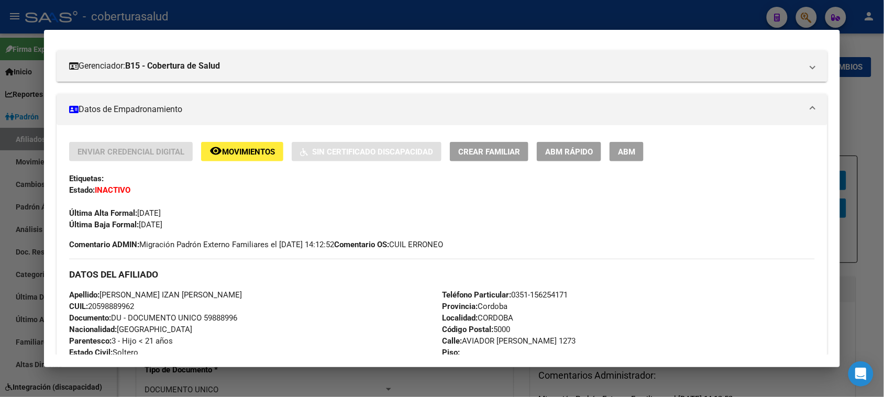
click at [611, 153] on button "ABM" at bounding box center [626, 151] width 34 height 19
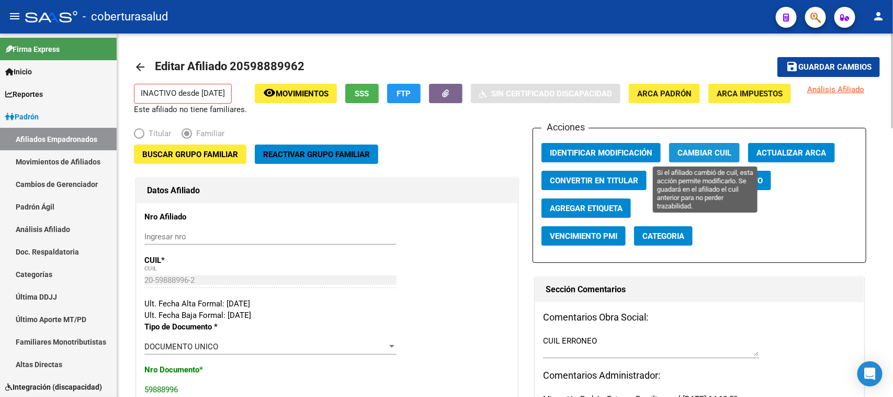
click at [695, 155] on span "Cambiar CUIL" at bounding box center [705, 152] width 54 height 9
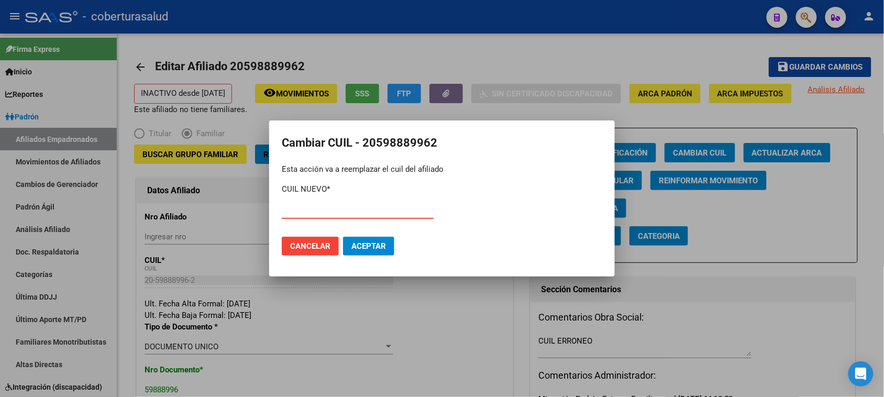
paste input "27-59888996-7"
type input "27-59888996-7"
click at [383, 252] on button "Aceptar" at bounding box center [368, 246] width 51 height 19
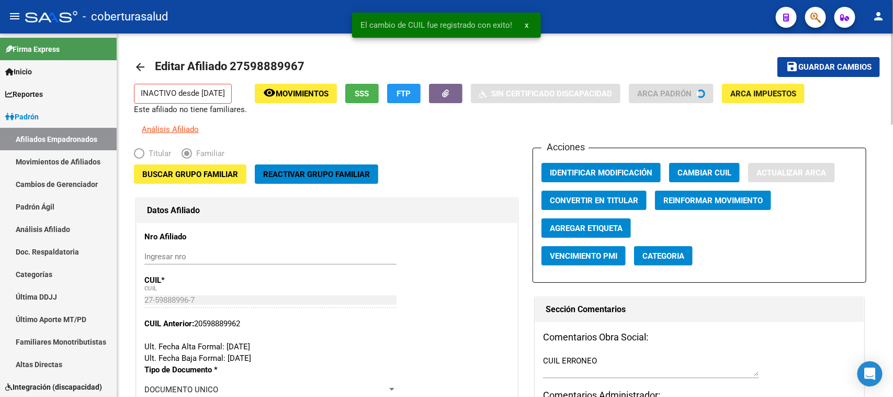
type input "[PERSON_NAME]"
type input "CORDOBA"
type input "CUESTA BLANCA"
type input "1617"
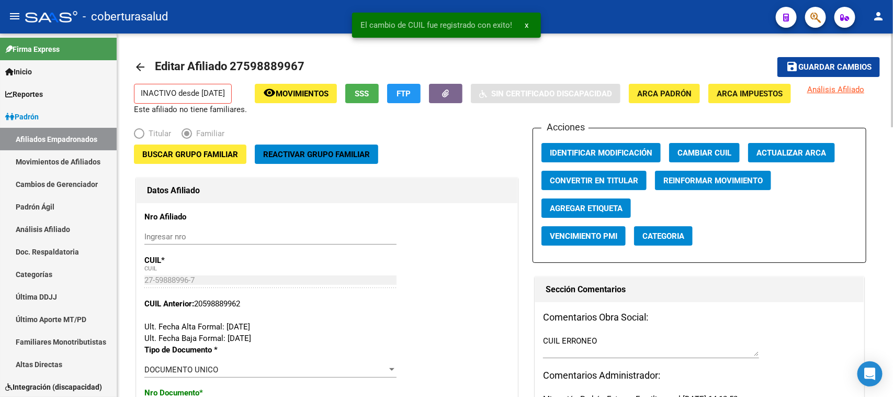
click at [320, 157] on span "Reactivar Grupo Familiar" at bounding box center [316, 154] width 107 height 9
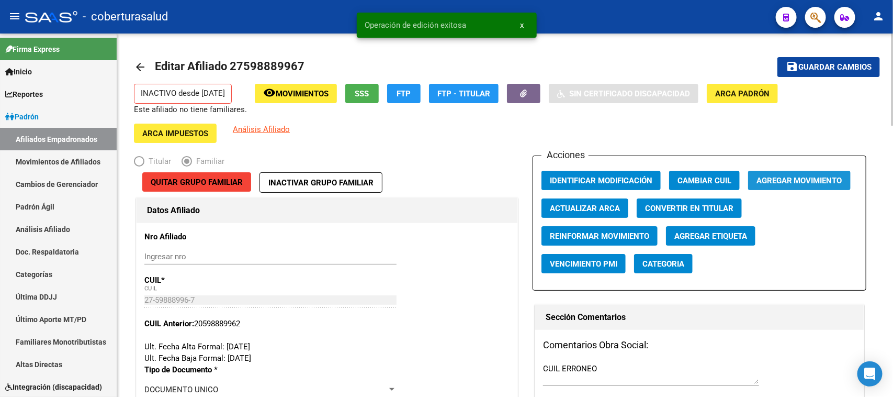
click at [778, 180] on span "Agregar Movimiento" at bounding box center [800, 180] width 86 height 9
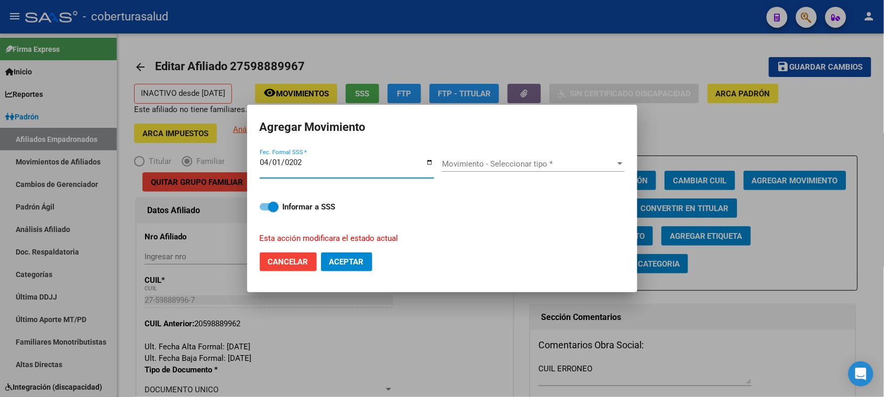
type input "[DATE]"
click at [483, 171] on div "Movimiento - Seleccionar tipo * Movimiento - Seleccionar tipo *" at bounding box center [533, 164] width 183 height 16
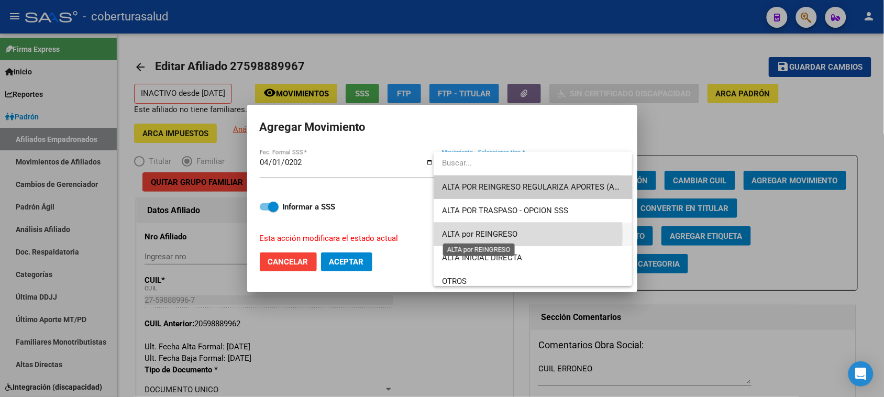
click at [483, 234] on span "ALTA por REINGRESO" at bounding box center [479, 233] width 75 height 9
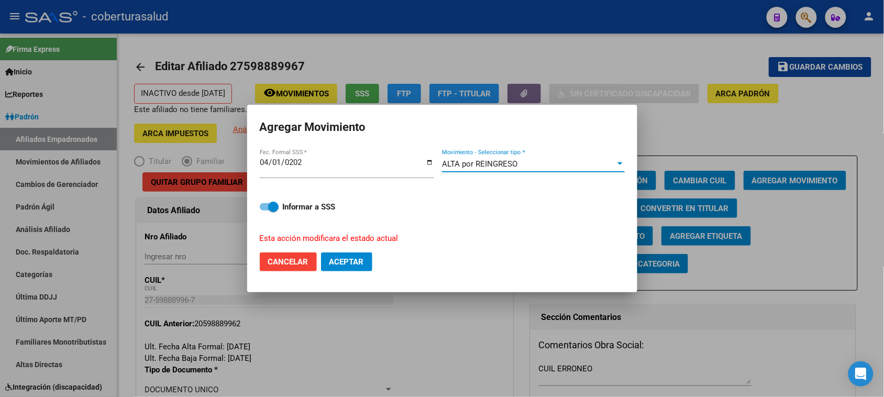
click at [364, 262] on span "Aceptar" at bounding box center [346, 261] width 35 height 9
checkbox input "false"
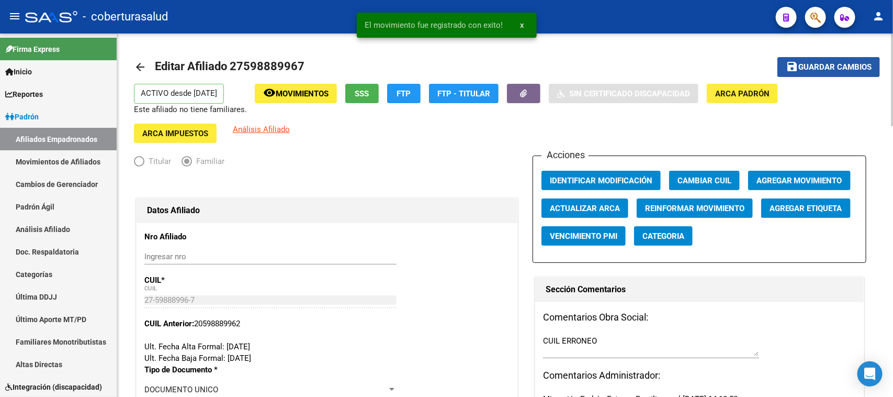
click at [840, 58] on button "save Guardar cambios" at bounding box center [829, 66] width 103 height 19
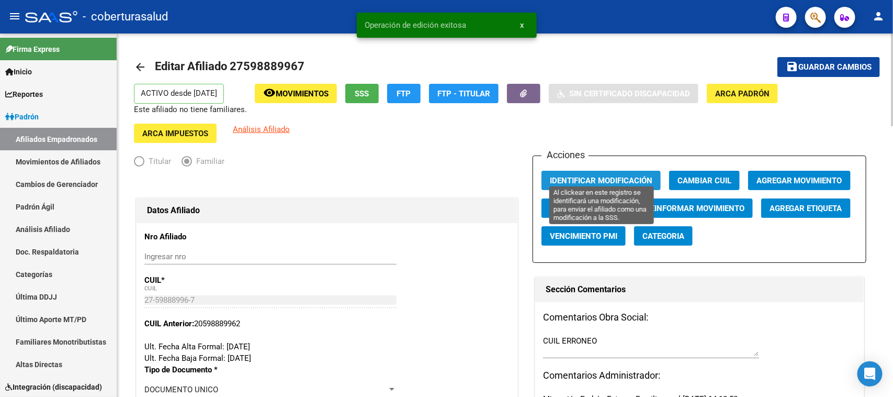
click at [609, 176] on span "Identificar Modificación" at bounding box center [601, 180] width 103 height 9
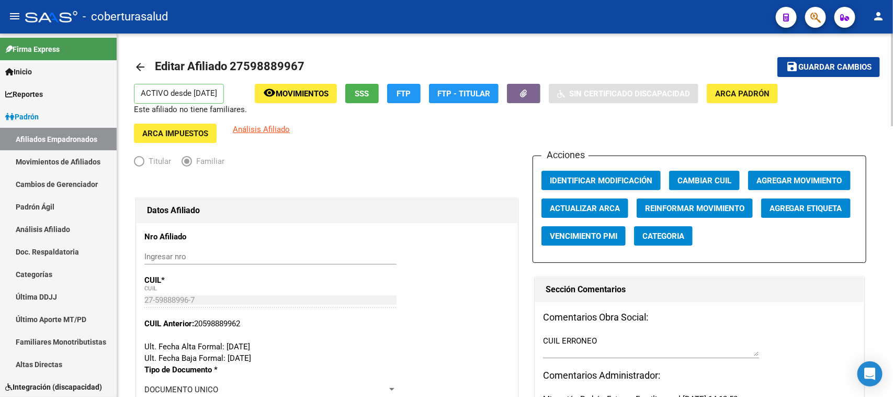
click at [277, 67] on span "Editar Afiliado 27598889967" at bounding box center [230, 66] width 150 height 13
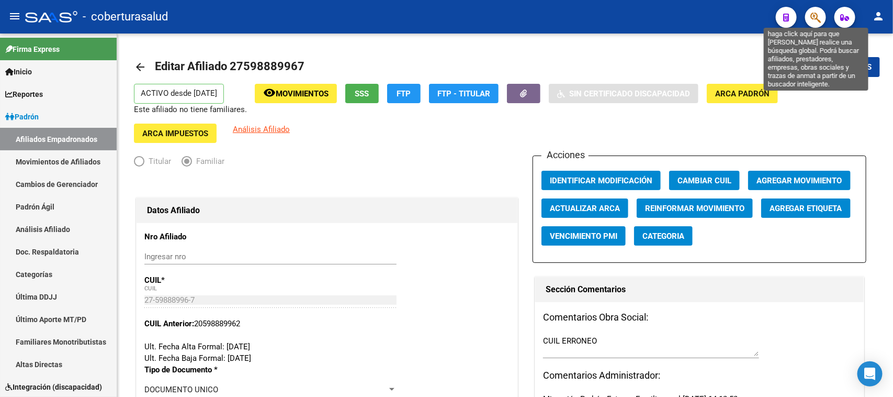
click at [821, 21] on icon "button" at bounding box center [816, 18] width 10 height 12
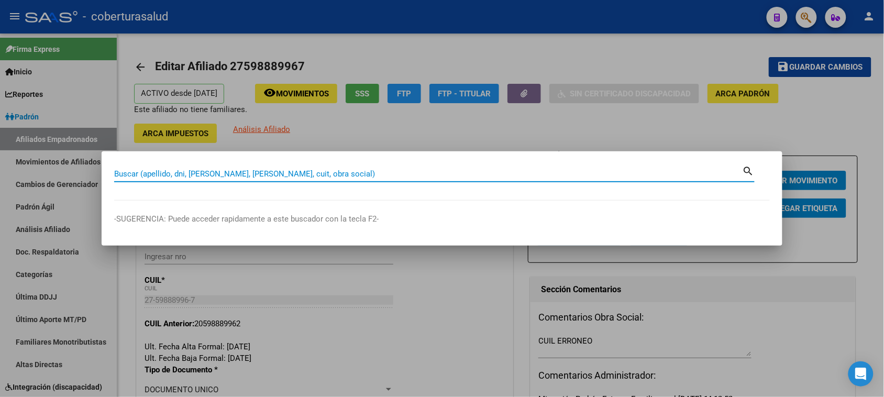
paste input "27598889967"
type input "59888996"
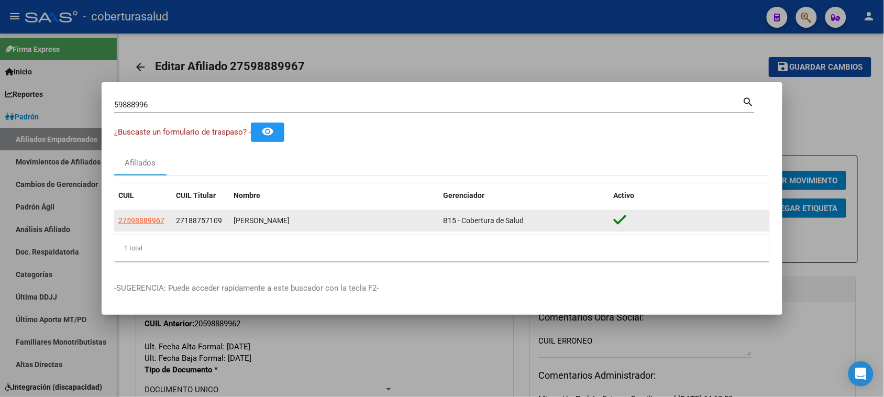
click at [147, 211] on datatable-body-cell "27598889967" at bounding box center [143, 220] width 58 height 20
click at [145, 216] on span "27598889967" at bounding box center [141, 220] width 46 height 8
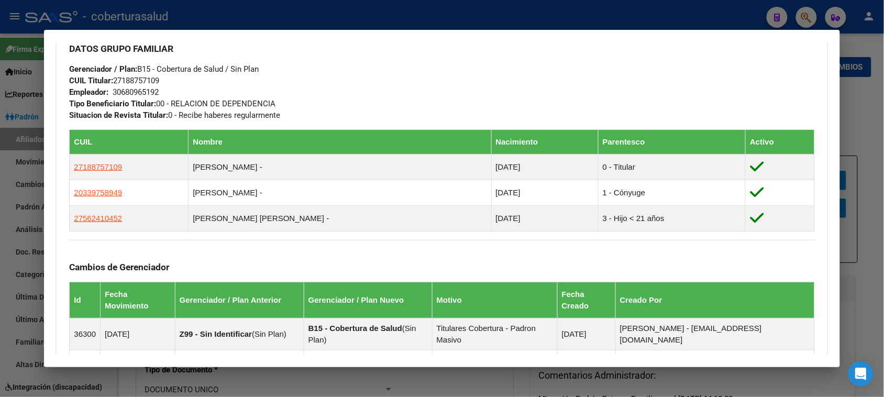
scroll to position [523, 0]
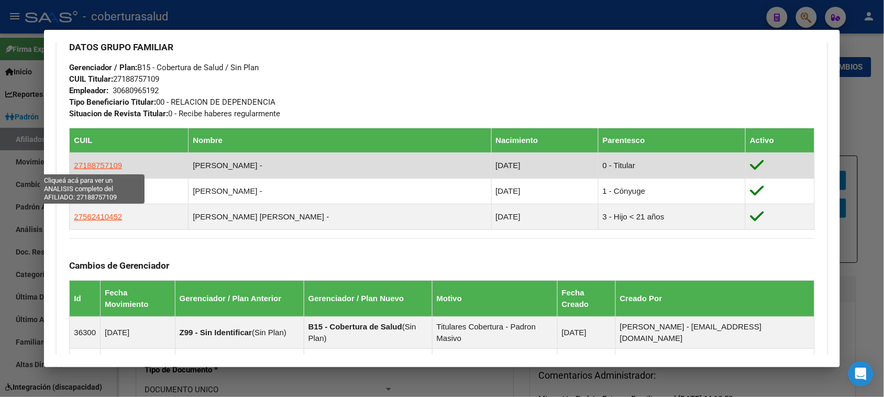
click at [100, 161] on span "27188757109" at bounding box center [98, 165] width 48 height 9
type textarea "27188757109"
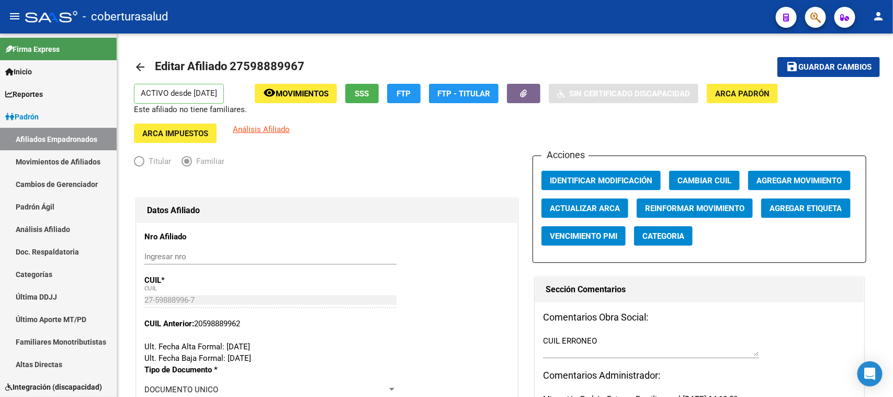
click at [812, 25] on span "button" at bounding box center [816, 17] width 10 height 21
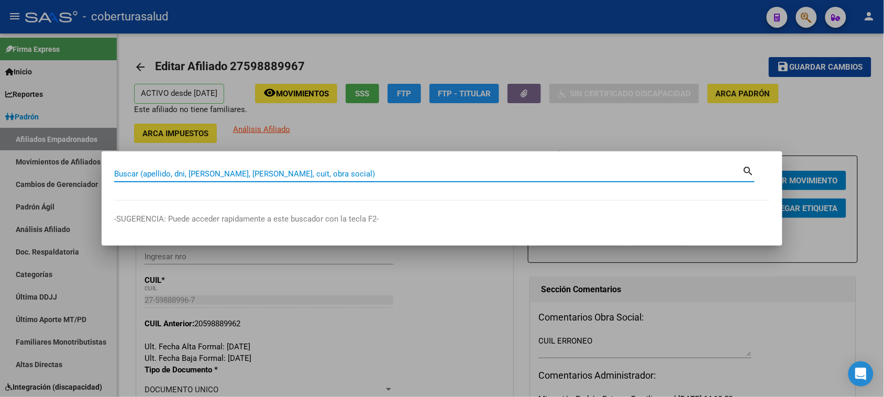
paste input "59897422"
type input "59897422"
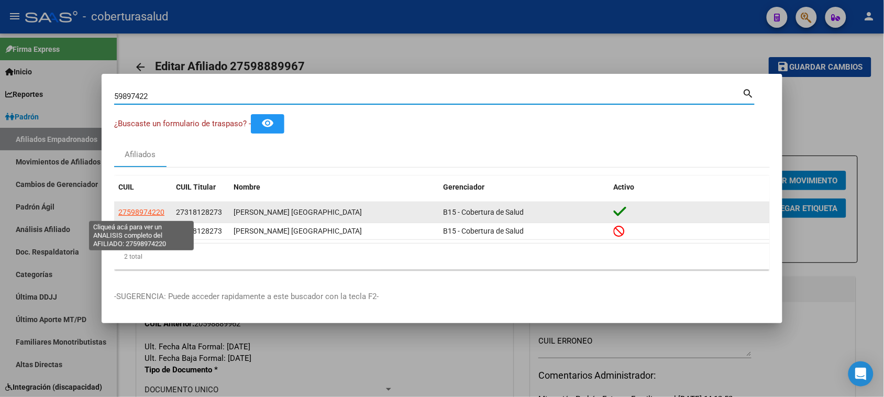
click at [133, 208] on span "27598974220" at bounding box center [141, 212] width 46 height 8
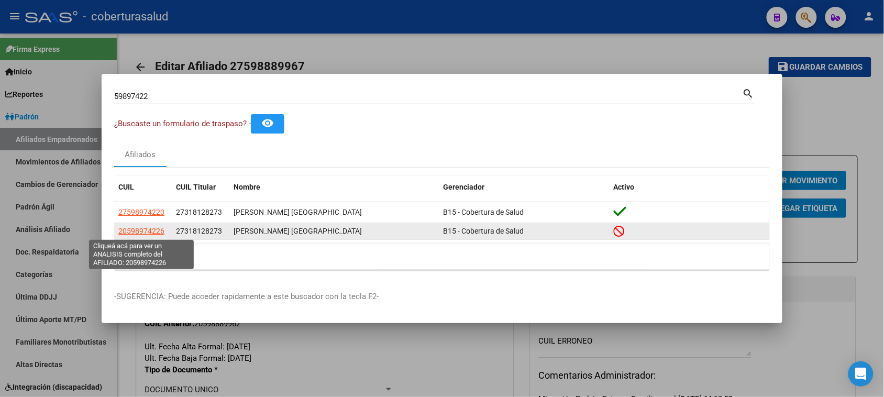
click at [138, 229] on span "20598974226" at bounding box center [141, 231] width 46 height 8
type textarea "20598974226"
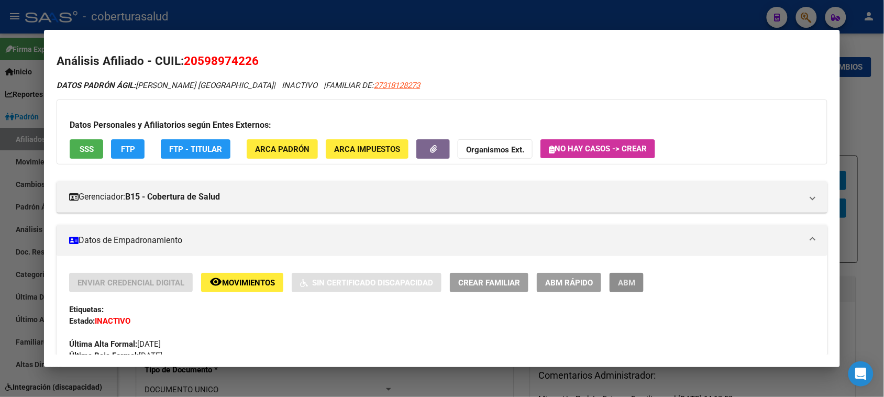
click at [631, 282] on span "ABM" at bounding box center [626, 282] width 17 height 9
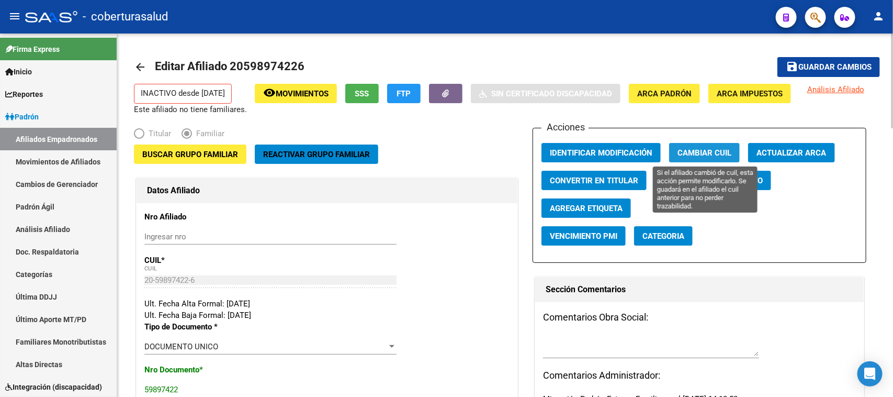
click at [697, 149] on span "Cambiar CUIL" at bounding box center [705, 152] width 54 height 9
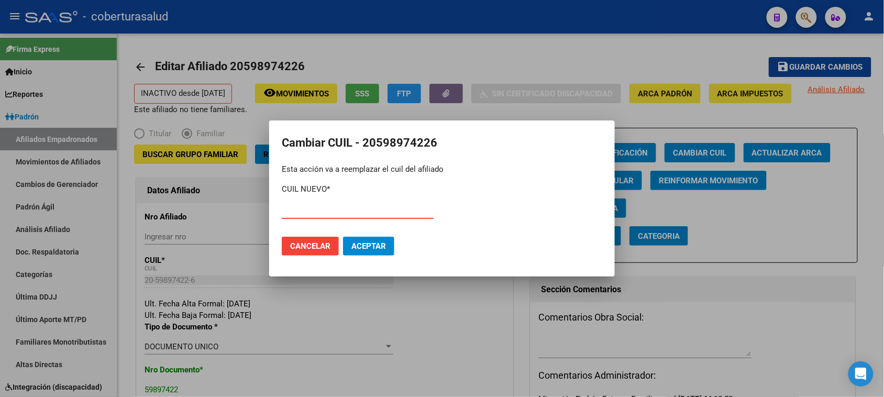
paste input "27-59897422-0"
type input "27-59897422-0"
click at [370, 245] on span "Aceptar" at bounding box center [368, 245] width 35 height 9
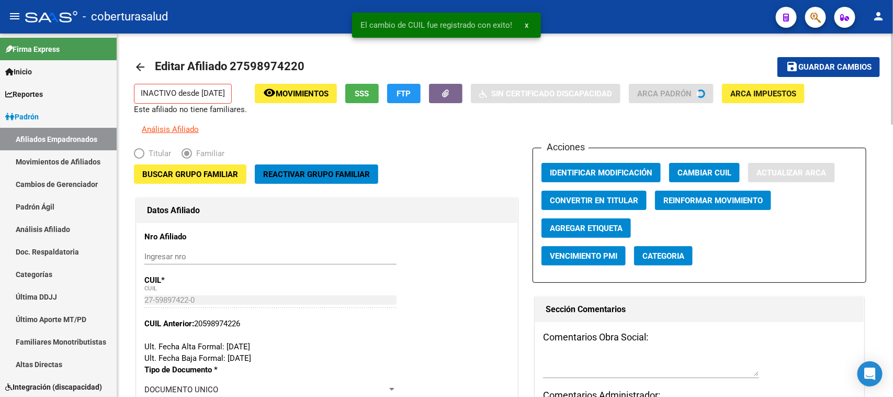
type input "[GEOGRAPHIC_DATA]"
type input "LAS TALITAS"
type input "4101"
type input "CALLE 9"
type input "164"
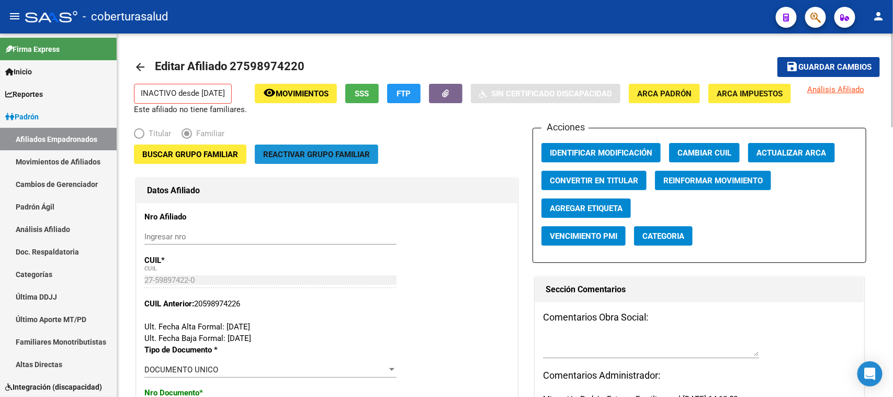
click at [310, 154] on span "Reactivar Grupo Familiar" at bounding box center [316, 154] width 107 height 9
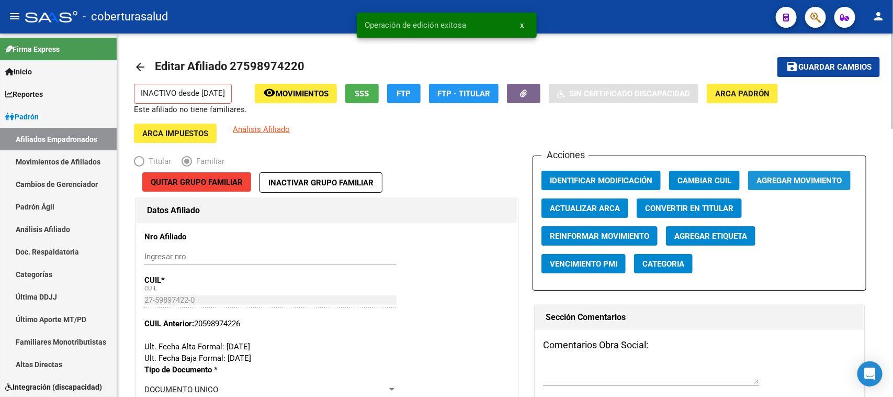
click at [783, 176] on span "Agregar Movimiento" at bounding box center [800, 180] width 86 height 9
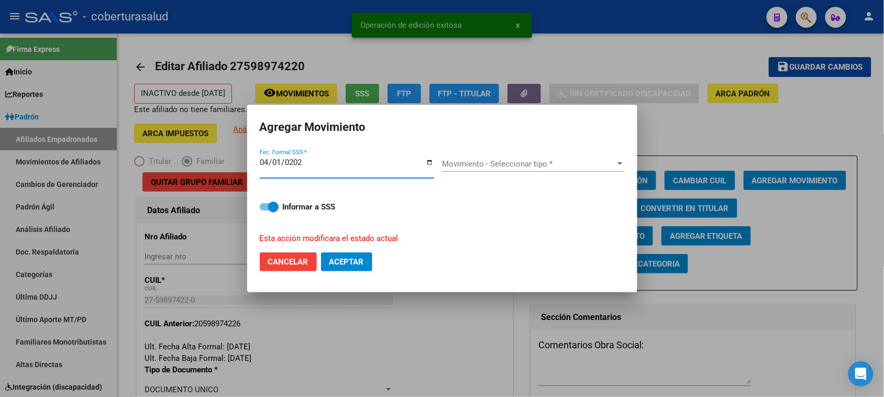
type input "[DATE]"
click at [321, 252] on button "Aceptar" at bounding box center [346, 261] width 51 height 19
click at [524, 168] on div "Movimiento - Seleccionar tipo * Movimiento - Seleccionar tipo *" at bounding box center [533, 164] width 183 height 16
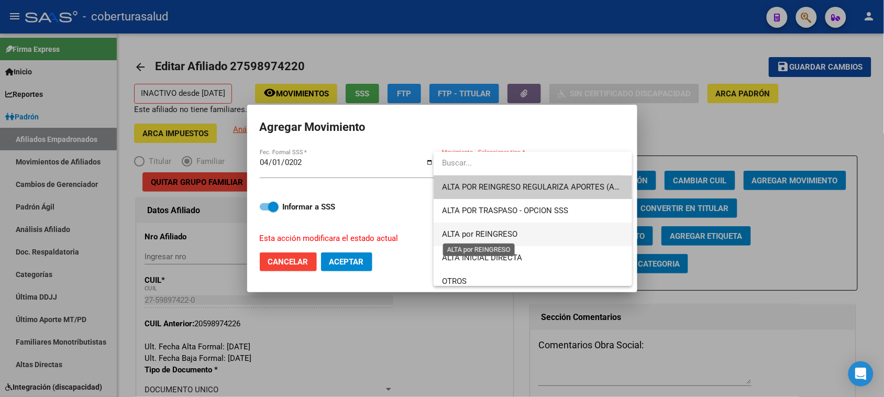
click at [496, 233] on span "ALTA por REINGRESO" at bounding box center [479, 233] width 75 height 9
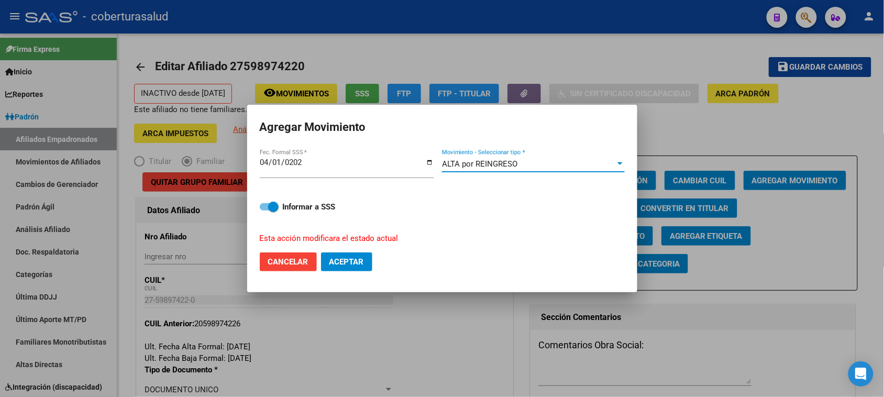
click at [373, 258] on mat-dialog-actions "Cancelar Aceptar" at bounding box center [442, 262] width 365 height 36
click at [364, 260] on span "Aceptar" at bounding box center [346, 261] width 35 height 9
checkbox input "false"
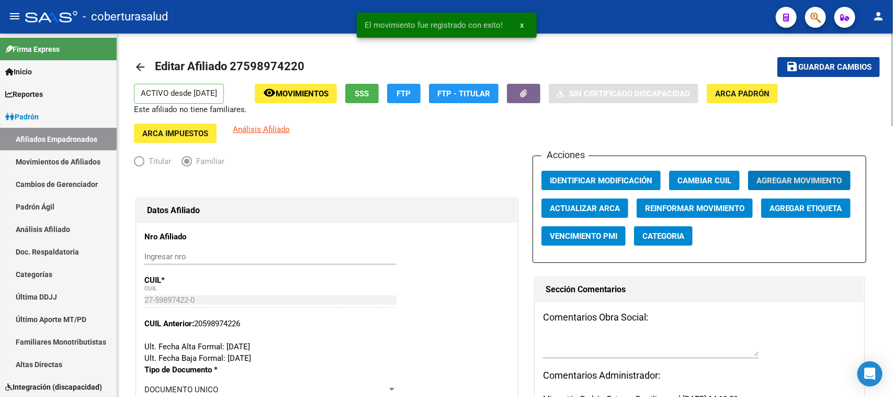
click at [802, 63] on span "Guardar cambios" at bounding box center [835, 67] width 73 height 9
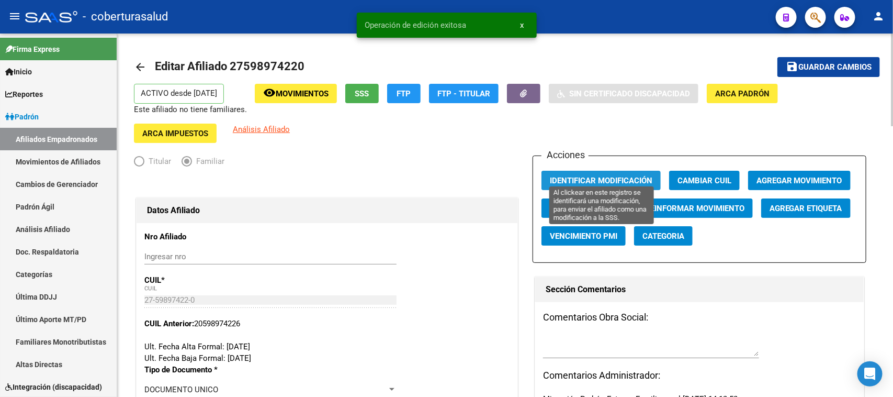
click at [583, 176] on span "Identificar Modificación" at bounding box center [601, 180] width 103 height 9
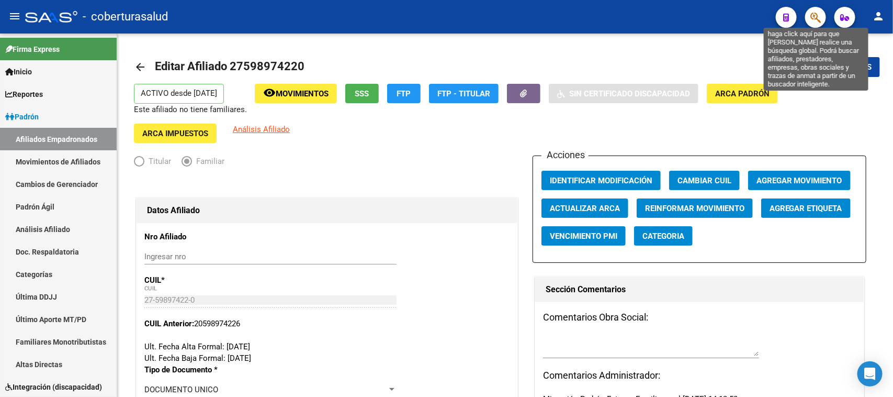
click at [818, 18] on icon "button" at bounding box center [816, 18] width 10 height 12
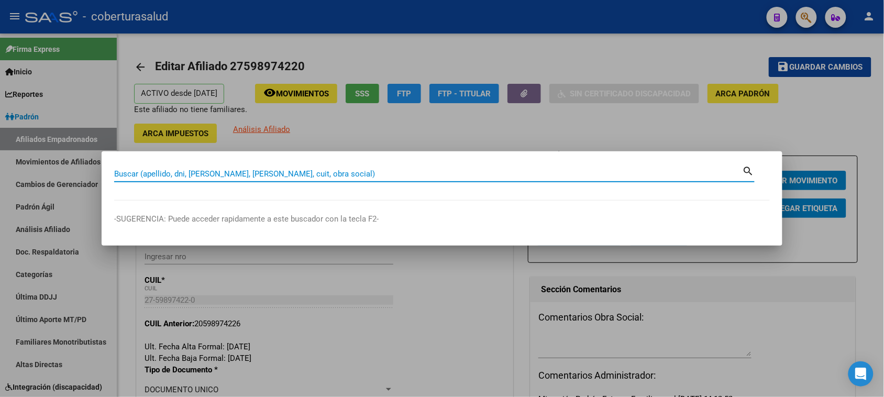
paste input "93022996"
type input "93022996"
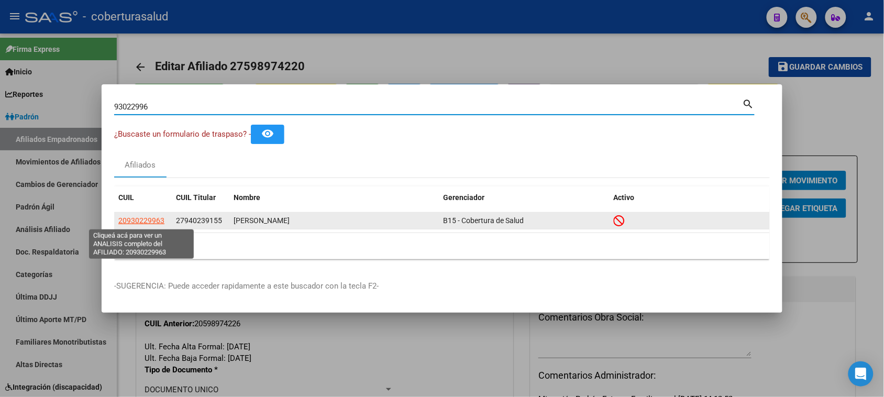
click at [152, 220] on span "20930229963" at bounding box center [141, 220] width 46 height 8
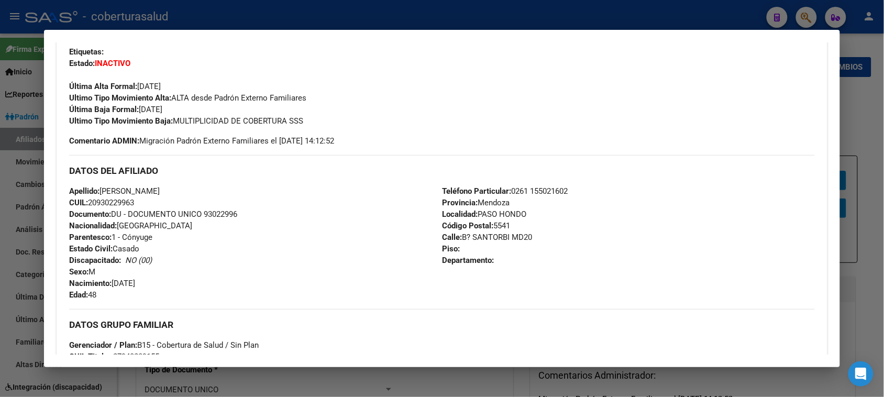
scroll to position [262, 0]
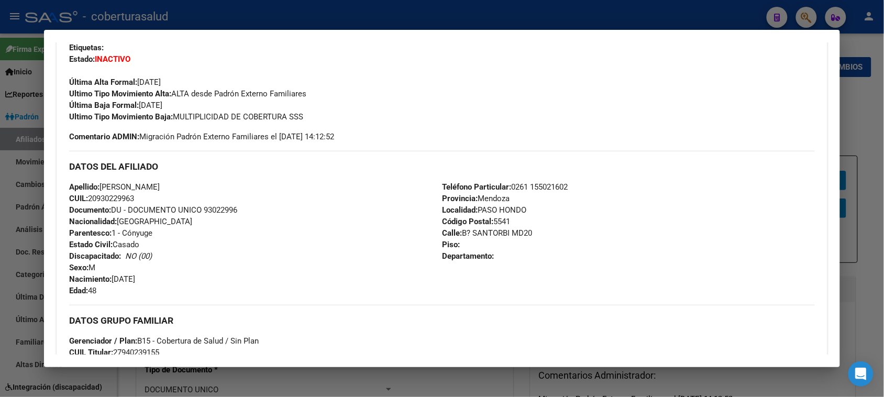
drag, startPoint x: 316, startPoint y: 114, endPoint x: 173, endPoint y: 114, distance: 142.9
click at [173, 114] on div "Ultimo Tipo Movimiento Baja: MULTIPLICIDAD DE COBERTURA SSS" at bounding box center [441, 117] width 745 height 12
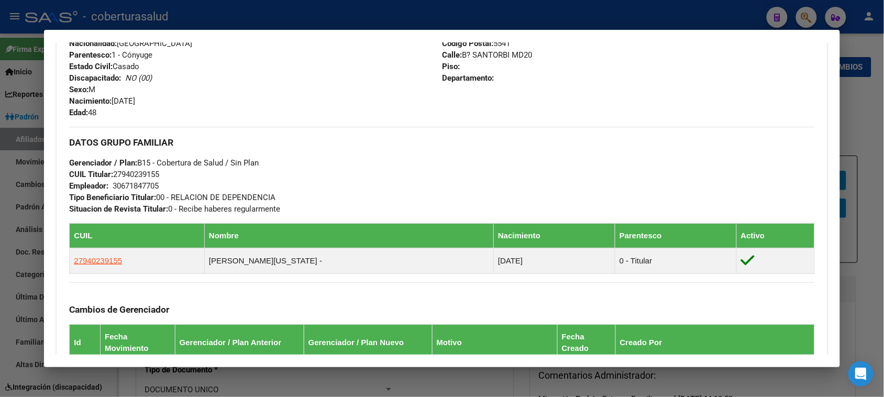
scroll to position [458, 0]
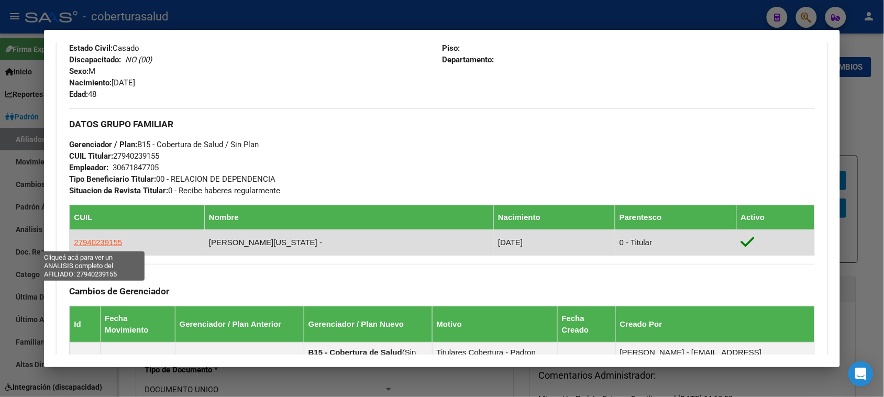
click at [99, 239] on span "27940239155" at bounding box center [98, 242] width 48 height 9
type textarea "27940239155"
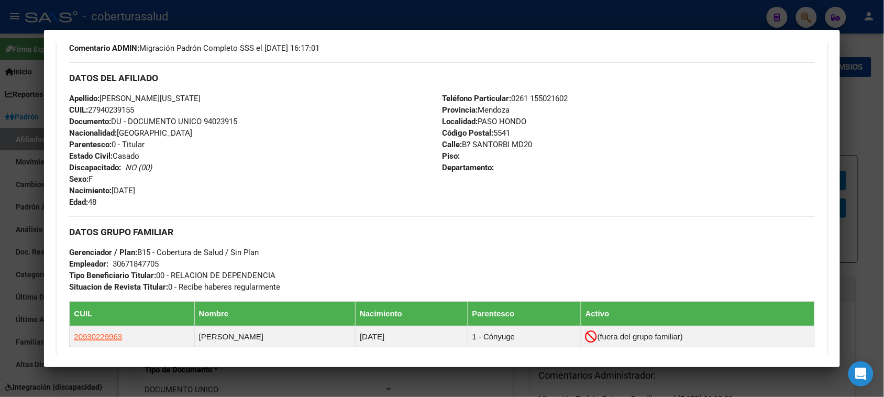
scroll to position [523, 0]
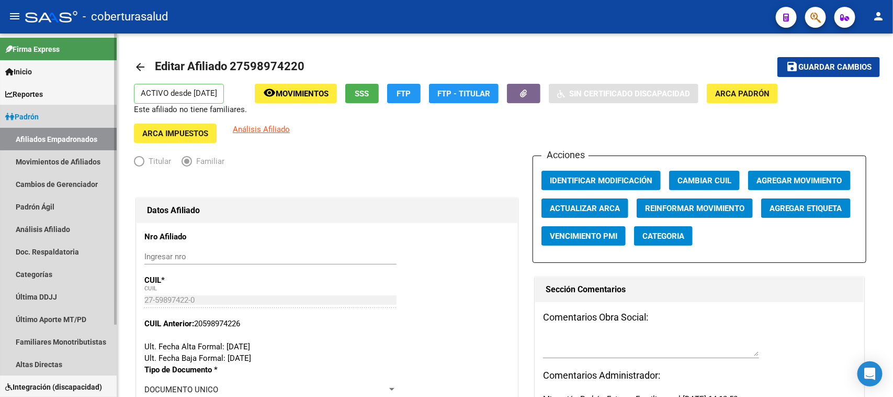
click at [21, 117] on span "Padrón" at bounding box center [21, 117] width 33 height 12
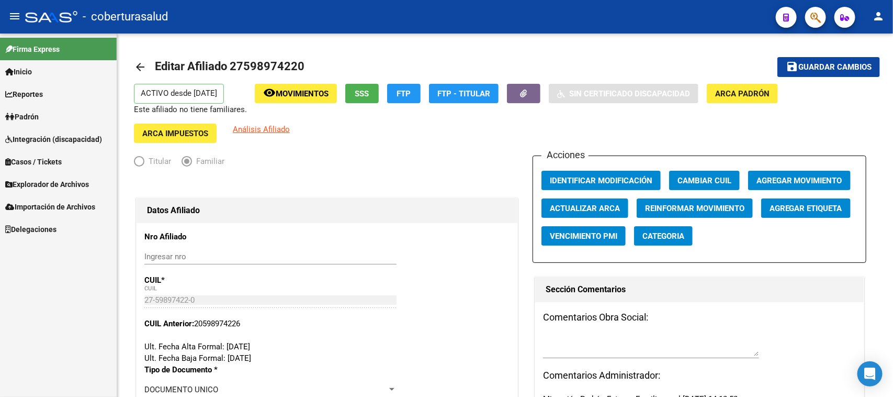
click at [39, 114] on span "Padrón" at bounding box center [21, 117] width 33 height 12
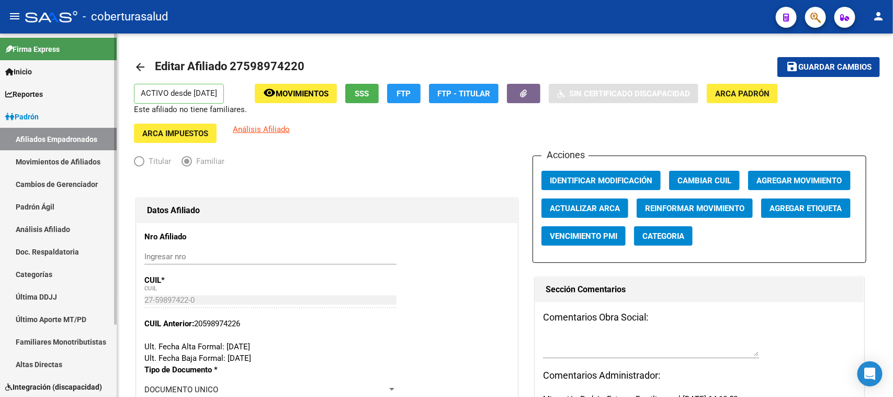
click at [42, 138] on link "Afiliados Empadronados" at bounding box center [58, 139] width 117 height 23
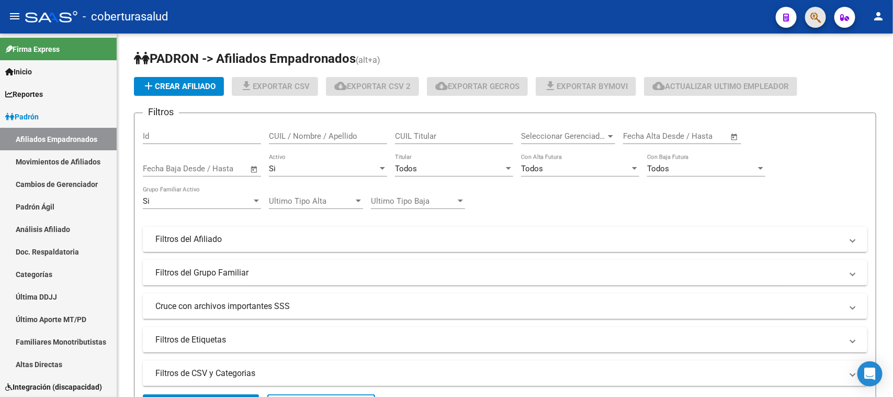
click at [817, 10] on span "button" at bounding box center [816, 17] width 10 height 21
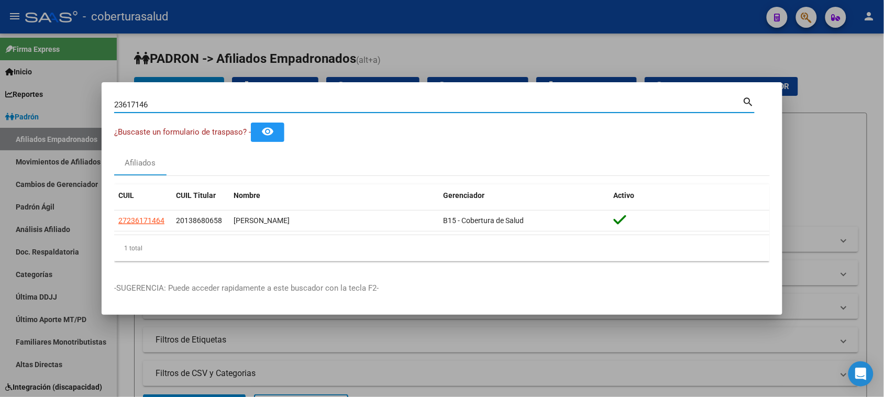
click at [282, 109] on input "23617146" at bounding box center [428, 104] width 628 height 9
paste input "47199980"
click at [254, 99] on div "47199980 Buscar (apellido, dni, cuil, nro traspaso, cuit, obra social)" at bounding box center [428, 105] width 628 height 16
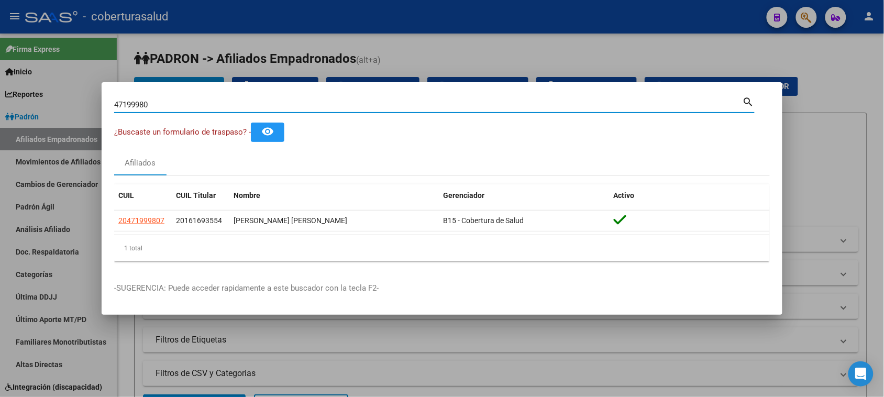
click at [257, 104] on input "47199980" at bounding box center [428, 104] width 628 height 9
paste input "[PERSON_NAME] [PERSON_NAME]"
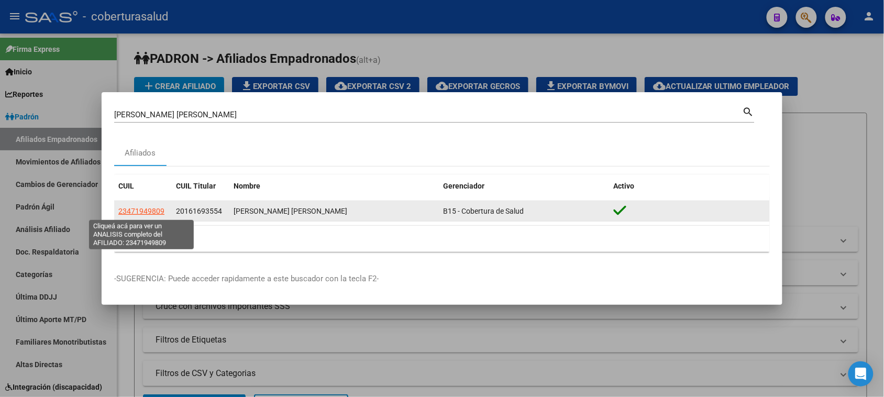
drag, startPoint x: 169, startPoint y: 211, endPoint x: 119, endPoint y: 210, distance: 49.2
click at [119, 210] on div "23471949809 20161693554 [PERSON_NAME] [PERSON_NAME] B15 - Cobertura de Salud" at bounding box center [441, 211] width 655 height 21
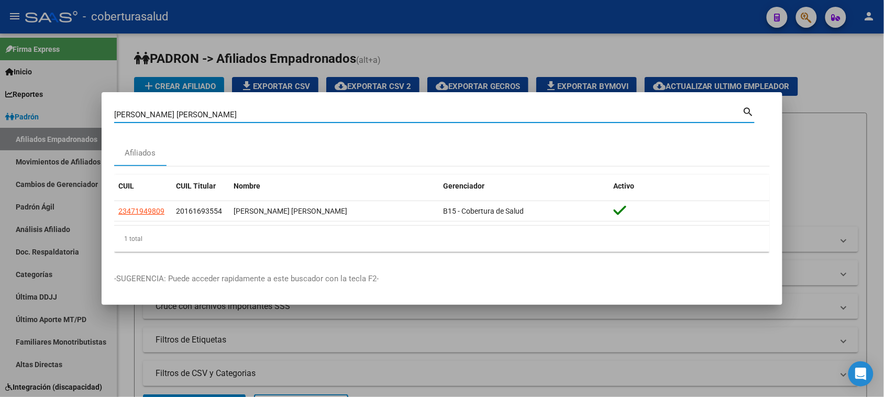
drag, startPoint x: 224, startPoint y: 114, endPoint x: 35, endPoint y: 105, distance: 189.2
click at [41, 106] on div "[PERSON_NAME] [PERSON_NAME] Buscar (apellido, dni, cuil, nro traspaso, cuit, ob…" at bounding box center [442, 198] width 884 height 397
paste input
type input "[PERSON_NAME] [PERSON_NAME]"
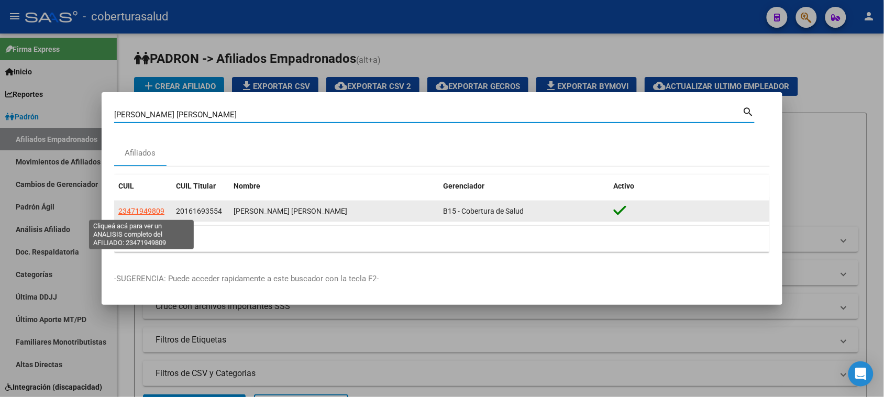
click at [140, 210] on span "23471949809" at bounding box center [141, 211] width 46 height 8
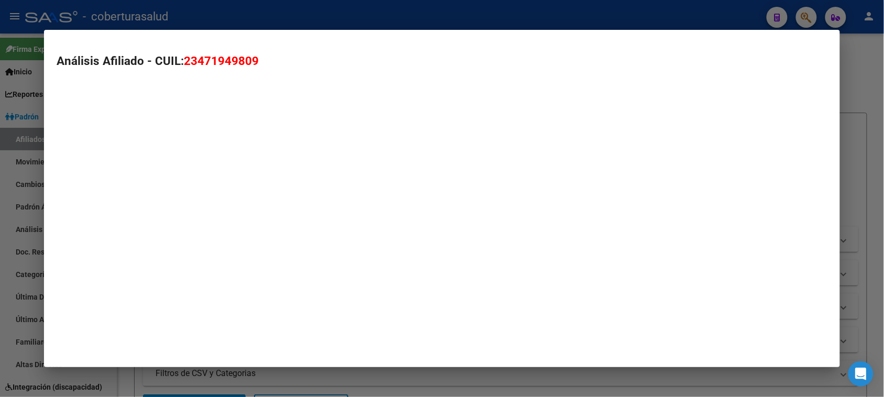
type textarea "23471949809"
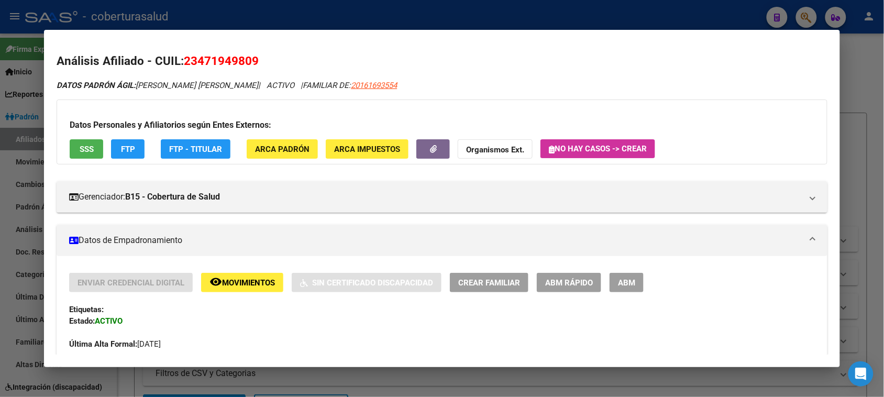
click at [209, 286] on mat-icon "remove_red_eye" at bounding box center [215, 281] width 13 height 13
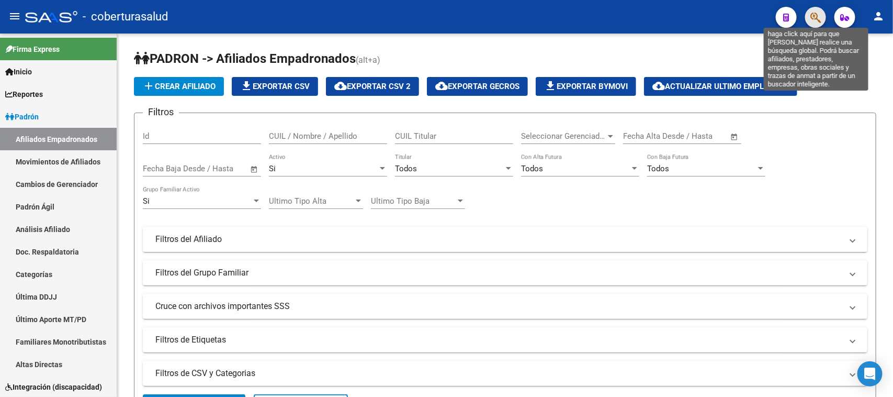
click at [818, 12] on icon "button" at bounding box center [816, 18] width 10 height 12
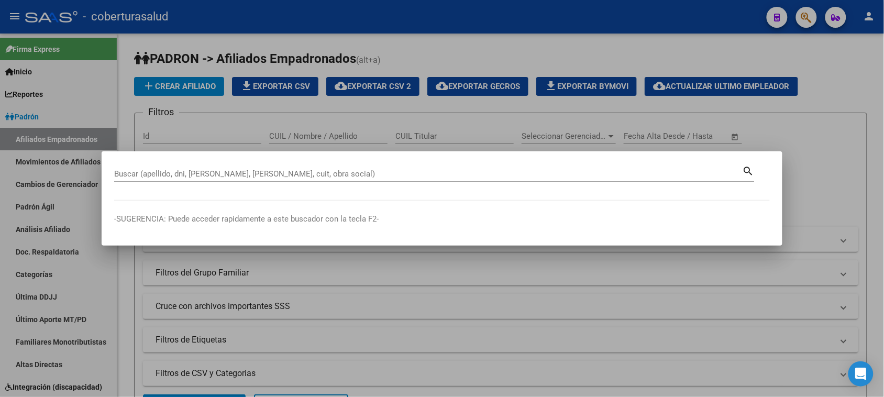
paste input "16691949"
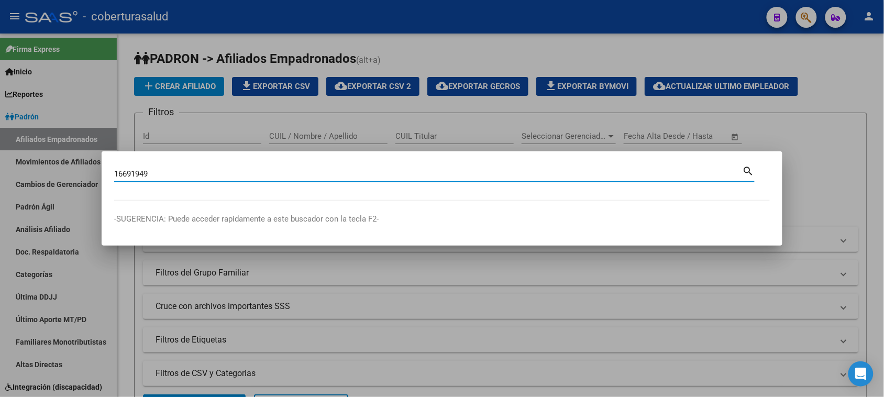
type input "16691949"
